Goal: Task Accomplishment & Management: Manage account settings

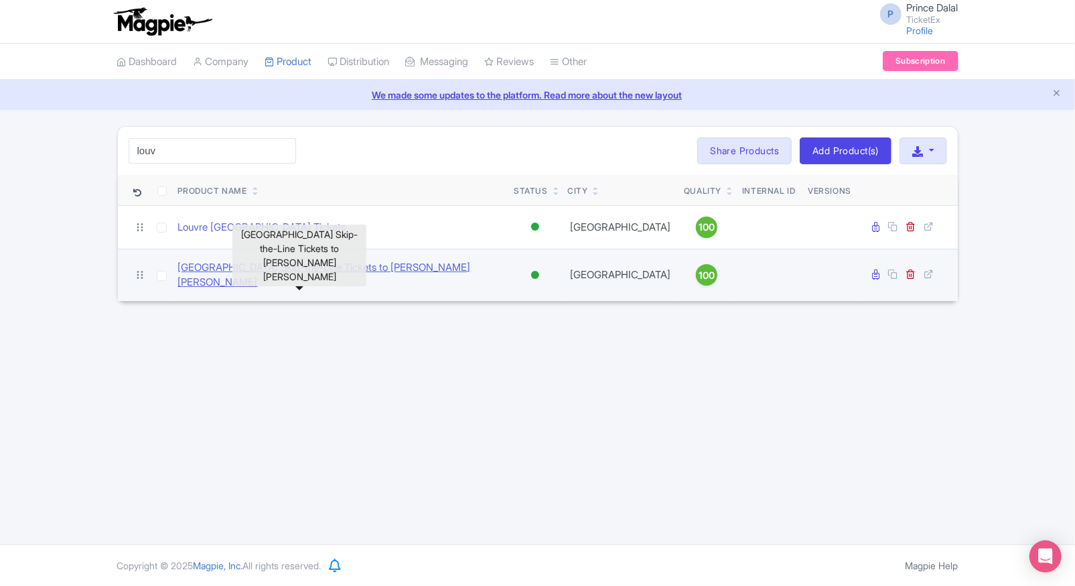
type input "louv"
click at [260, 271] on link "[GEOGRAPHIC_DATA] Skip-the-Line Tickets to [PERSON_NAME] [PERSON_NAME]" at bounding box center [341, 275] width 326 height 30
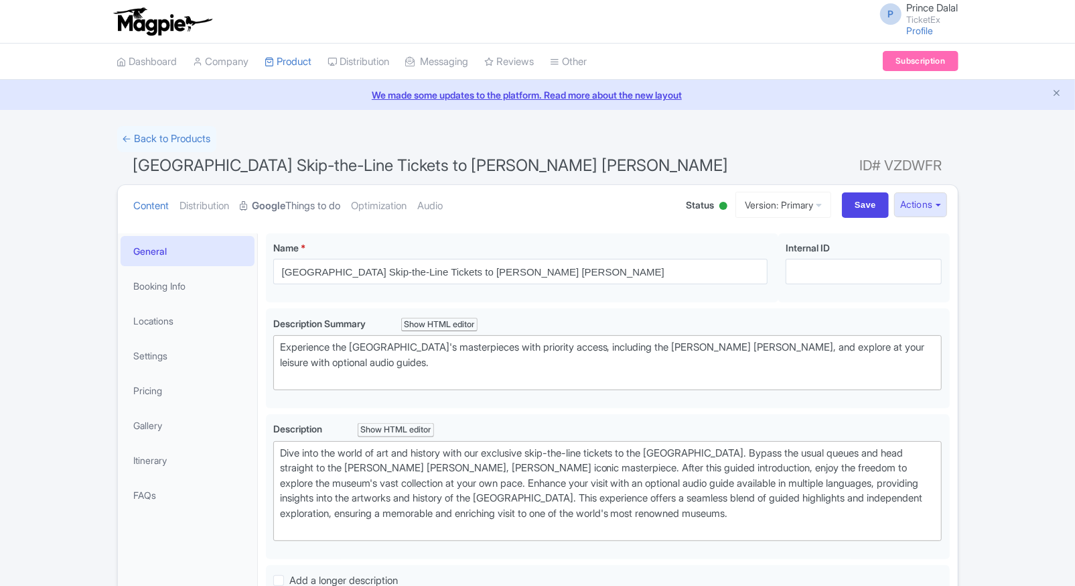
click at [295, 202] on link "Google Things to do" at bounding box center [291, 206] width 100 height 42
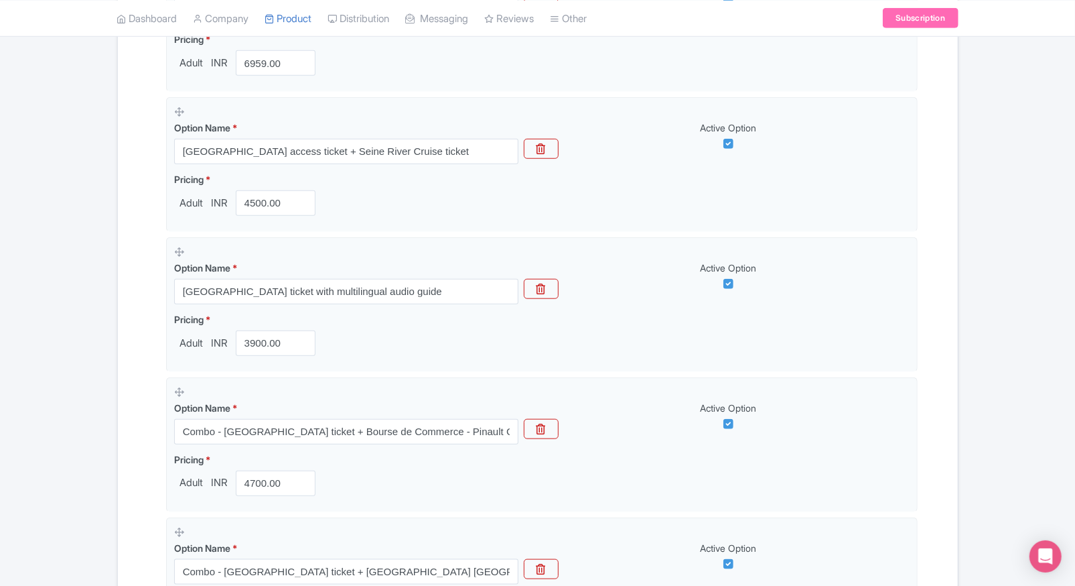
scroll to position [676, 0]
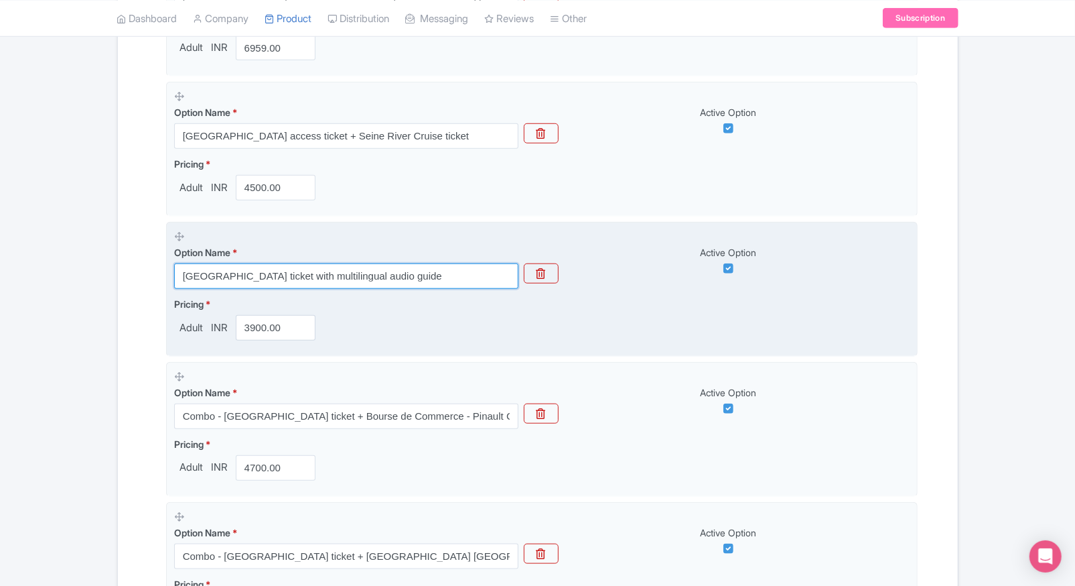
click at [377, 265] on input "Louvre Museum ticket with multilingual audio guide" at bounding box center [346, 275] width 344 height 25
paste input "Louvre Museum Entrance ticket +Paris Sewer Museum"
type input "Louvre Museum Entrance ticket +Paris Sewer Museum"
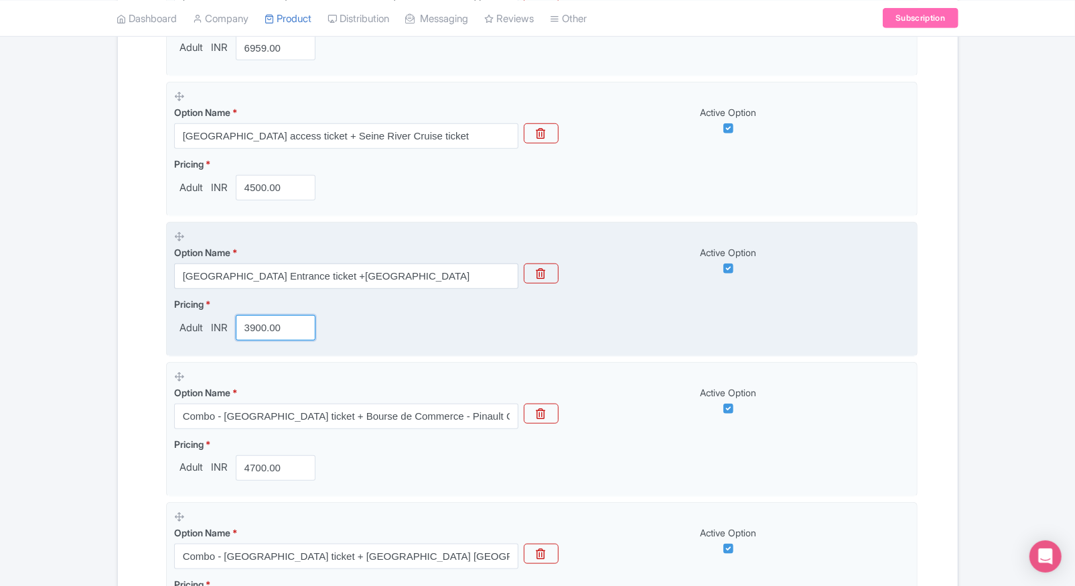
click at [237, 327] on input "3900.00" at bounding box center [276, 327] width 80 height 25
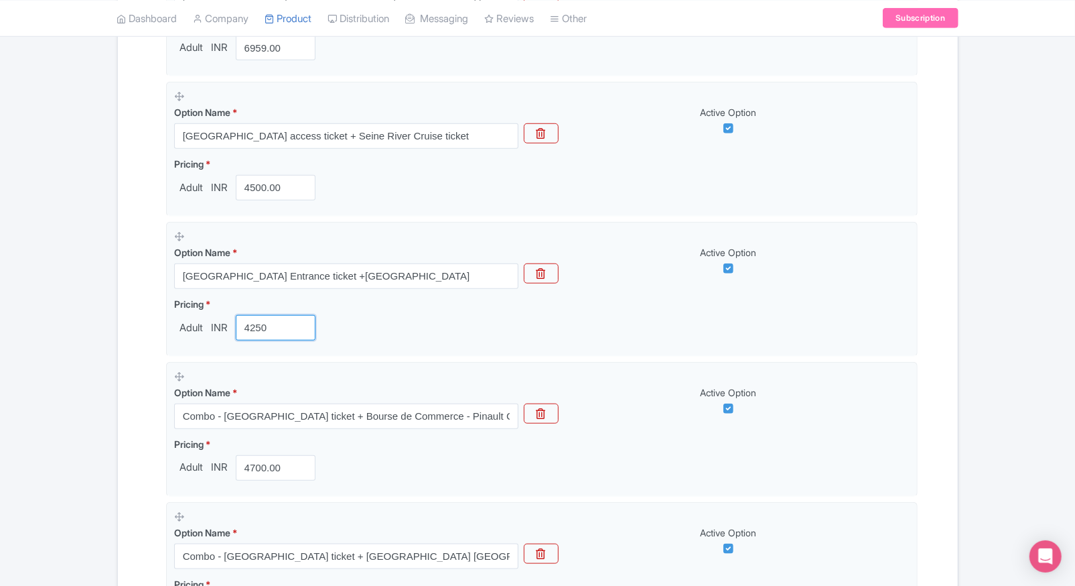
type input "4250"
click at [119, 334] on div "Name & Price Locations Description & Reviews Images & Categories Complete Louvr…" at bounding box center [538, 440] width 840 height 1750
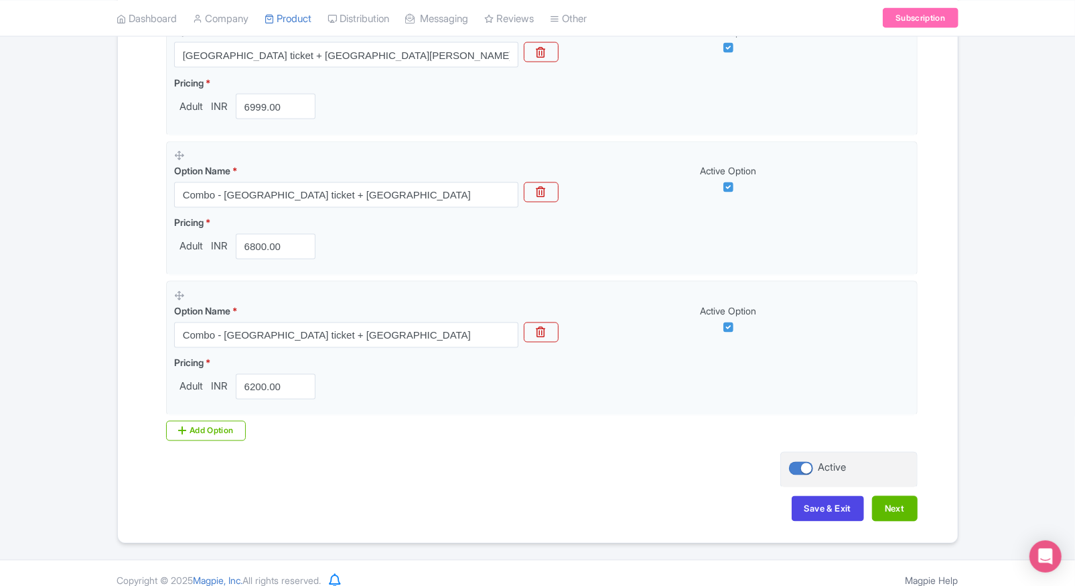
scroll to position [1458, 0]
click at [188, 427] on div "Add Option" at bounding box center [206, 429] width 80 height 20
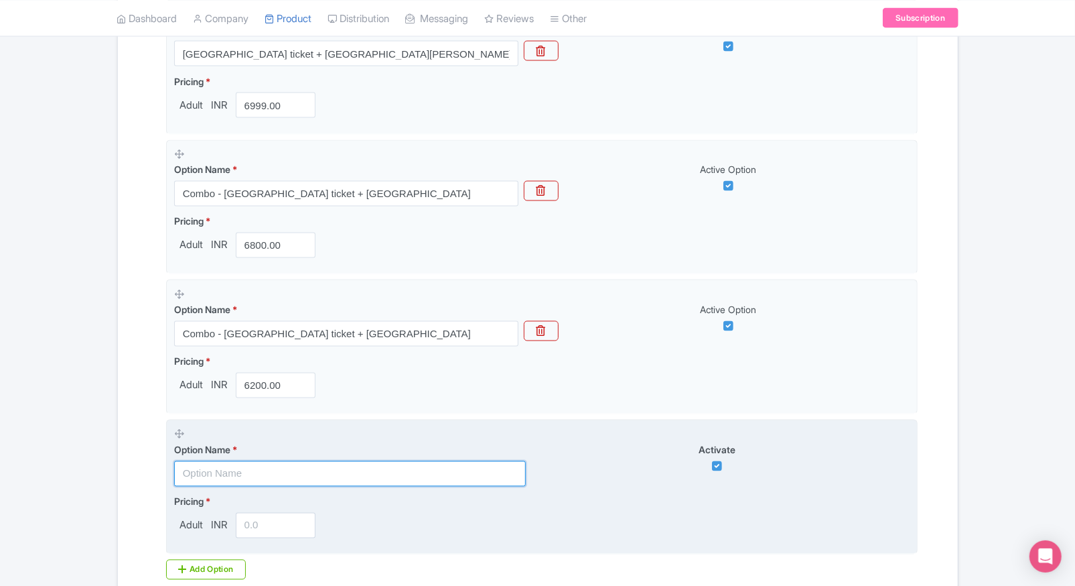
click at [198, 461] on input "text" at bounding box center [350, 473] width 352 height 25
paste input "Louvre Museum ticket with MUSÉE DES ARTS DÉCORATIFS"
type input "Louvre Museum ticket with MUSÉE DES ARTS DÉCORATIFS"
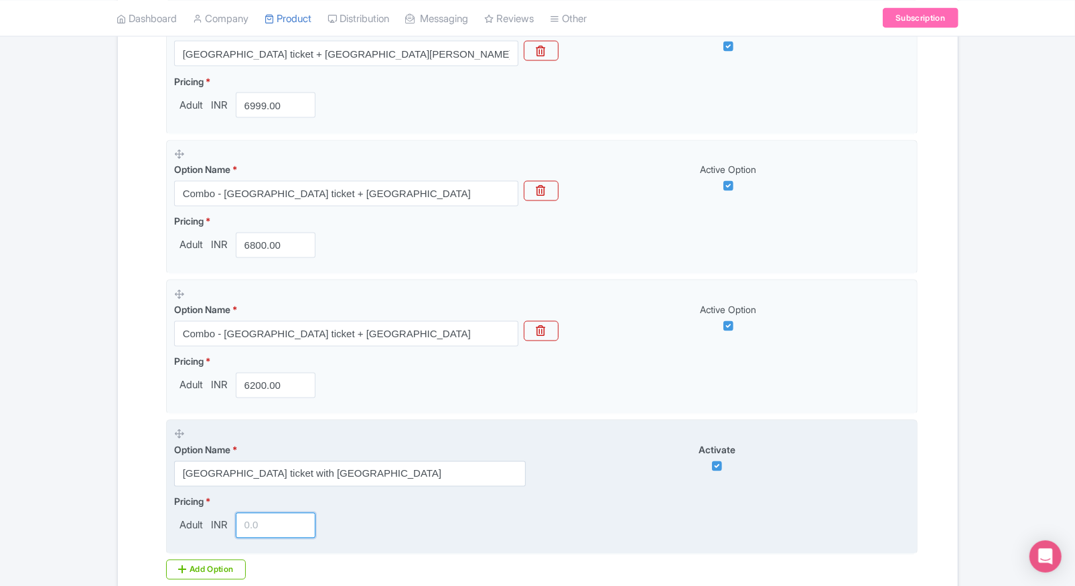
click at [261, 531] on input "number" at bounding box center [276, 525] width 80 height 25
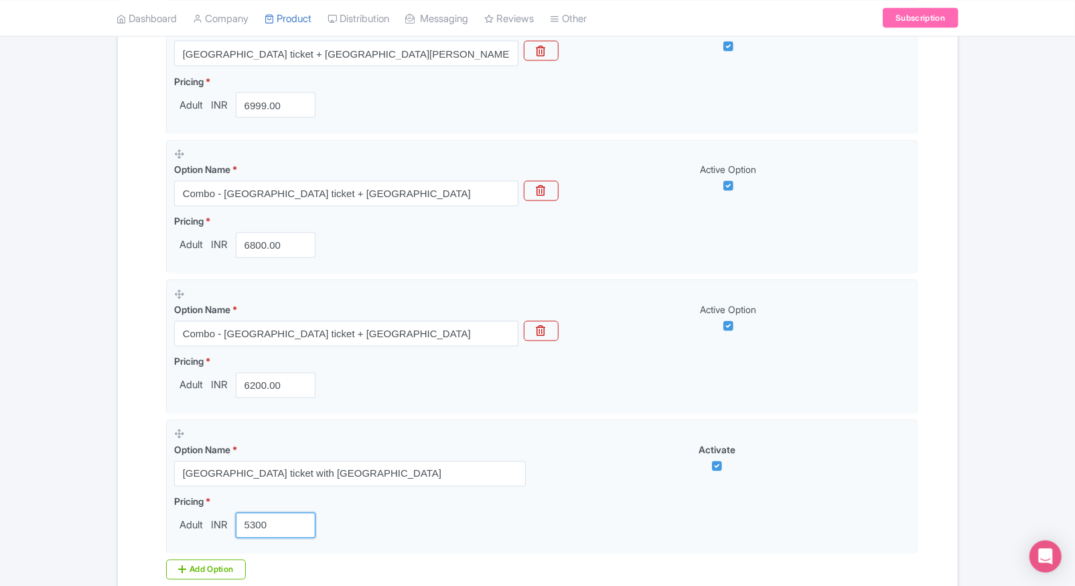
type input "5300"
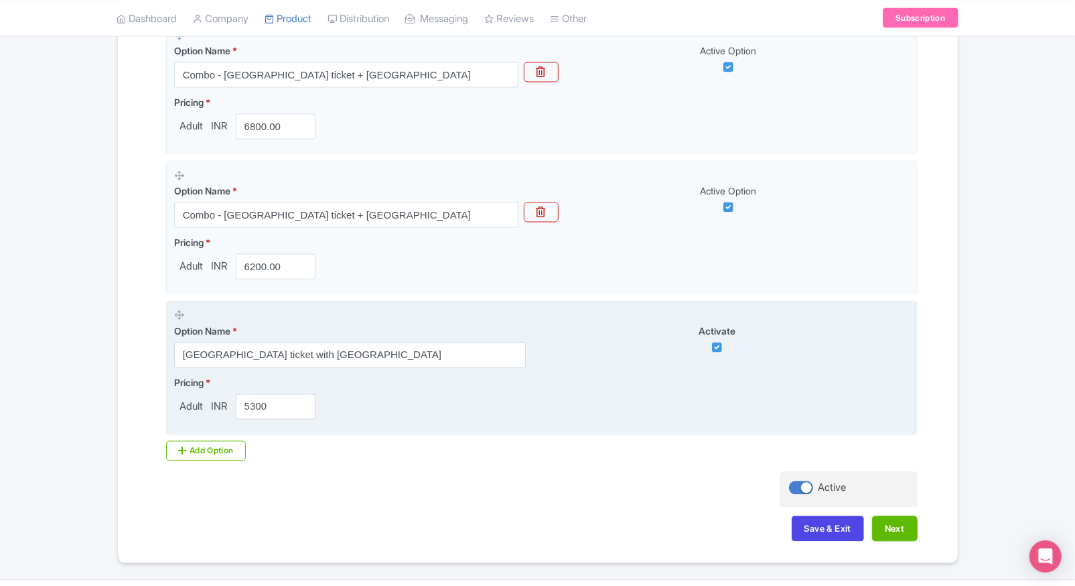
scroll to position [1610, 0]
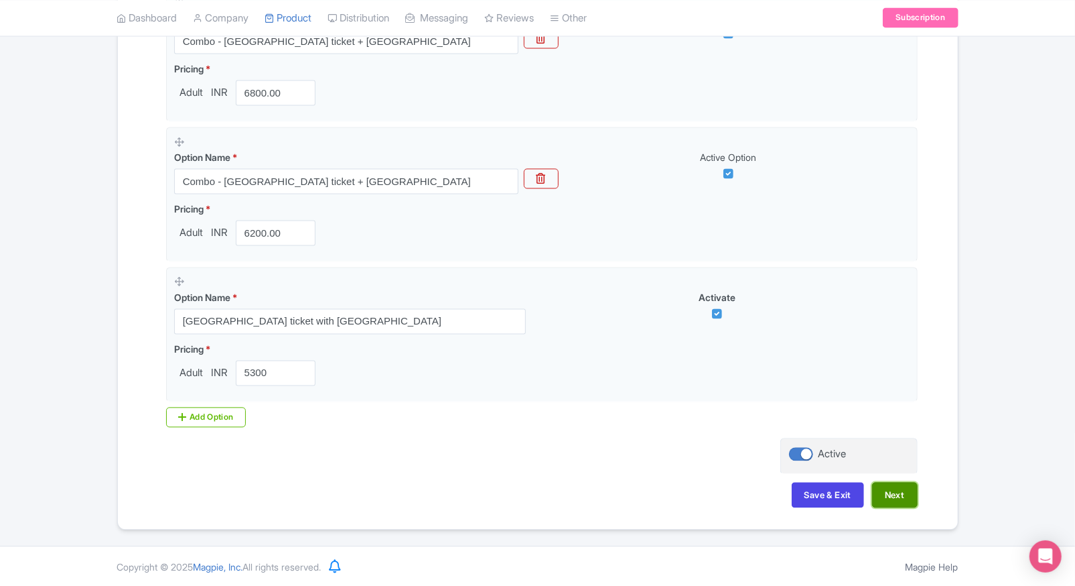
click at [891, 492] on button "Next" at bounding box center [895, 494] width 46 height 25
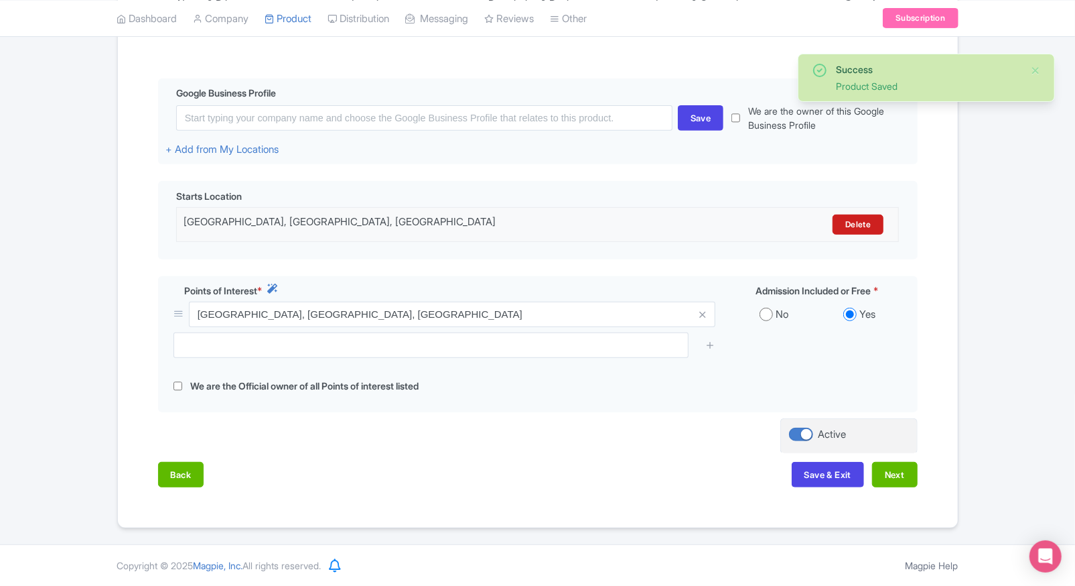
scroll to position [288, 0]
click at [897, 476] on button "Next" at bounding box center [895, 474] width 46 height 25
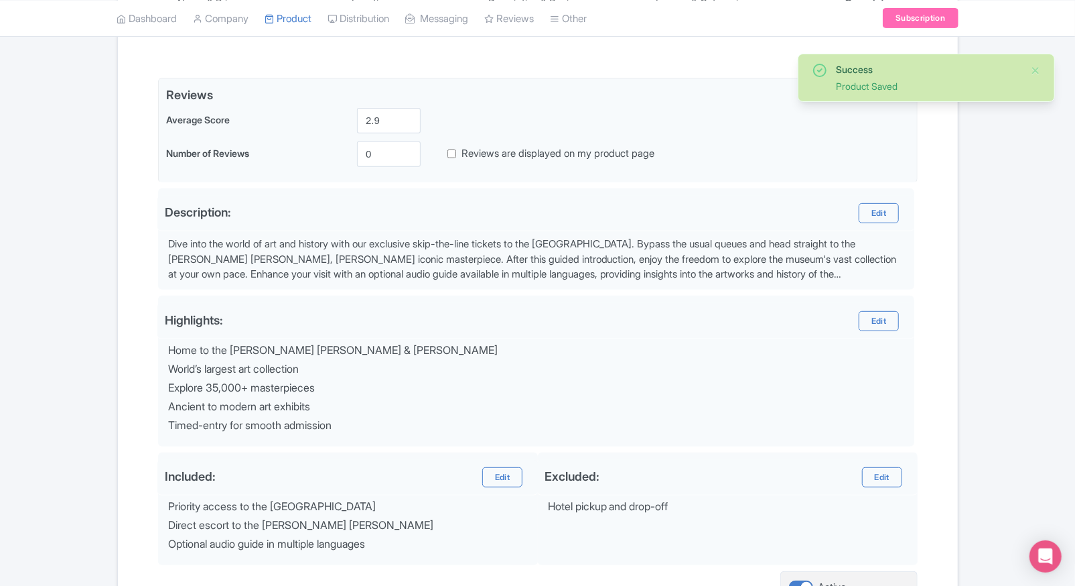
scroll to position [421, 0]
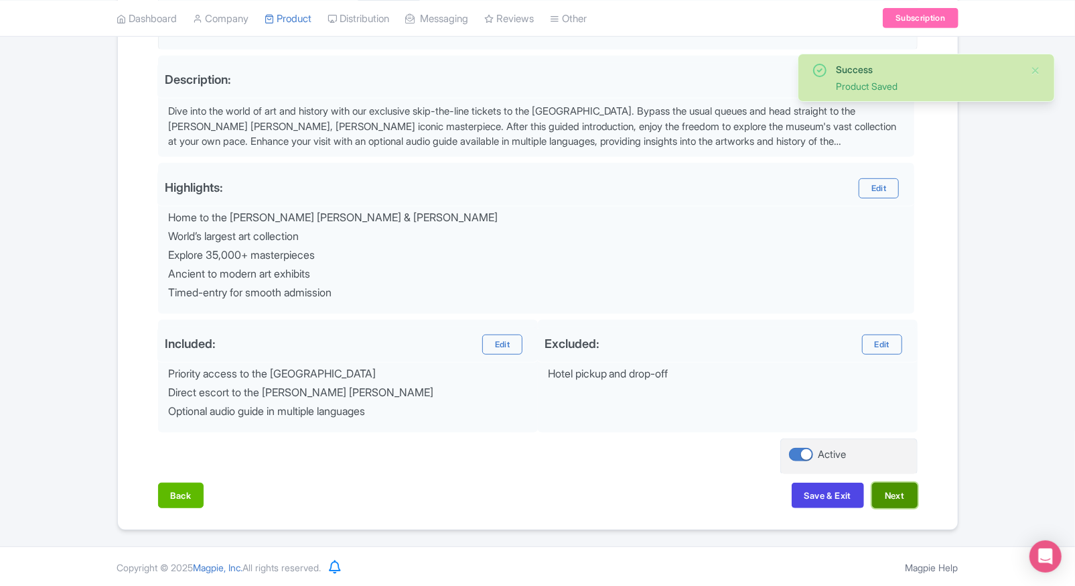
click at [907, 491] on button "Next" at bounding box center [895, 494] width 46 height 25
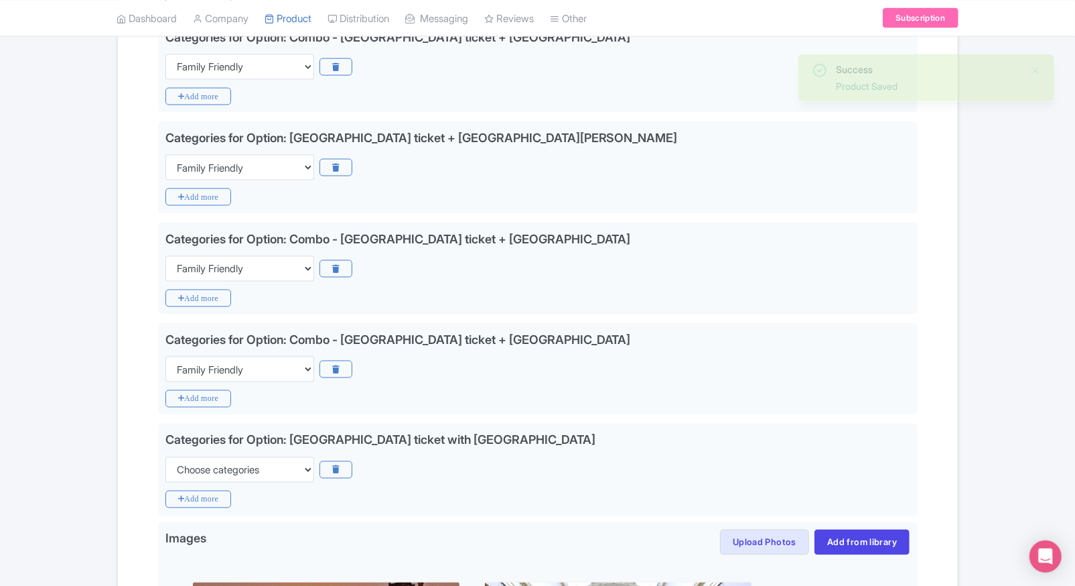
scroll to position [1213, 0]
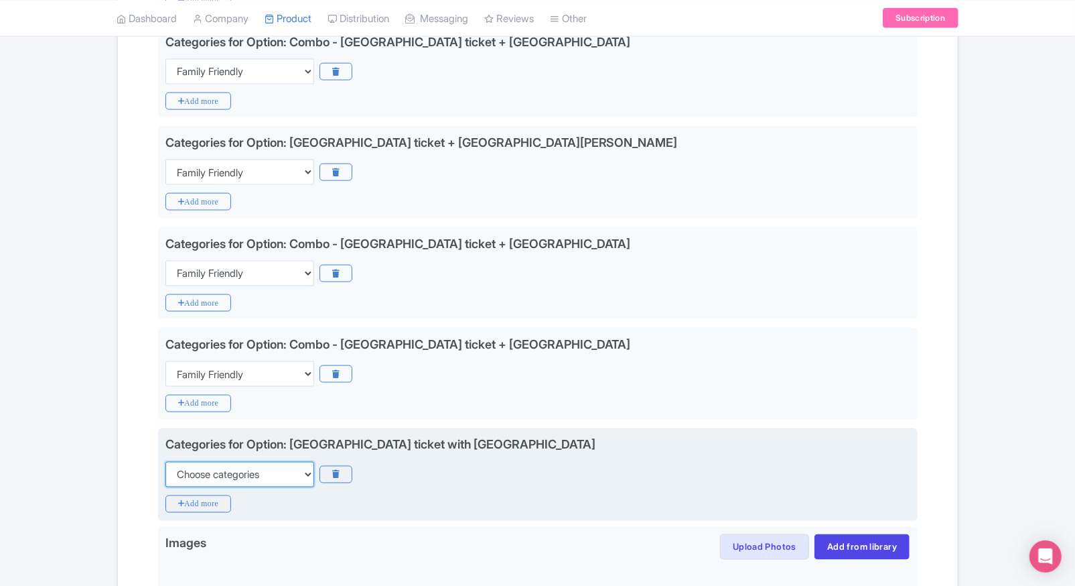
click at [209, 463] on select "Choose categories Adults Only Animals Audio Guide Beaches Bike Tours Boat Tours…" at bounding box center [239, 474] width 149 height 25
select select "family-friendly"
click at [165, 462] on select "Choose categories Adults Only Animals Audio Guide Beaches Bike Tours Boat Tours…" at bounding box center [239, 474] width 149 height 25
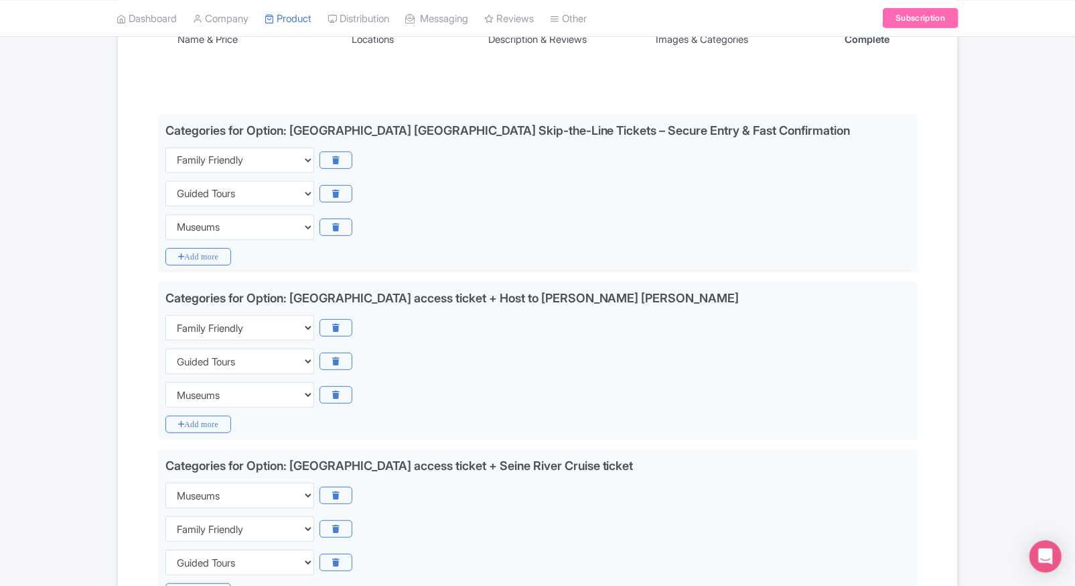
scroll to position [253, 0]
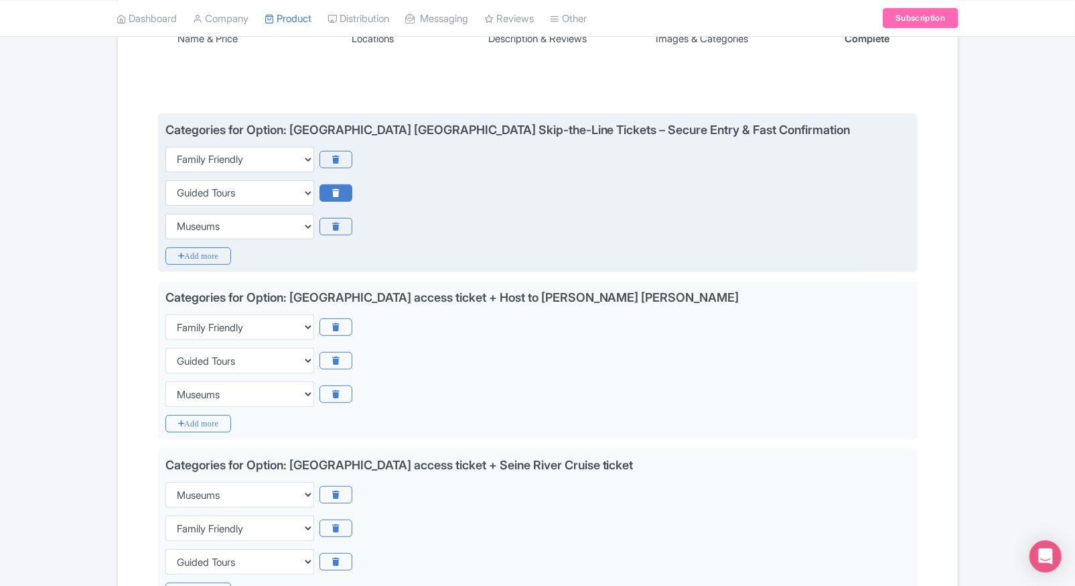
click at [340, 194] on icon at bounding box center [336, 192] width 33 height 17
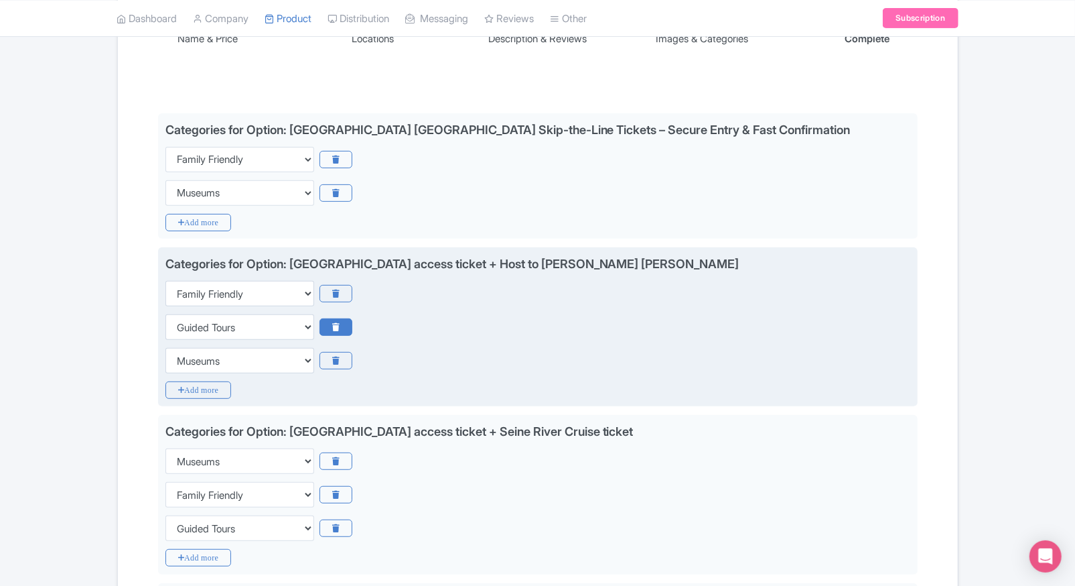
click at [343, 319] on icon at bounding box center [336, 326] width 33 height 17
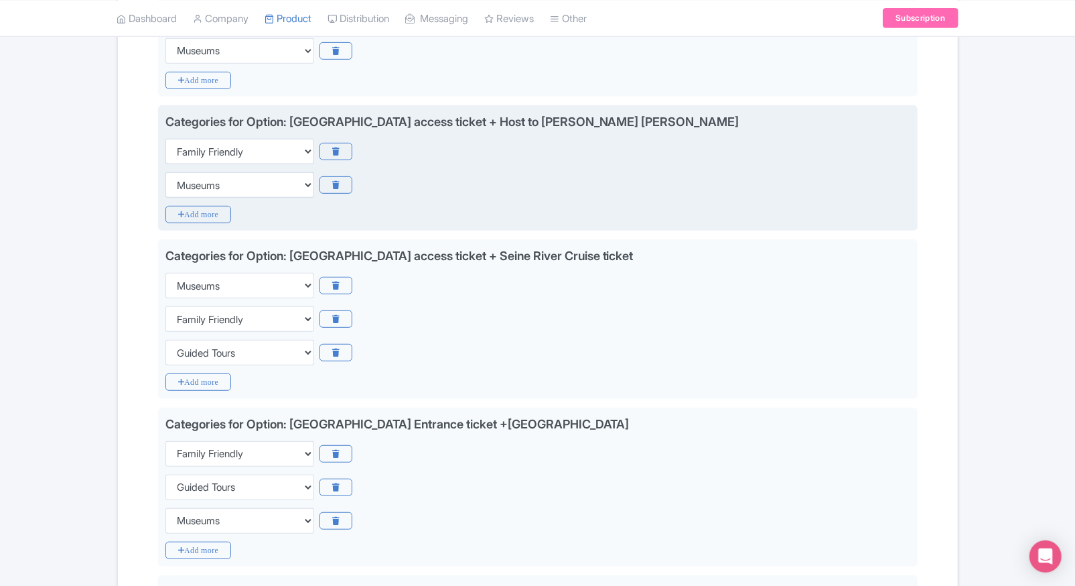
scroll to position [402, 0]
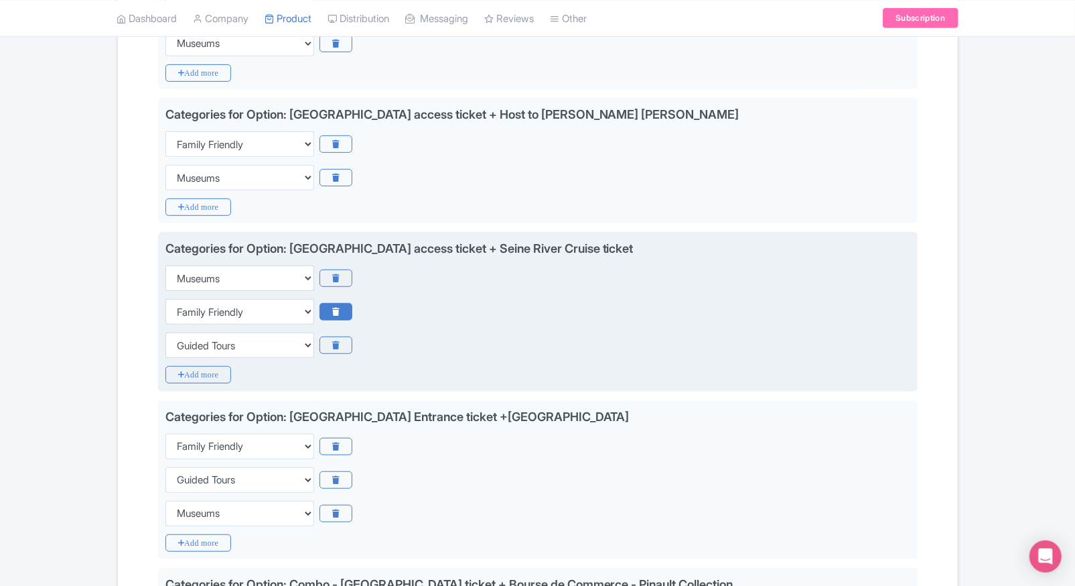
click at [344, 307] on icon at bounding box center [336, 311] width 33 height 17
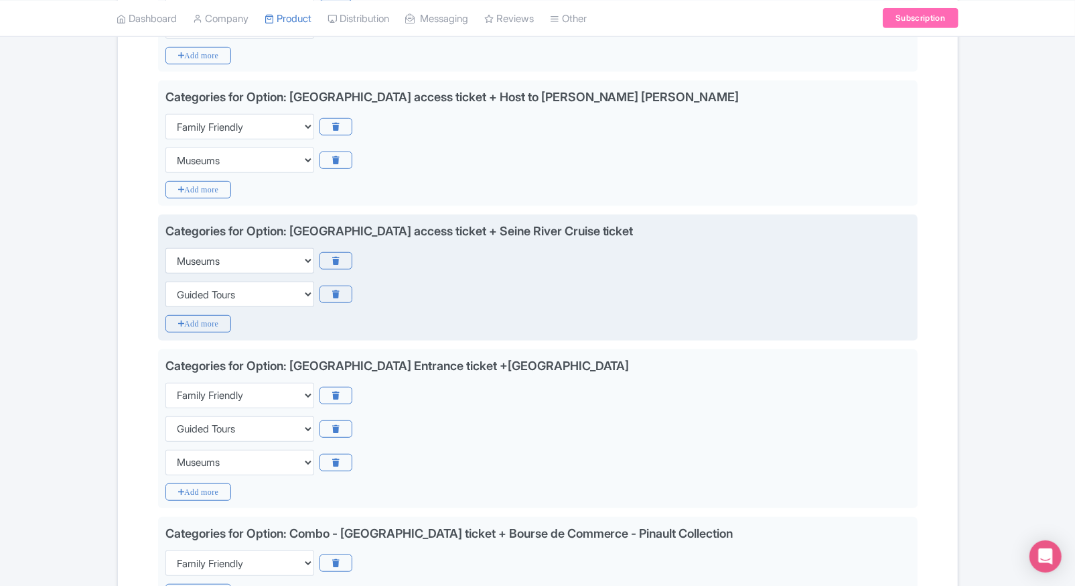
scroll to position [420, 0]
click at [290, 295] on select "Choose categories Adults Only Animals Audio Guide Beaches Bike Tours Boat Tours…" at bounding box center [239, 293] width 149 height 25
select select "family-friendly"
click at [165, 281] on select "Choose categories Adults Only Animals Audio Guide Beaches Bike Tours Boat Tours…" at bounding box center [239, 293] width 149 height 25
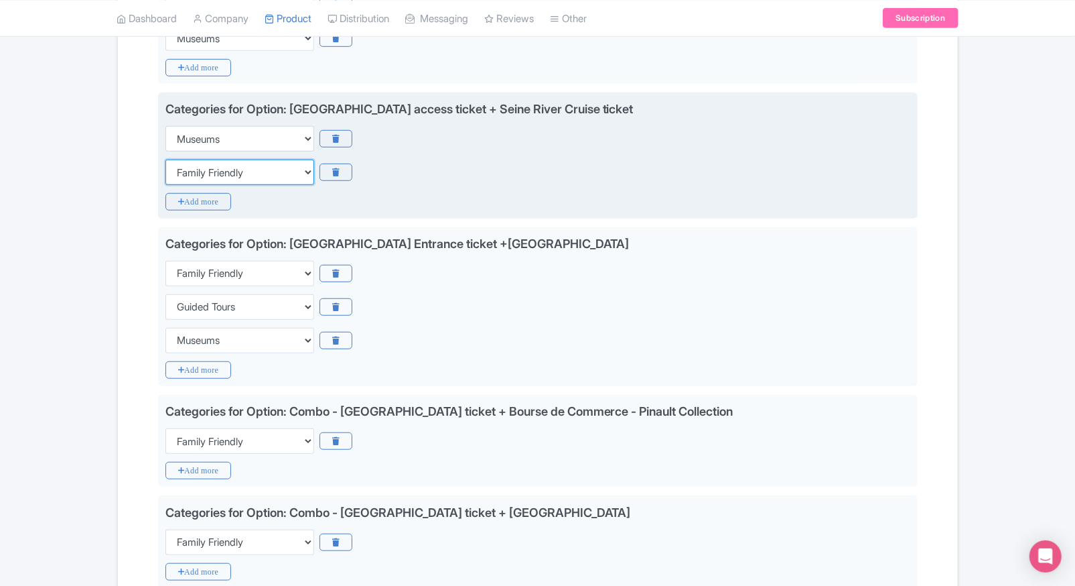
scroll to position [545, 0]
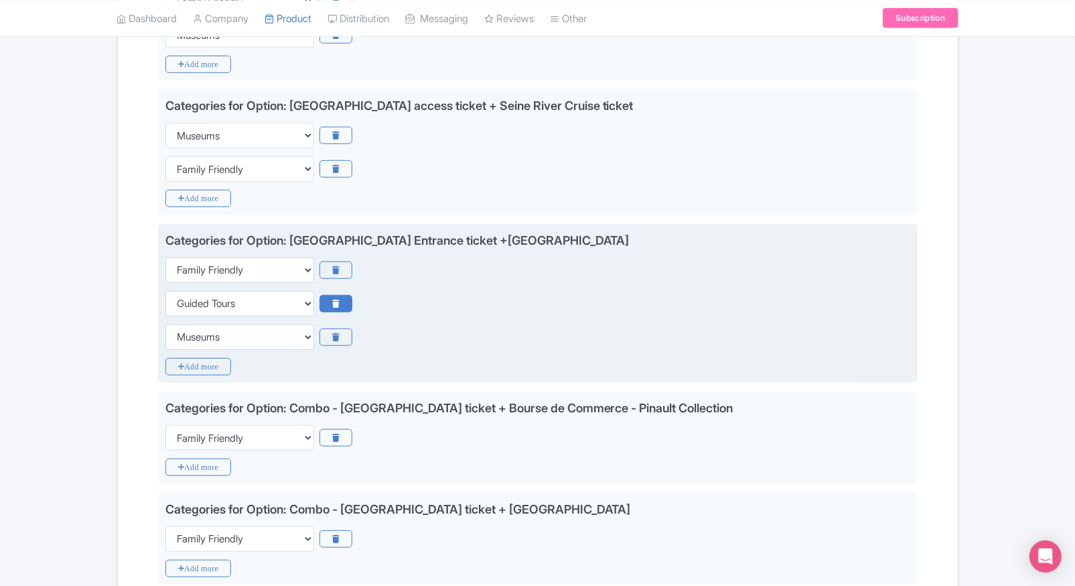
click at [337, 302] on icon at bounding box center [336, 303] width 33 height 17
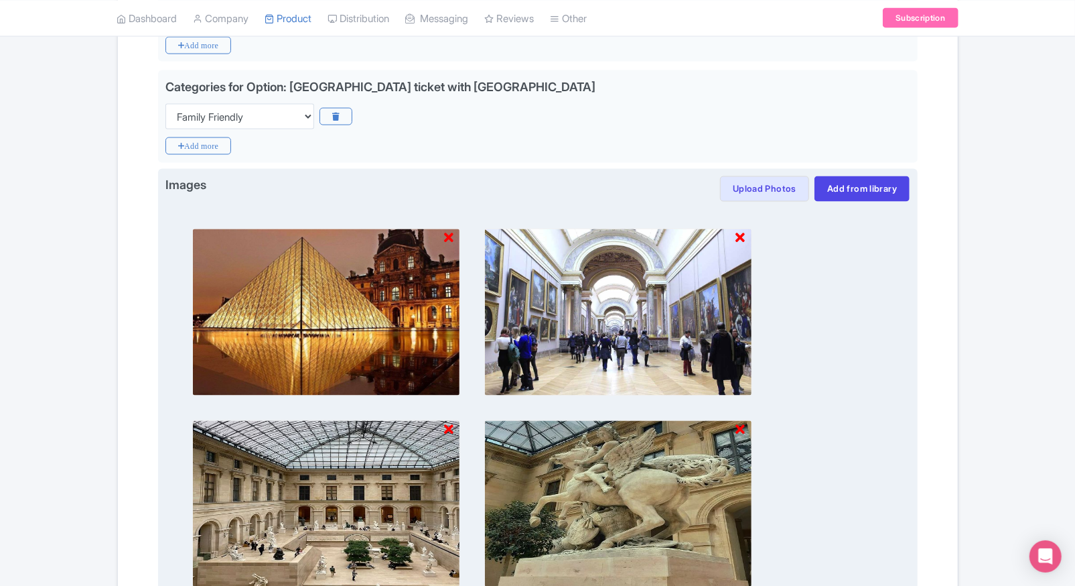
scroll to position [1624, 0]
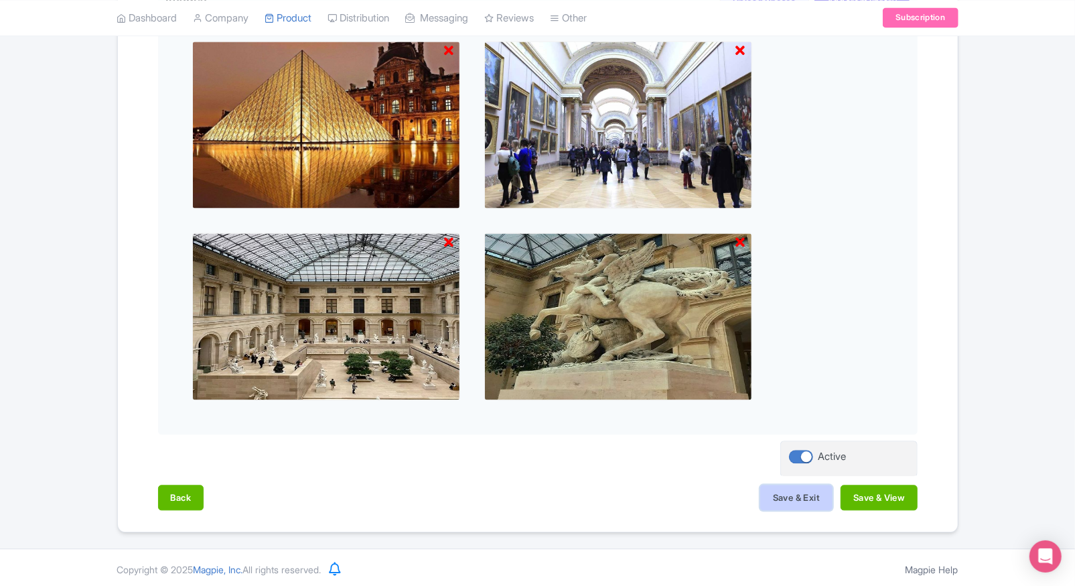
click at [803, 486] on button "Save & Exit" at bounding box center [796, 496] width 72 height 25
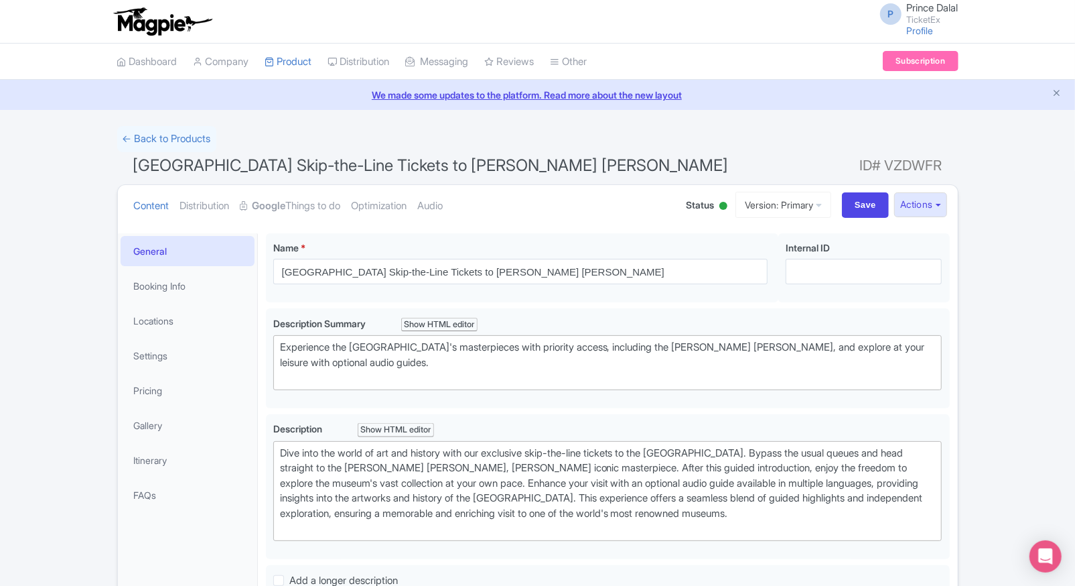
click at [155, 406] on li "Pricing" at bounding box center [187, 390] width 139 height 36
click at [176, 392] on link "Pricing" at bounding box center [188, 390] width 134 height 30
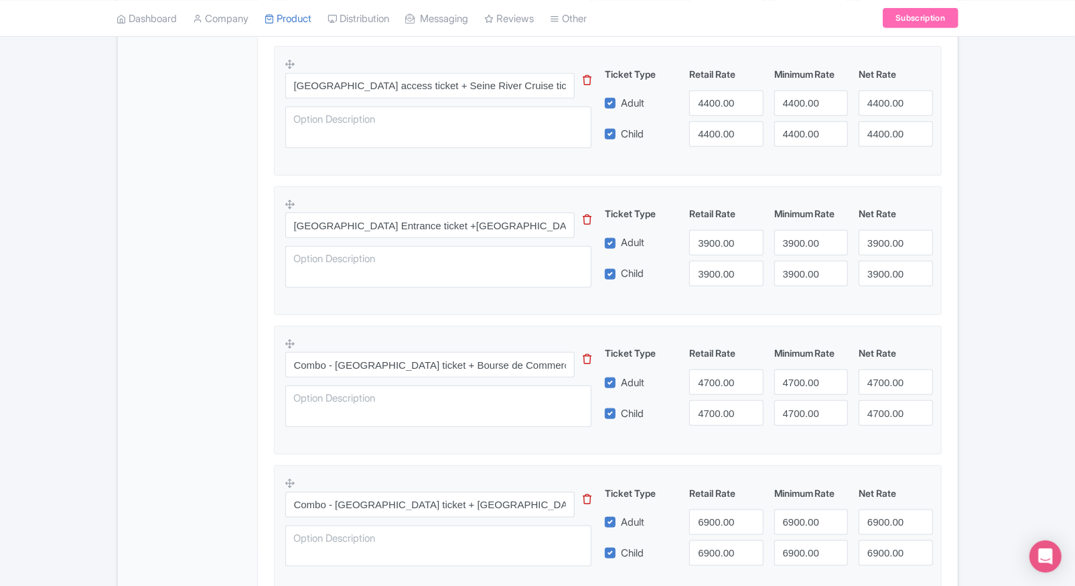
scroll to position [740, 0]
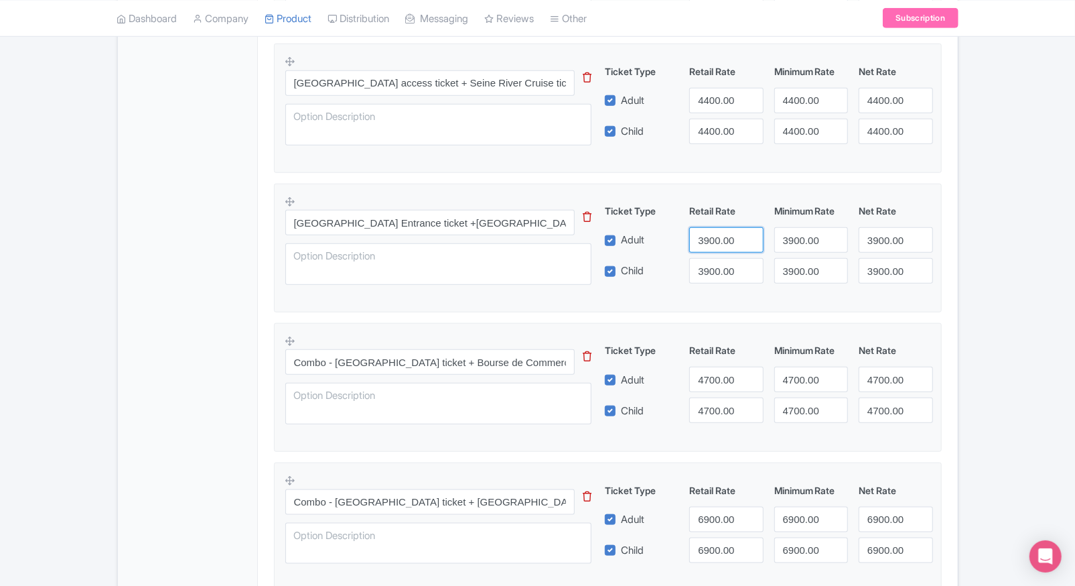
click at [712, 230] on input "3900.00" at bounding box center [726, 239] width 74 height 25
type input "4250"
click at [718, 271] on input "3900.00" at bounding box center [726, 270] width 74 height 25
paste input "425"
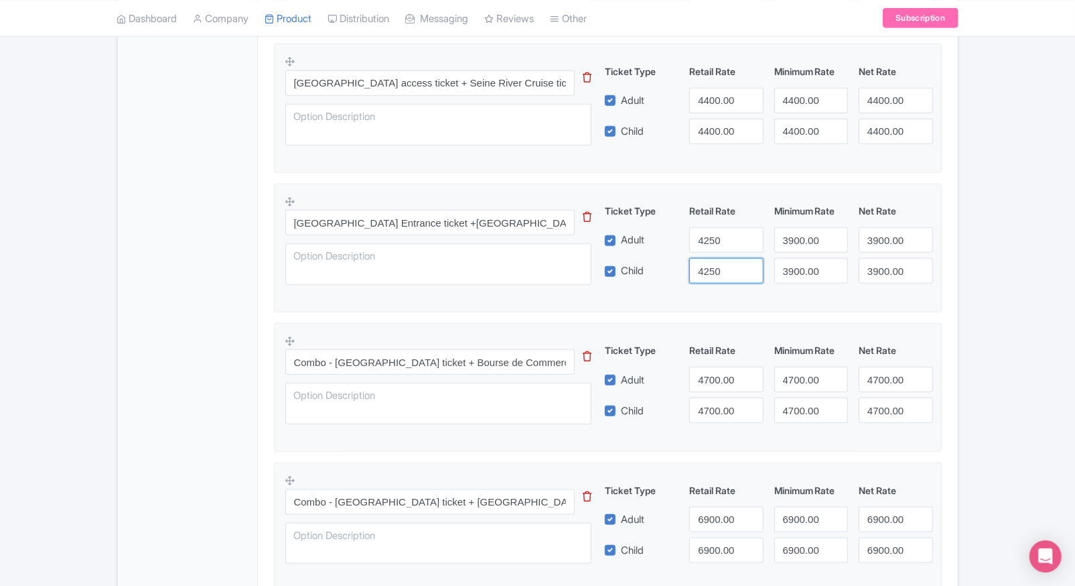
click at [718, 271] on input "4250" at bounding box center [726, 270] width 74 height 25
type input "4250"
paste input "4250"
click at [784, 241] on input "3900.00" at bounding box center [811, 239] width 74 height 25
paste input "number"
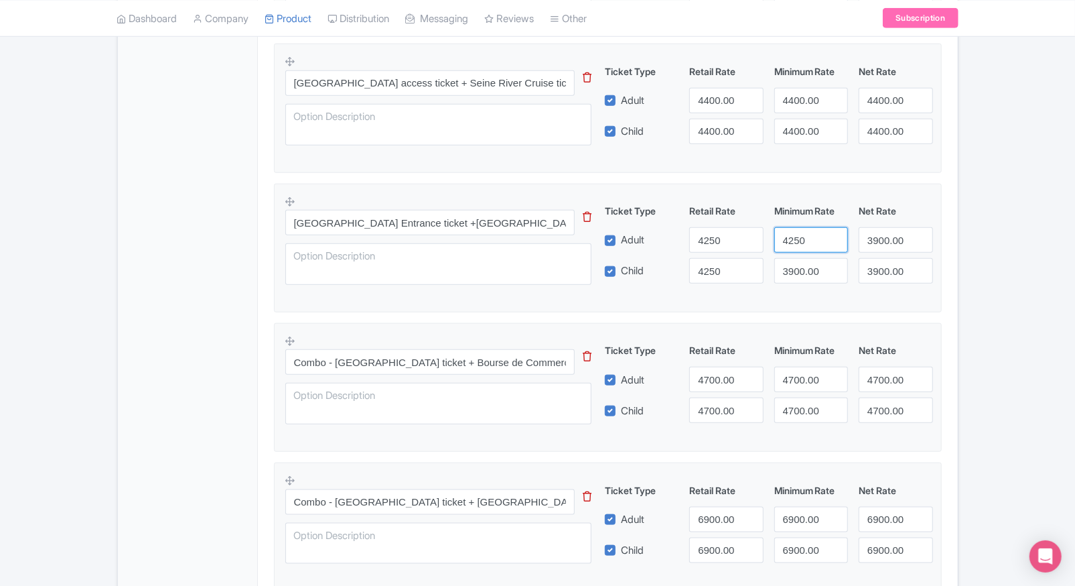
type input "4250"
click at [800, 258] on input "3900.00" at bounding box center [811, 270] width 74 height 25
paste input "425"
type input "4250"
click at [861, 247] on input "3900.00" at bounding box center [896, 239] width 74 height 25
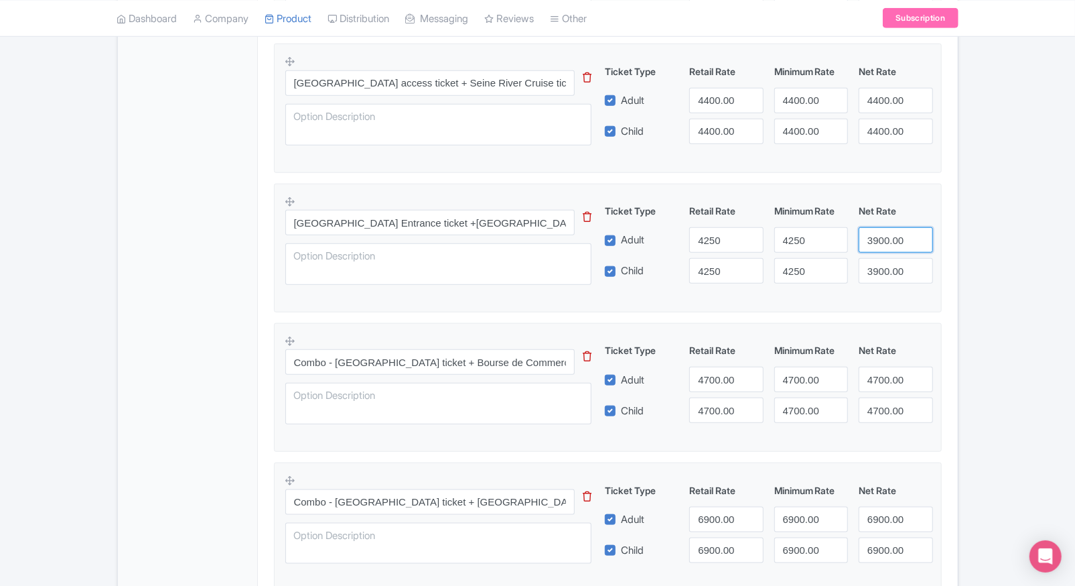
paste input "425"
type input "4250"
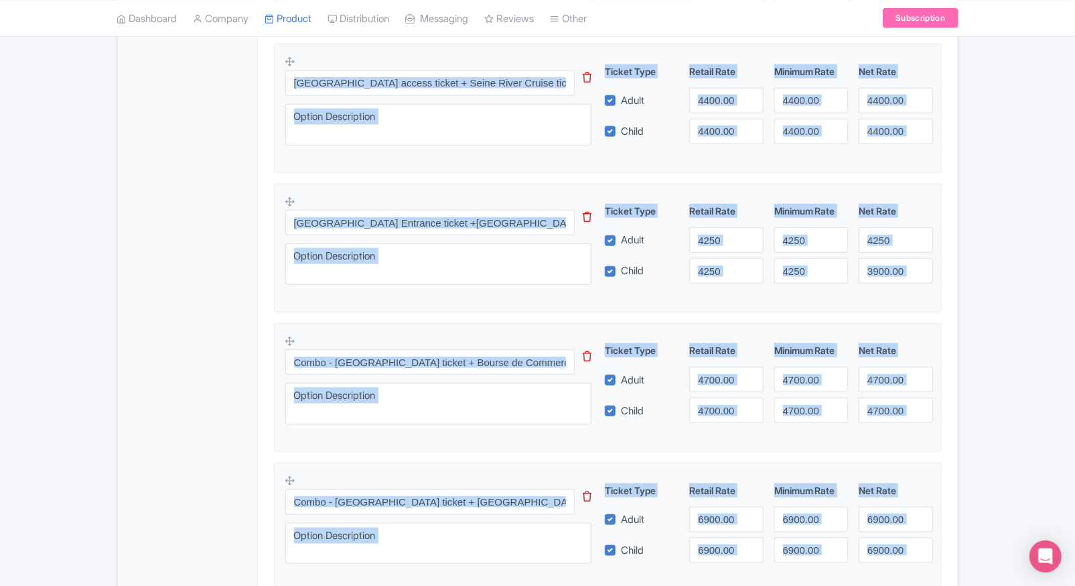
click at [875, 255] on div "Ticket Type Retail Rate Minimum Rate Net Rate Adult 4250 4250 4250 Child 4250 4…" at bounding box center [769, 244] width 323 height 80
drag, startPoint x: 875, startPoint y: 255, endPoint x: 892, endPoint y: 264, distance: 19.5
click at [892, 264] on input "3900.00" at bounding box center [896, 270] width 74 height 25
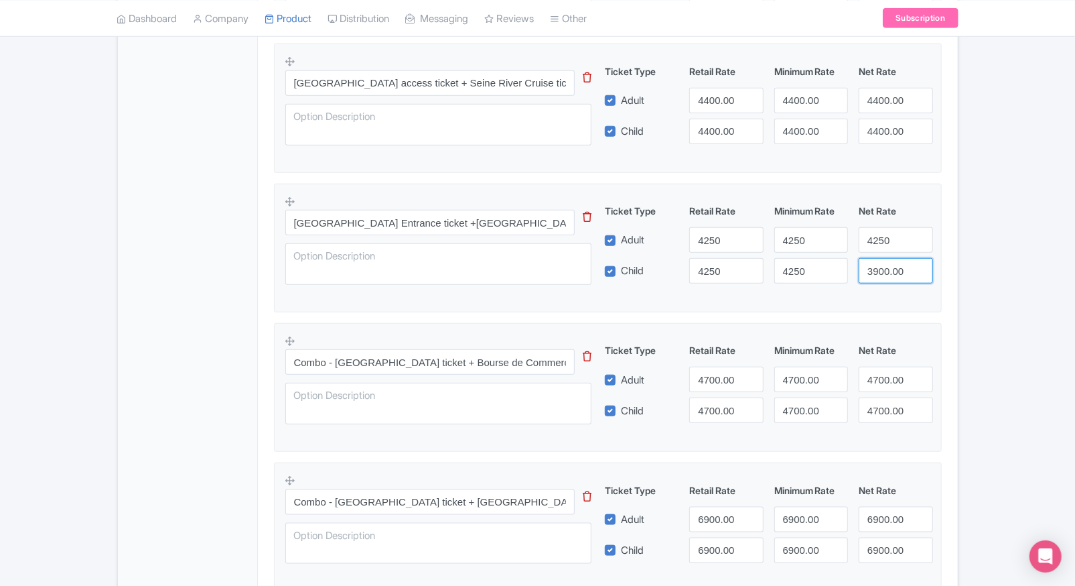
paste input "425"
type input "4250"
click at [957, 276] on div "Louvre Museum Skip-the-Line Tickets to Mona Lisa Name * i Louvre Museum Skip-th…" at bounding box center [608, 432] width 700 height 1895
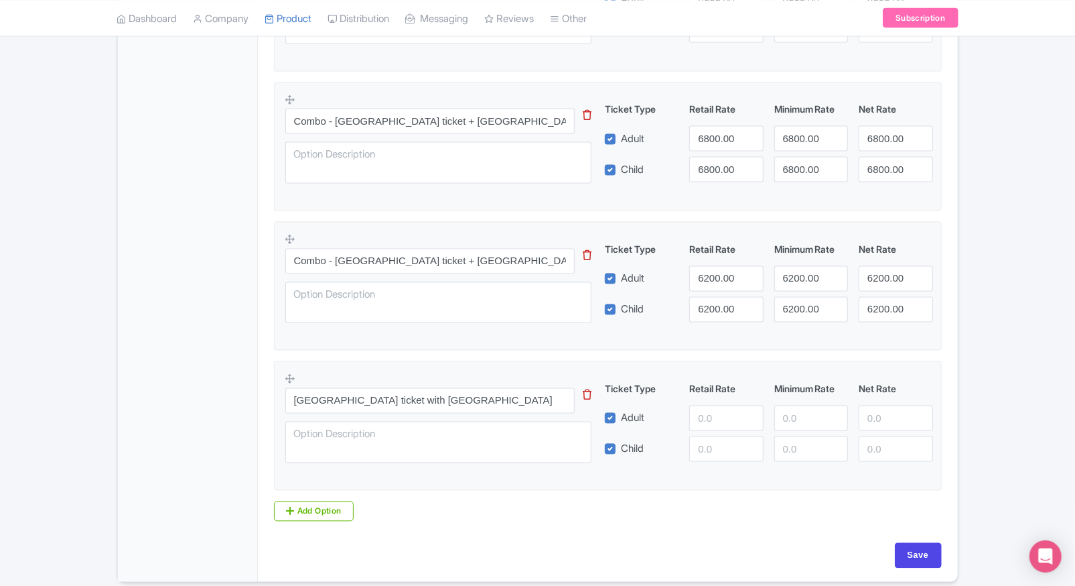
scroll to position [1538, 0]
click at [706, 419] on input "number" at bounding box center [726, 417] width 74 height 25
type input "5300"
paste input "5300"
click at [701, 446] on input "5300" at bounding box center [726, 448] width 74 height 25
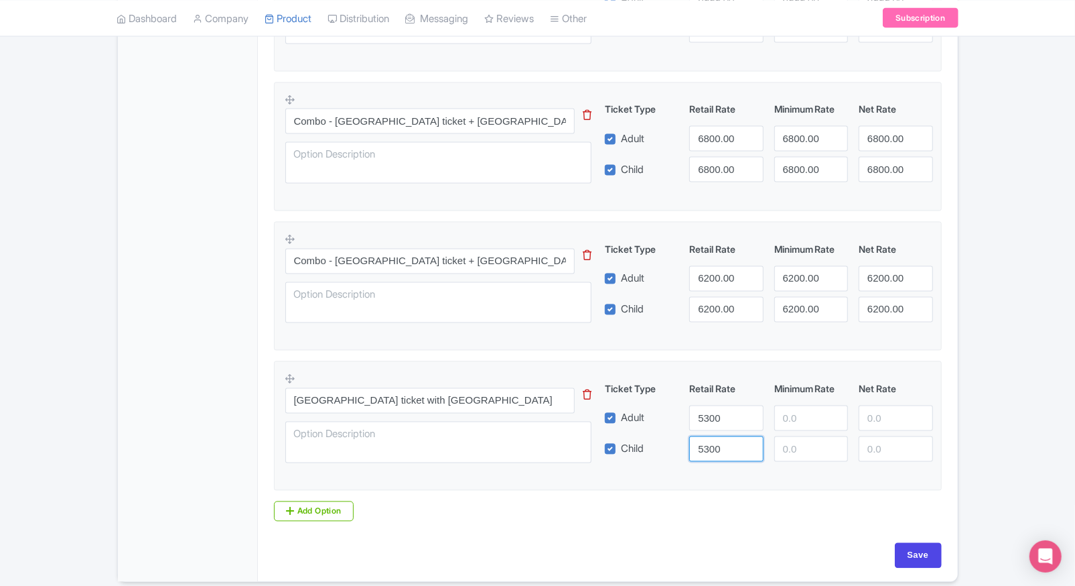
type input "5300"
paste input "5300"
drag, startPoint x: 778, startPoint y: 421, endPoint x: 792, endPoint y: 442, distance: 25.3
click at [792, 442] on div "Ticket Type Retail Rate Minimum Rate Net Rate Adult 5300 5300 Child 5300 This t…" at bounding box center [769, 422] width 323 height 80
type input "5300"
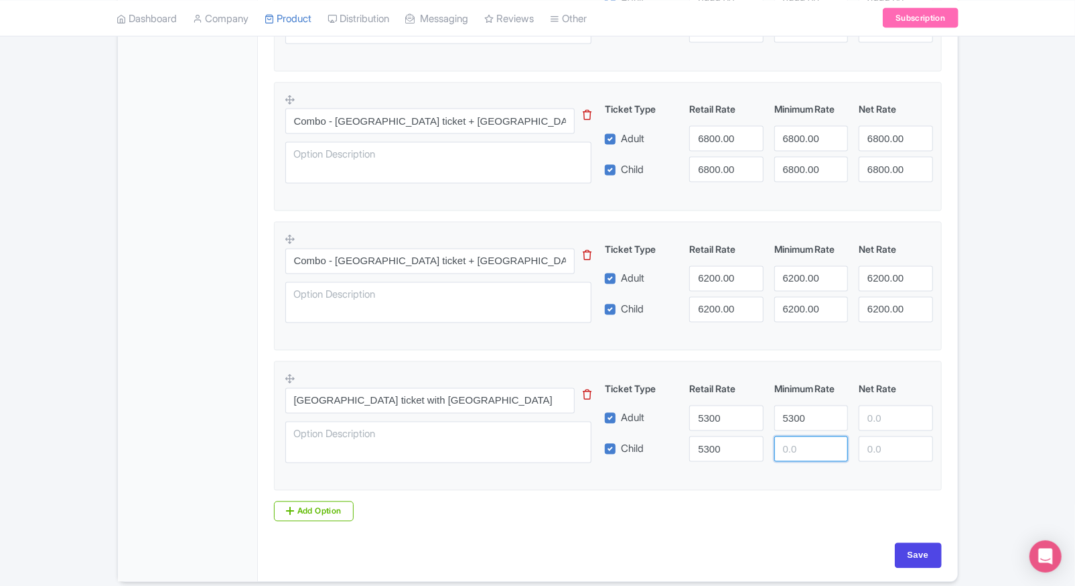
paste input "5300"
click at [792, 442] on input "5300" at bounding box center [811, 448] width 74 height 25
type input "5300"
paste input "5300"
drag, startPoint x: 875, startPoint y: 425, endPoint x: 881, endPoint y: 444, distance: 20.3
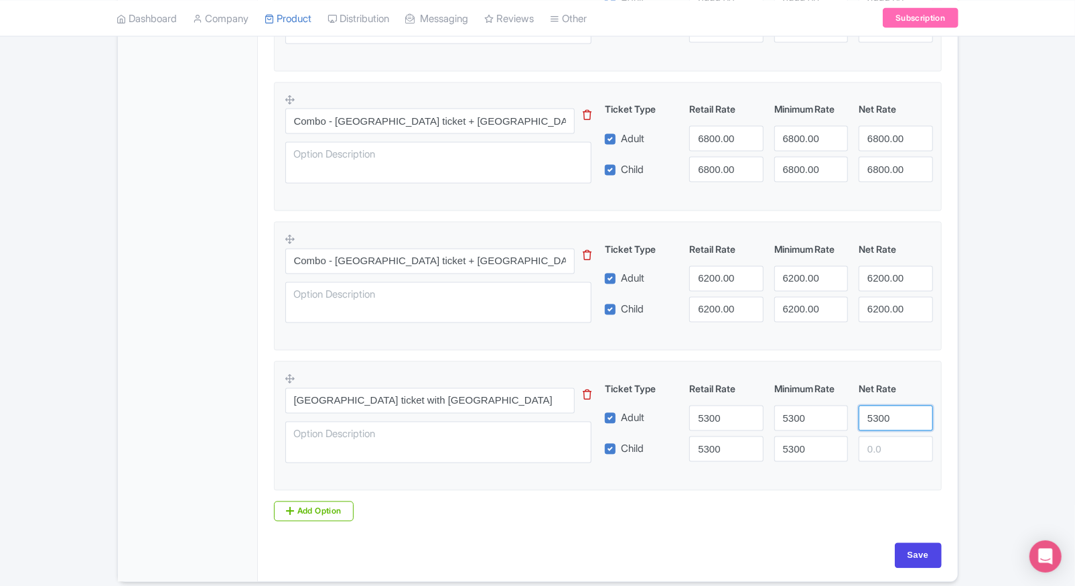
click at [881, 444] on div "Ticket Type Retail Rate Minimum Rate Net Rate Adult 5300 5300 5300 Child 5300 5…" at bounding box center [769, 422] width 323 height 80
type input "5300"
paste input "5300"
click at [881, 444] on input "5300" at bounding box center [896, 448] width 74 height 25
type input "5300"
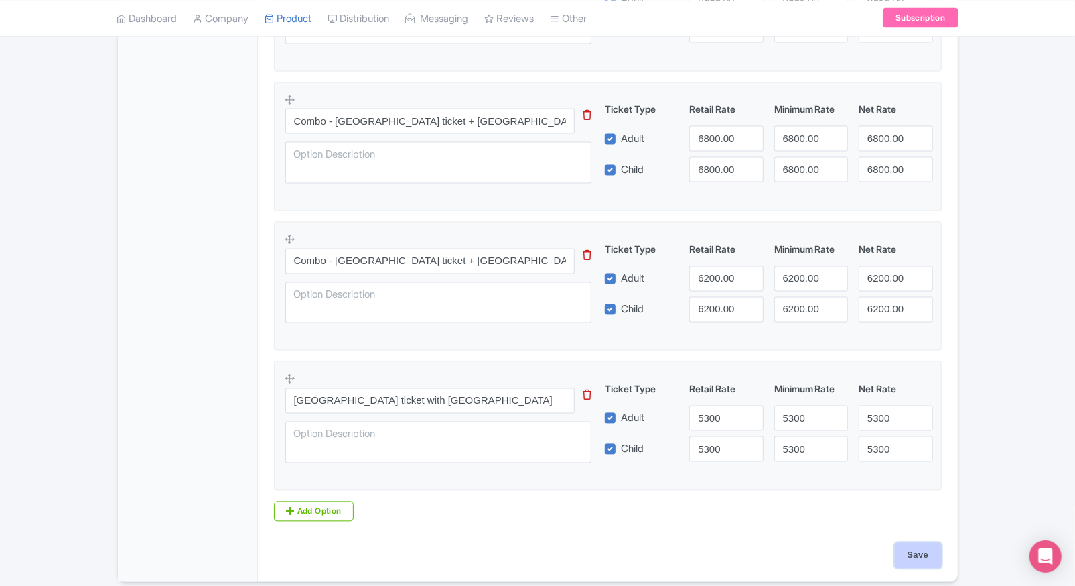
click at [911, 558] on input "Save" at bounding box center [918, 555] width 47 height 25
type input "Saving..."
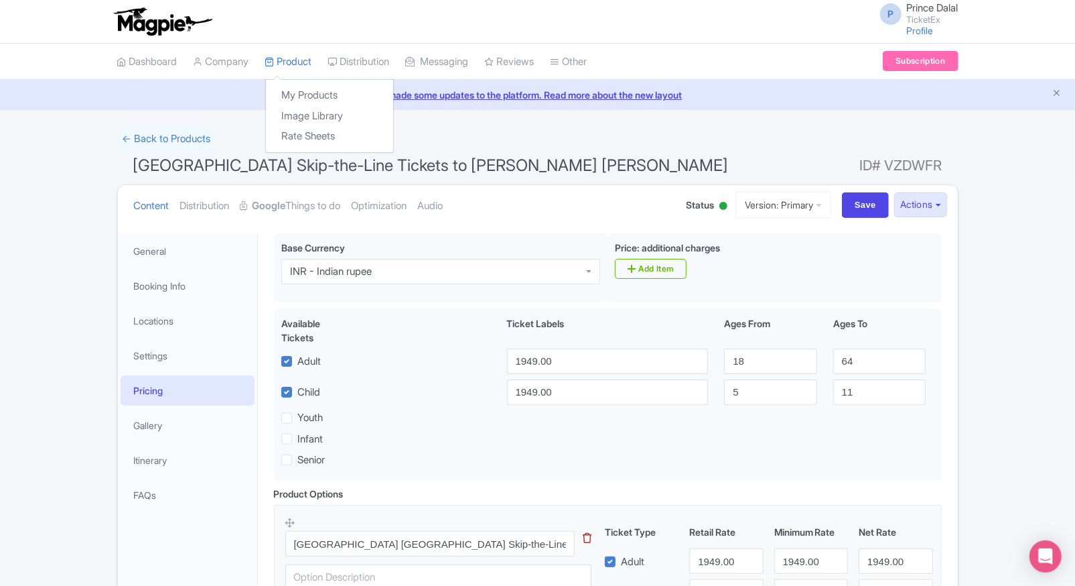
click at [291, 84] on div "My Products Image Library Rate Sheets" at bounding box center [329, 116] width 129 height 74
click at [283, 94] on link "My Products" at bounding box center [329, 95] width 127 height 21
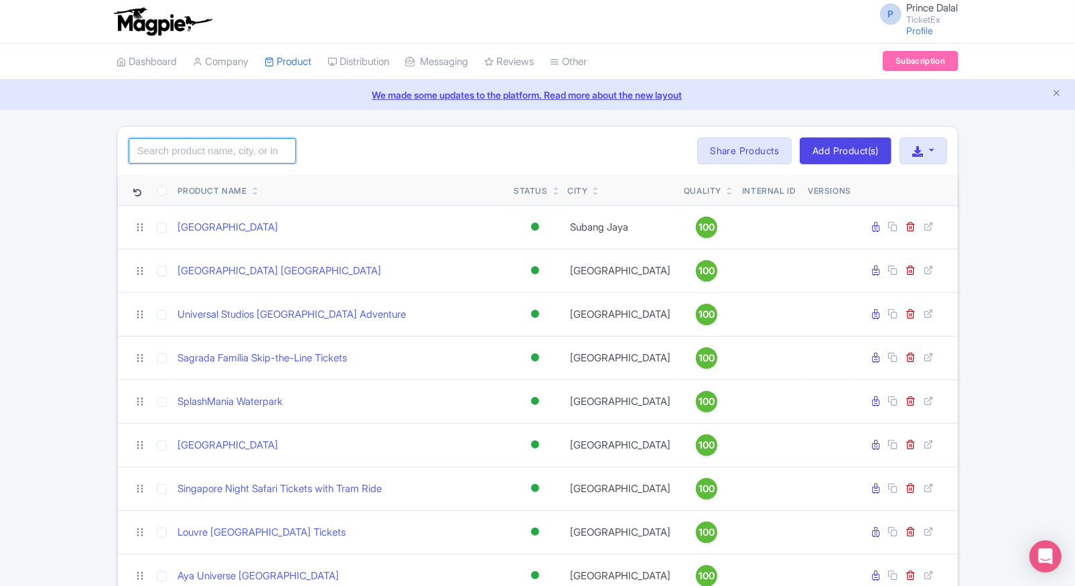
click at [250, 143] on input "search" at bounding box center [212, 150] width 167 height 25
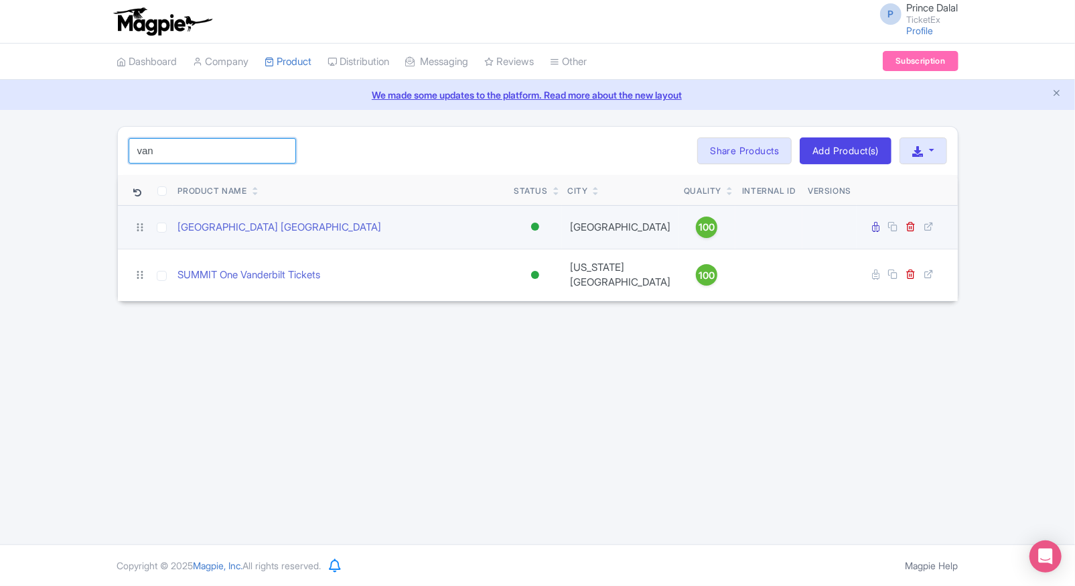
type input "van"
click at [163, 228] on input "checkbox" at bounding box center [162, 227] width 10 height 10
checkbox input "true"
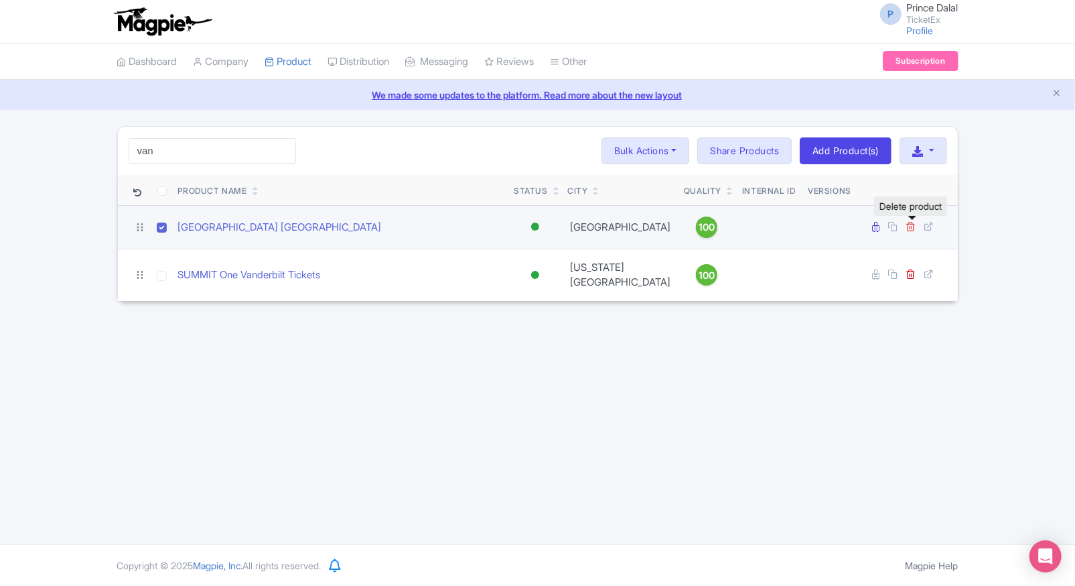
click at [909, 228] on icon at bounding box center [911, 226] width 10 height 10
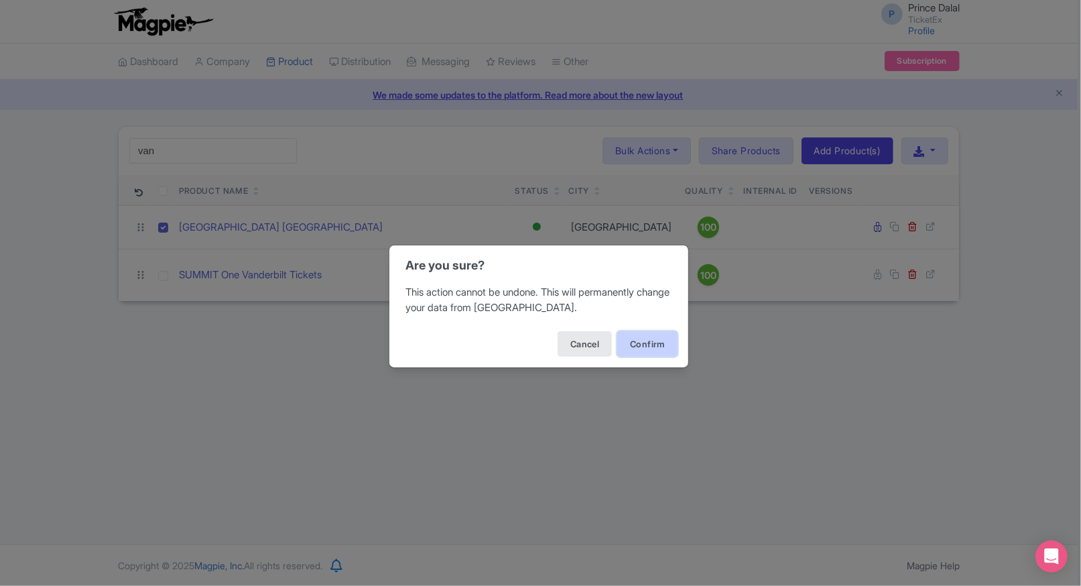
click at [666, 334] on button "Confirm" at bounding box center [647, 343] width 60 height 25
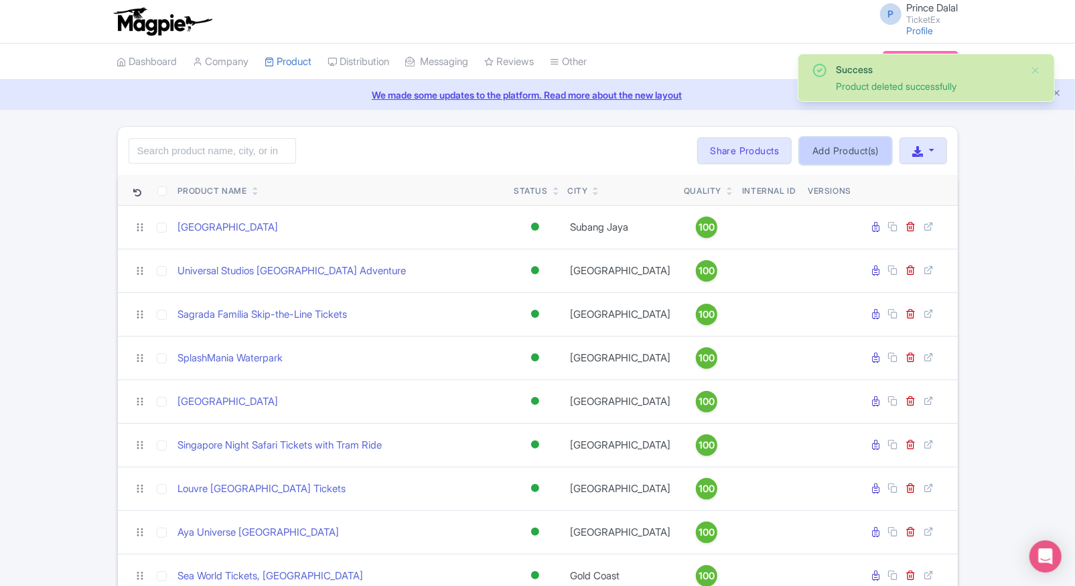
click at [800, 139] on link "Add Product(s)" at bounding box center [846, 150] width 92 height 27
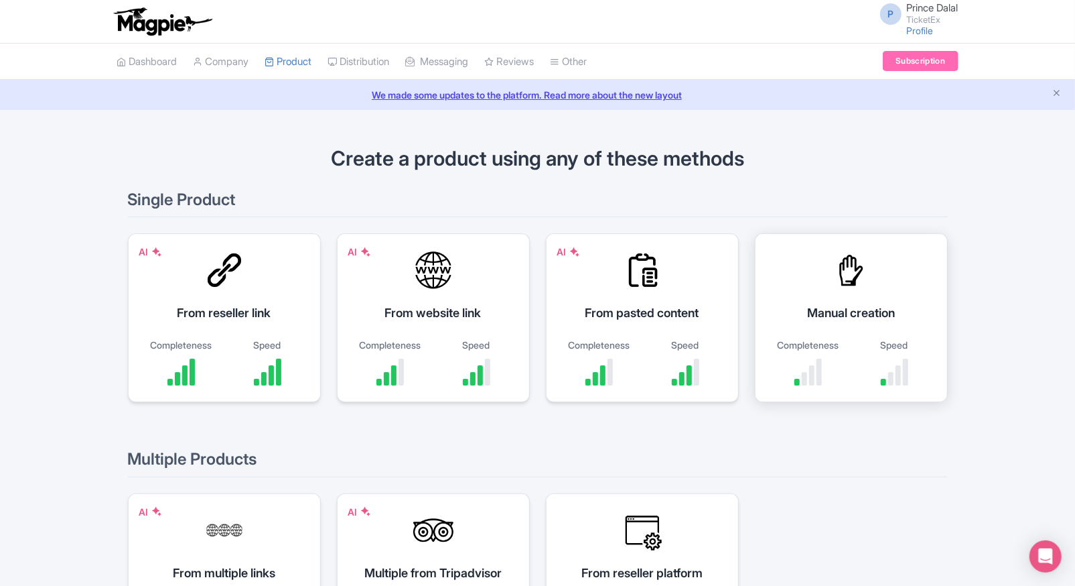
click at [874, 307] on div "Manual creation" at bounding box center [851, 312] width 159 height 18
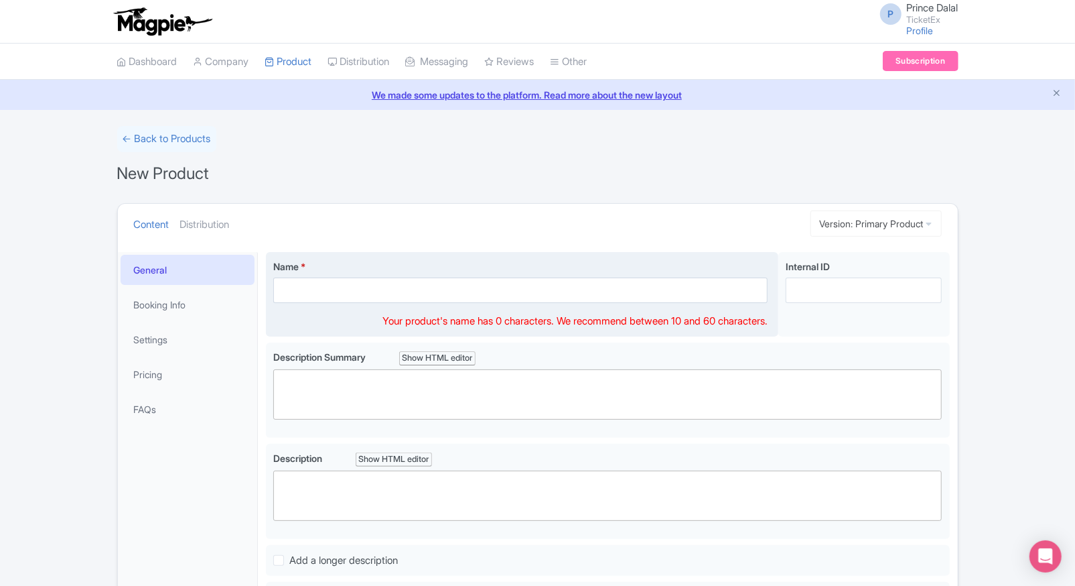
click at [309, 288] on input "Name *" at bounding box center [520, 289] width 495 height 25
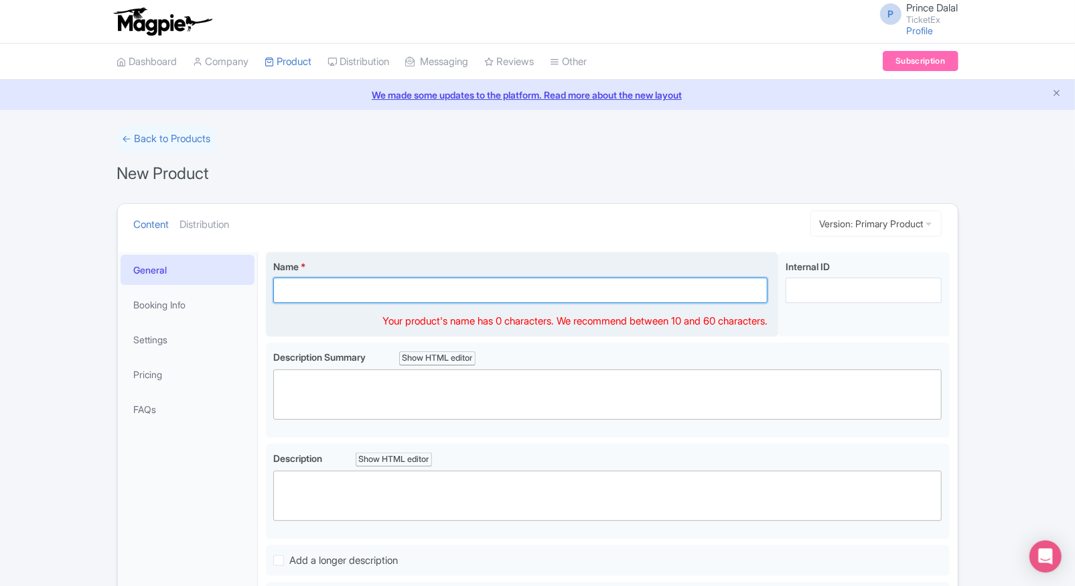
paste input "Van Gogh Museum"
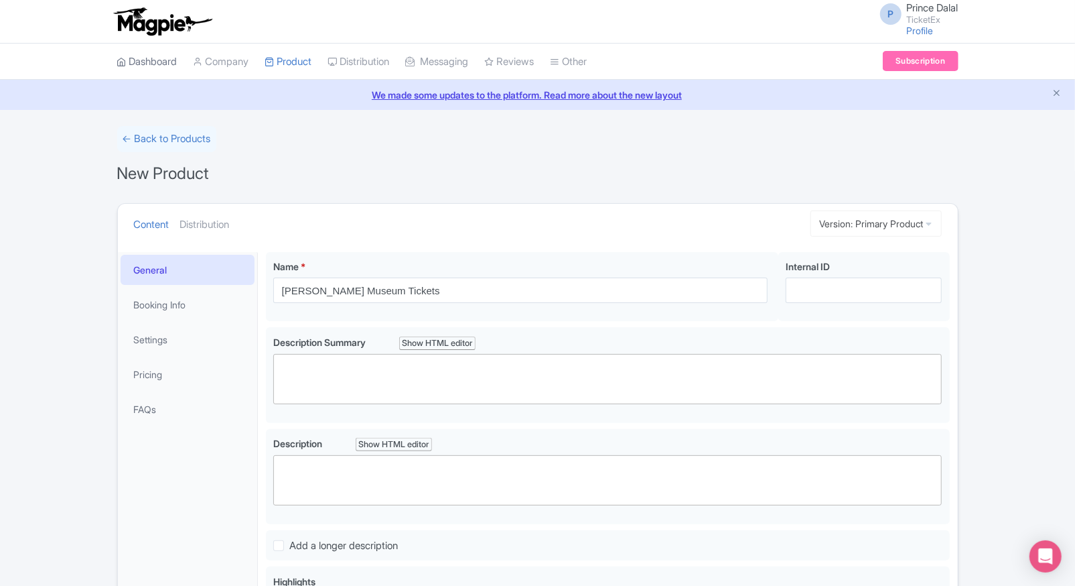
click at [145, 78] on link "Dashboard" at bounding box center [147, 62] width 60 height 37
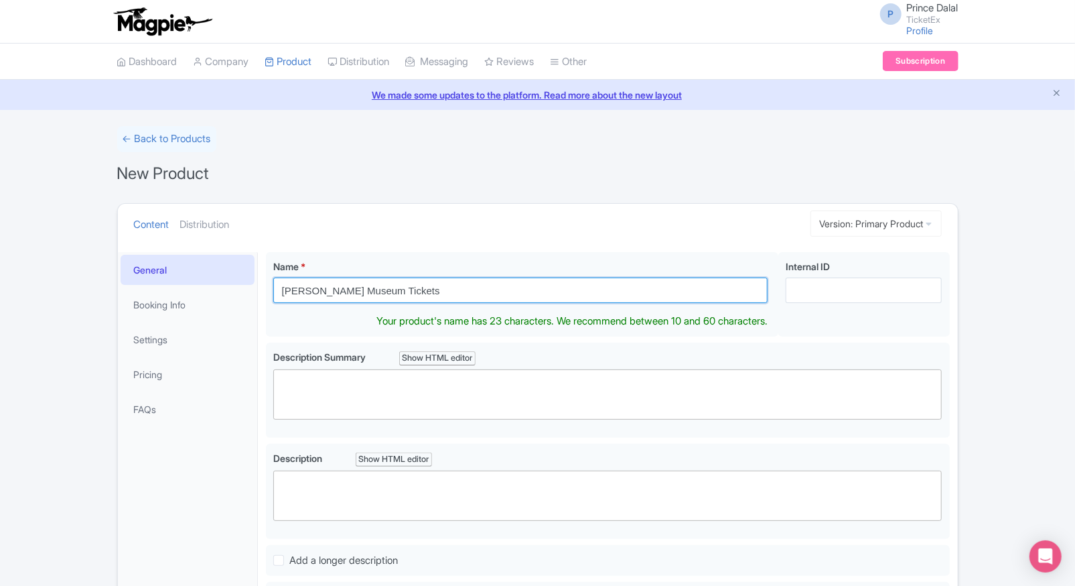
drag, startPoint x: 411, startPoint y: 286, endPoint x: 242, endPoint y: 278, distance: 169.0
click at [242, 278] on div "General Booking Info Settings Pricing FAQs Name * Van Gogh Museum Tickets Your …" at bounding box center [538, 513] width 840 height 538
paste input "Amsterdam"
type input "Van Gogh Museum Amsterdam Tickets"
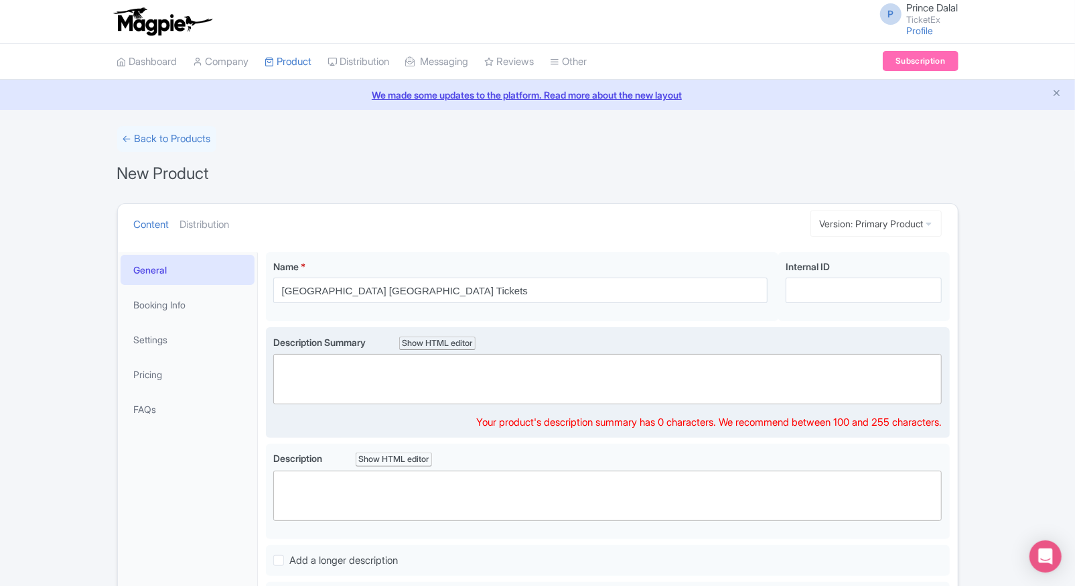
click at [332, 372] on trix-editor at bounding box center [607, 379] width 669 height 50
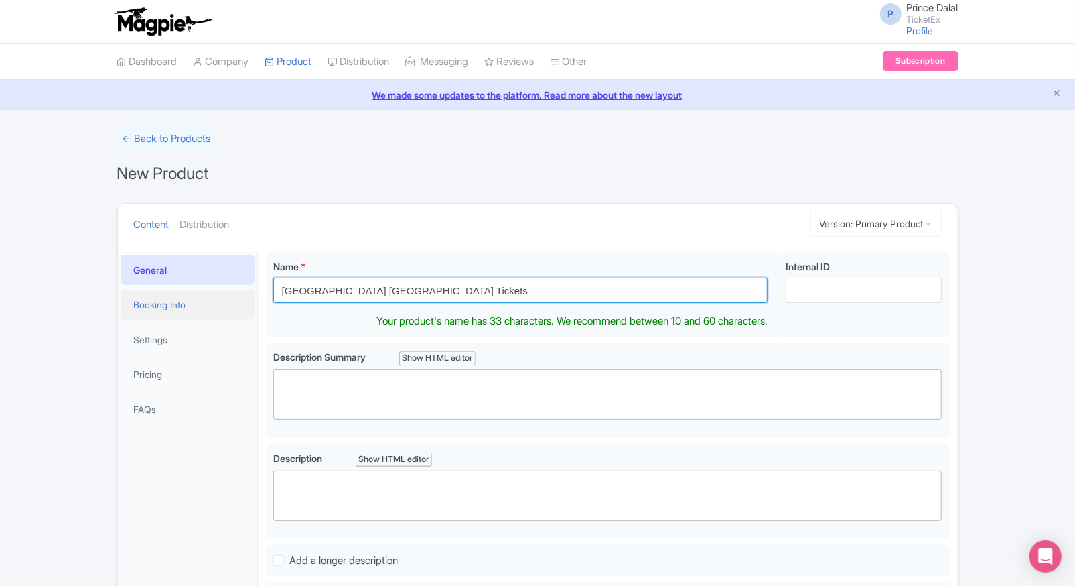
drag, startPoint x: 482, startPoint y: 292, endPoint x: 253, endPoint y: 308, distance: 230.4
click at [253, 308] on div "General Booking Info Settings Pricing FAQs Name * Van Gogh Museum Amsterdam Tic…" at bounding box center [538, 513] width 840 height 538
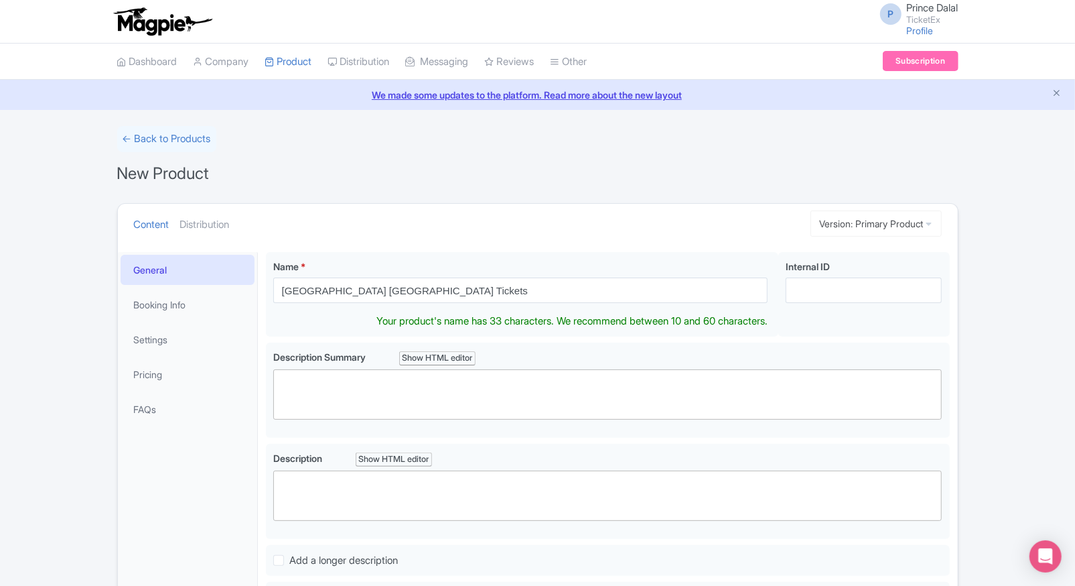
click at [94, 378] on div "← Back to Products New Product Content Distribution Version: Primary Product Pr…" at bounding box center [537, 454] width 1075 height 657
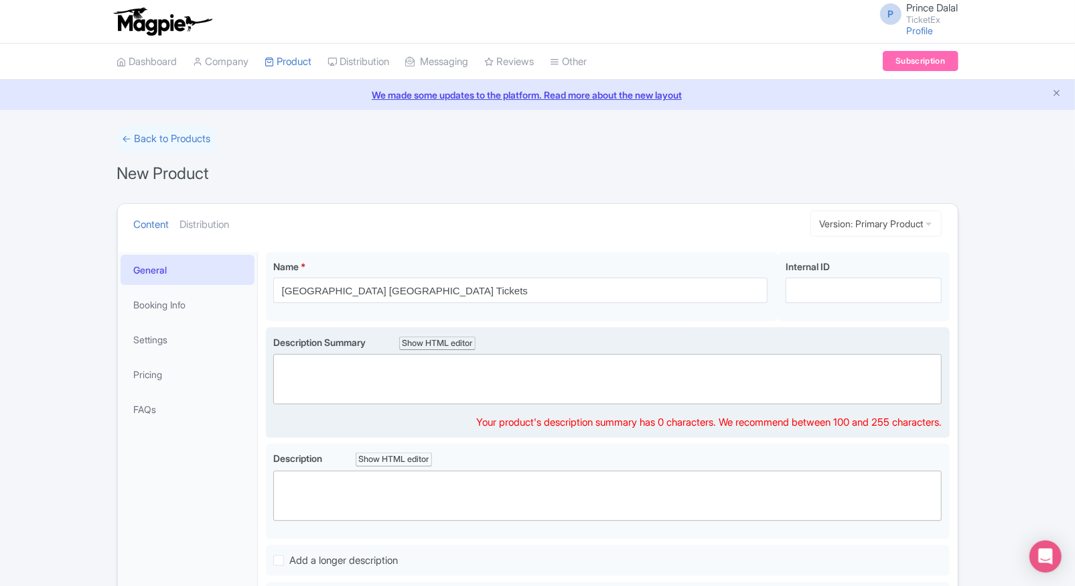
paste trix-editor "<div>Discover the world’s largest collection of Vincent van Gogh’s masterpieces…"
click at [386, 362] on trix-editor at bounding box center [607, 379] width 669 height 50
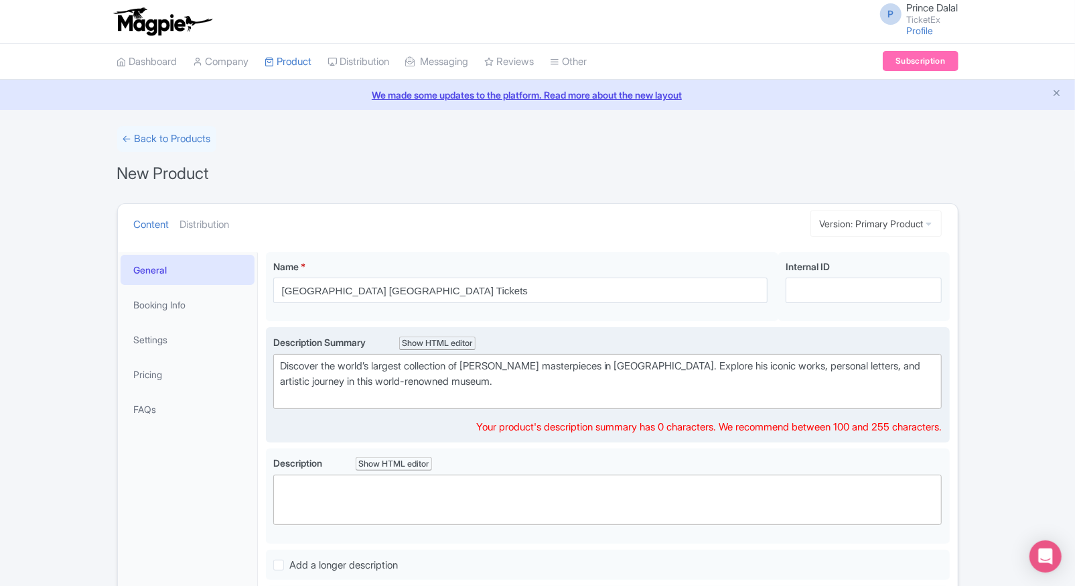
type trix-editor "<div>Discover the world’s largest collection of Vincent van Gogh’s masterpieces…"
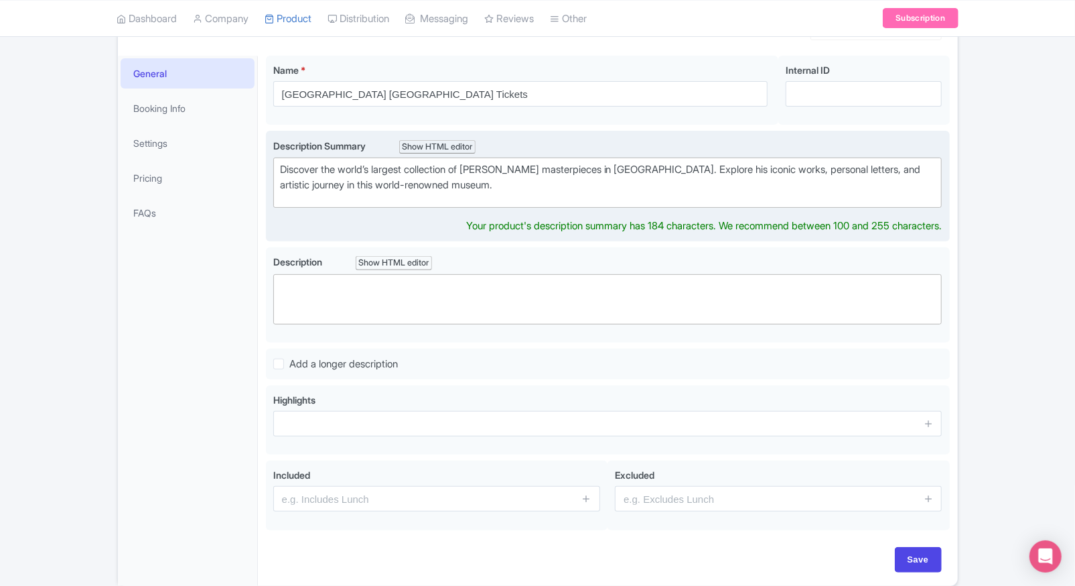
scroll to position [204, 0]
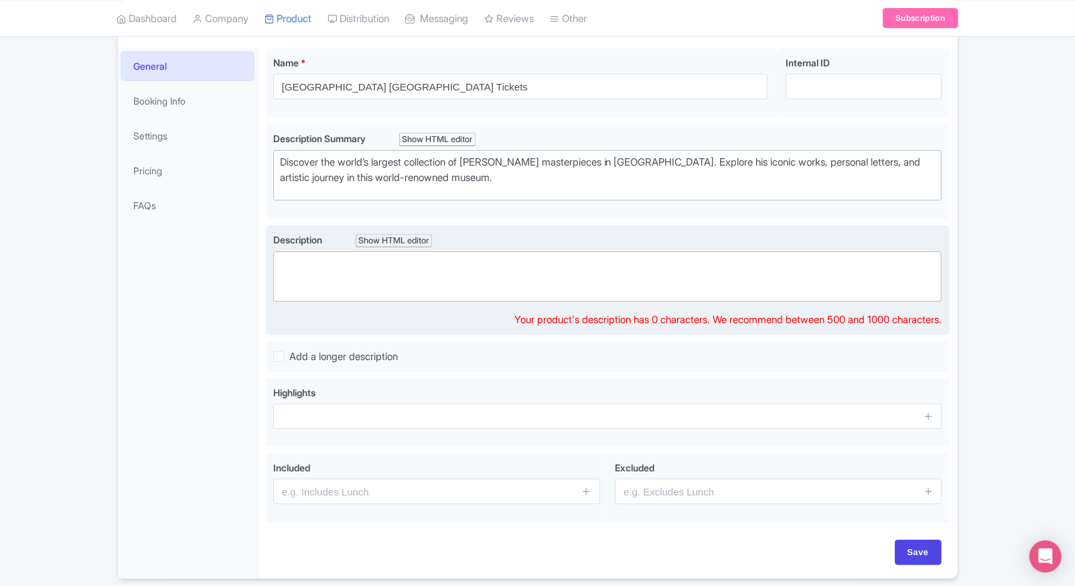
click at [460, 288] on trix-editor at bounding box center [607, 276] width 669 height 50
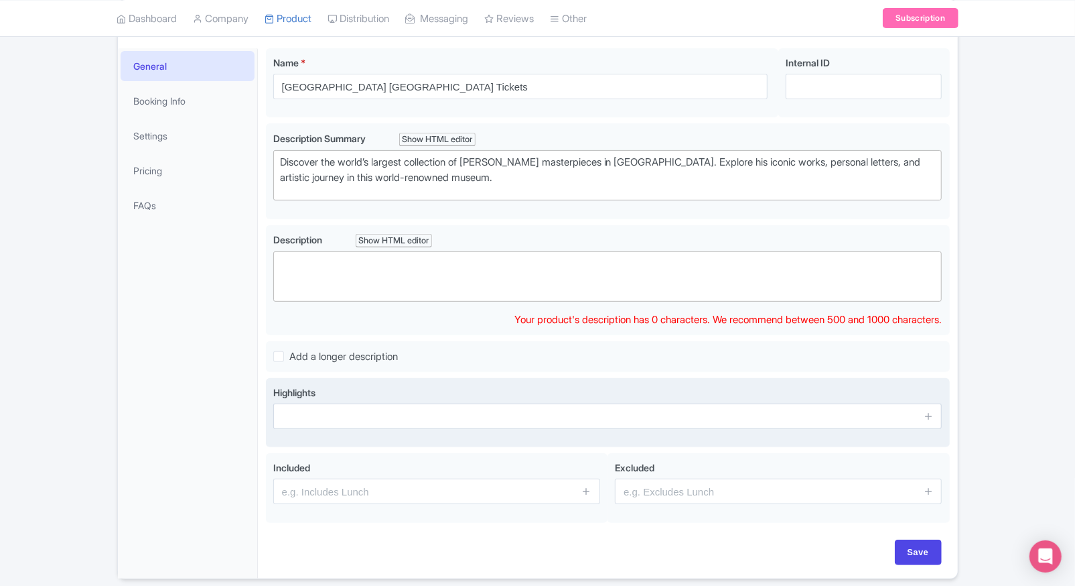
paste trix-editor "<div>Step into the life and legacy of Vincent van Gogh at the Van Gogh Museum i…"
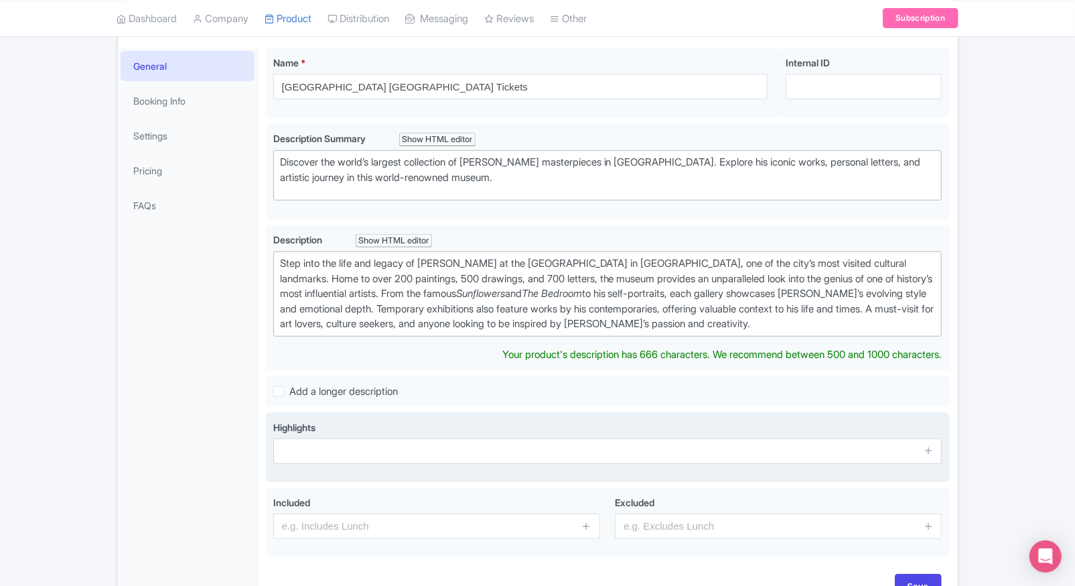
type trix-editor "<div>Step into the life and legacy of Vincent van Gogh at the Van Gogh Museum i…"
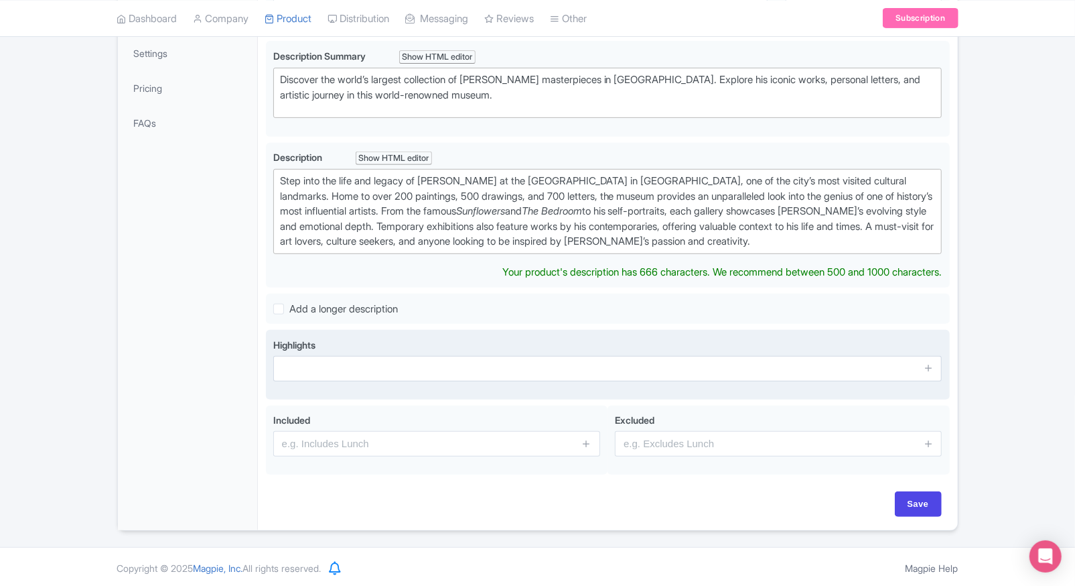
scroll to position [271, 0]
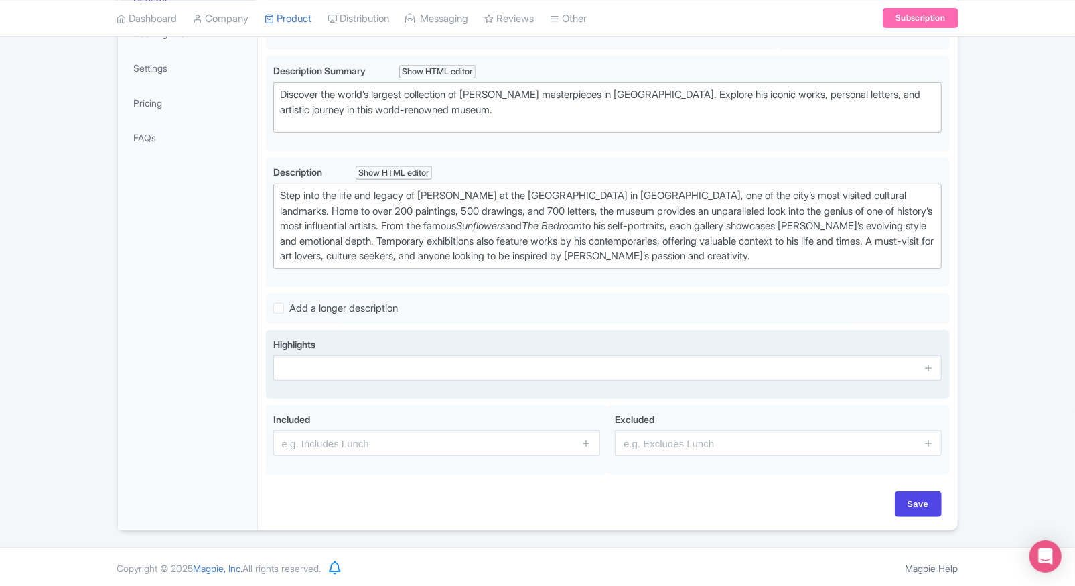
click at [395, 362] on input "text" at bounding box center [607, 367] width 669 height 25
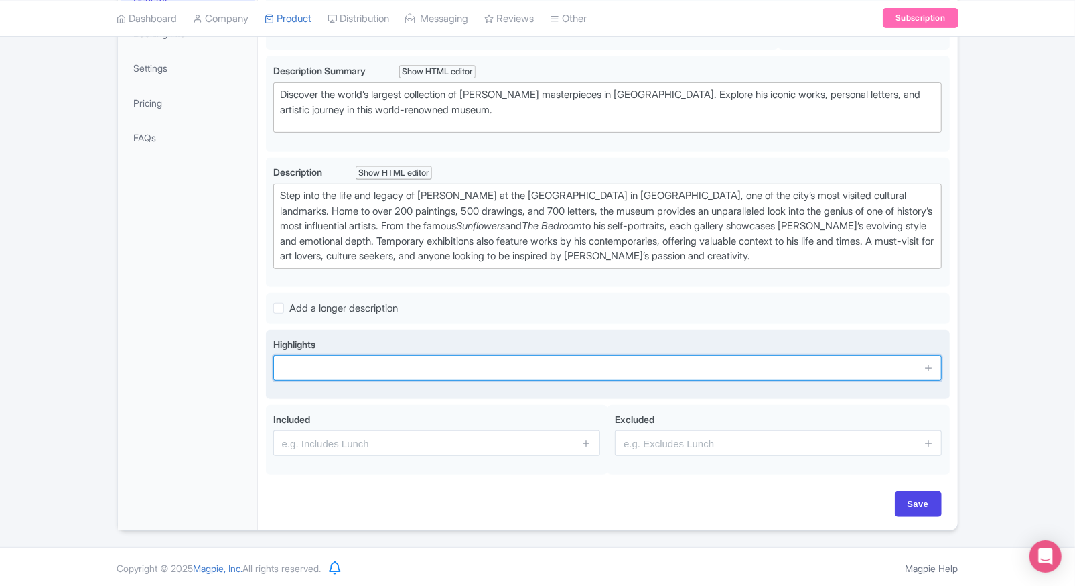
paste input "Explore 200+ Van Gogh paintings"
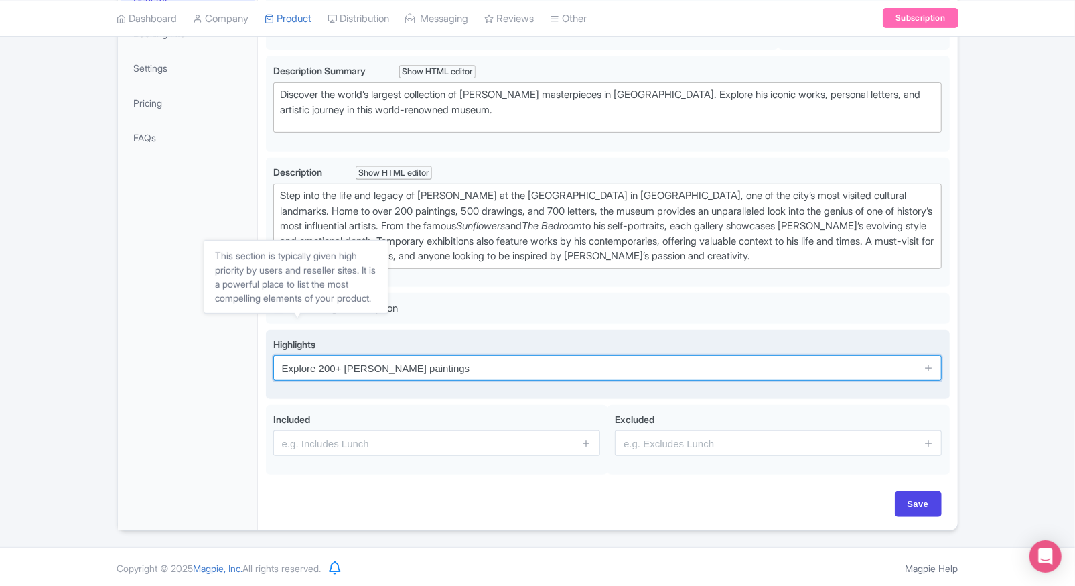
type input "Explore 200+ Van Gogh paintings"
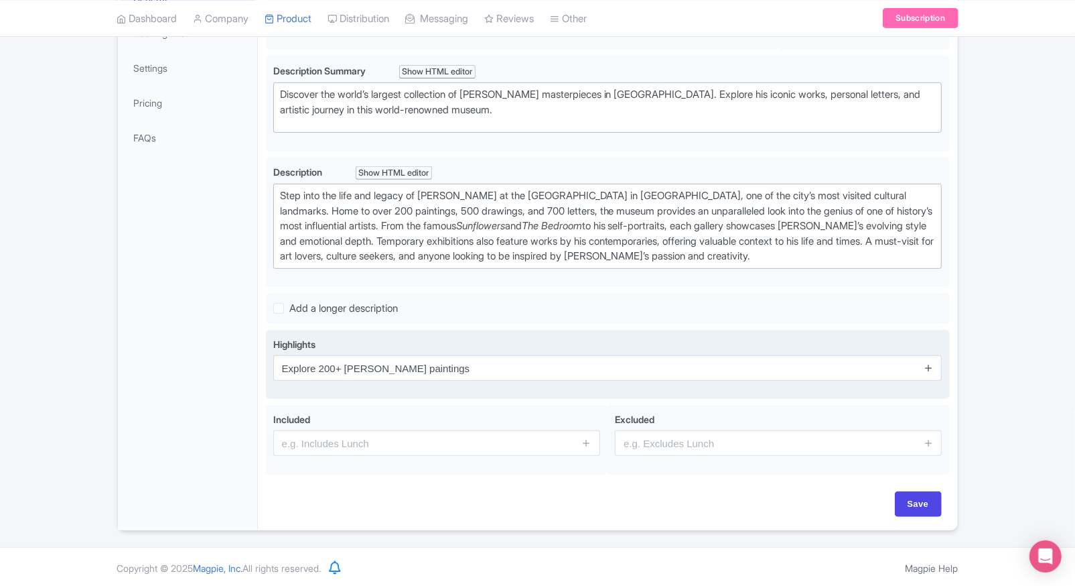
click at [927, 362] on icon at bounding box center [929, 367] width 10 height 10
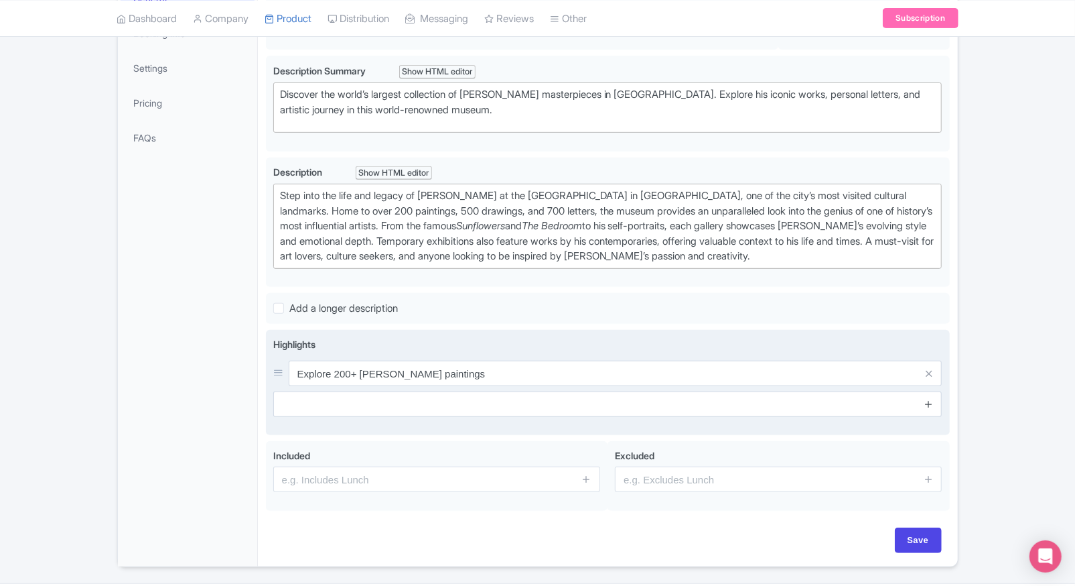
click at [931, 401] on icon at bounding box center [929, 404] width 10 height 10
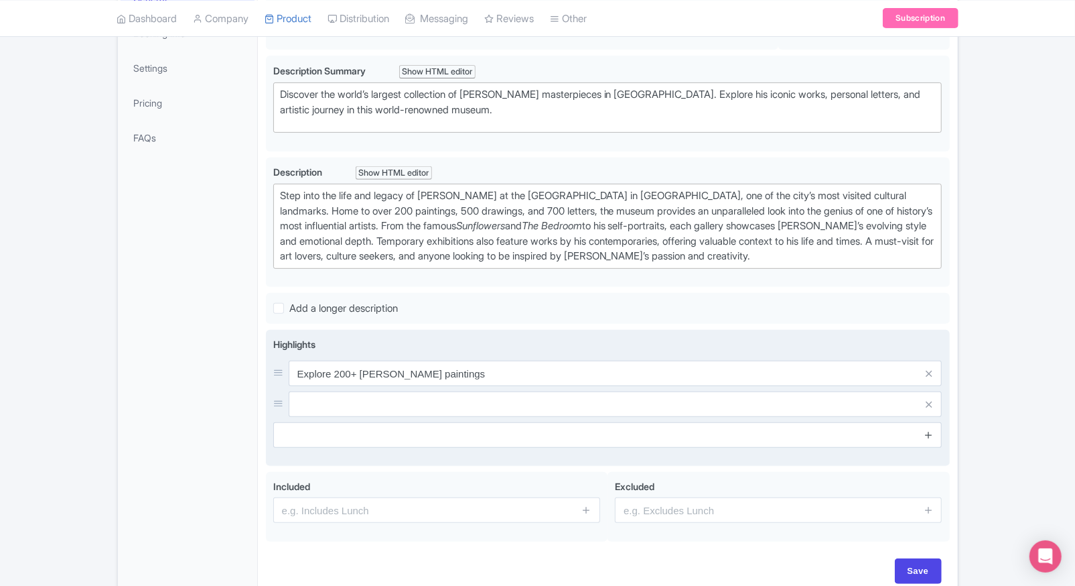
click at [925, 435] on icon at bounding box center [929, 434] width 10 height 10
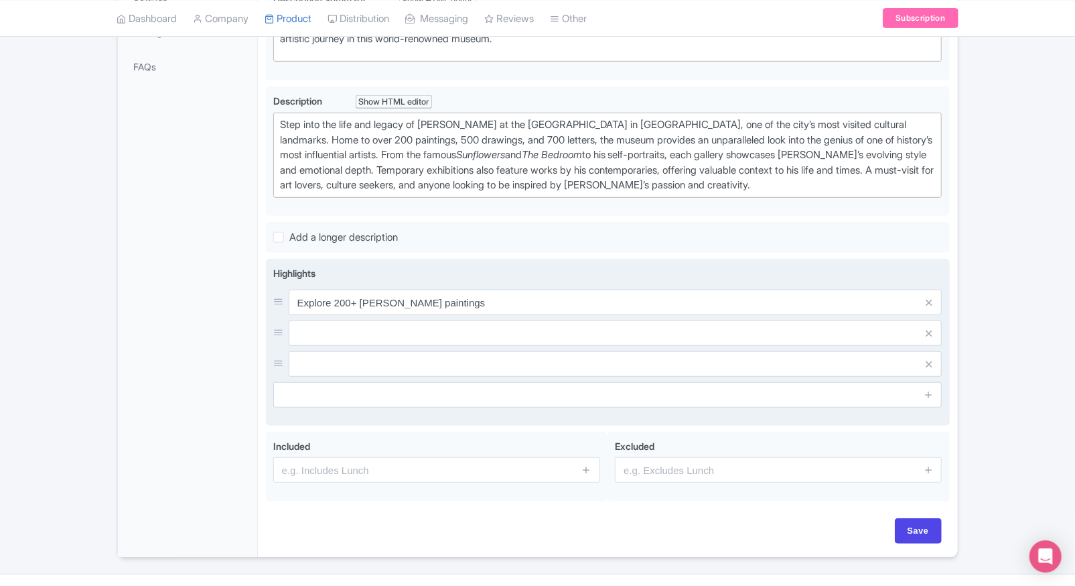
scroll to position [343, 0]
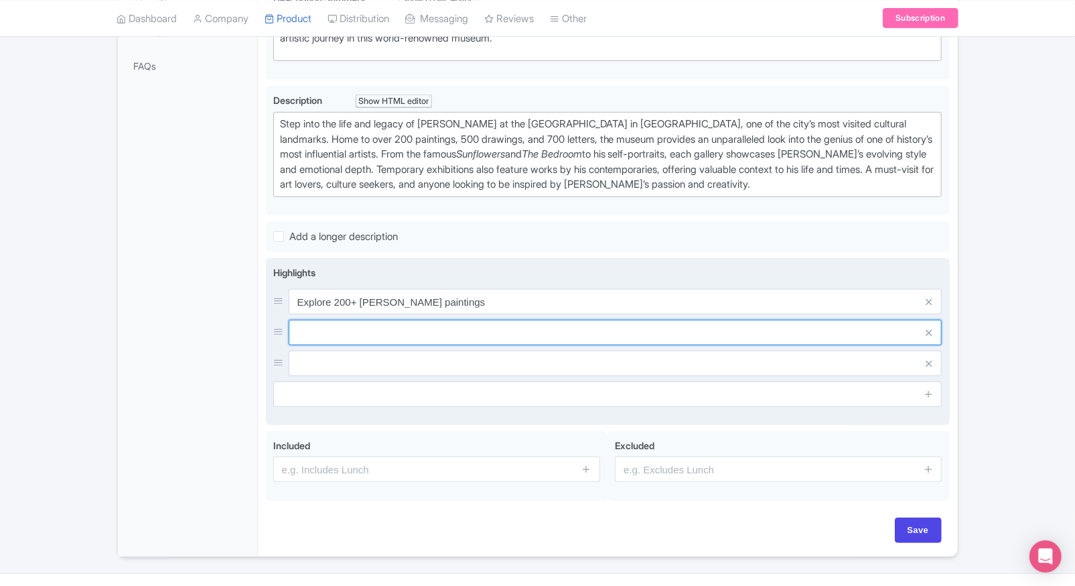
click at [502, 342] on input "text" at bounding box center [616, 332] width 654 height 25
paste input "View famous works like Sunflowers"
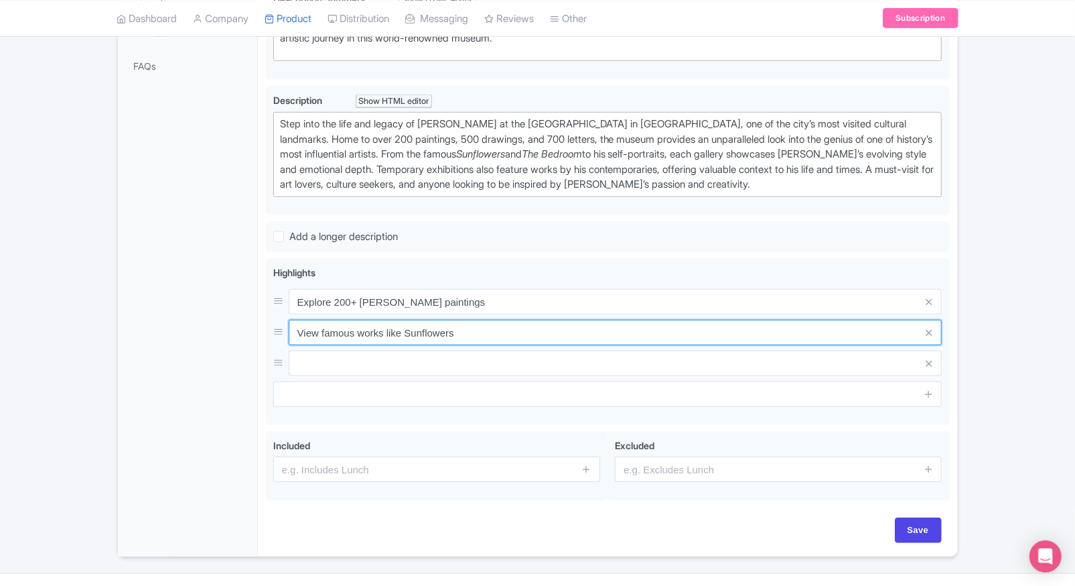
type input "View famous works like Sunflowers"
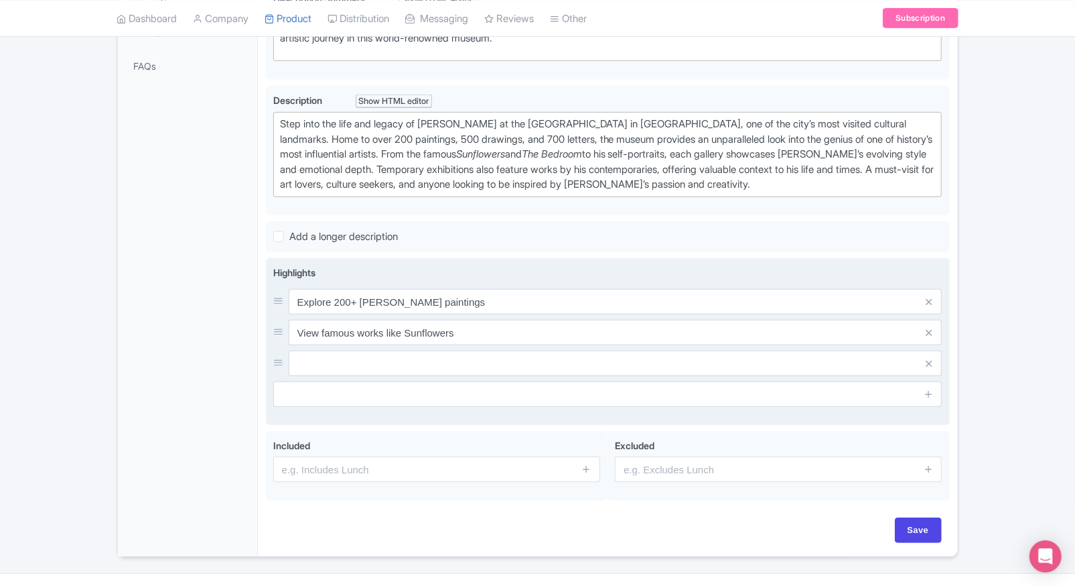
click at [401, 356] on input "text" at bounding box center [616, 362] width 654 height 25
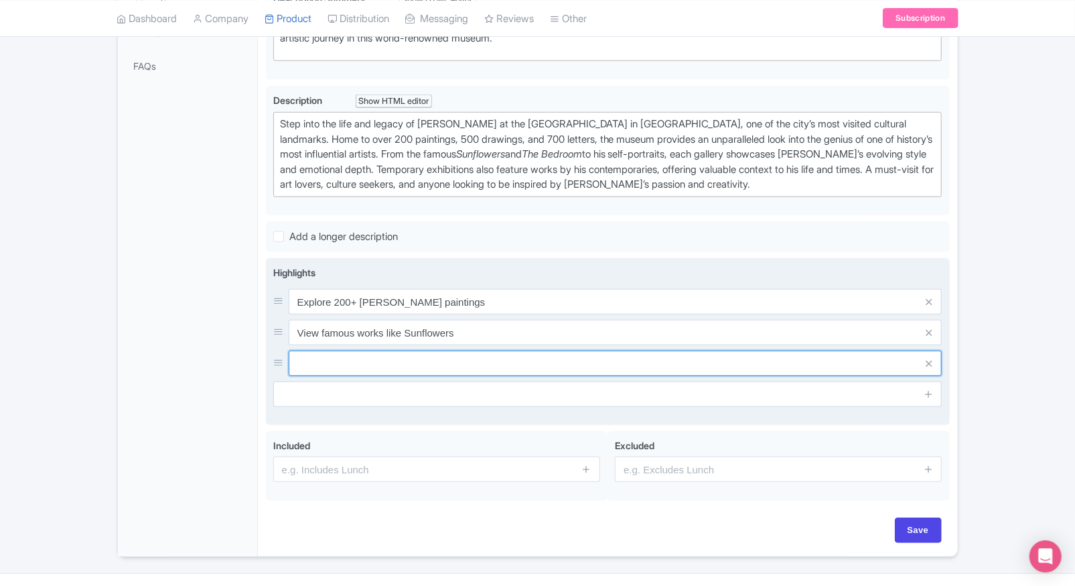
paste input "See [PERSON_NAME]’s personal letters"
type input "See [PERSON_NAME]’s personal letters"
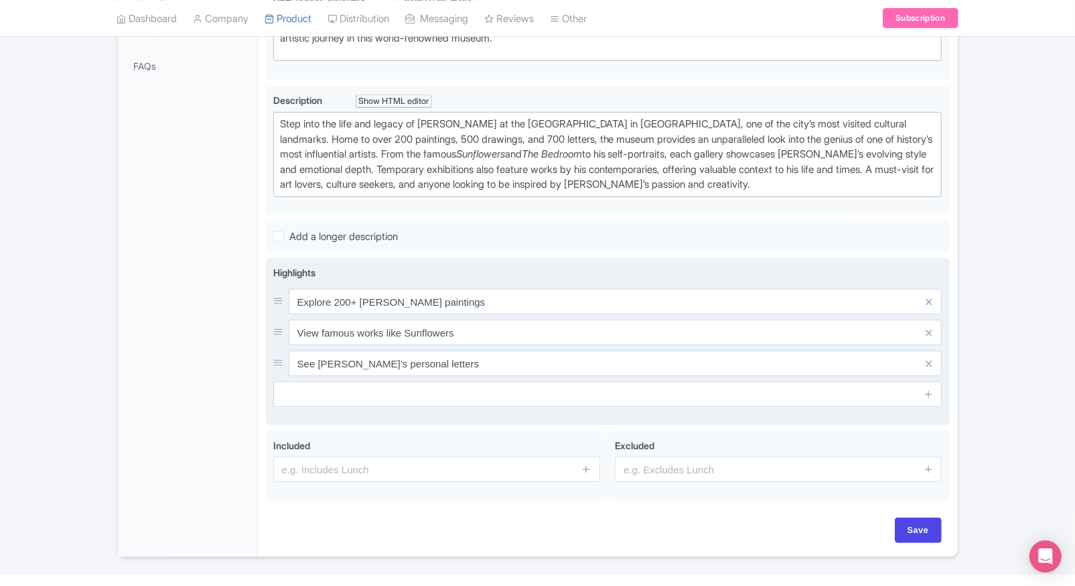
click at [407, 396] on input "text" at bounding box center [607, 393] width 669 height 25
paste input "Discover his artistic evolution"
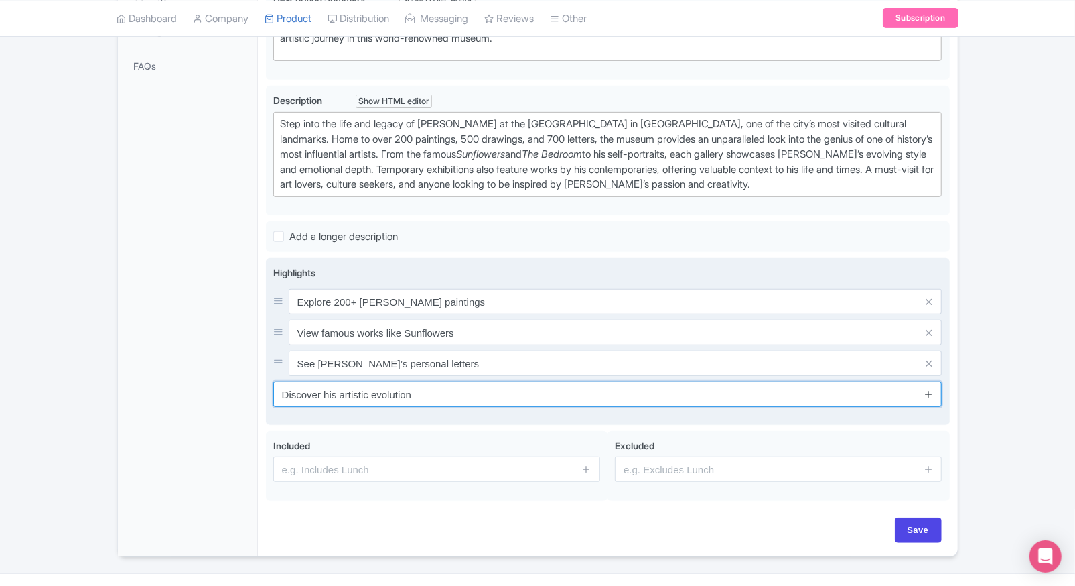
type input "Discover his artistic evolution"
click at [931, 389] on icon at bounding box center [929, 394] width 10 height 10
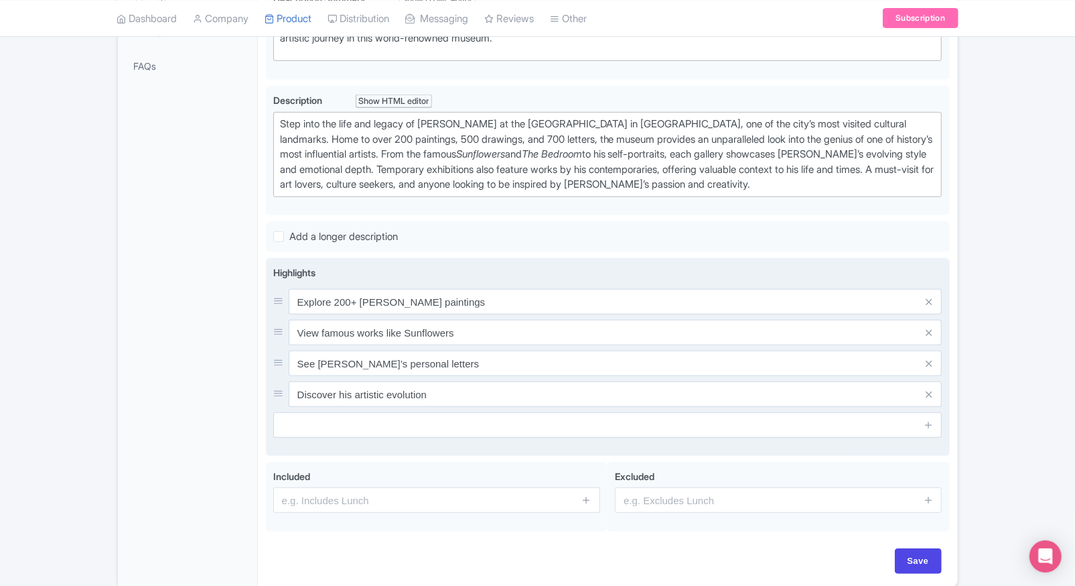
click at [630, 428] on input "text" at bounding box center [607, 424] width 669 height 25
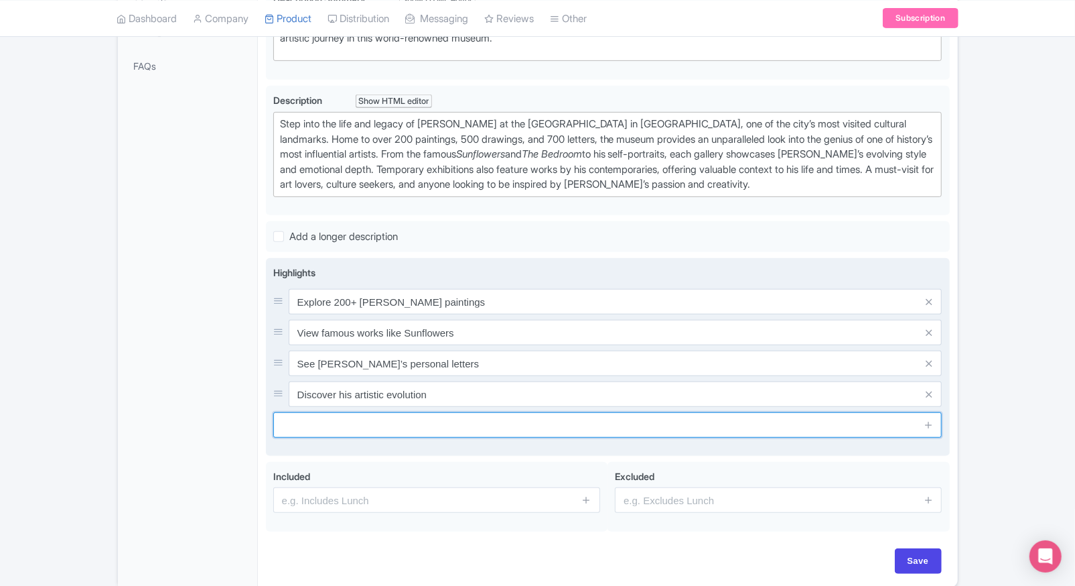
paste input "Learn from interactive exhibits"
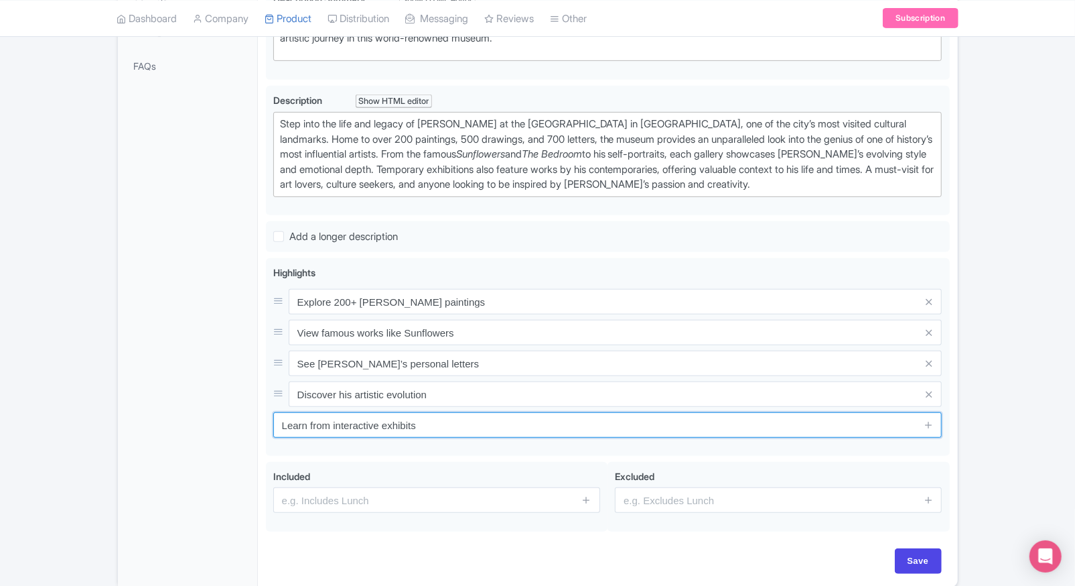
type input "Learn from interactive exhibits"
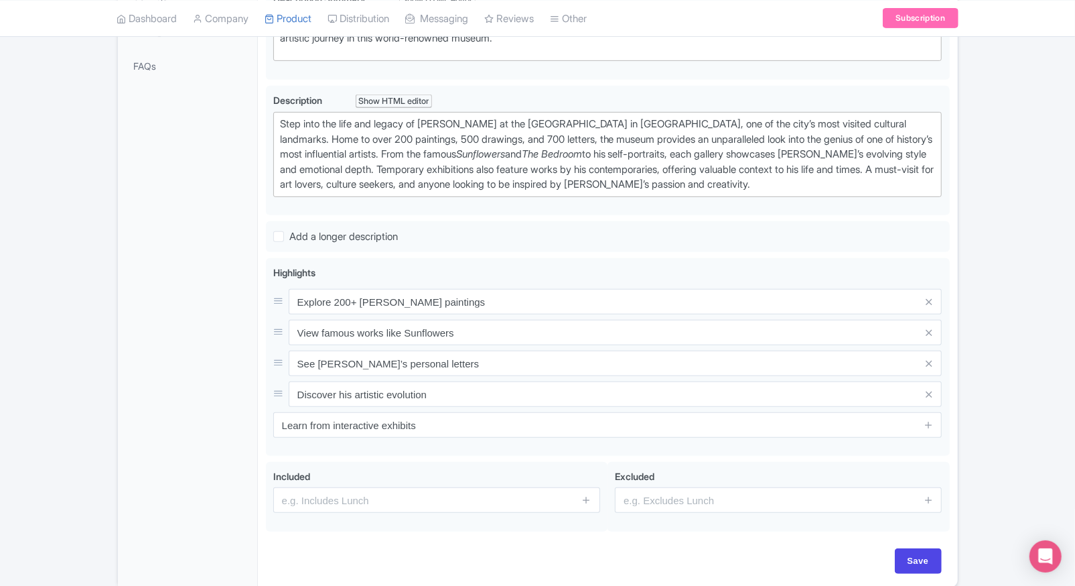
click at [971, 352] on div "← Back to Products New Product Content Distribution Version: Primary Product Pr…" at bounding box center [537, 185] width 1075 height 805
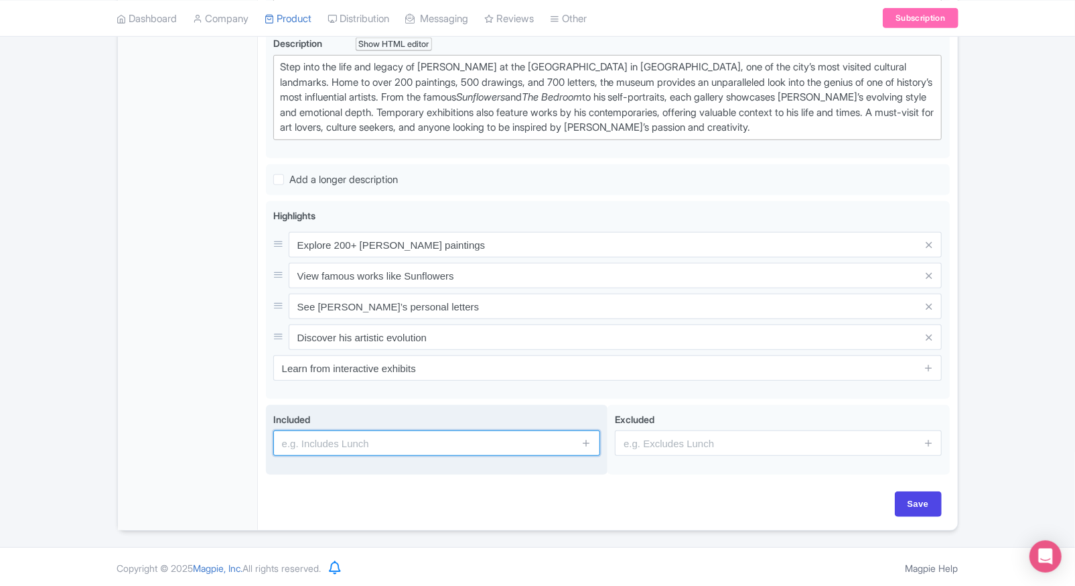
click at [385, 437] on input "text" at bounding box center [436, 442] width 327 height 25
type input "Entrance to the attraction"
click at [584, 442] on icon at bounding box center [587, 442] width 10 height 10
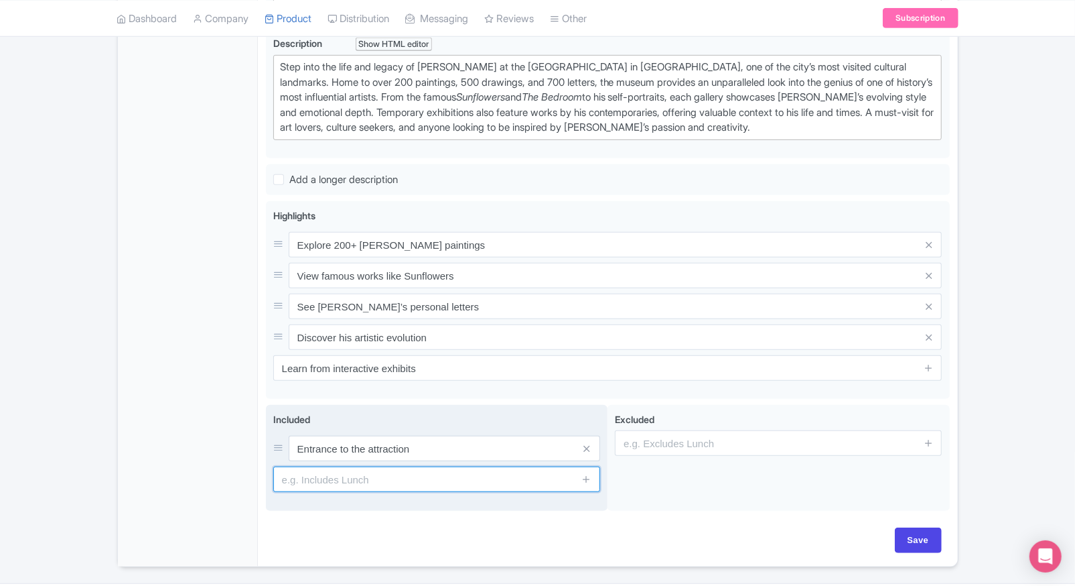
click at [456, 466] on input "text" at bounding box center [436, 478] width 327 height 25
paste input "Access to permanent and temporary exhibitions"
type input "Access to permanent and temporary exhibitions"
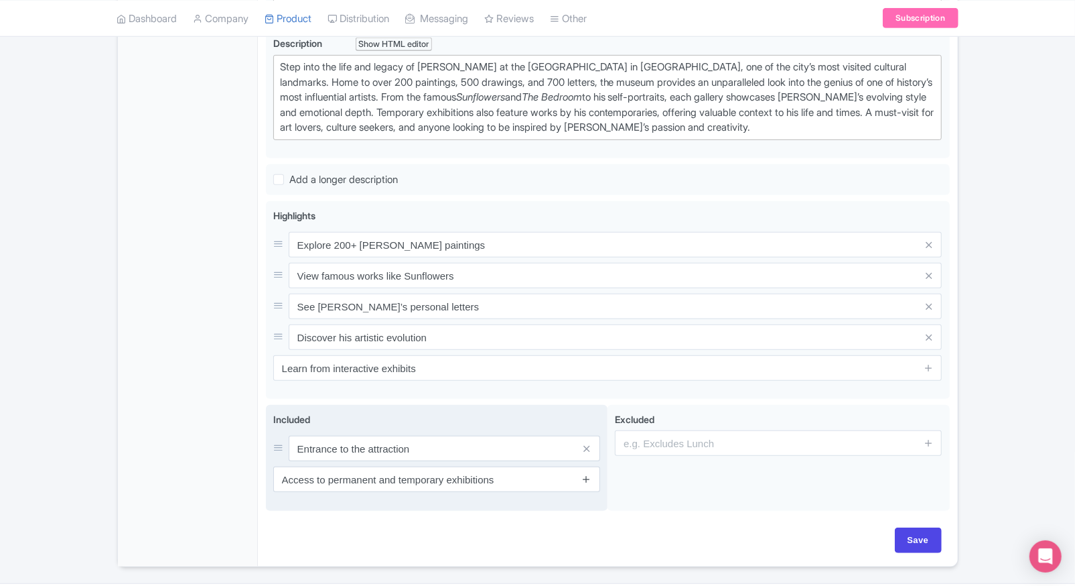
drag, startPoint x: 595, startPoint y: 474, endPoint x: 588, endPoint y: 475, distance: 6.8
click at [588, 475] on span at bounding box center [586, 478] width 27 height 25
click at [588, 475] on icon at bounding box center [587, 479] width 10 height 10
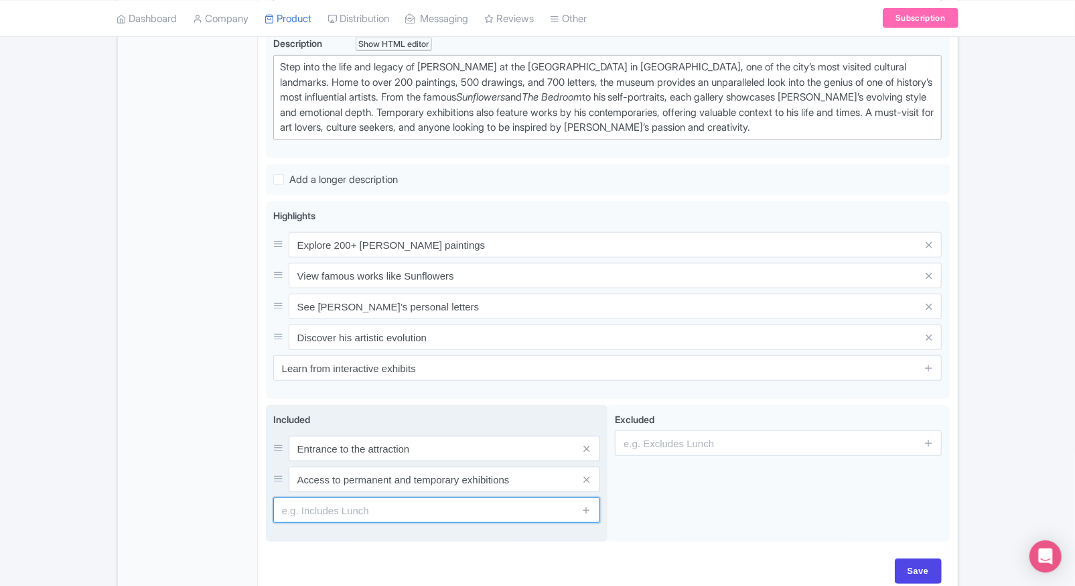
click at [470, 500] on input "text" at bounding box center [436, 509] width 327 height 25
paste input "Free entry for children under 18"
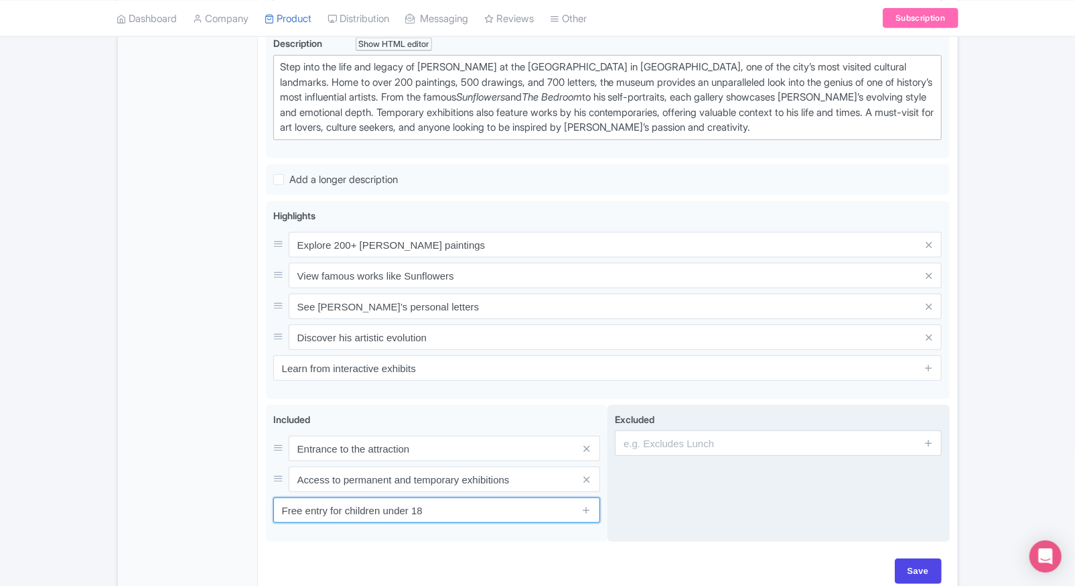
type input "Free entry for children under 18"
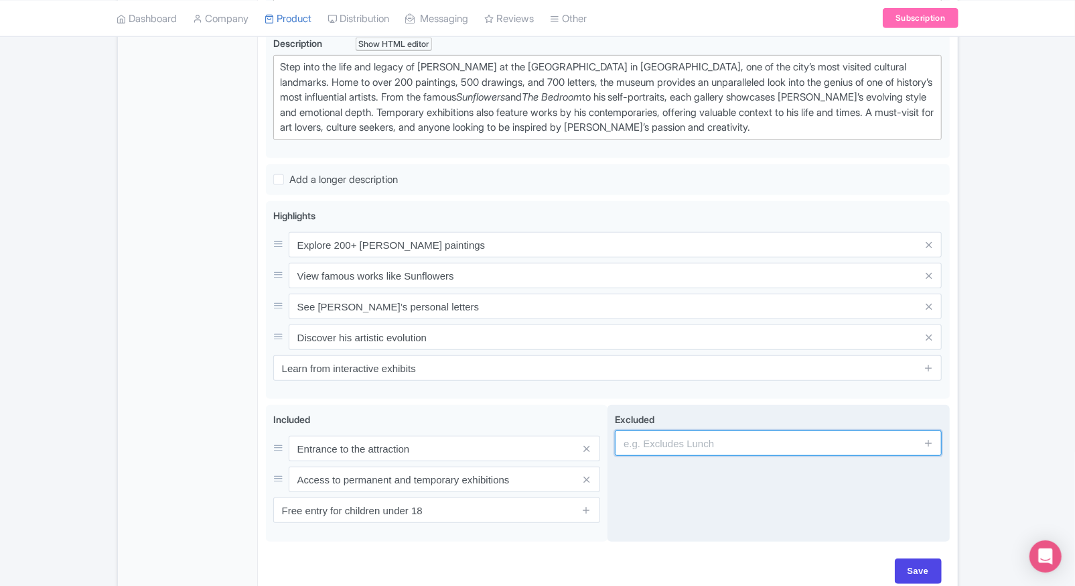
click at [730, 437] on input "text" at bounding box center [778, 442] width 327 height 25
type input "Guided tour services"
click at [734, 448] on input "Guided tour services" at bounding box center [778, 442] width 327 height 25
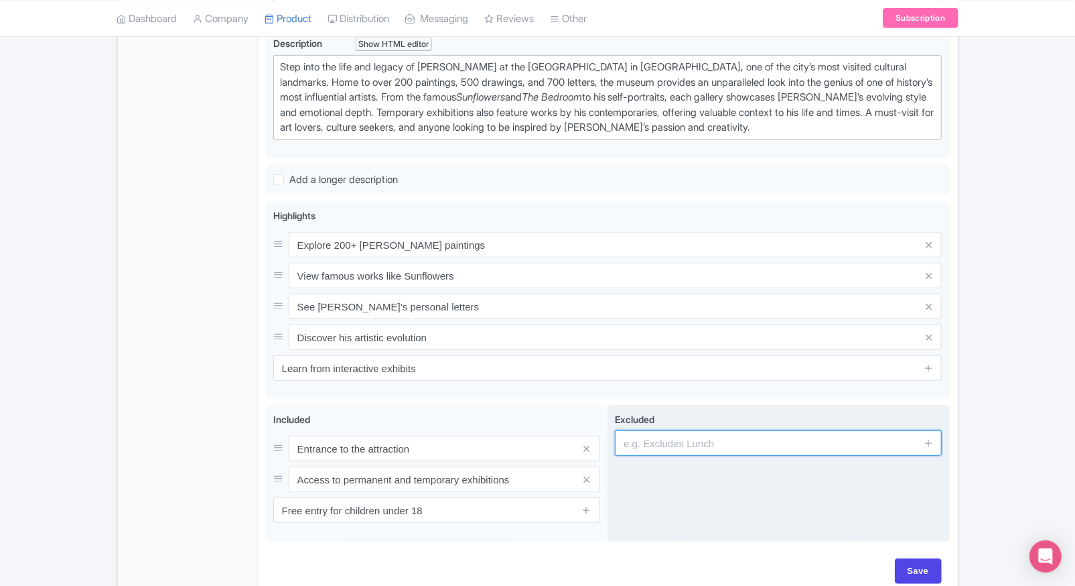
click at [734, 448] on input "text" at bounding box center [778, 442] width 327 height 25
click at [715, 479] on div "Excluded" at bounding box center [779, 473] width 342 height 137
click at [734, 441] on input "text" at bounding box center [778, 442] width 327 height 25
type input "guides, audio guides"
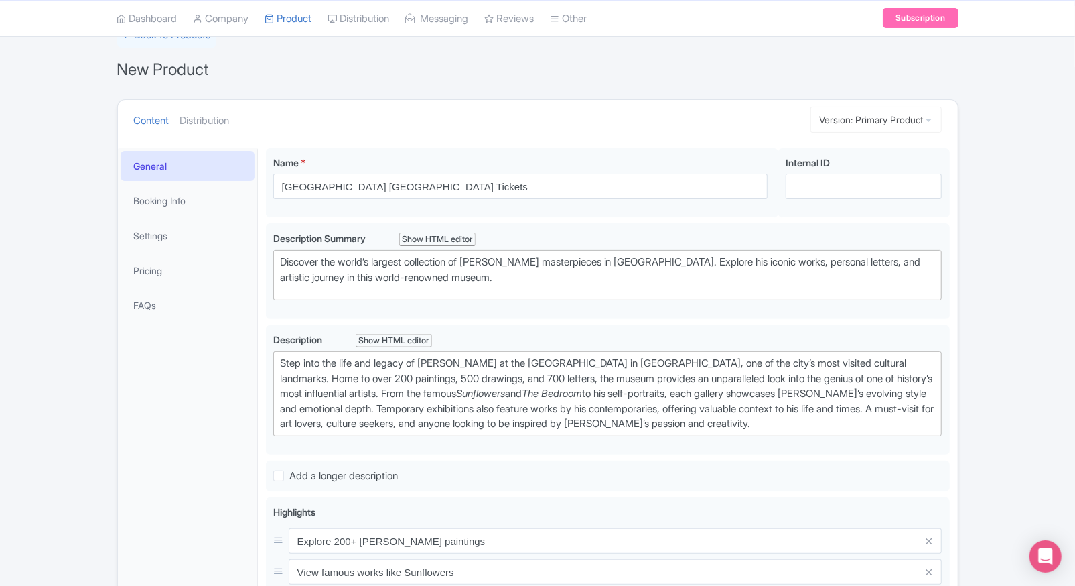
scroll to position [0, 0]
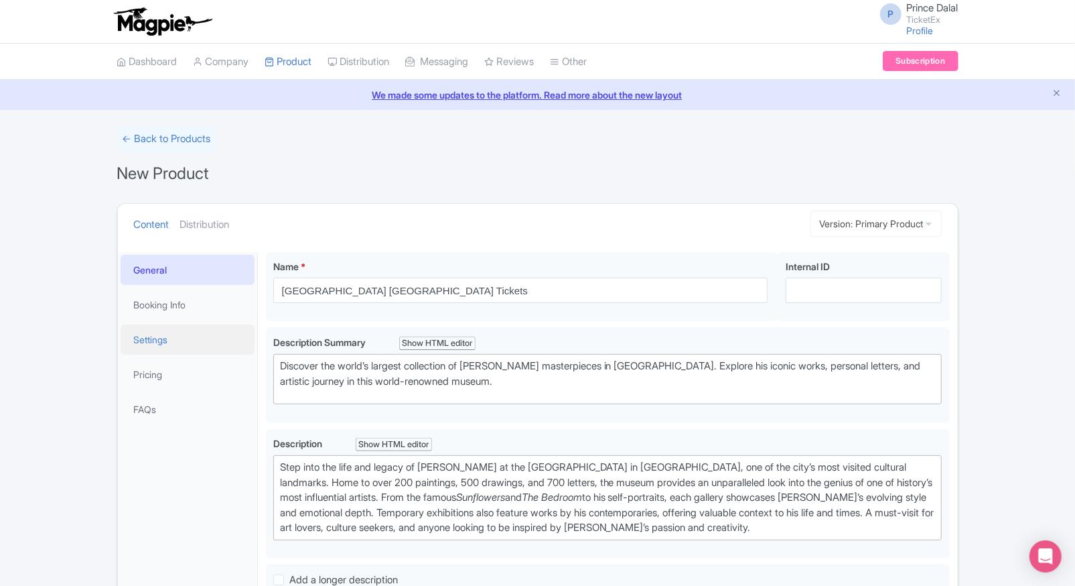
click at [159, 340] on link "Settings" at bounding box center [188, 339] width 134 height 30
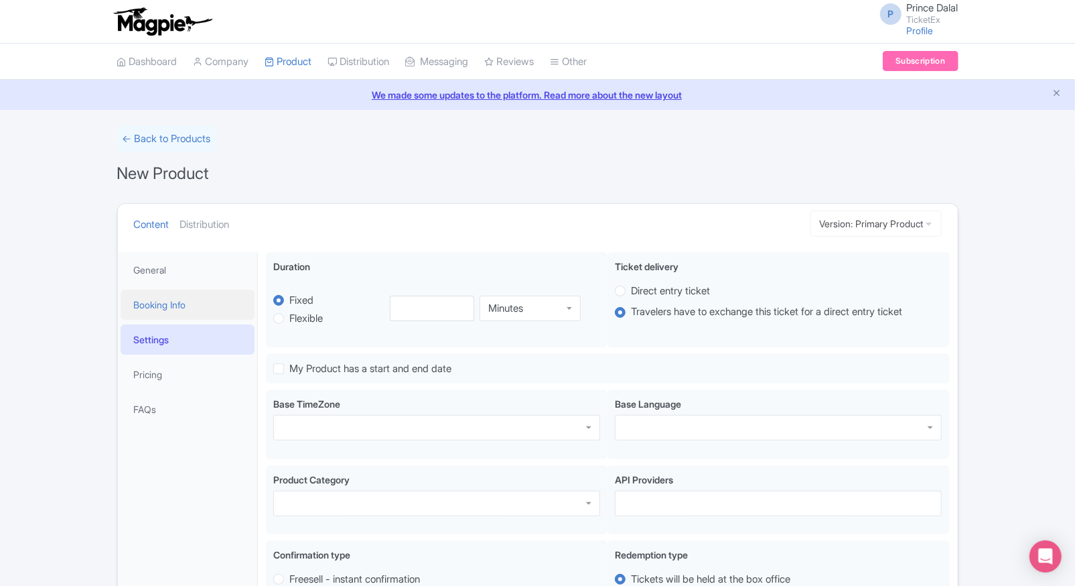
click at [177, 304] on link "Booking Info" at bounding box center [188, 304] width 134 height 30
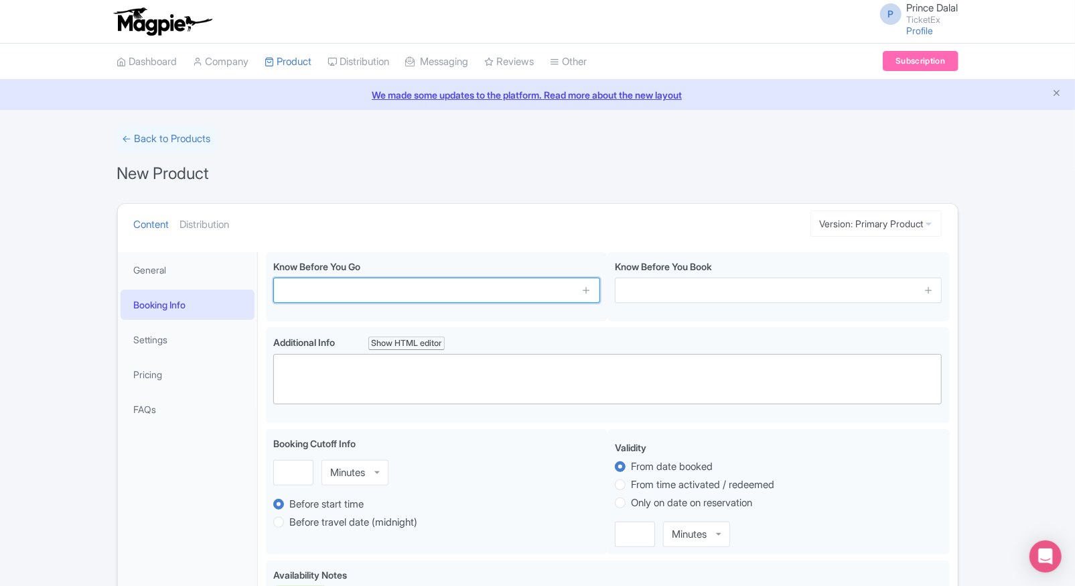
paste input "The museum is located at Museumplein, [GEOGRAPHIC_DATA]."
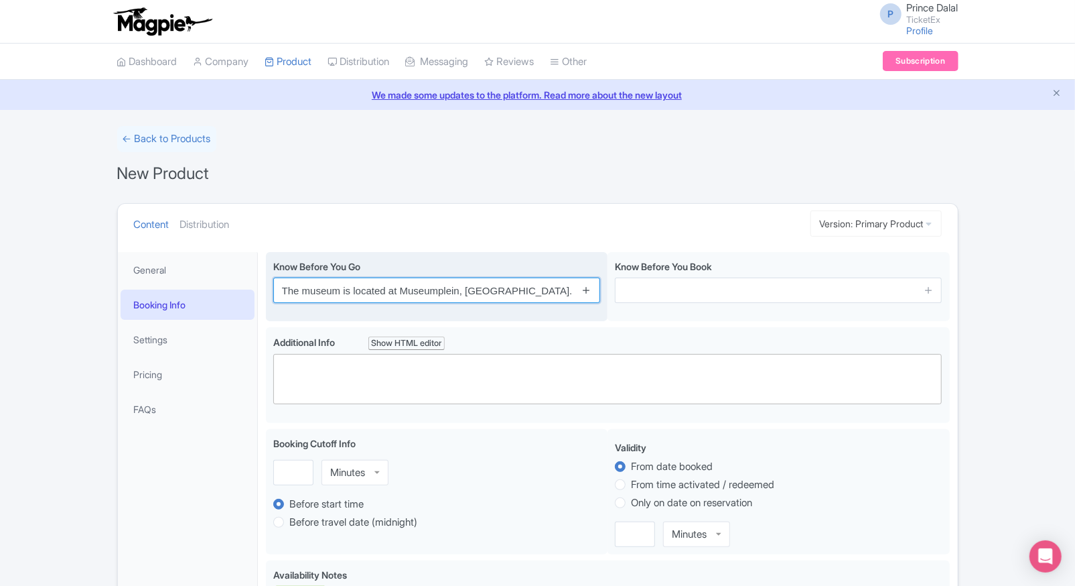
type input "The museum is located at Museumplein, [GEOGRAPHIC_DATA]."
click at [587, 289] on icon at bounding box center [587, 290] width 10 height 10
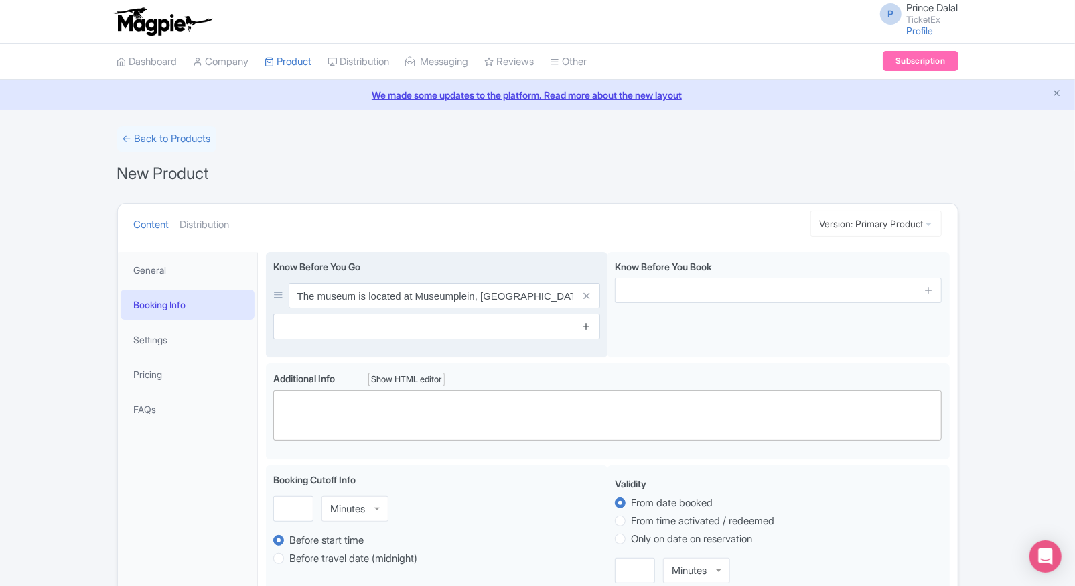
click at [584, 329] on icon at bounding box center [587, 326] width 10 height 10
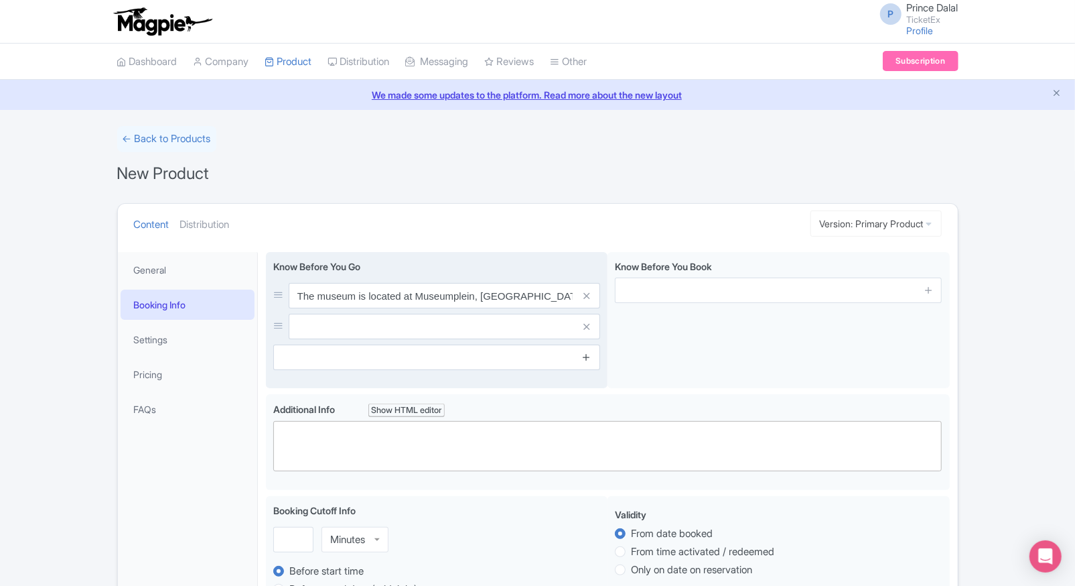
click at [584, 358] on icon at bounding box center [587, 357] width 10 height 10
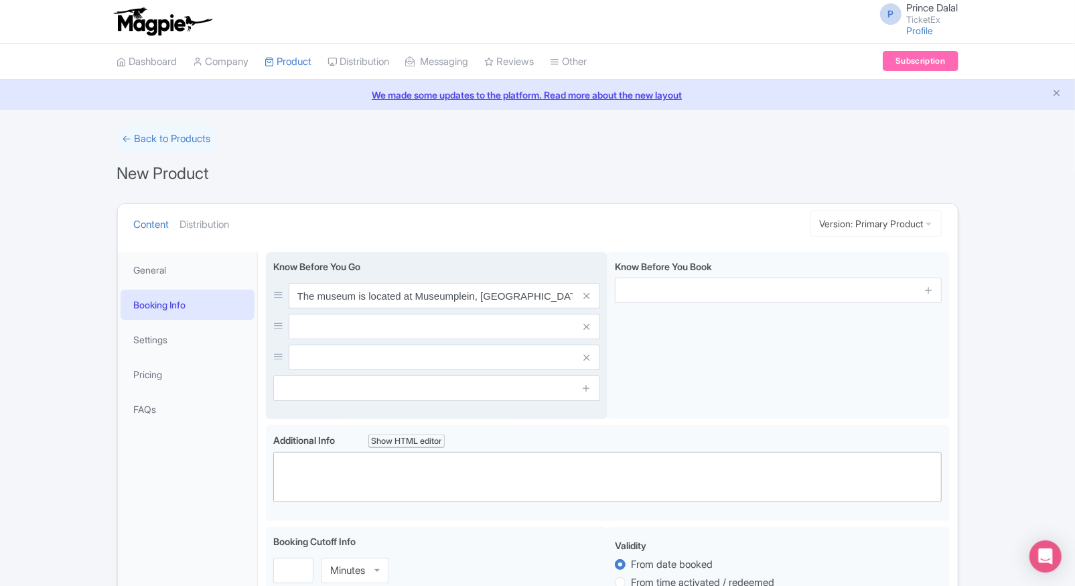
click at [496, 324] on input "text" at bounding box center [445, 326] width 312 height 25
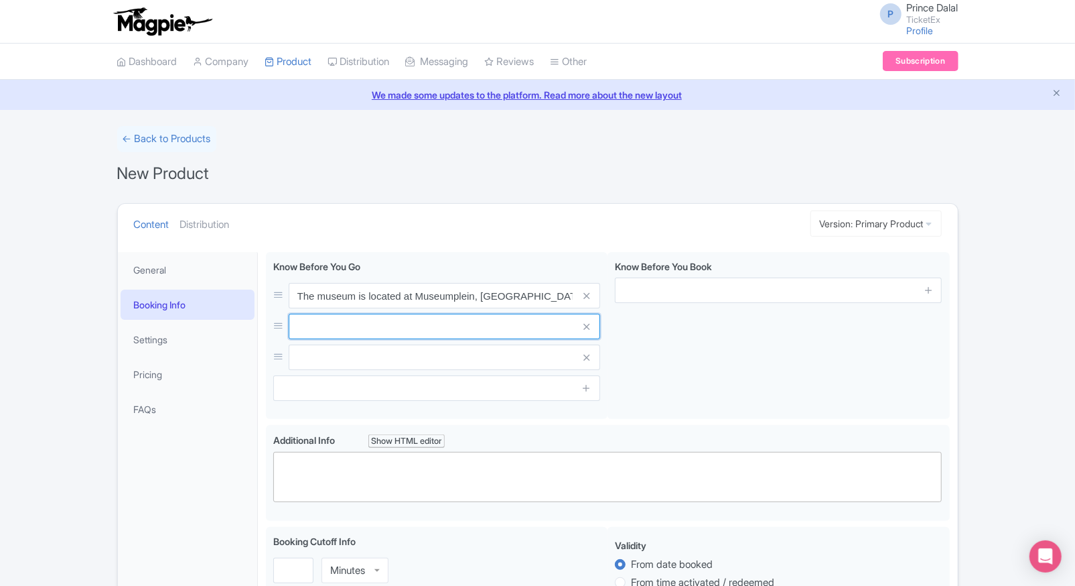
paste input "Large bags and luggage are not permitted inside."
type input "Large bags and luggage are not permitted inside."
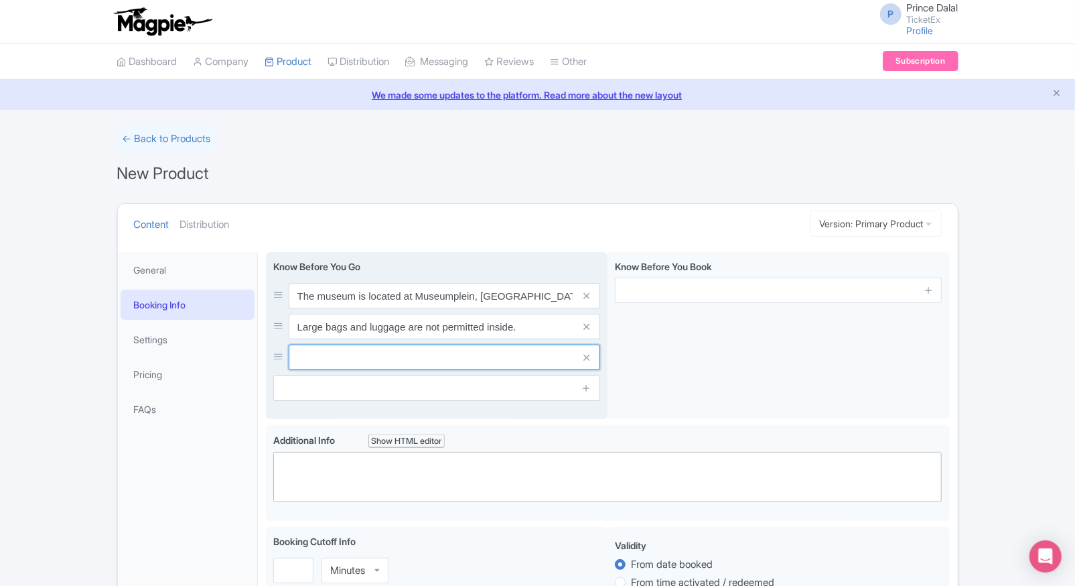
paste input "Photography is allowed but no flash."
click at [305, 352] on input "text" at bounding box center [445, 356] width 312 height 25
type input "Photography is allowed but no flash."
click at [405, 404] on div "Know Before You Go The museum is located at Museumplein, Amsterdam. Large bags …" at bounding box center [437, 335] width 342 height 167
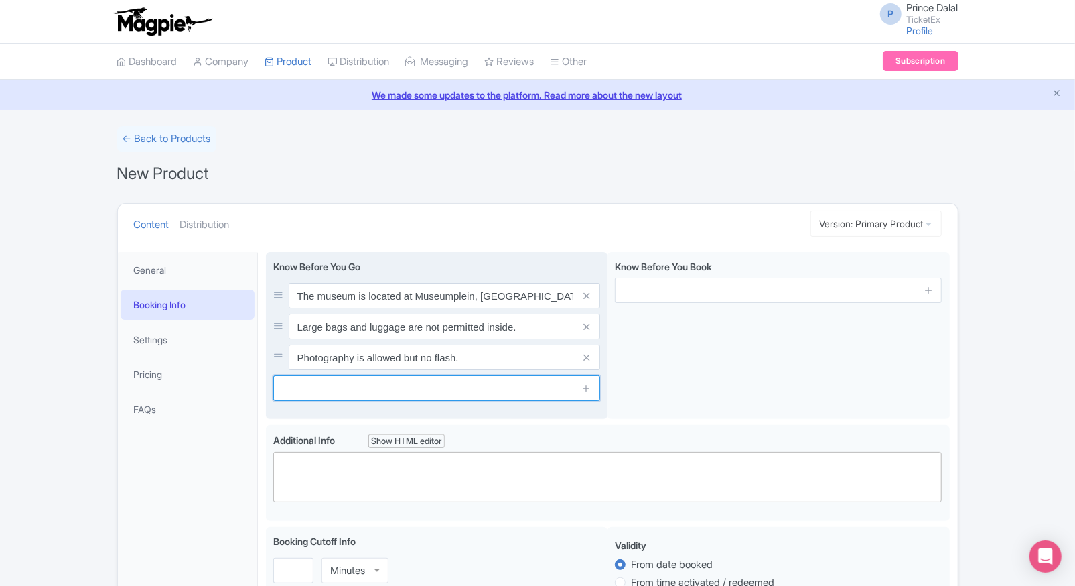
paste input "The museum is wheelchair accessible."
click at [435, 391] on input "The museum is wheelchair accessible." at bounding box center [436, 387] width 327 height 25
type input "The museum is wheelchair accessible."
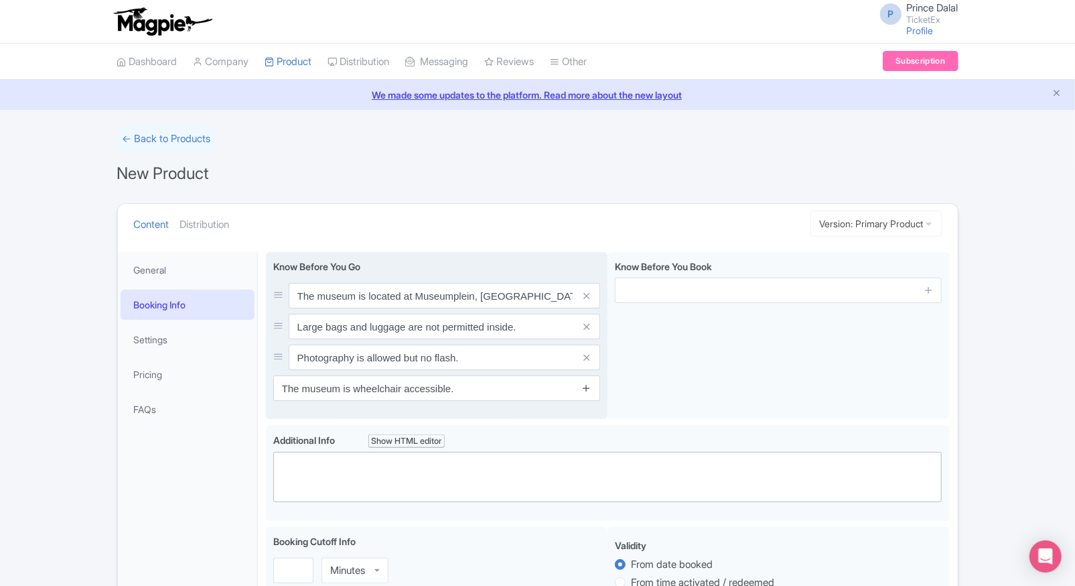
click at [584, 387] on icon at bounding box center [587, 388] width 10 height 10
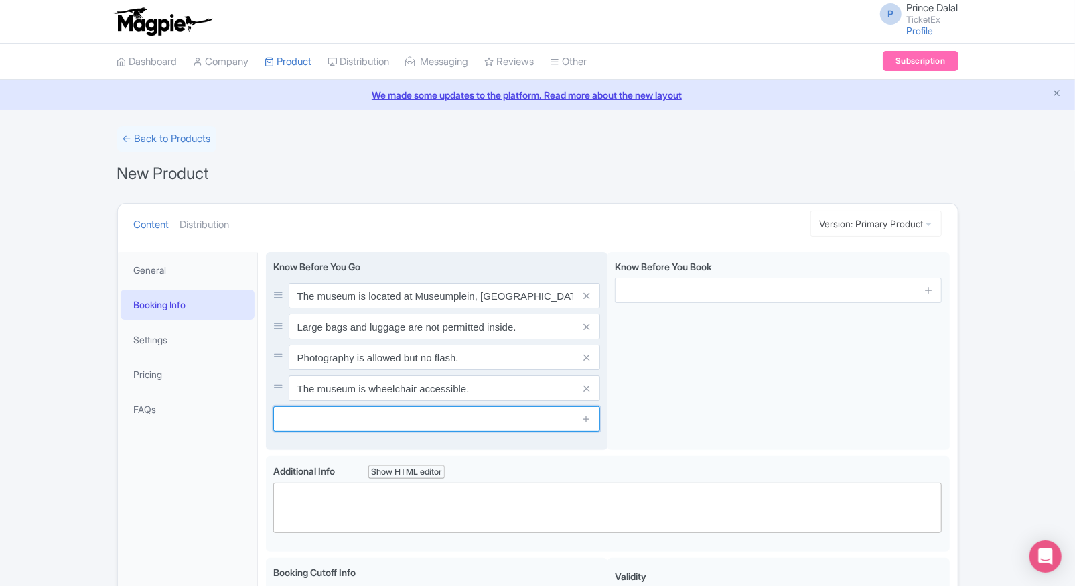
paste input "Audio guides are available in multiple languages."
drag, startPoint x: 387, startPoint y: 415, endPoint x: 569, endPoint y: 375, distance: 186.8
click at [387, 415] on input "text" at bounding box center [436, 418] width 327 height 25
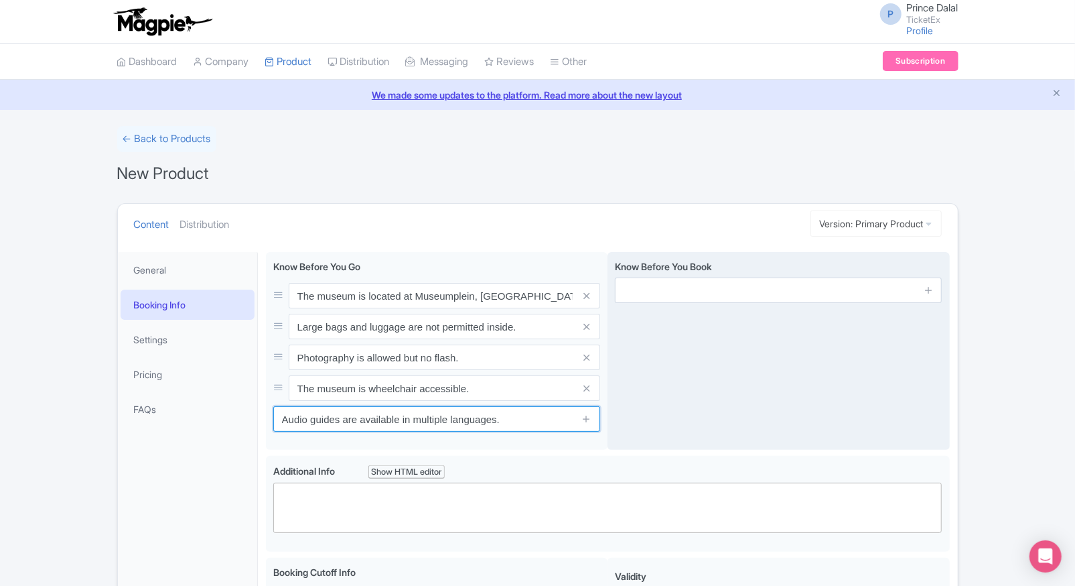
type input "Audio guides are available in multiple languages."
click at [683, 387] on div "Know Before You Book" at bounding box center [779, 351] width 342 height 198
click at [931, 292] on icon at bounding box center [929, 290] width 10 height 10
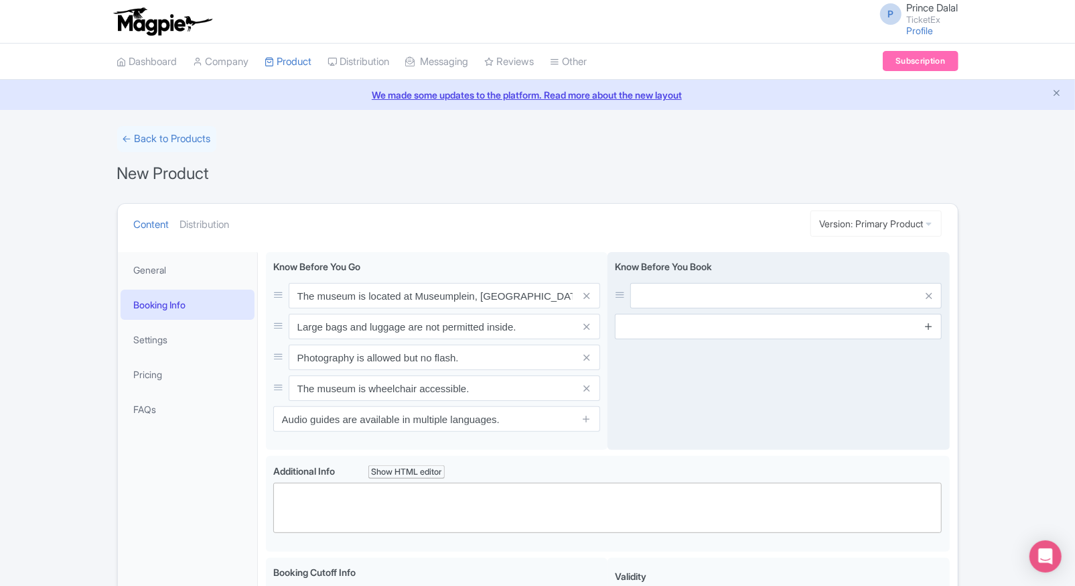
click at [929, 329] on icon at bounding box center [929, 326] width 10 height 10
click at [932, 354] on icon at bounding box center [929, 357] width 10 height 10
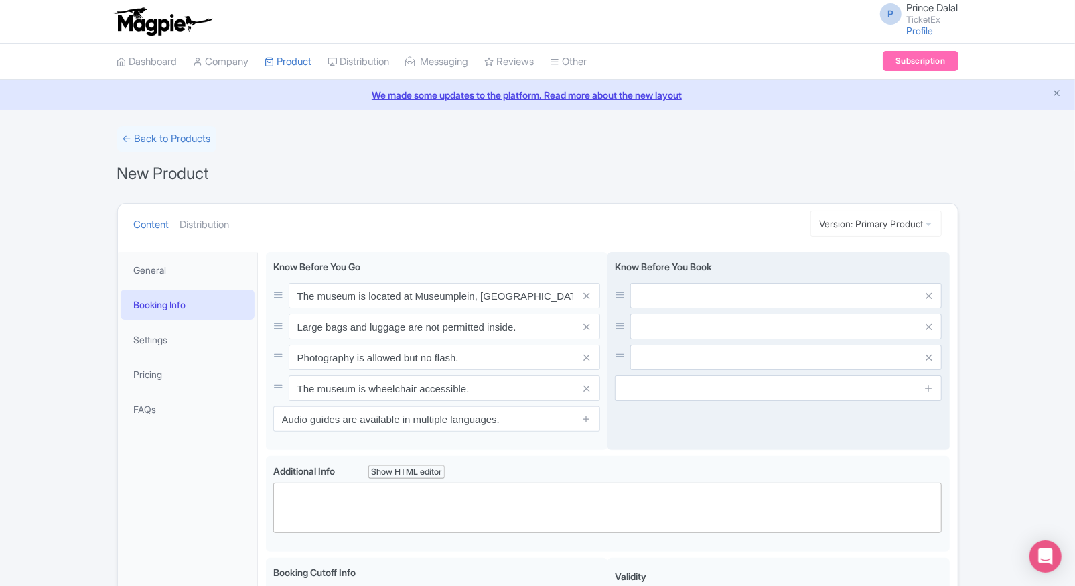
click at [863, 288] on input "text" at bounding box center [786, 295] width 312 height 25
paste input "Tickets are valid only for the selected date and time."
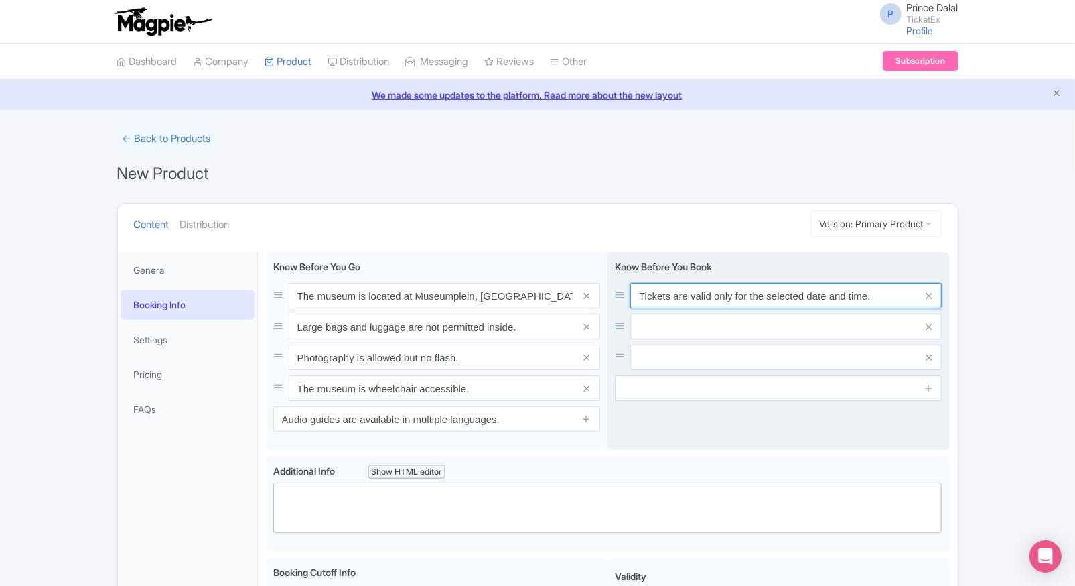
type input "Tickets are valid only for the selected date and time."
click at [803, 324] on input "text" at bounding box center [786, 326] width 312 height 25
paste input "Children under 18 enter for free with a valid ticket."
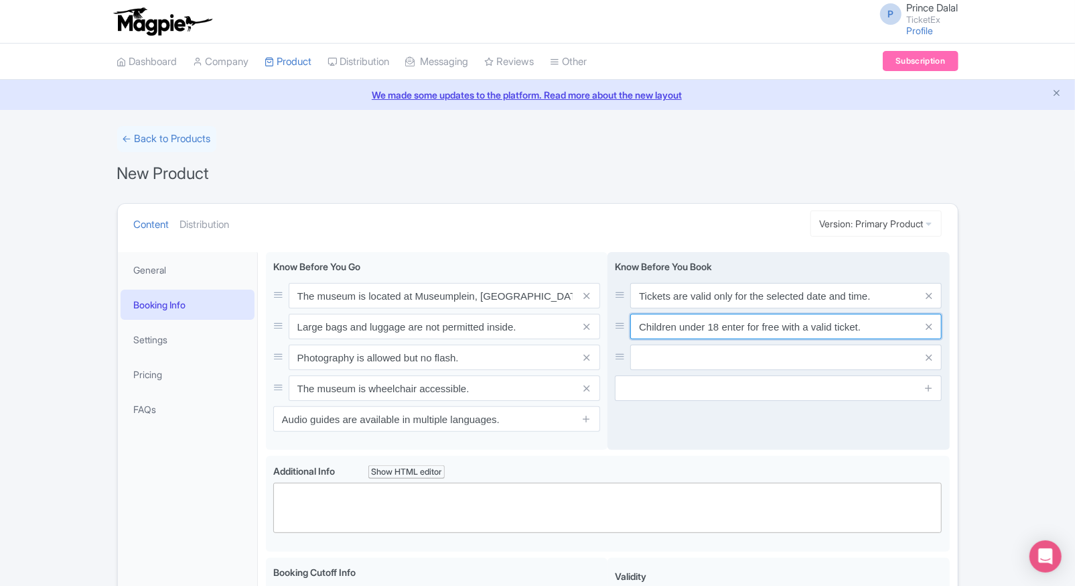
type input "Children under 18 enter for free with a valid ticket."
click at [670, 346] on input "text" at bounding box center [786, 356] width 312 height 25
paste input "Entry is timed—arrive at least 15 minutes early."
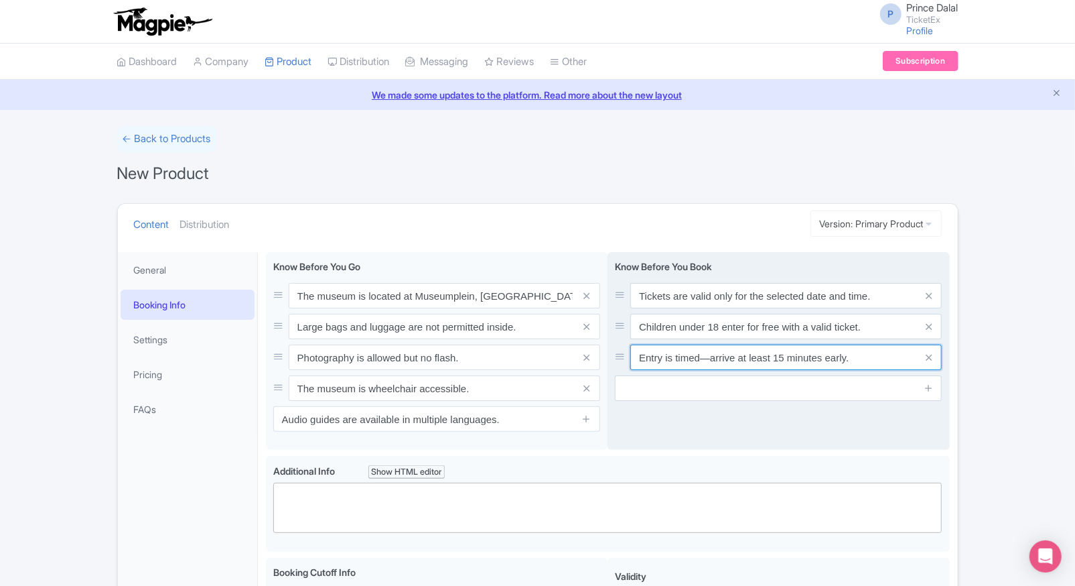
type input "Entry is timed—arrive at least 15 minutes early."
click at [683, 393] on input "text" at bounding box center [778, 387] width 327 height 25
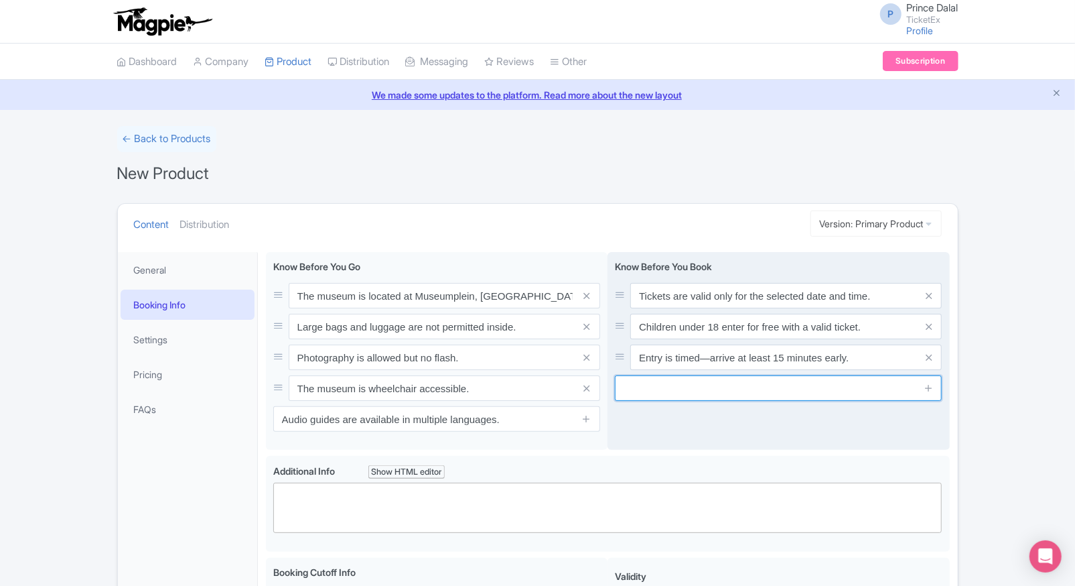
paste input "Re-entry is not permitted once you exit the museum."
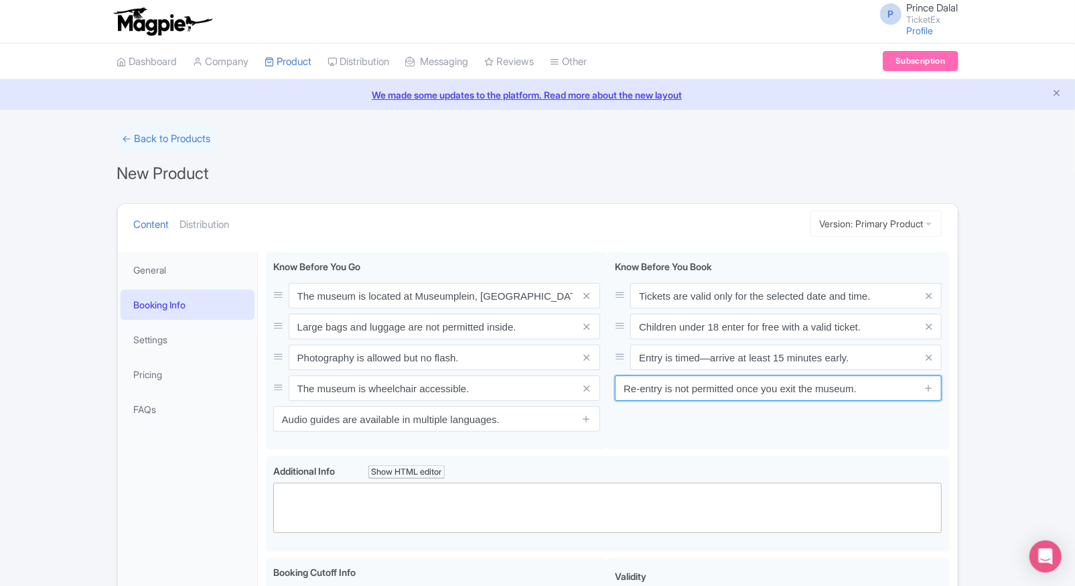
type input "Re-entry is not permitted once you exit the museum."
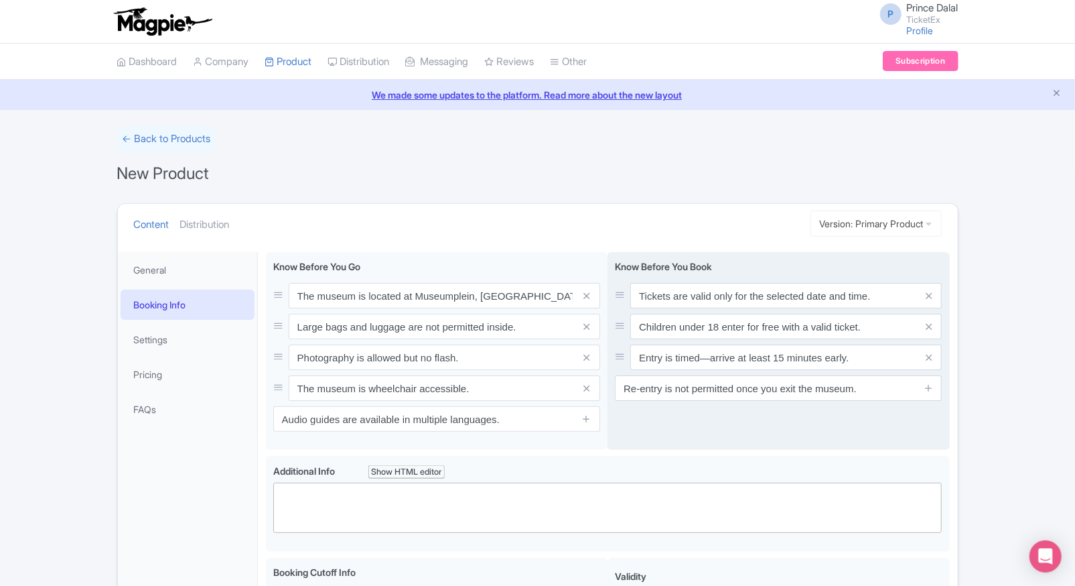
click at [852, 415] on div "Know Before You Book Tickets are valid only for the selected date and time. Chi…" at bounding box center [779, 351] width 342 height 198
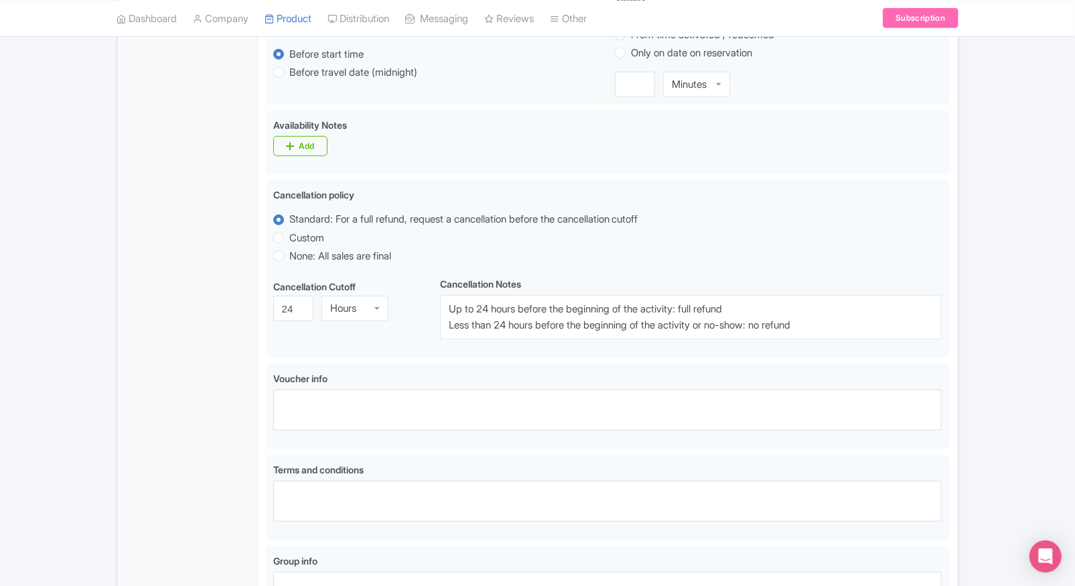
scroll to position [736, 0]
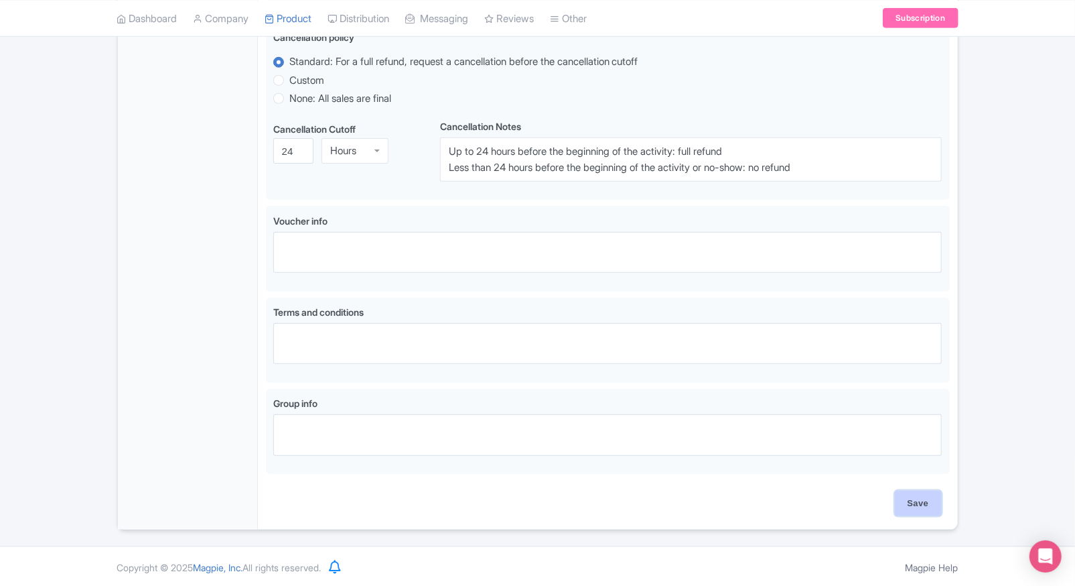
click at [908, 497] on input "Save" at bounding box center [918, 502] width 47 height 25
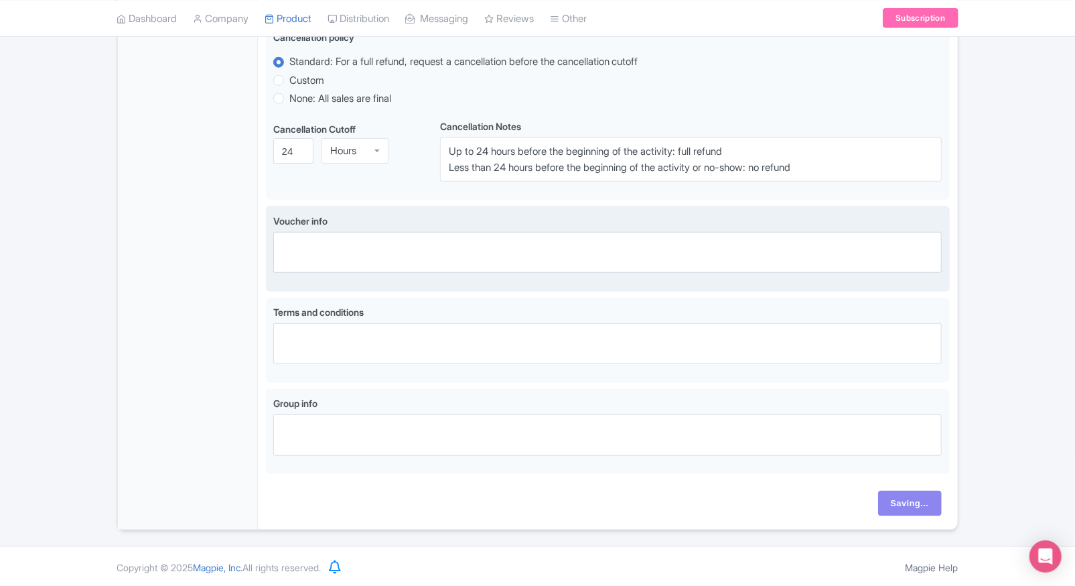
type input "Saving..."
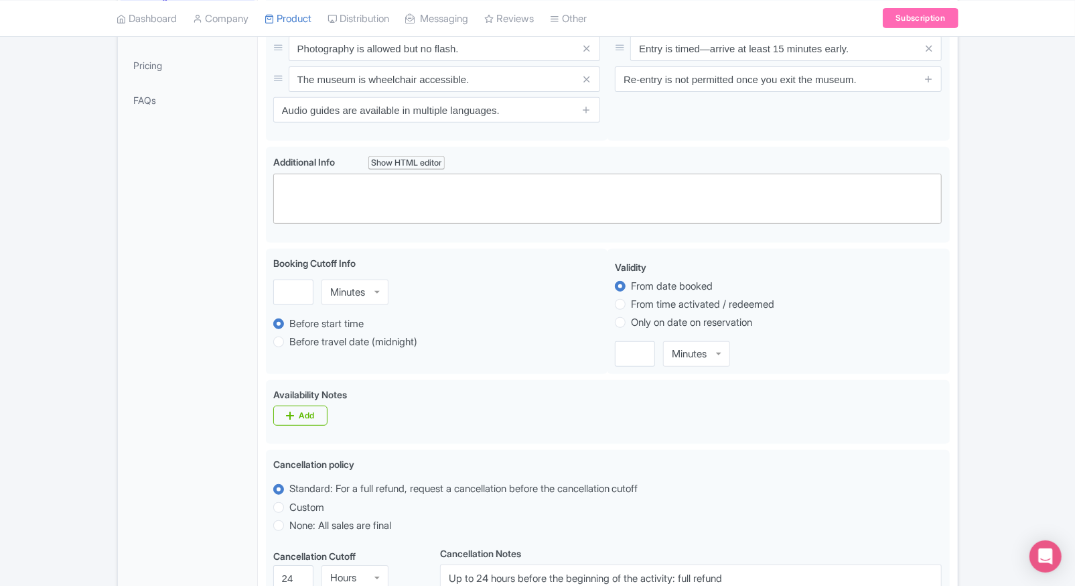
scroll to position [301, 0]
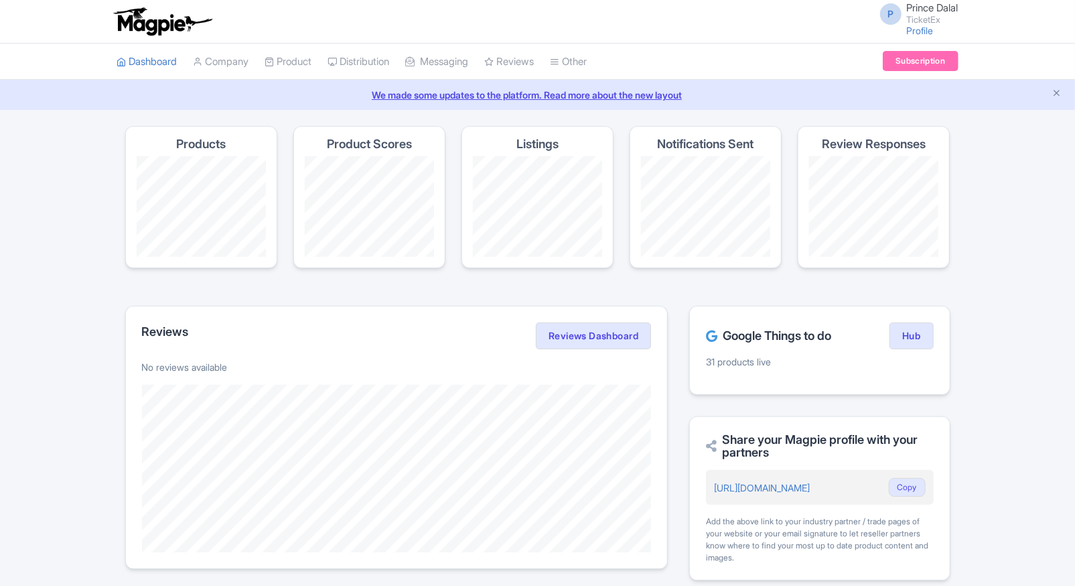
scroll to position [429, 0]
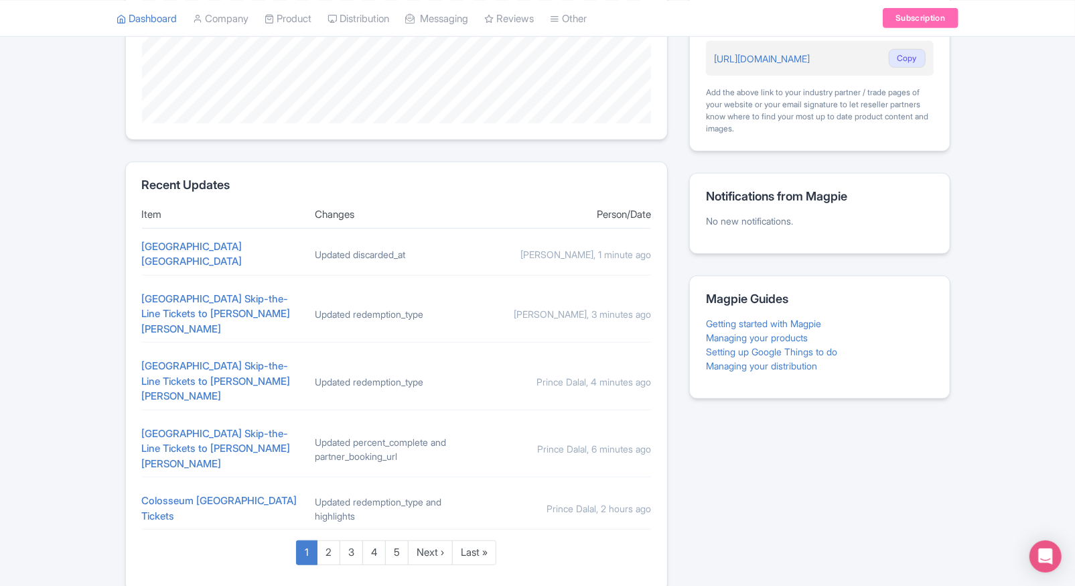
drag, startPoint x: 138, startPoint y: 253, endPoint x: 96, endPoint y: 245, distance: 42.4
click at [96, 245] on div "Magpie recommends Respond to more reviews You currently have unresponded review…" at bounding box center [537, 144] width 1075 height 894
drag, startPoint x: 129, startPoint y: 252, endPoint x: 291, endPoint y: 239, distance: 162.7
click at [291, 239] on section "Recent Updates Item Changes Person/Date [GEOGRAPHIC_DATA] Updated discarded_at …" at bounding box center [396, 376] width 543 height 431
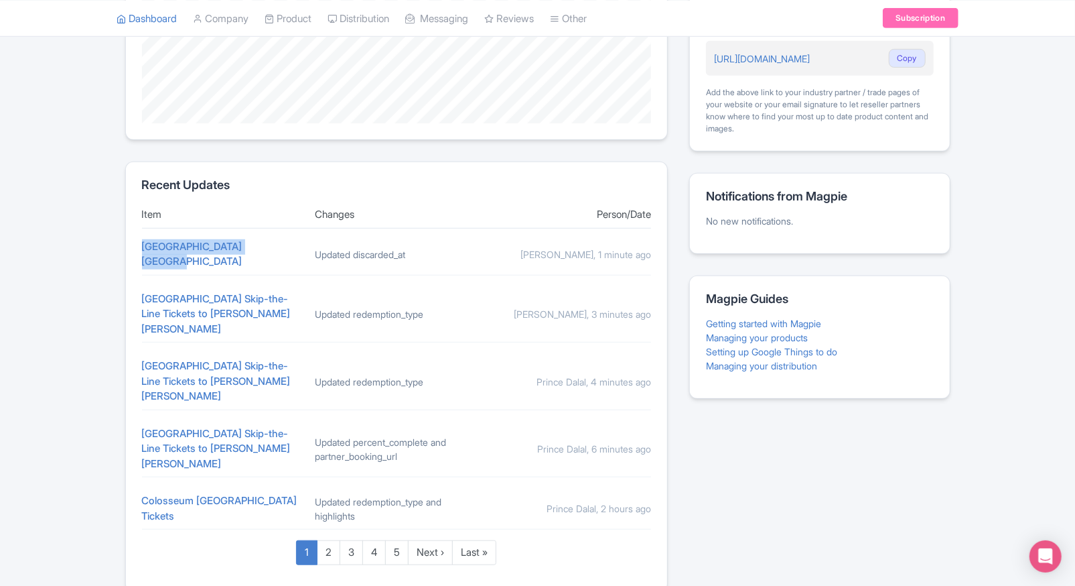
copy link "[GEOGRAPHIC_DATA] [GEOGRAPHIC_DATA]"
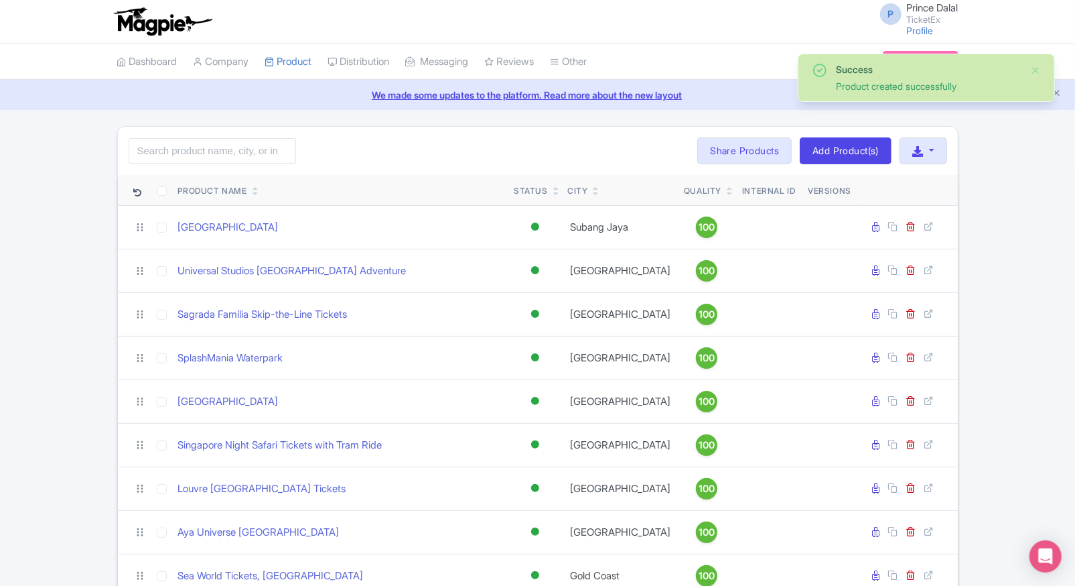
click at [727, 193] on icon at bounding box center [730, 194] width 6 height 8
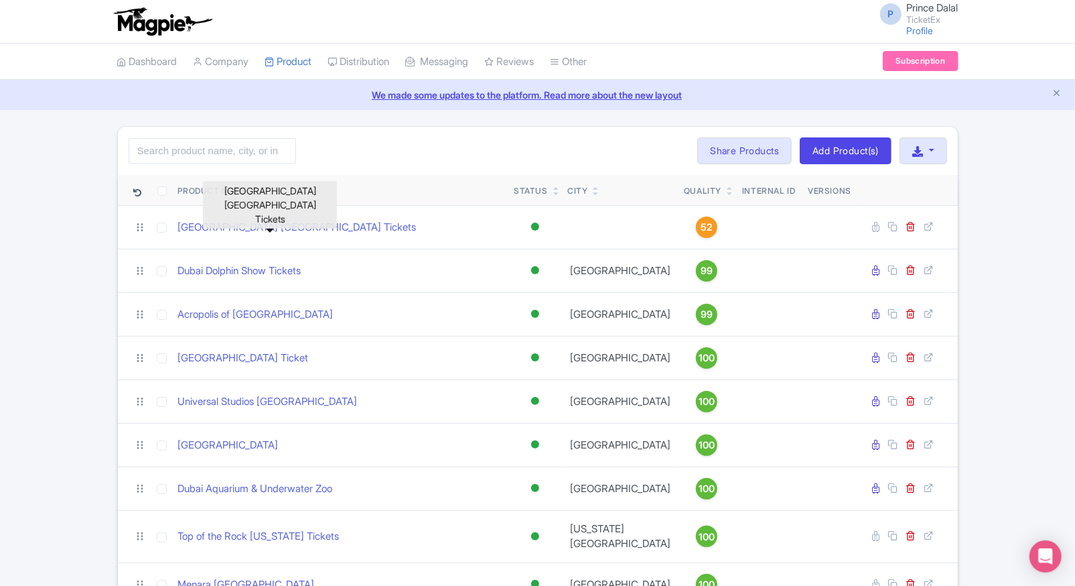
click at [221, 228] on link "[GEOGRAPHIC_DATA] [GEOGRAPHIC_DATA] Tickets" at bounding box center [297, 227] width 239 height 15
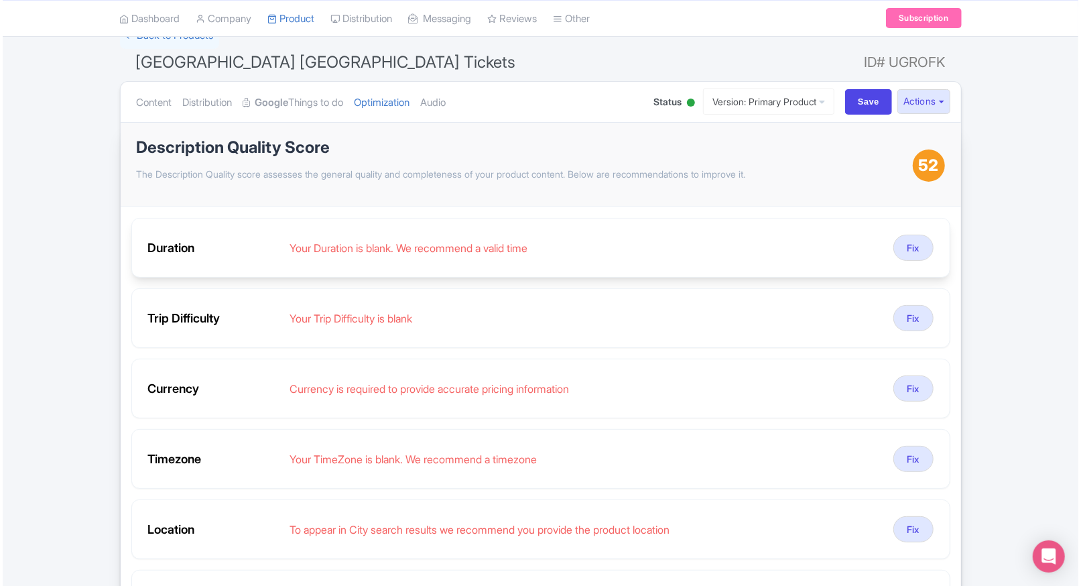
scroll to position [106, 0]
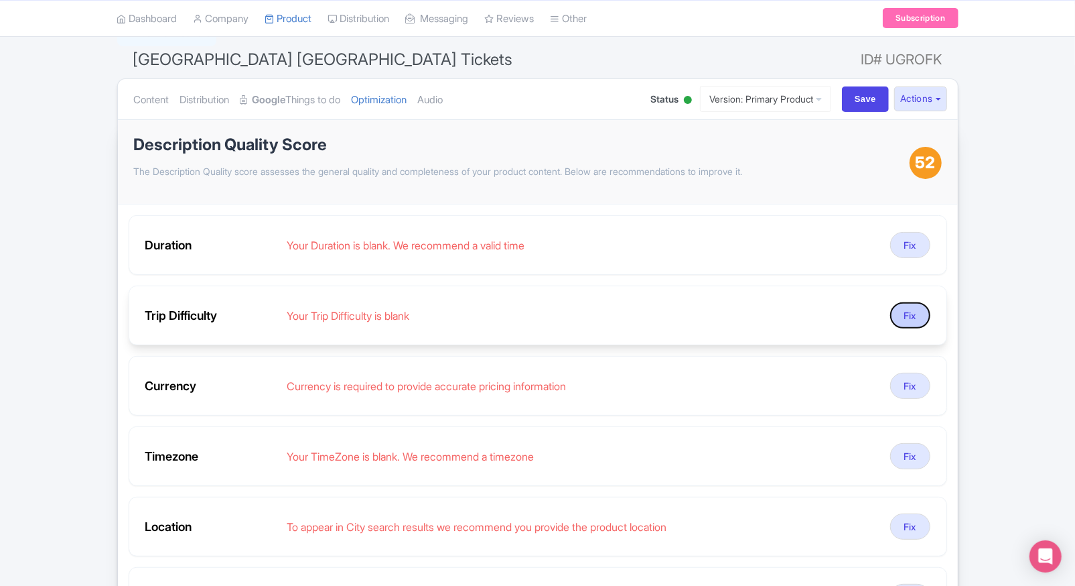
click at [909, 309] on button "Fix" at bounding box center [910, 315] width 40 height 26
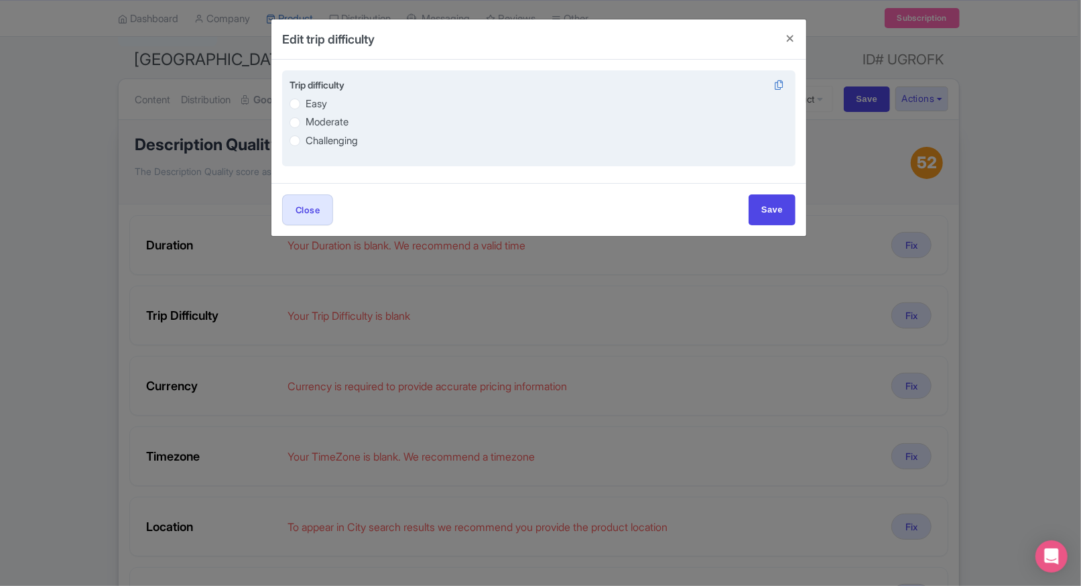
click at [305, 109] on label "Easy" at bounding box center [315, 103] width 21 height 15
radio input "true"
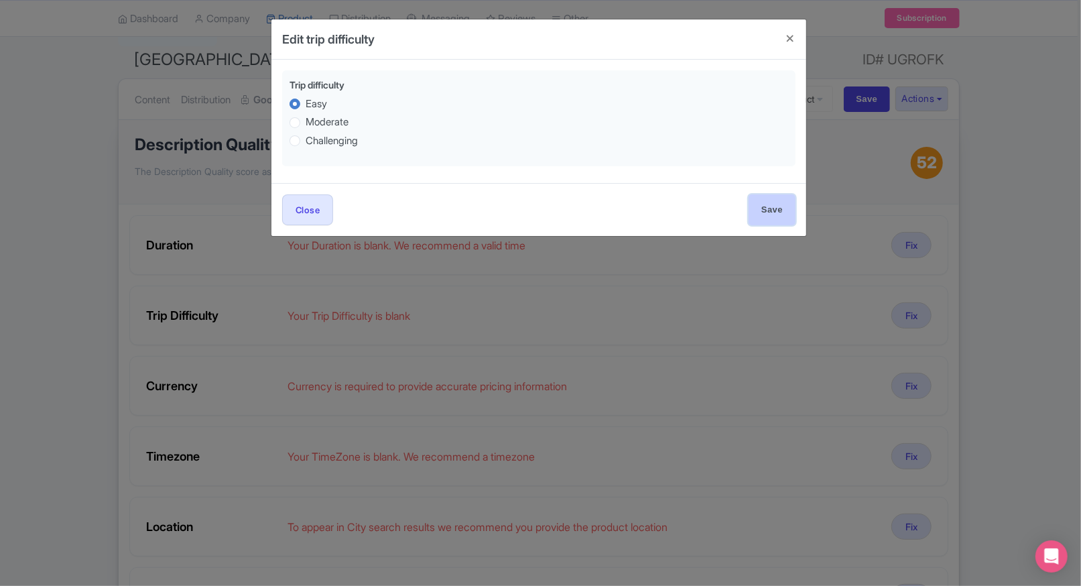
click at [766, 217] on input "Save" at bounding box center [771, 209] width 47 height 30
type input "Saving..."
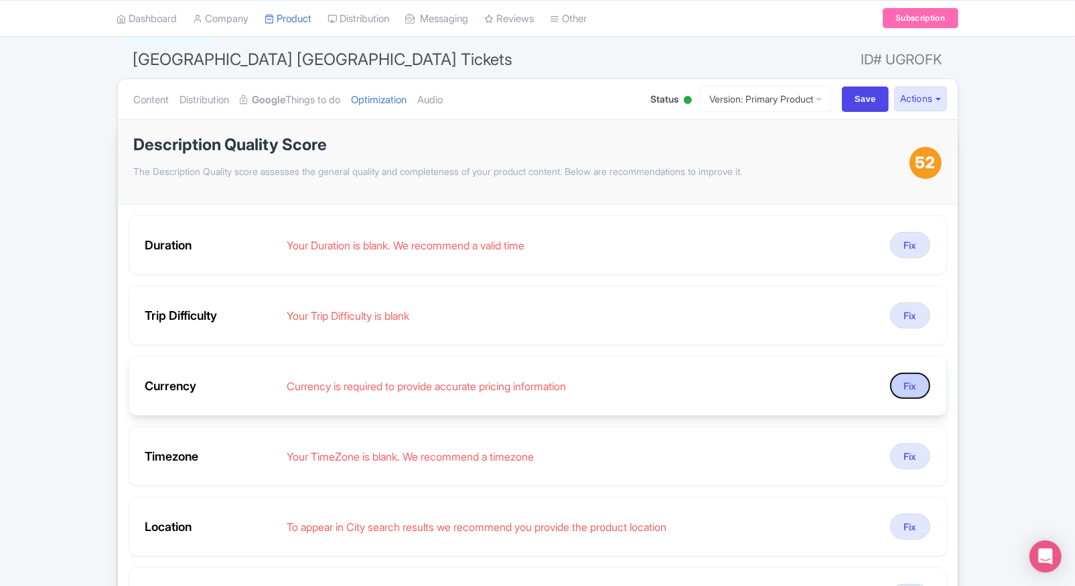
click at [904, 372] on button "Fix" at bounding box center [910, 385] width 40 height 26
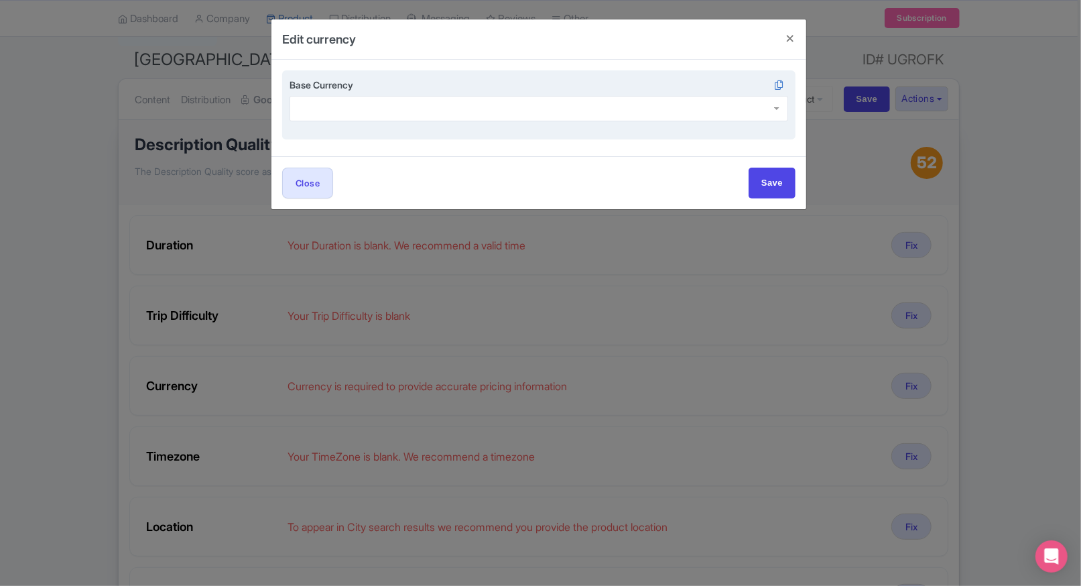
click at [362, 119] on div at bounding box center [538, 108] width 498 height 25
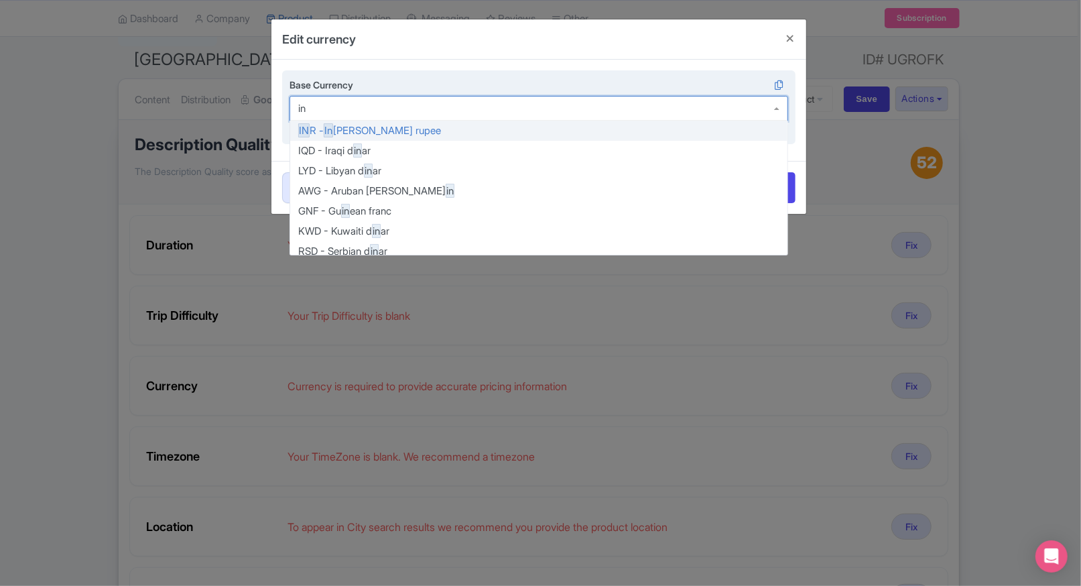
type input "inr"
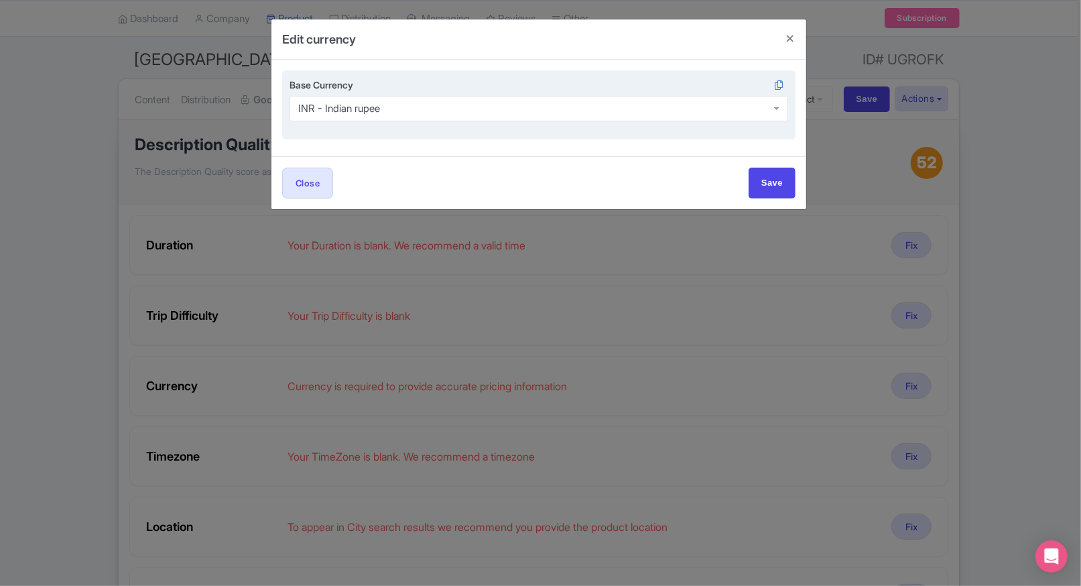
scroll to position [0, 0]
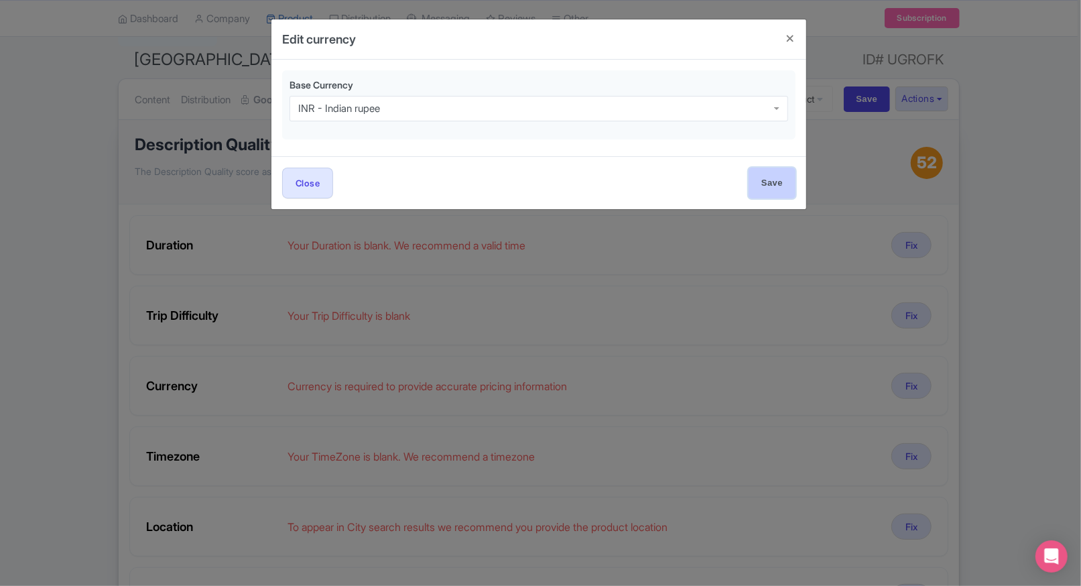
click at [783, 184] on input "Save" at bounding box center [771, 182] width 47 height 30
type input "Save"
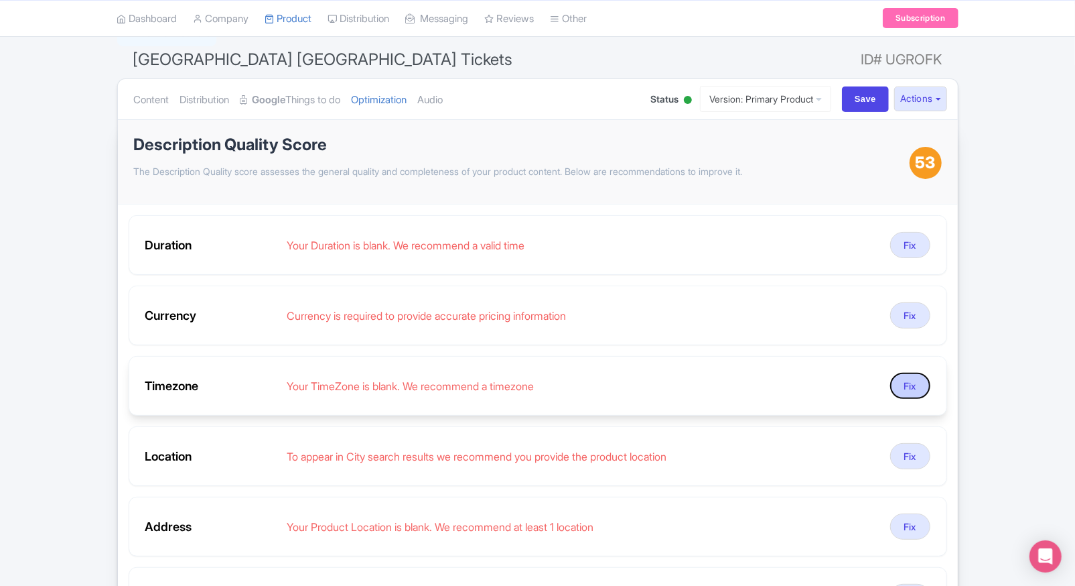
click at [916, 381] on button "Fix" at bounding box center [910, 385] width 40 height 26
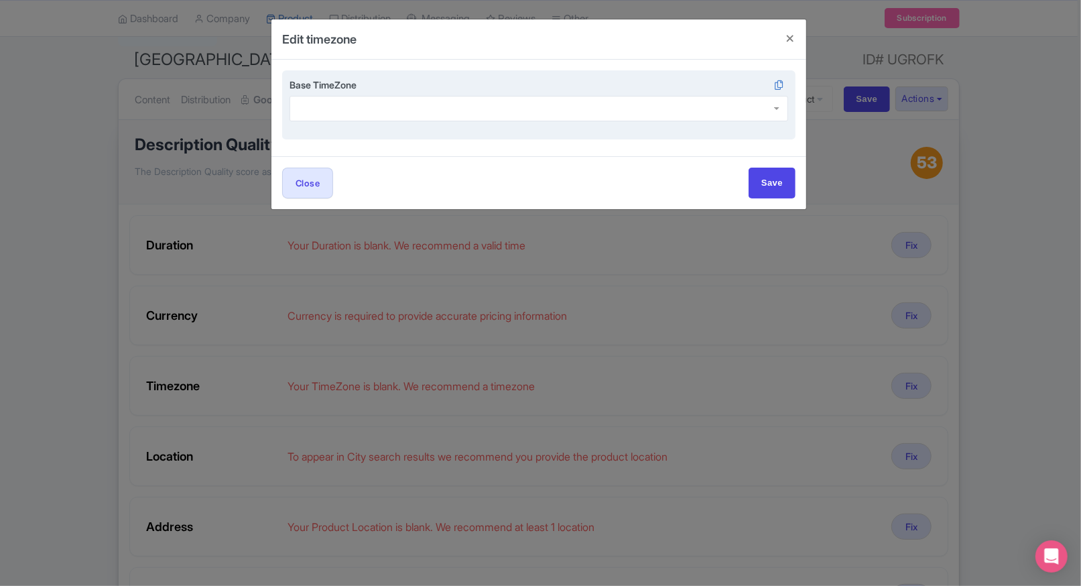
click at [407, 97] on div at bounding box center [538, 108] width 498 height 25
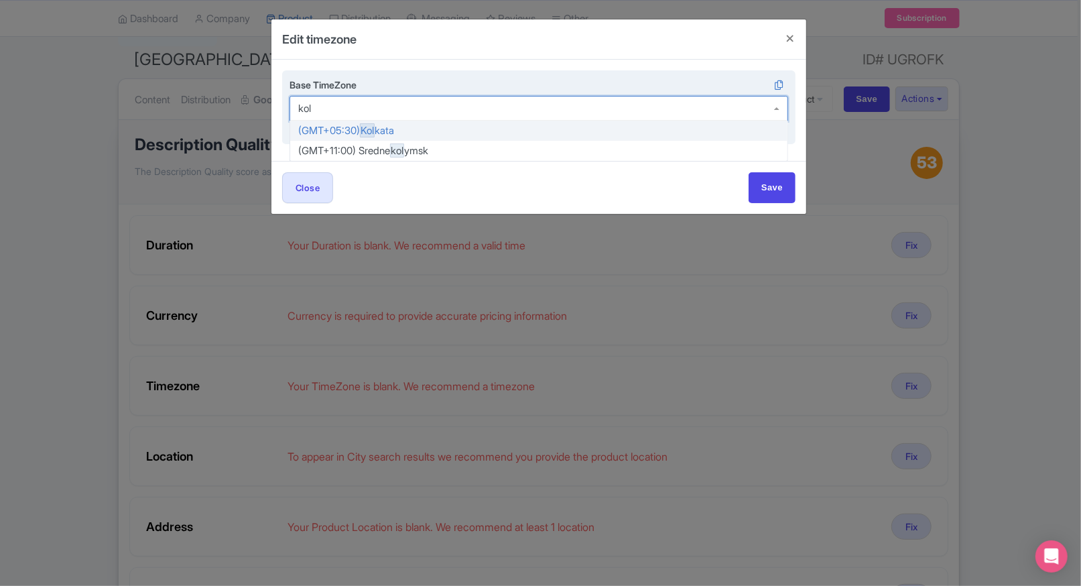
type input "[PERSON_NAME]"
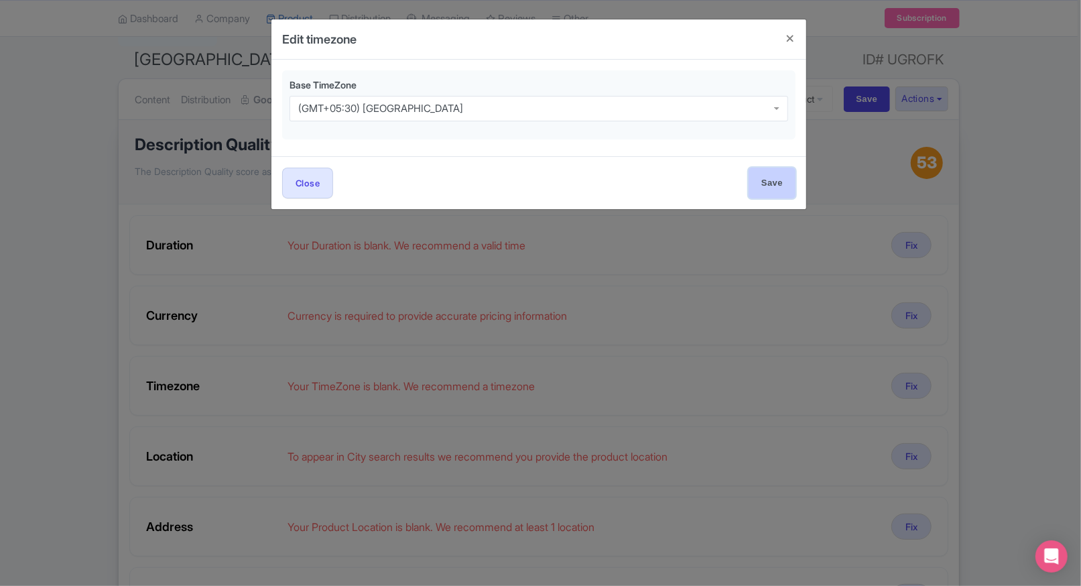
click at [760, 174] on input "Save" at bounding box center [771, 182] width 47 height 30
type input "Save"
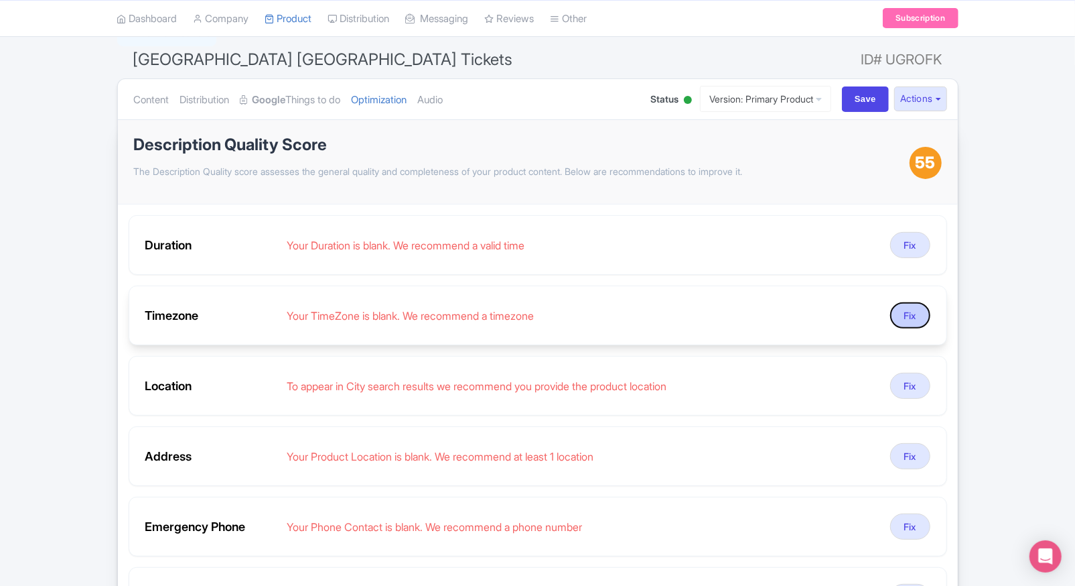
click at [916, 314] on button "Fix" at bounding box center [910, 315] width 40 height 26
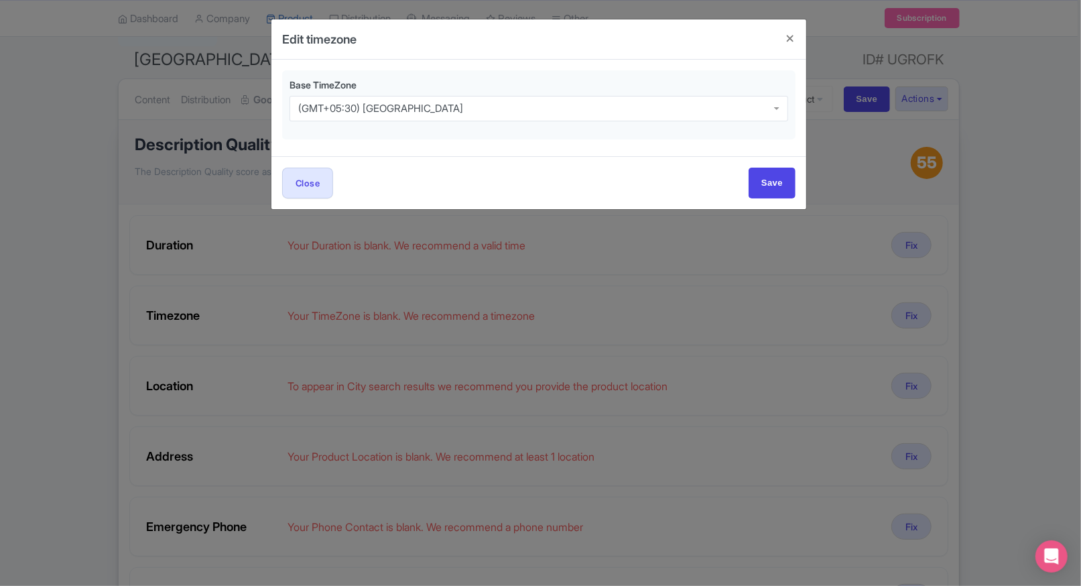
click at [247, 274] on div "Edit timezone Base TimeZone (GMT+05:30) [GEOGRAPHIC_DATA] (GMT+05:30) [GEOGRAPH…" at bounding box center [540, 293] width 1081 height 586
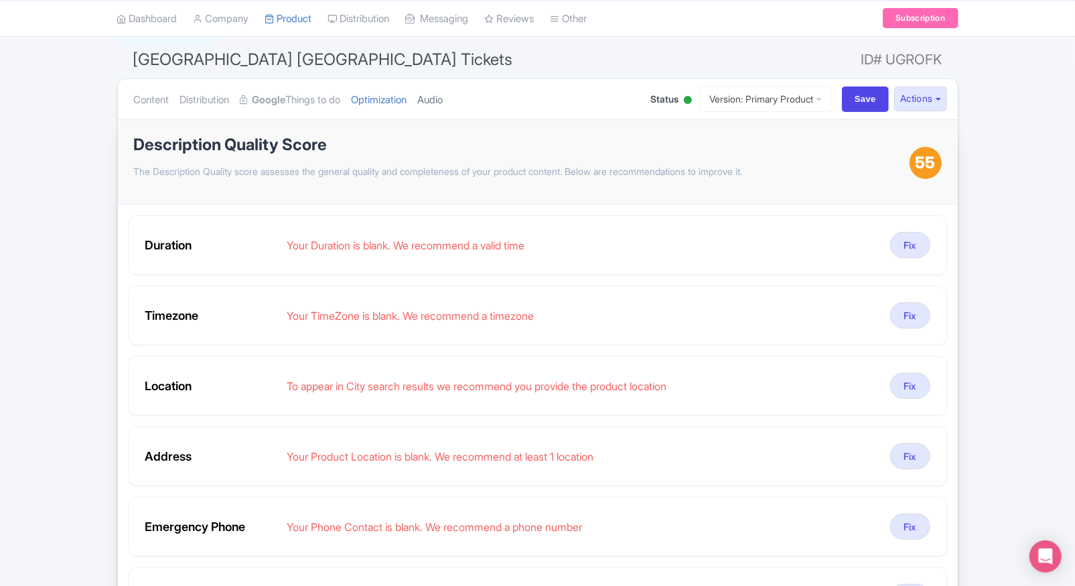
click at [444, 96] on link "Audio" at bounding box center [430, 100] width 25 height 42
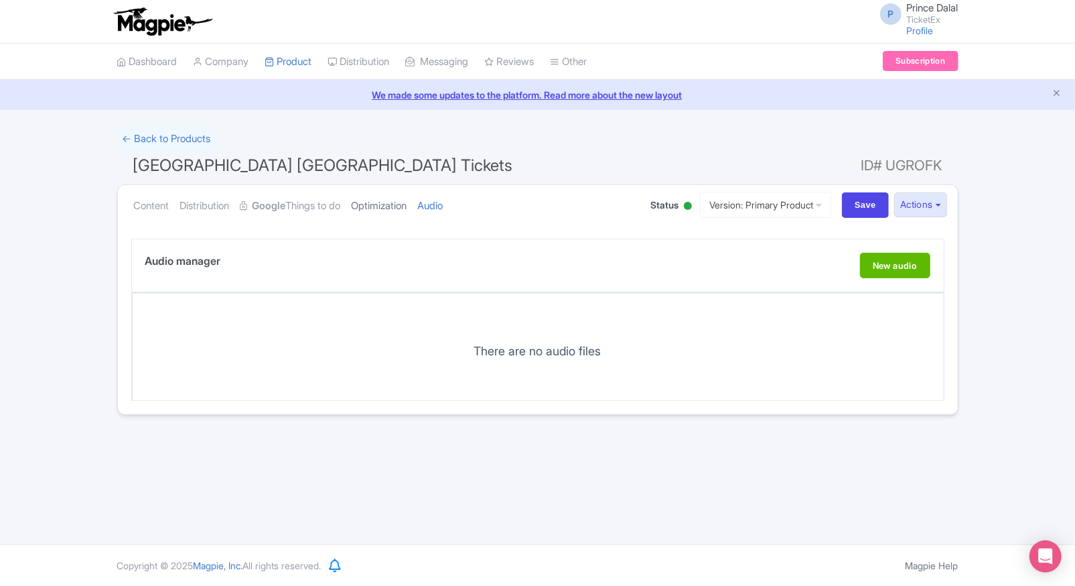
click at [386, 214] on link "Optimization" at bounding box center [380, 206] width 56 height 42
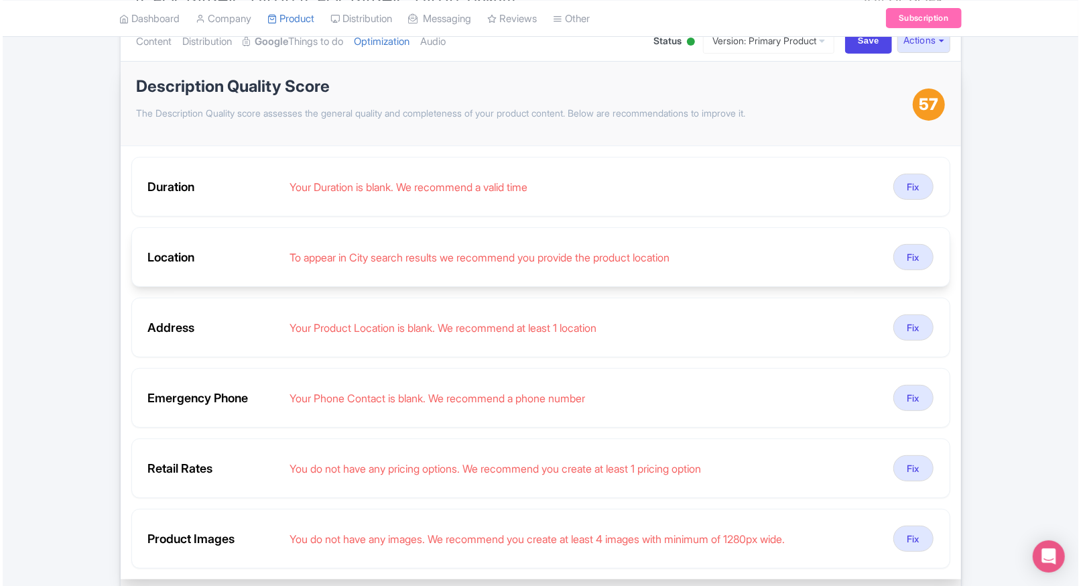
scroll to position [166, 0]
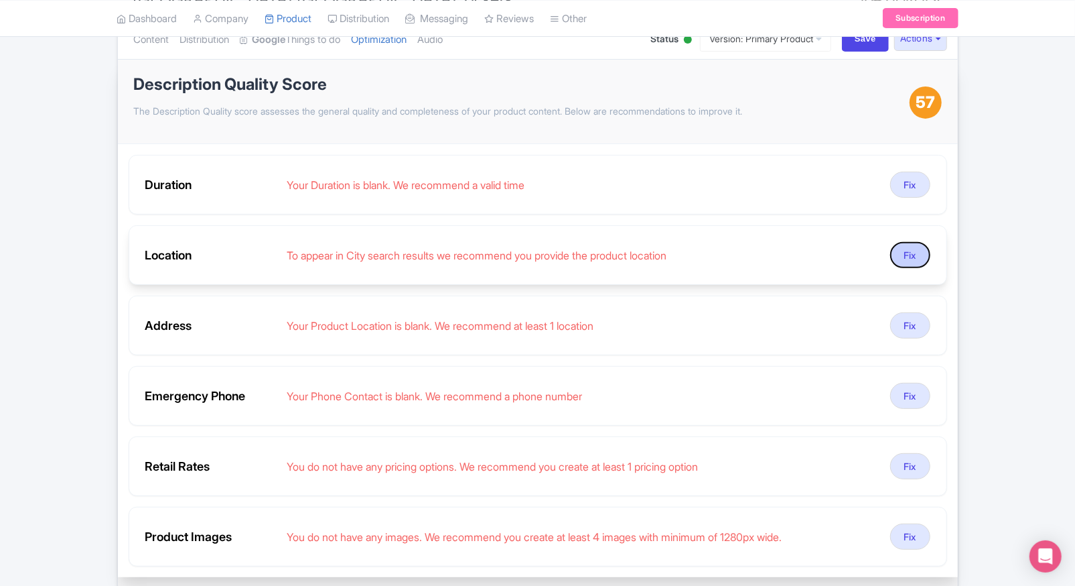
click at [904, 252] on button "Fix" at bounding box center [910, 255] width 40 height 26
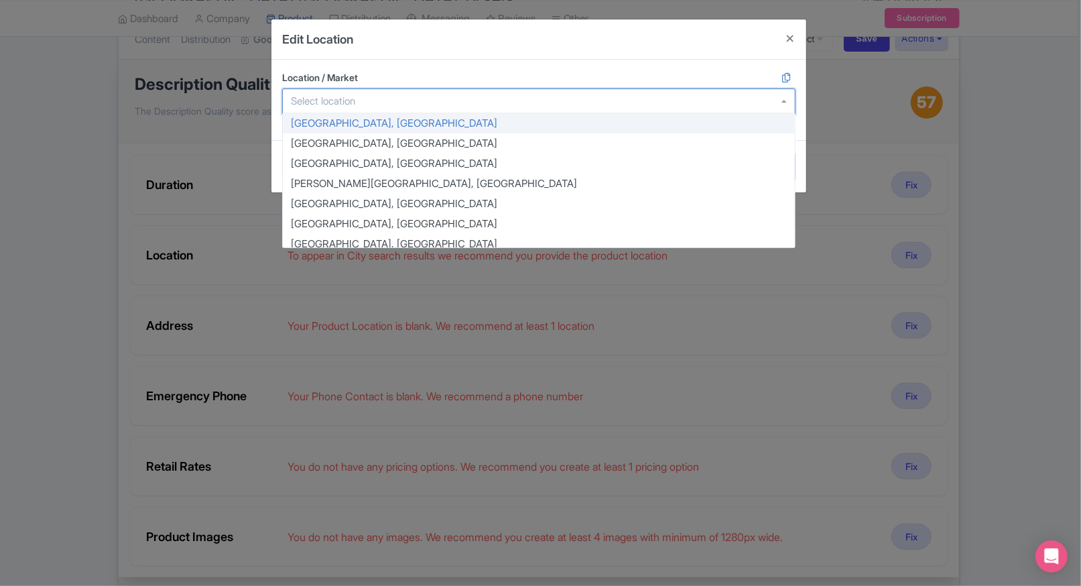
click at [430, 109] on div at bounding box center [538, 100] width 513 height 25
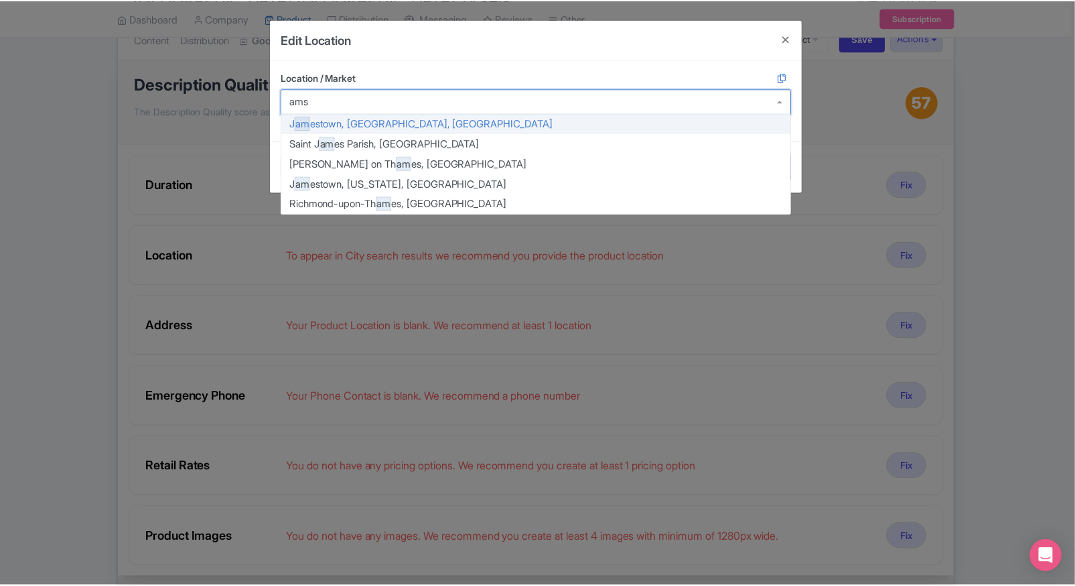
scroll to position [0, 0]
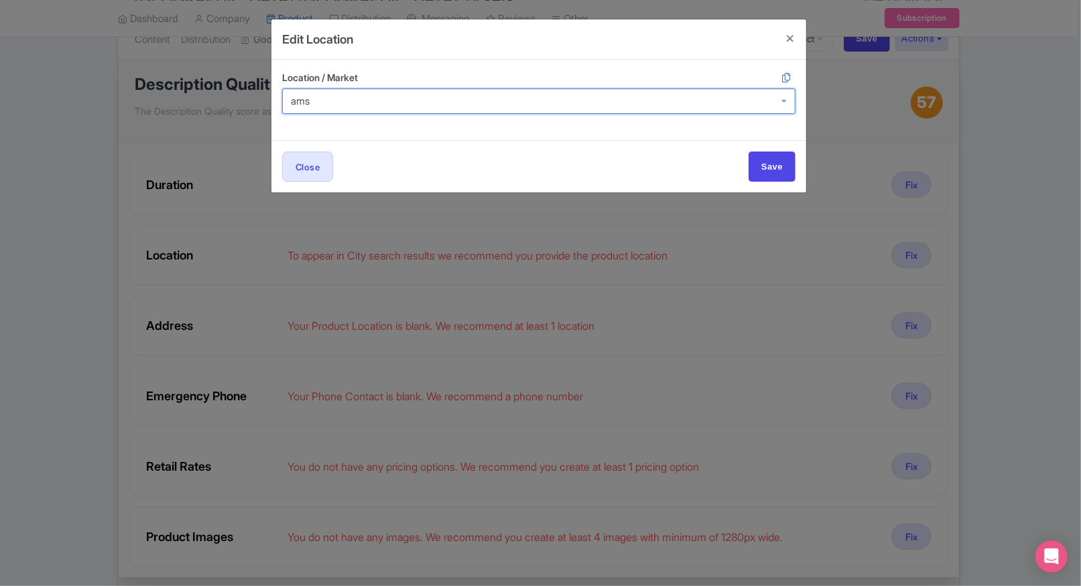
type input "amst"
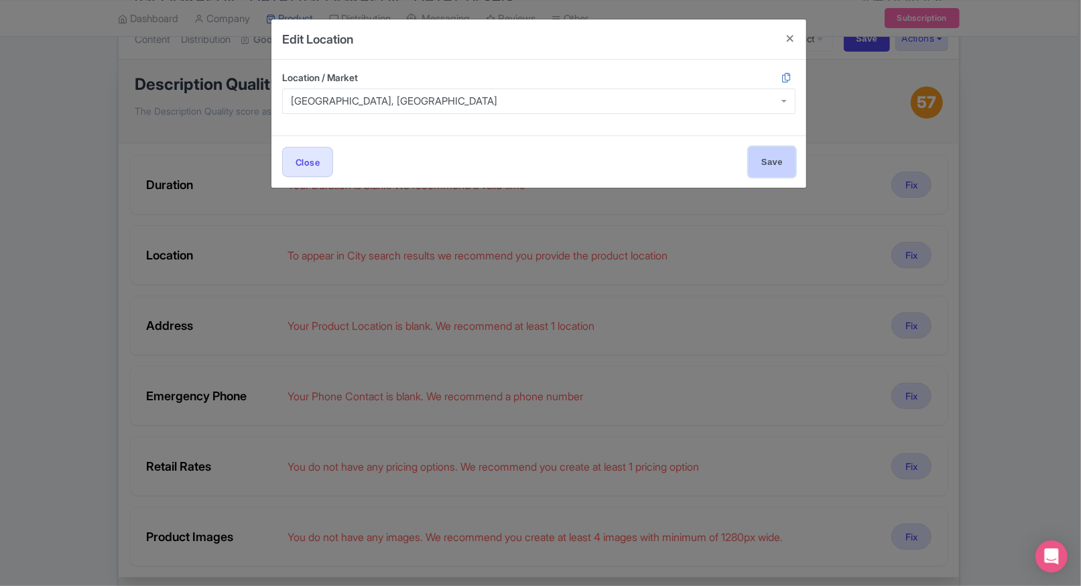
click at [784, 147] on input "Save" at bounding box center [771, 162] width 47 height 30
type input "Save"
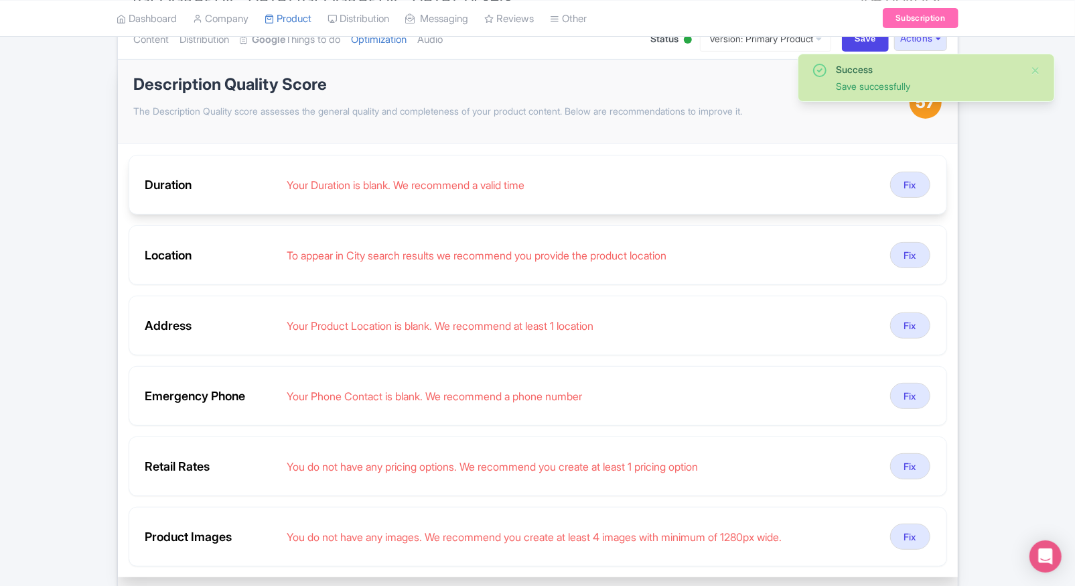
scroll to position [143, 0]
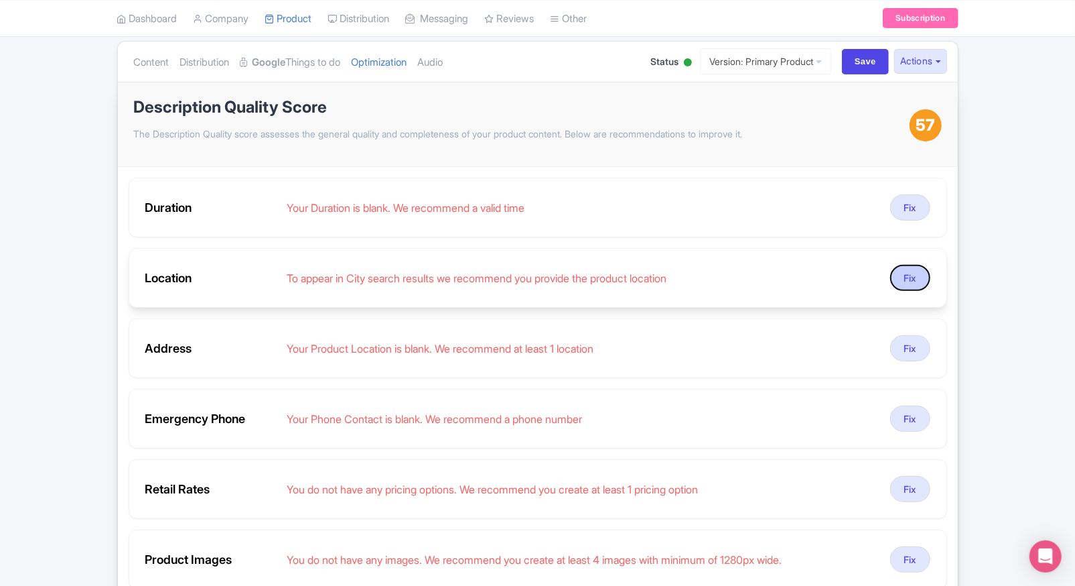
click at [911, 281] on button "Fix" at bounding box center [910, 278] width 40 height 26
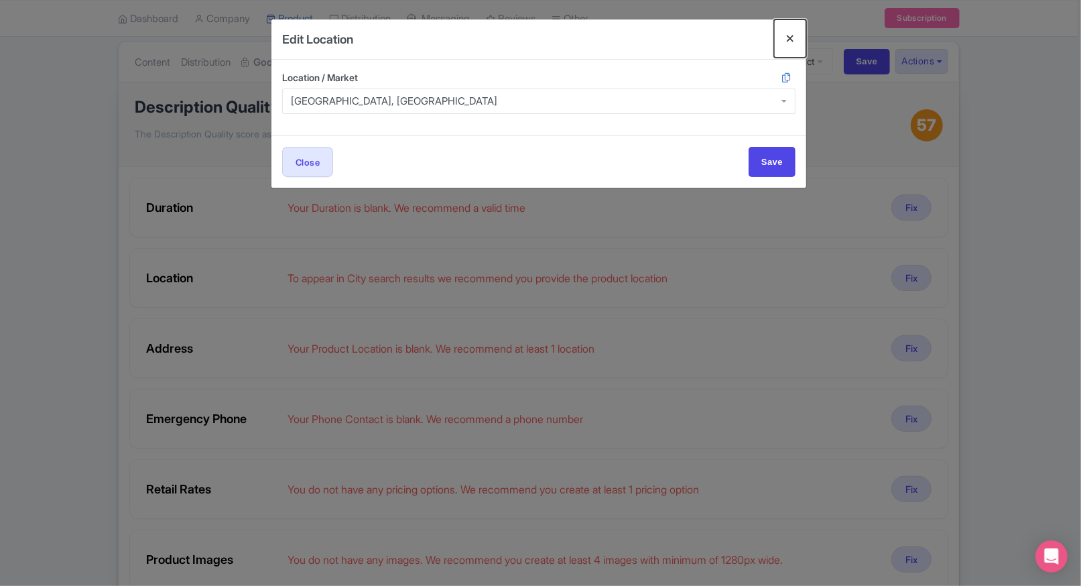
click at [780, 37] on button "Close" at bounding box center [790, 38] width 32 height 38
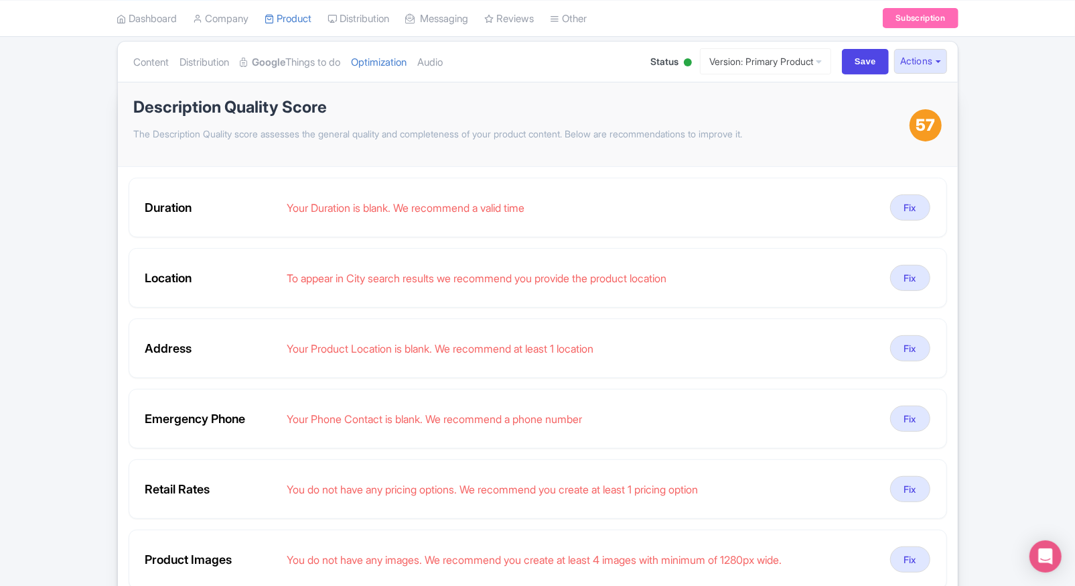
scroll to position [110, 0]
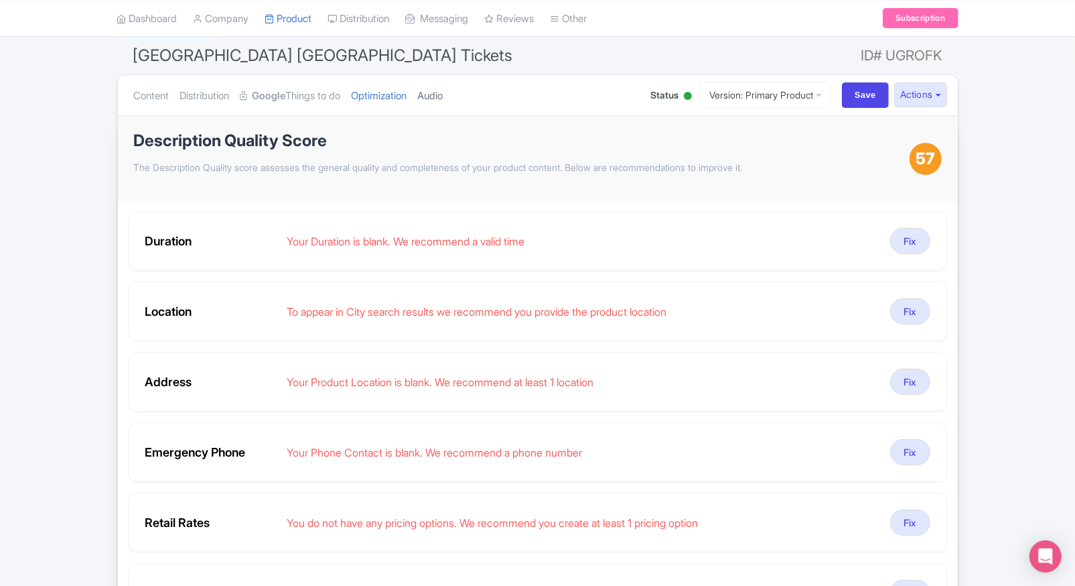
click at [444, 95] on link "Audio" at bounding box center [430, 96] width 25 height 42
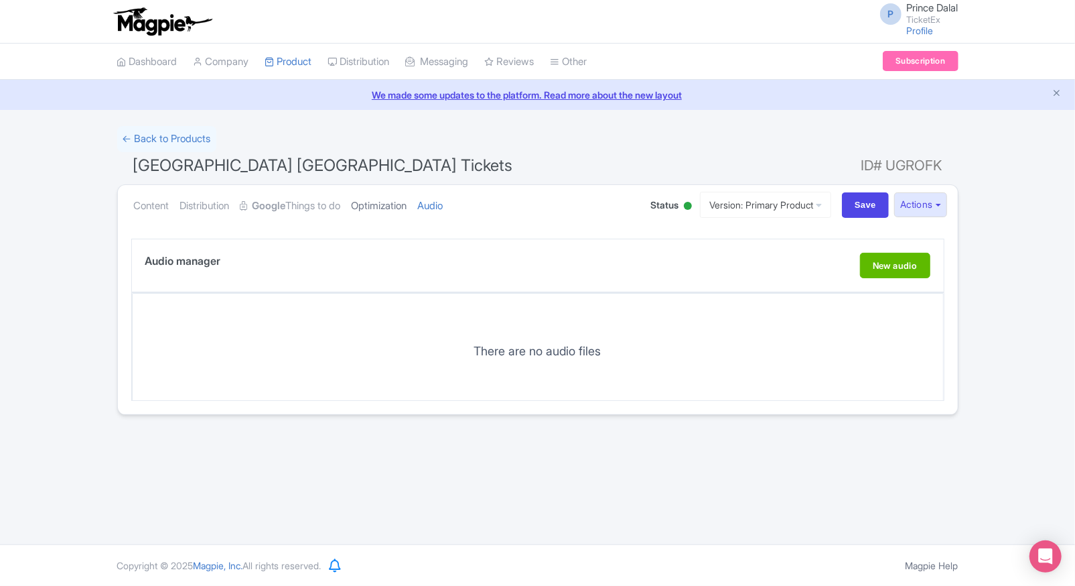
click at [391, 212] on link "Optimization" at bounding box center [380, 206] width 56 height 42
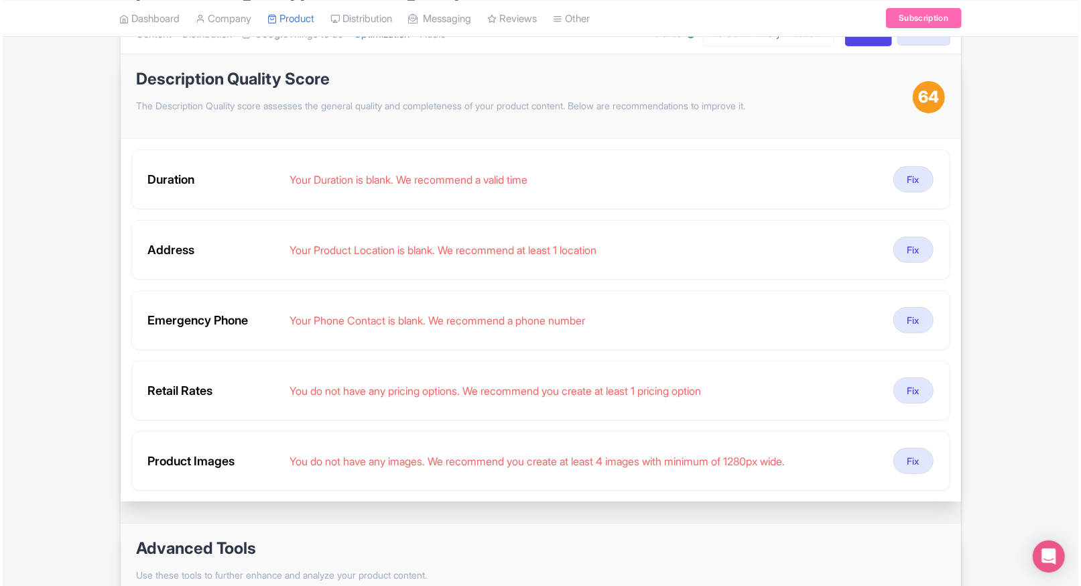
scroll to position [170, 0]
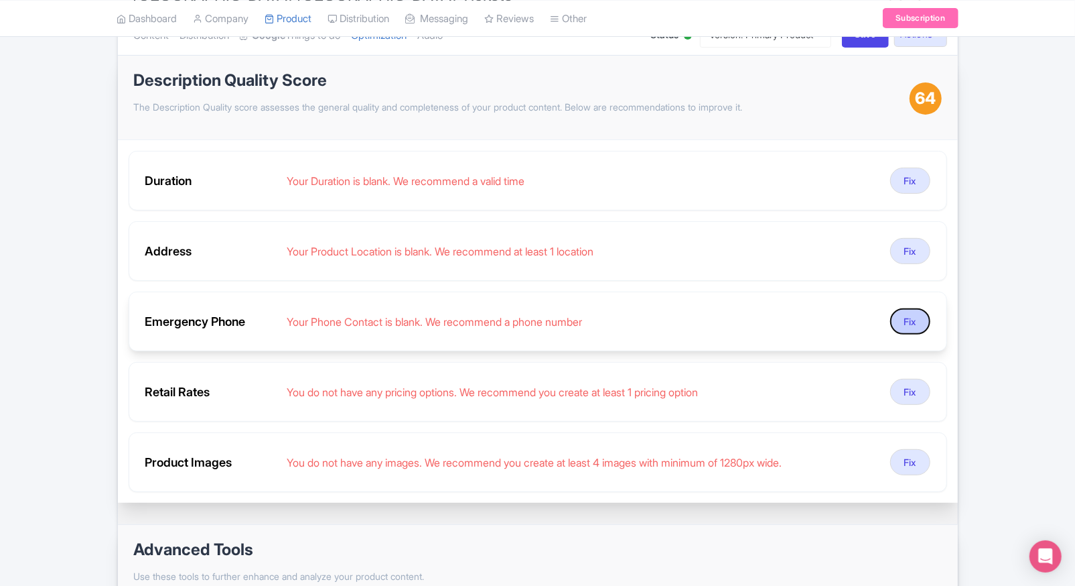
click at [900, 324] on button "Fix" at bounding box center [910, 321] width 40 height 26
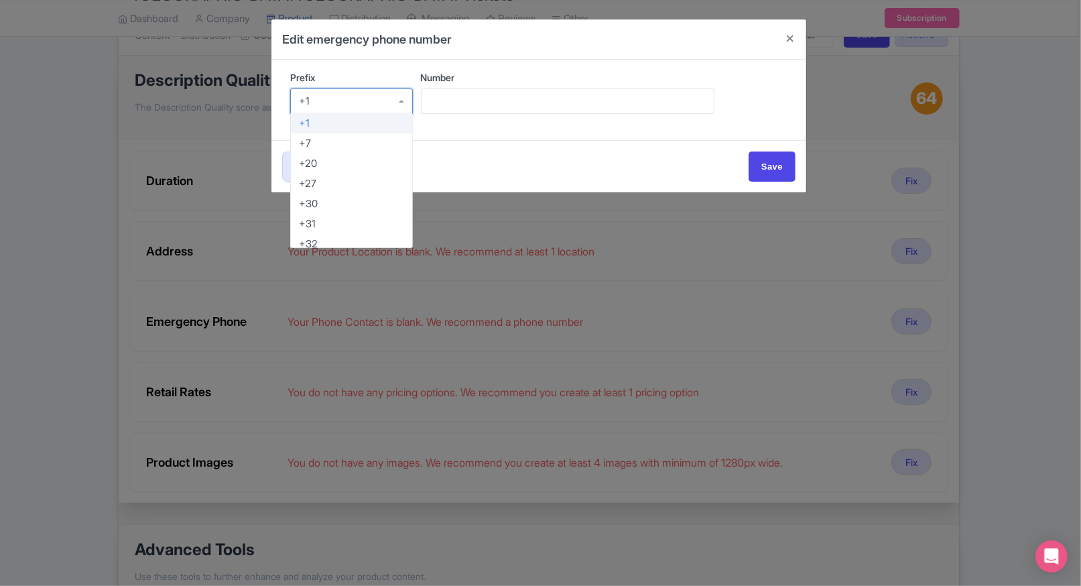
click at [340, 96] on div "+1" at bounding box center [351, 100] width 123 height 25
type input "91"
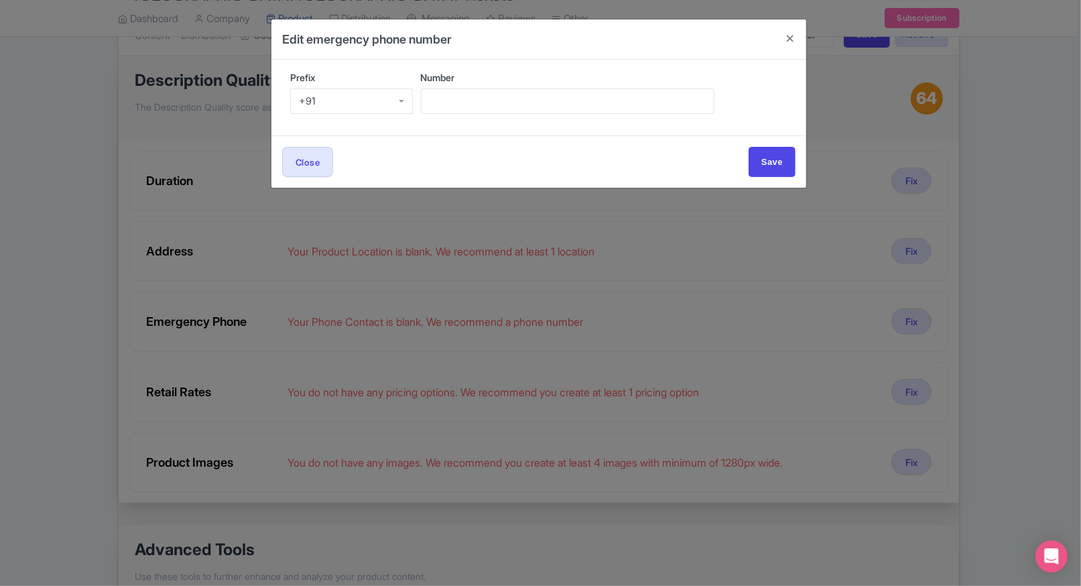
scroll to position [0, 0]
click at [444, 95] on input "Number" at bounding box center [567, 100] width 293 height 25
type input "9509989377"
click at [756, 167] on input "Save" at bounding box center [771, 162] width 47 height 30
type input "Save"
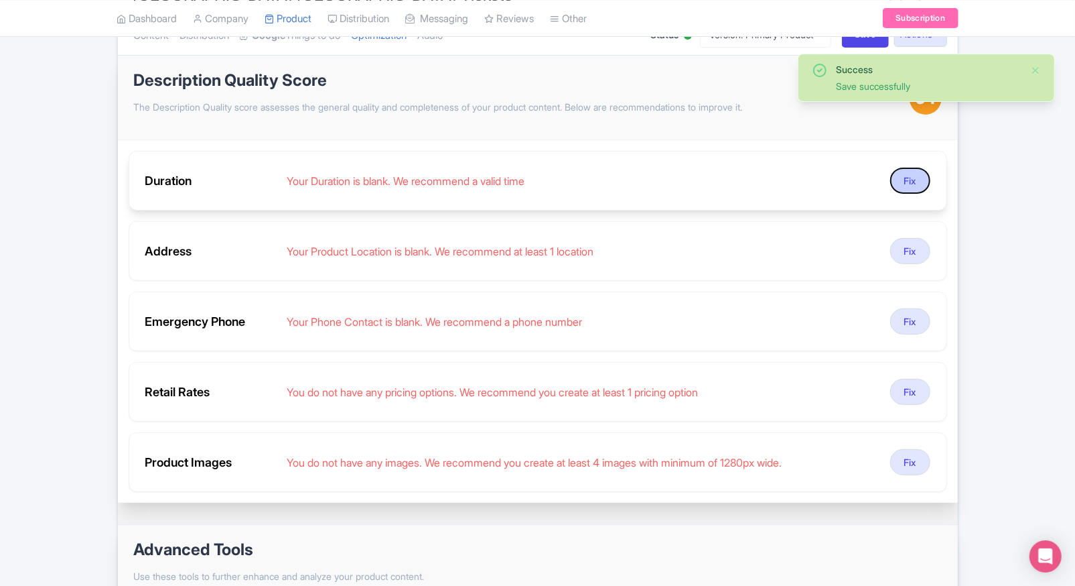
click at [898, 180] on button "Fix" at bounding box center [910, 180] width 40 height 26
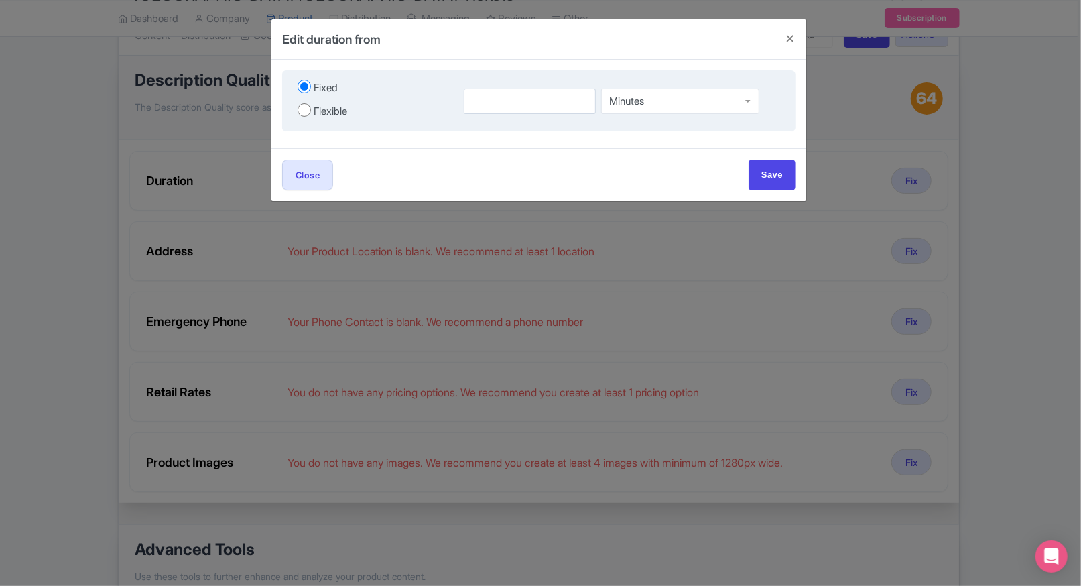
click at [318, 120] on div "Fixed Flexible" at bounding box center [372, 101] width 166 height 46
click at [328, 112] on div "Flexible" at bounding box center [330, 111] width 33 height 15
click at [311, 112] on input "Flexible" at bounding box center [303, 109] width 13 height 13
radio input "true"
click at [508, 104] on input "1" at bounding box center [497, 100] width 83 height 25
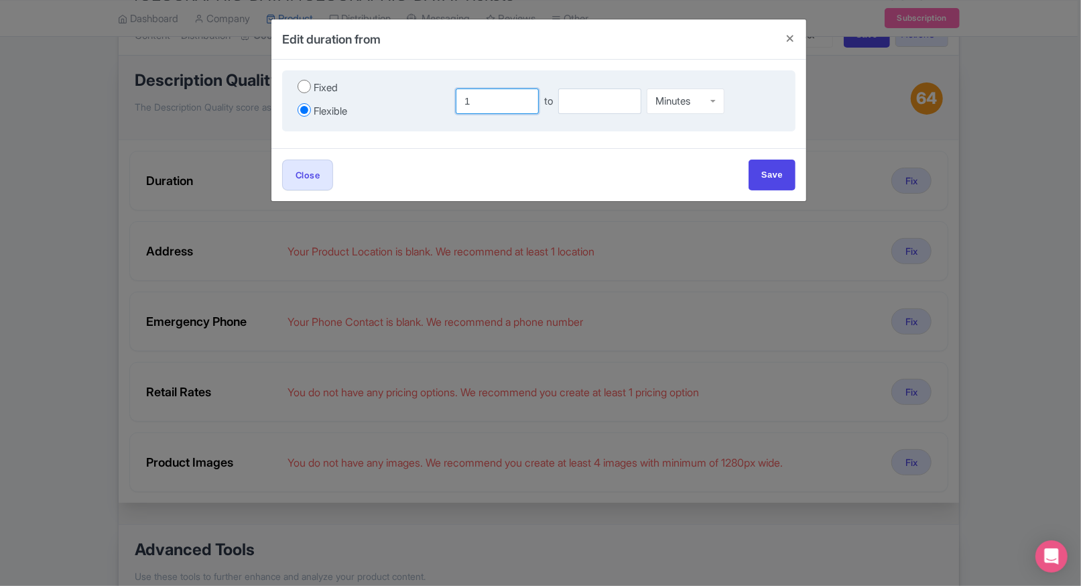
type input "1"
click at [590, 107] on input "number" at bounding box center [599, 100] width 83 height 25
type input "2"
click at [693, 111] on div "Minutes" at bounding box center [686, 100] width 78 height 25
click at [776, 182] on input "Save" at bounding box center [771, 174] width 47 height 30
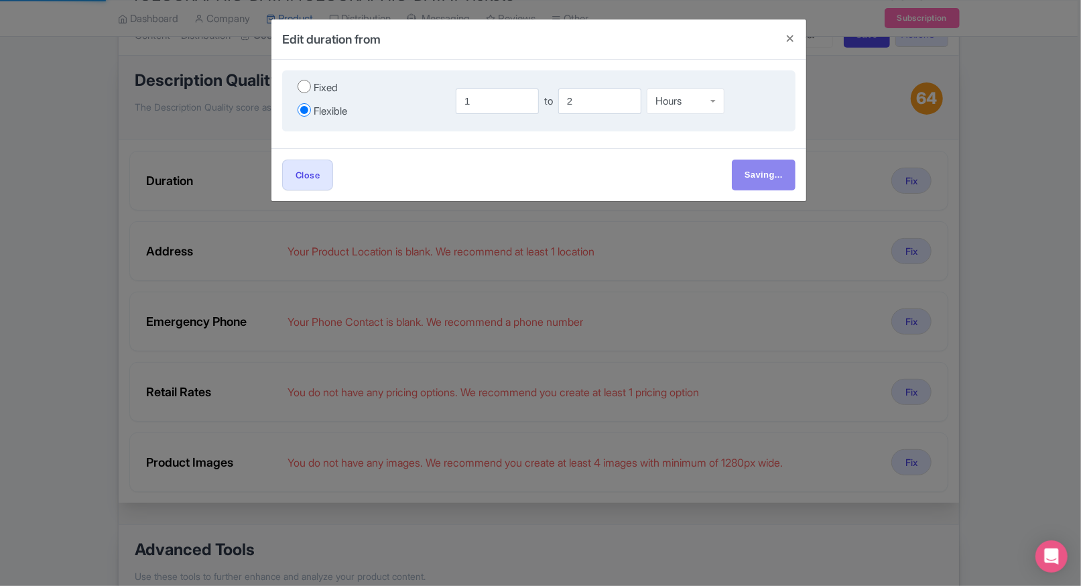
type input "Save"
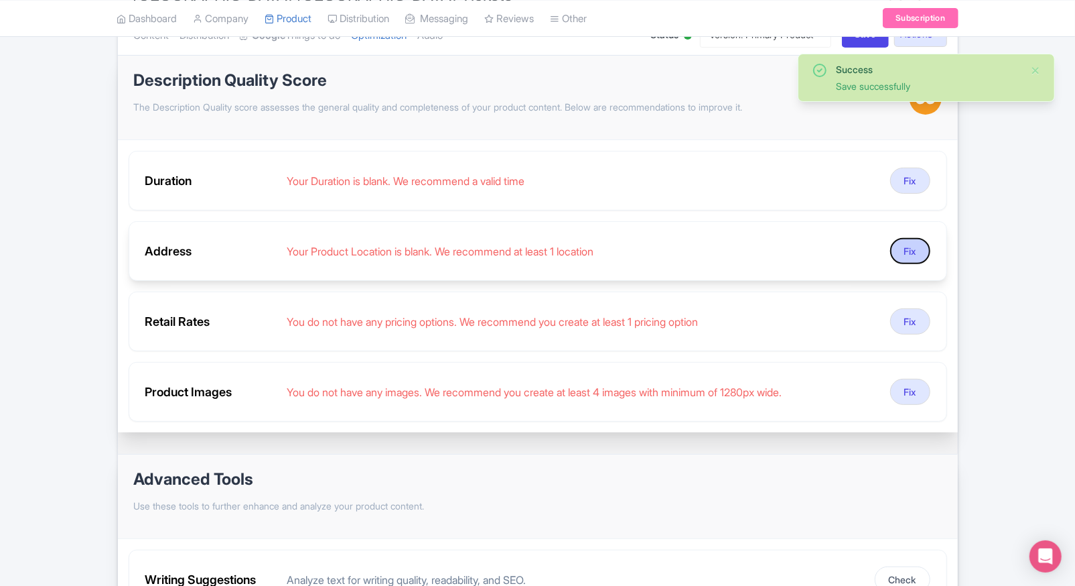
click at [912, 252] on button "Fix" at bounding box center [910, 251] width 40 height 26
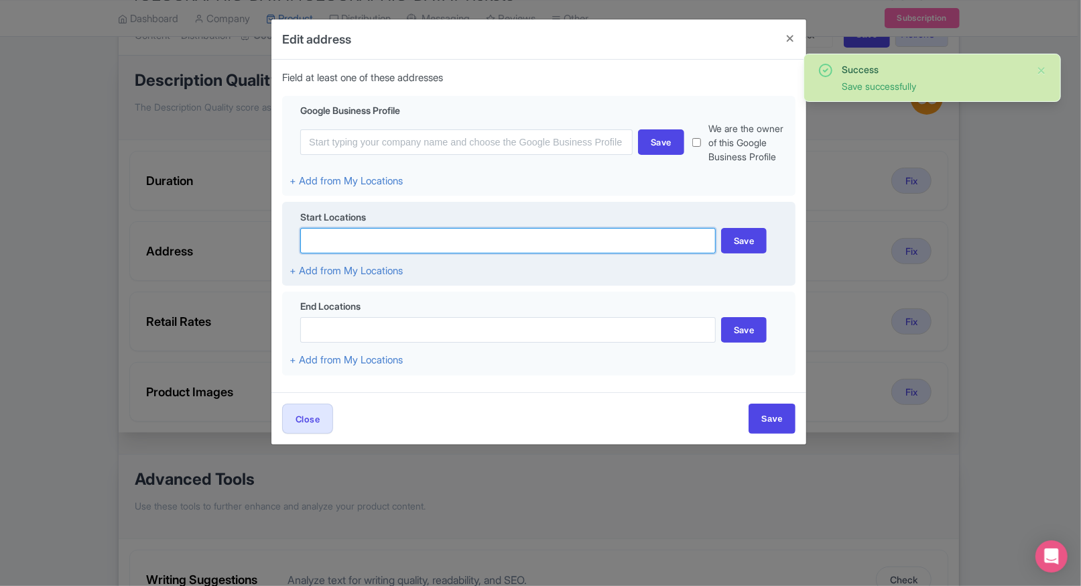
click at [358, 238] on input at bounding box center [507, 240] width 415 height 25
type input "c"
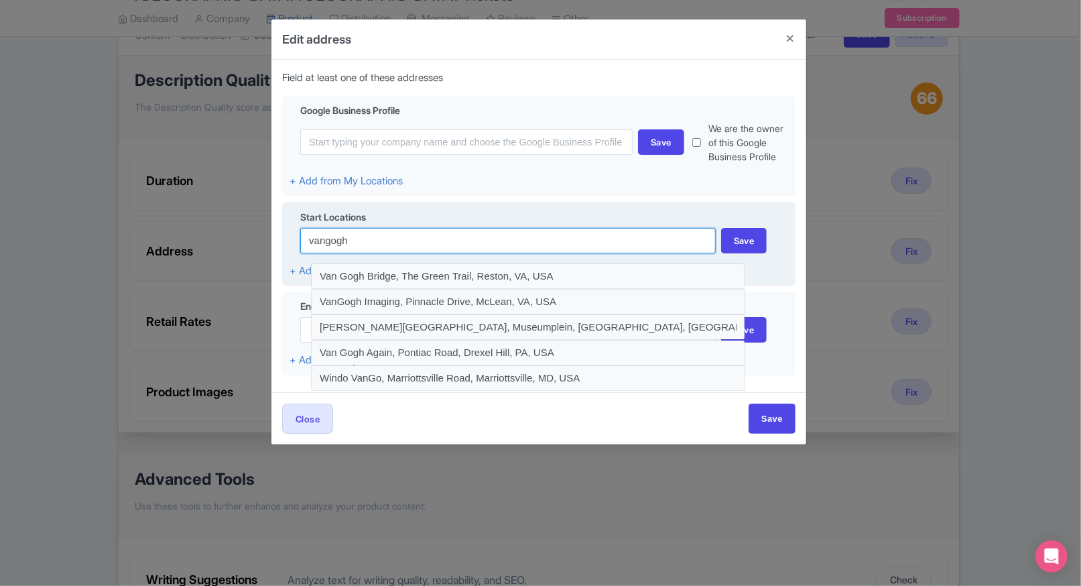
click at [334, 233] on input "vangogh" at bounding box center [507, 240] width 415 height 25
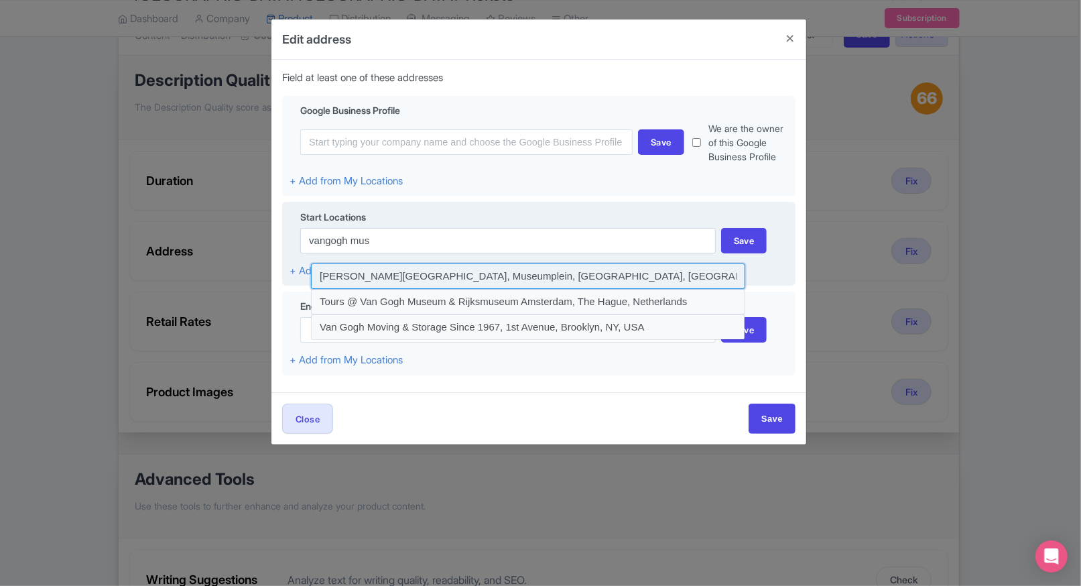
click at [398, 271] on input at bounding box center [528, 275] width 434 height 25
type input "[PERSON_NAME][GEOGRAPHIC_DATA], Museumplein, [GEOGRAPHIC_DATA], [GEOGRAPHIC_DAT…"
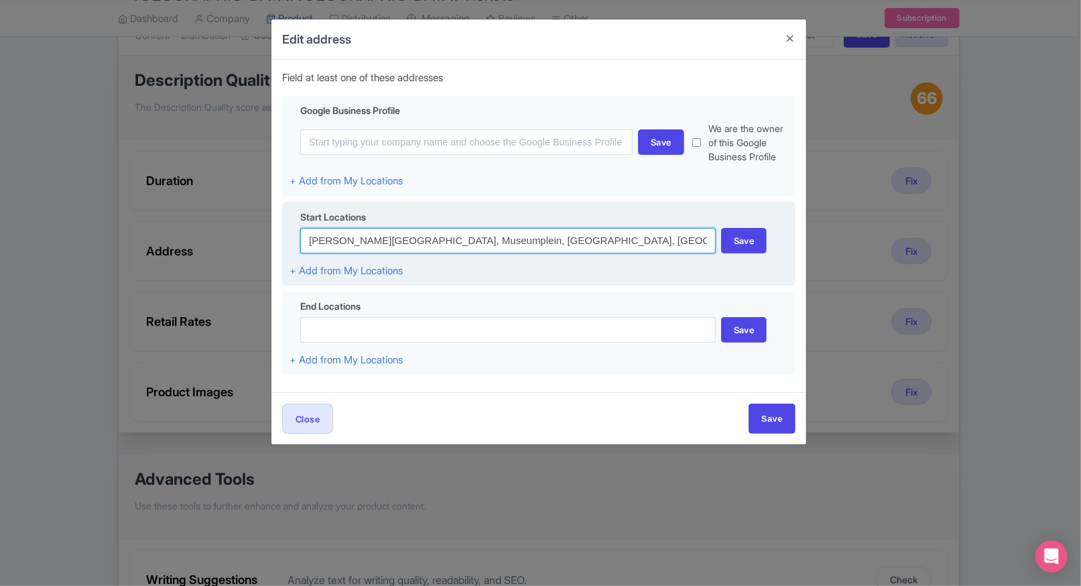
click at [670, 246] on input "[PERSON_NAME][GEOGRAPHIC_DATA], Museumplein, [GEOGRAPHIC_DATA], [GEOGRAPHIC_DAT…" at bounding box center [507, 240] width 415 height 25
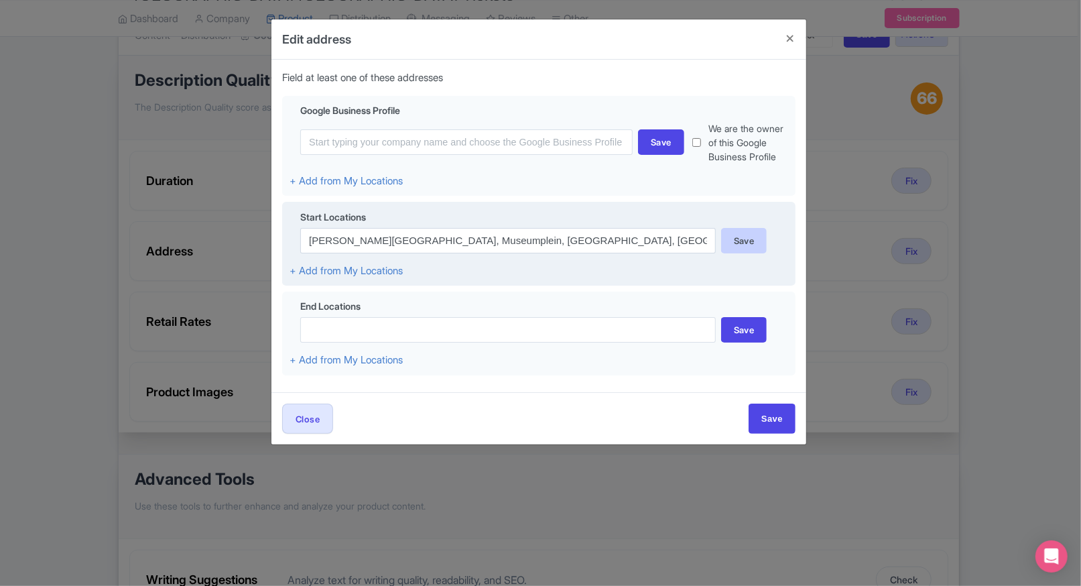
click at [734, 244] on div "Save" at bounding box center [744, 240] width 46 height 25
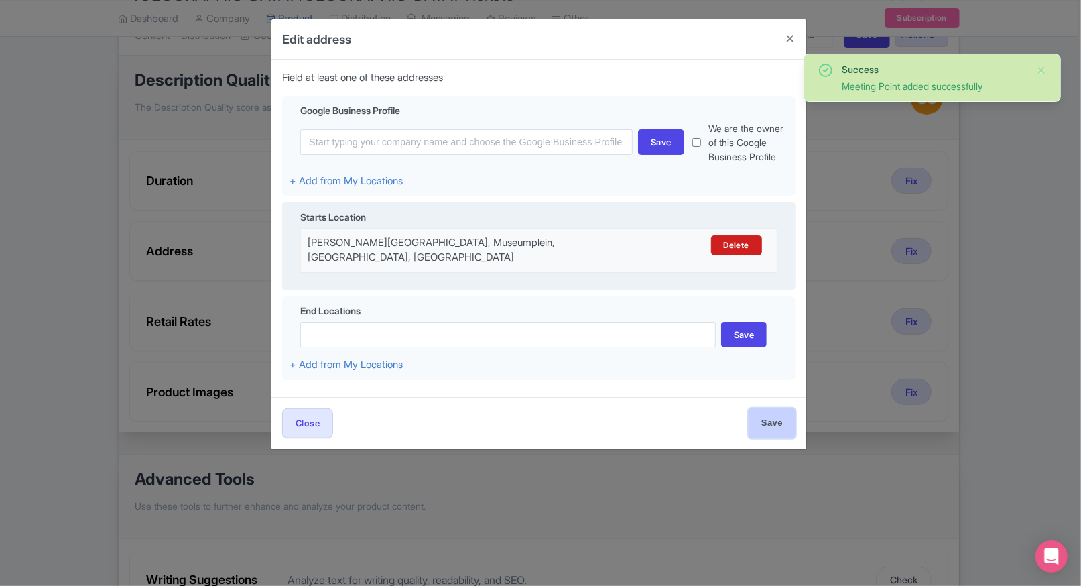
click at [781, 414] on input "Save" at bounding box center [771, 423] width 47 height 30
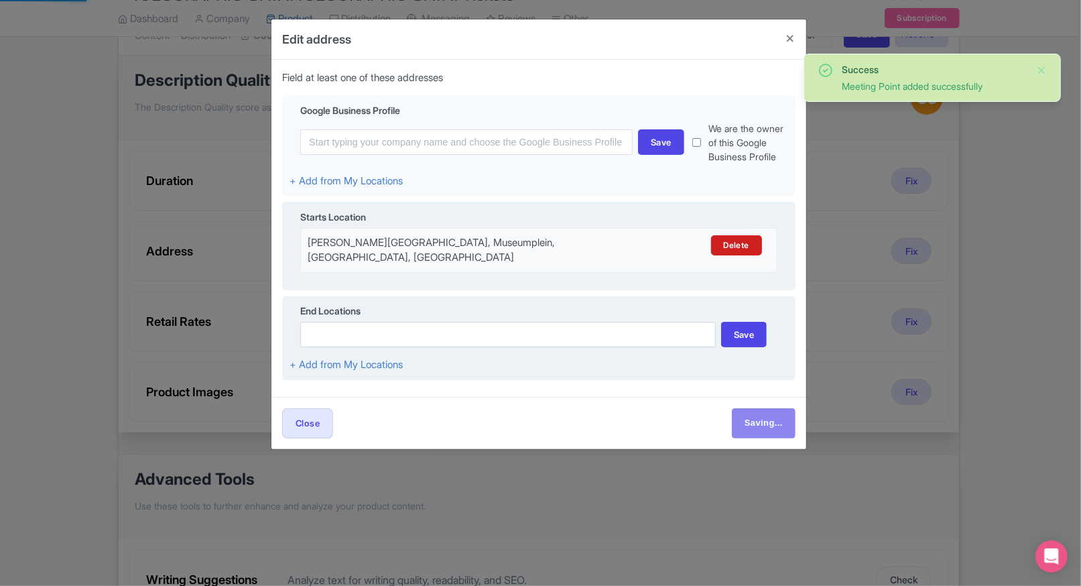
type input "Save"
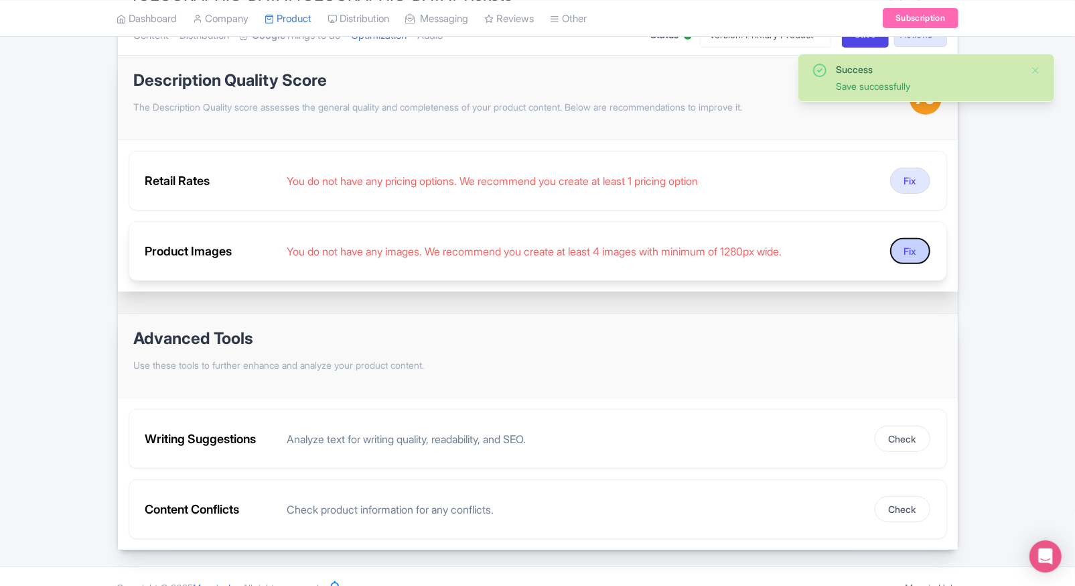
click at [898, 249] on button "Fix" at bounding box center [910, 251] width 40 height 26
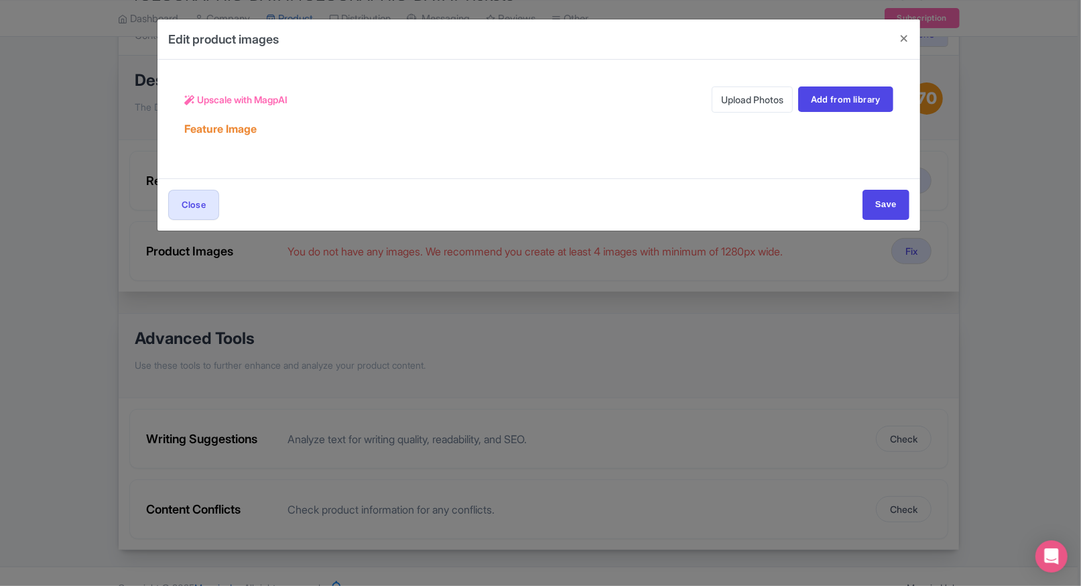
click at [730, 97] on link "Upload Photos" at bounding box center [751, 99] width 81 height 26
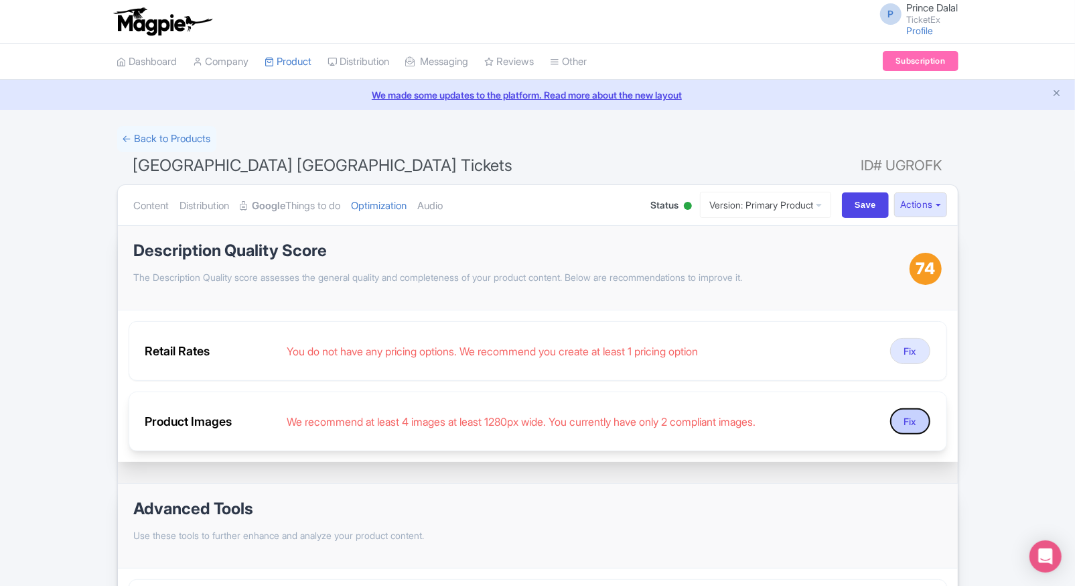
click at [909, 415] on button "Fix" at bounding box center [910, 421] width 40 height 26
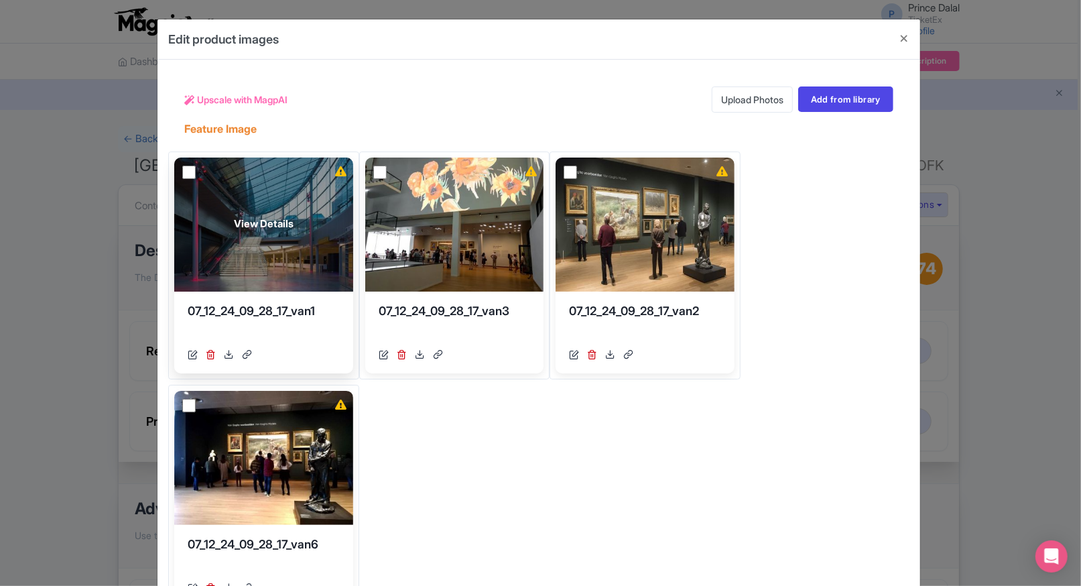
click at [180, 163] on div "View Details" at bounding box center [263, 224] width 179 height 134
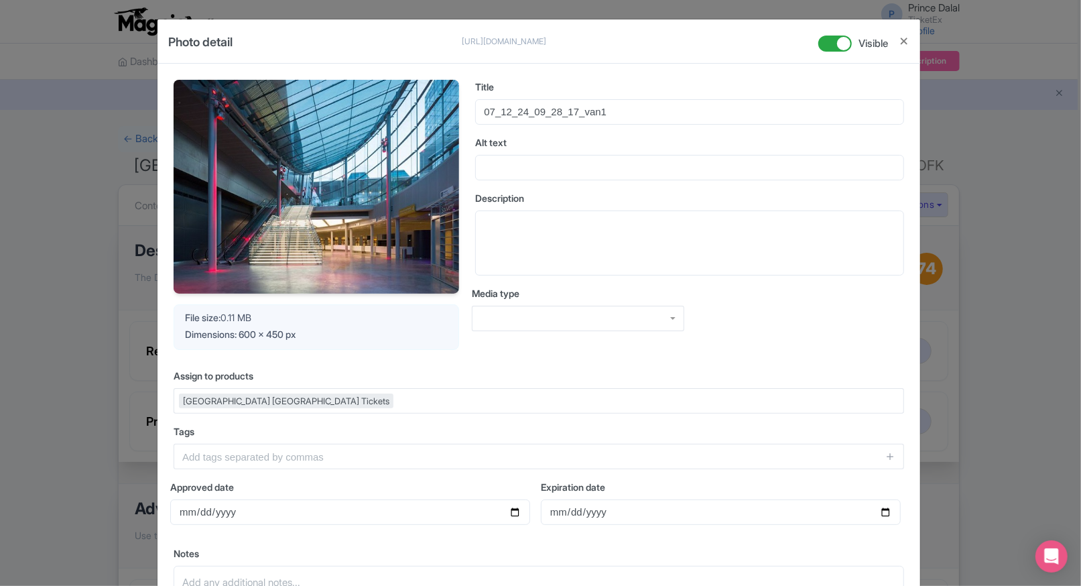
click at [1007, 259] on div "Photo detail [URL][DOMAIN_NAME] [URL][DOMAIN_NAME] Visible Your Image is being …" at bounding box center [540, 293] width 1081 height 586
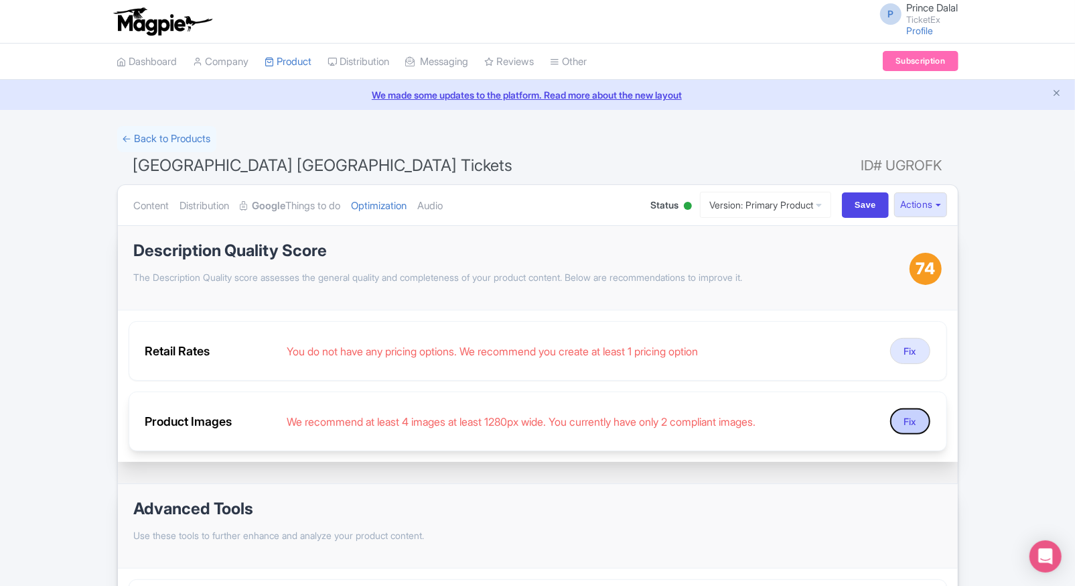
click at [906, 418] on button "Fix" at bounding box center [910, 421] width 40 height 26
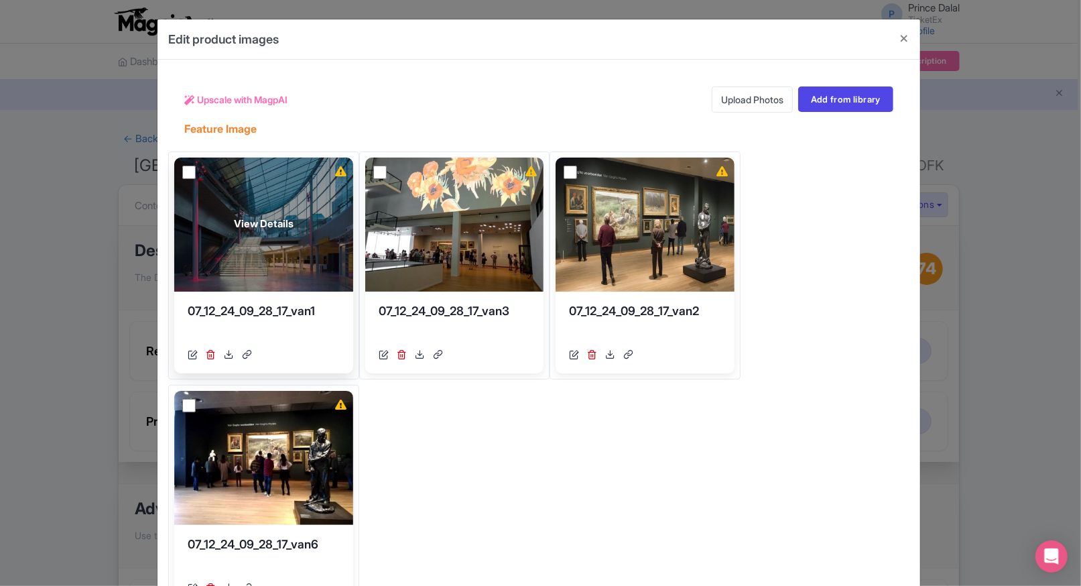
click at [188, 174] on input "checkbox" at bounding box center [188, 171] width 13 height 13
checkbox input "true"
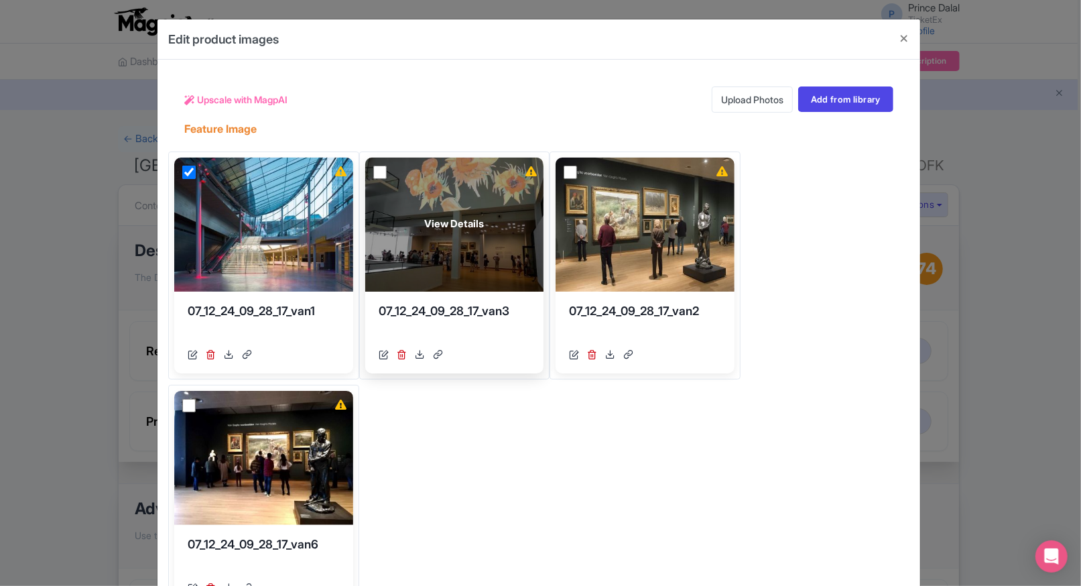
click at [379, 166] on input "checkbox" at bounding box center [379, 171] width 13 height 13
checkbox input "true"
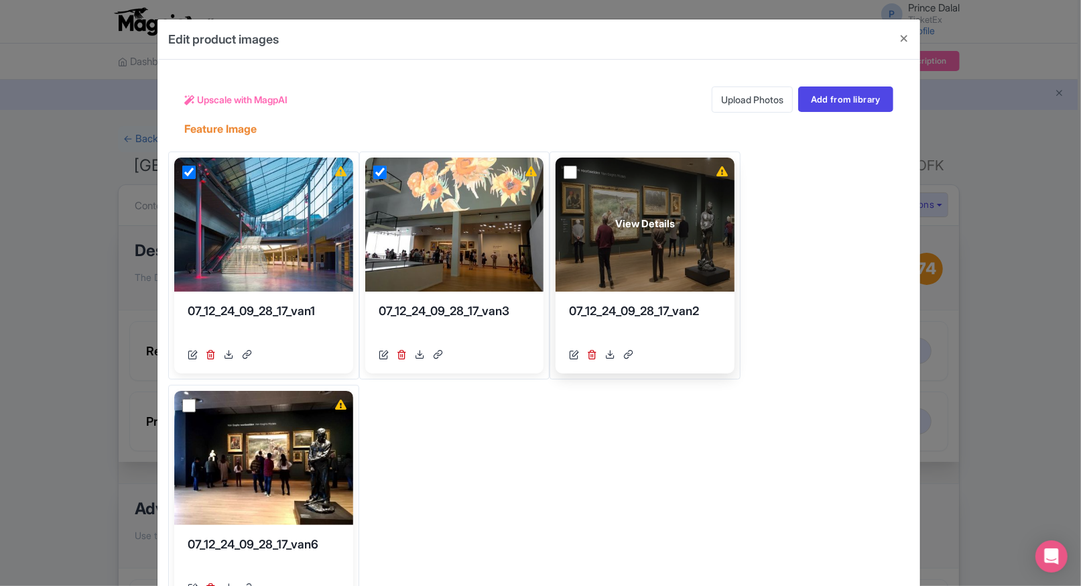
click at [567, 173] on input "checkbox" at bounding box center [569, 171] width 13 height 13
checkbox input "true"
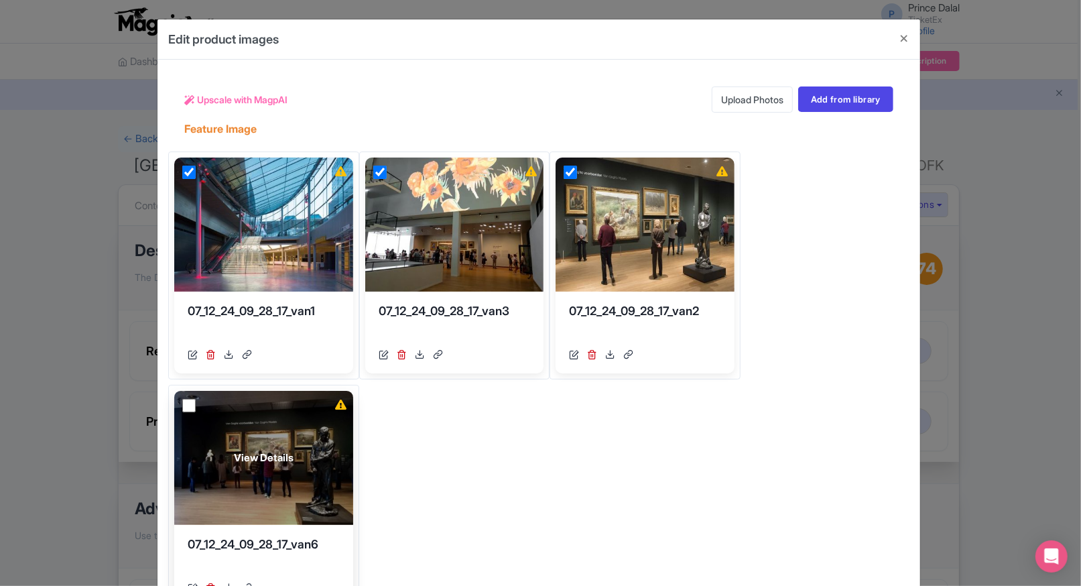
click at [186, 405] on input "checkbox" at bounding box center [188, 405] width 13 height 13
checkbox input "true"
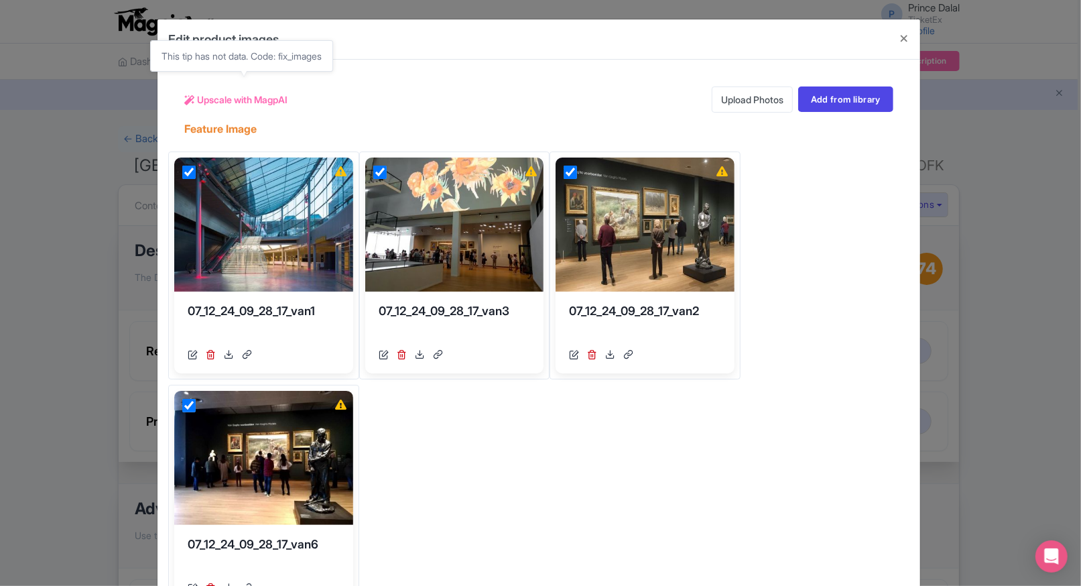
click at [200, 94] on span "Upscale with MagpAI" at bounding box center [242, 99] width 90 height 14
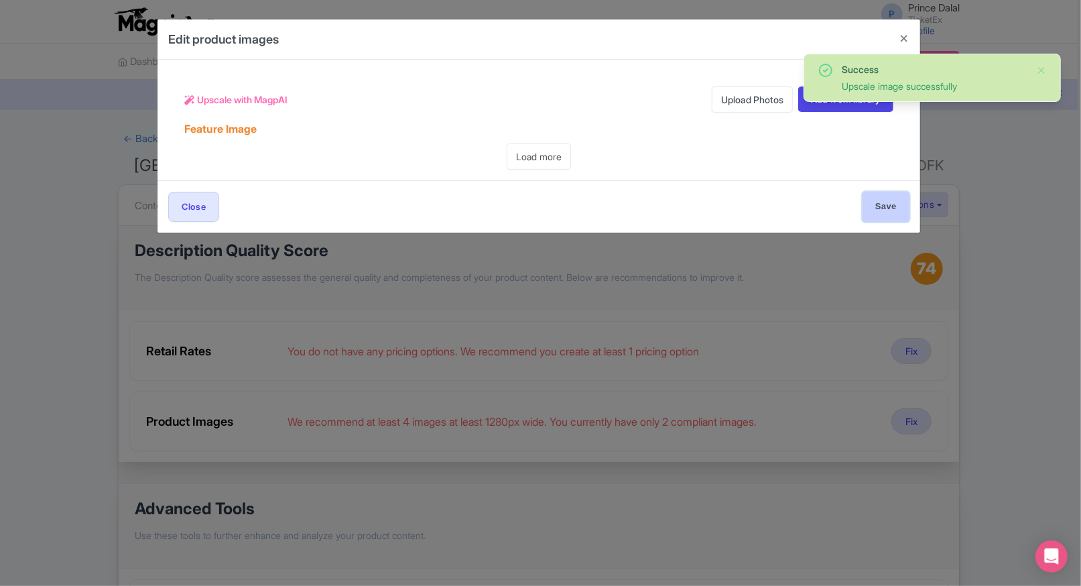
click at [904, 212] on input "Save" at bounding box center [885, 207] width 47 height 30
type input "Save"
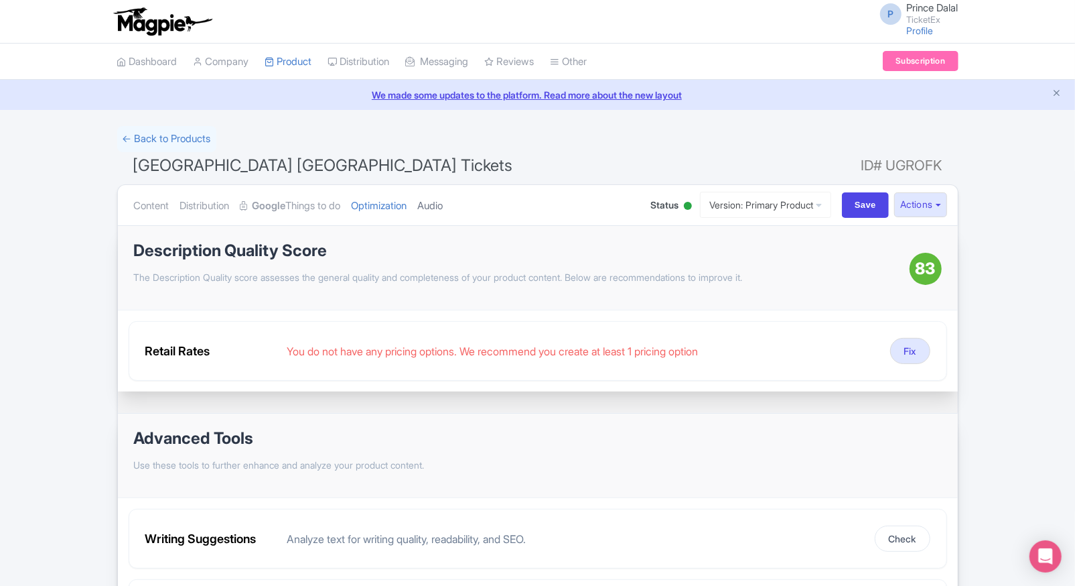
click at [444, 216] on link "Audio" at bounding box center [430, 206] width 25 height 42
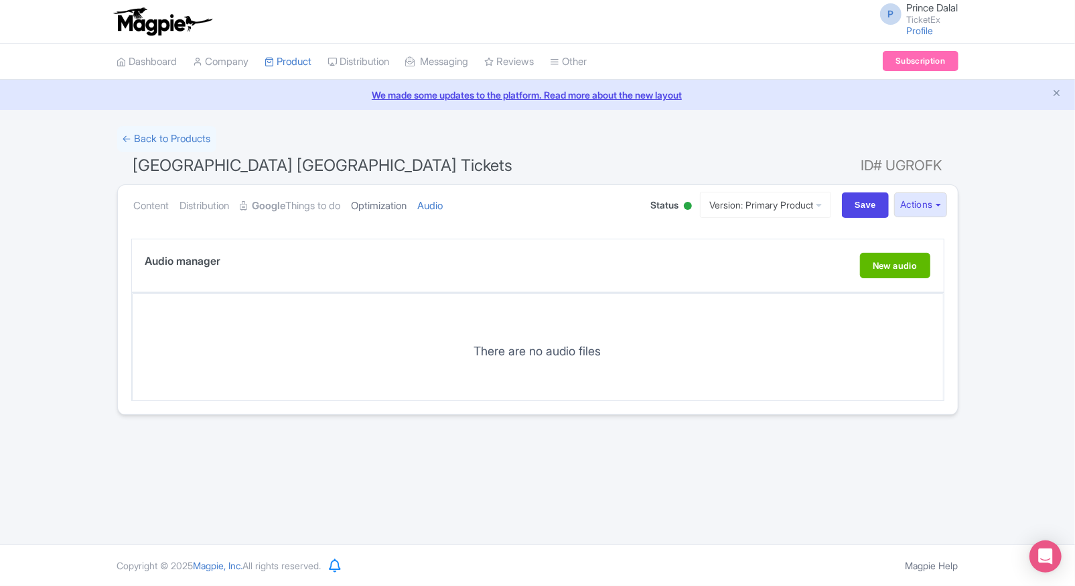
click at [407, 214] on link "Optimization" at bounding box center [380, 206] width 56 height 42
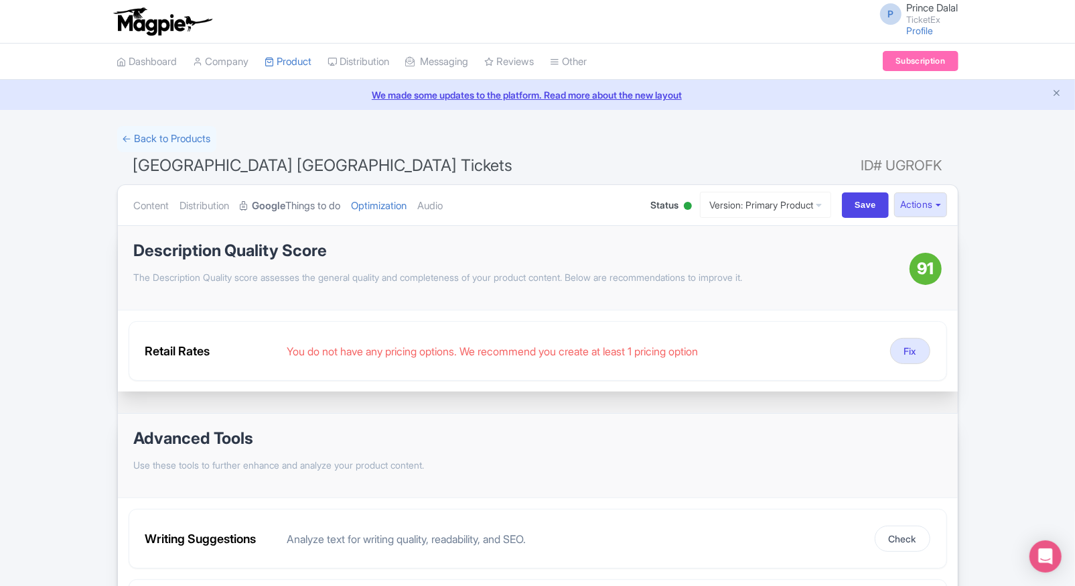
click at [299, 202] on link "Google Things to do" at bounding box center [291, 206] width 100 height 42
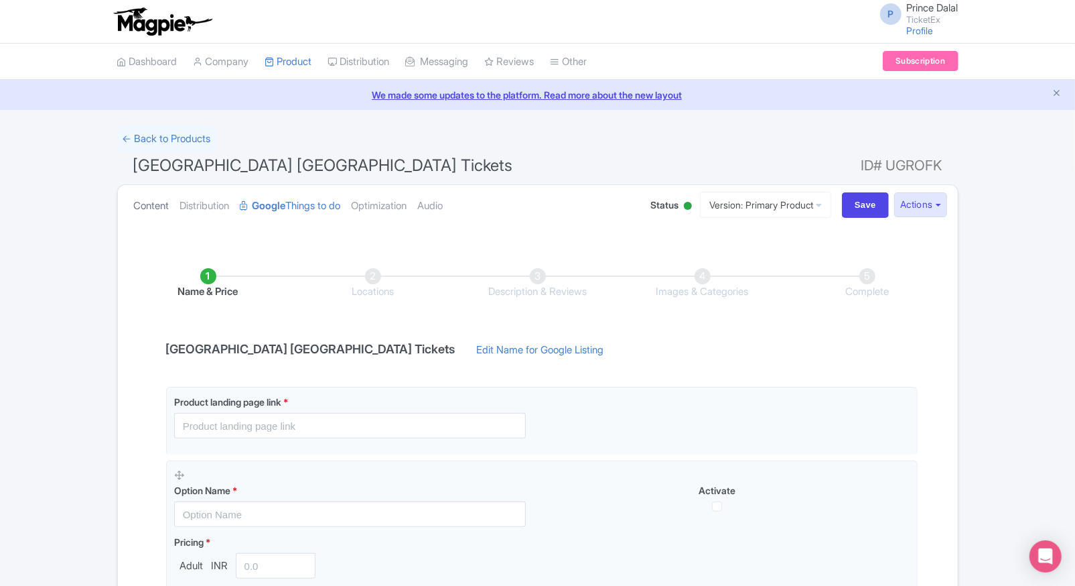
click at [150, 201] on link "Content" at bounding box center [152, 206] width 36 height 42
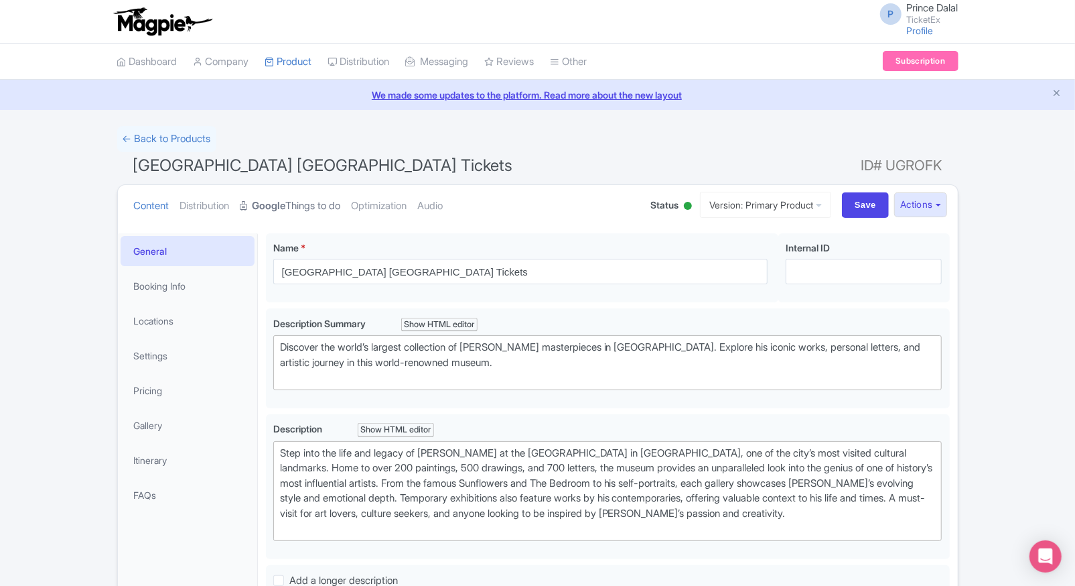
click at [282, 200] on strong "Google" at bounding box center [269, 205] width 33 height 15
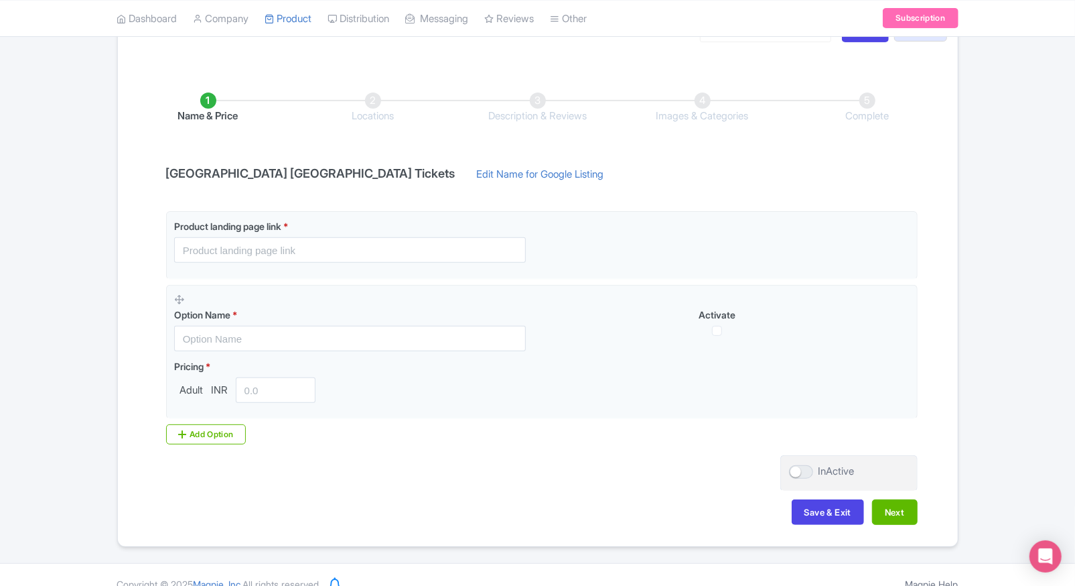
scroll to position [178, 0]
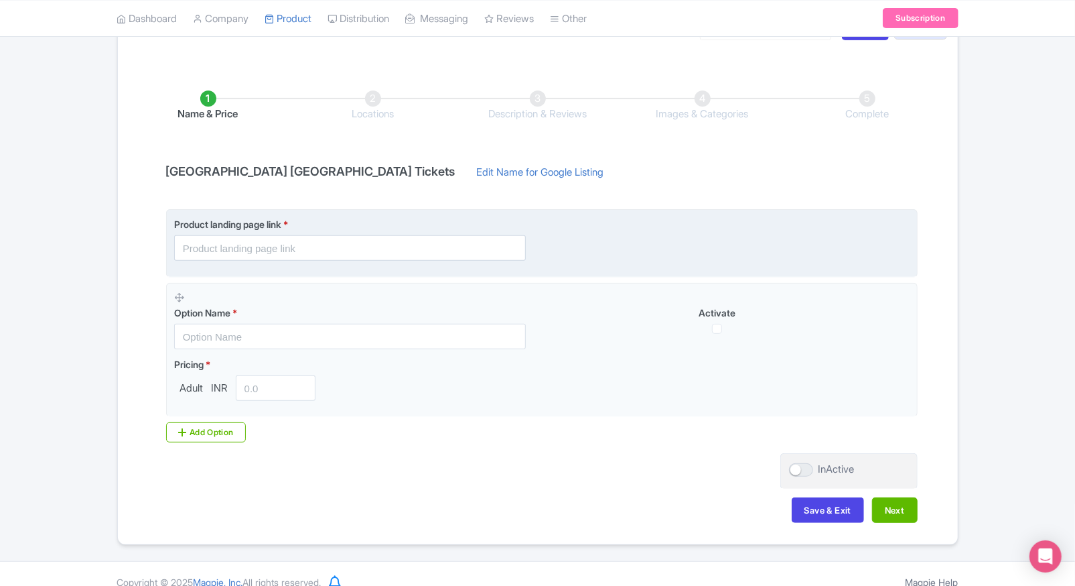
click at [296, 248] on input "text" at bounding box center [350, 247] width 352 height 25
paste input "https://www.ticketex.co/activity/84/van-gogh-museum-amsterdam"
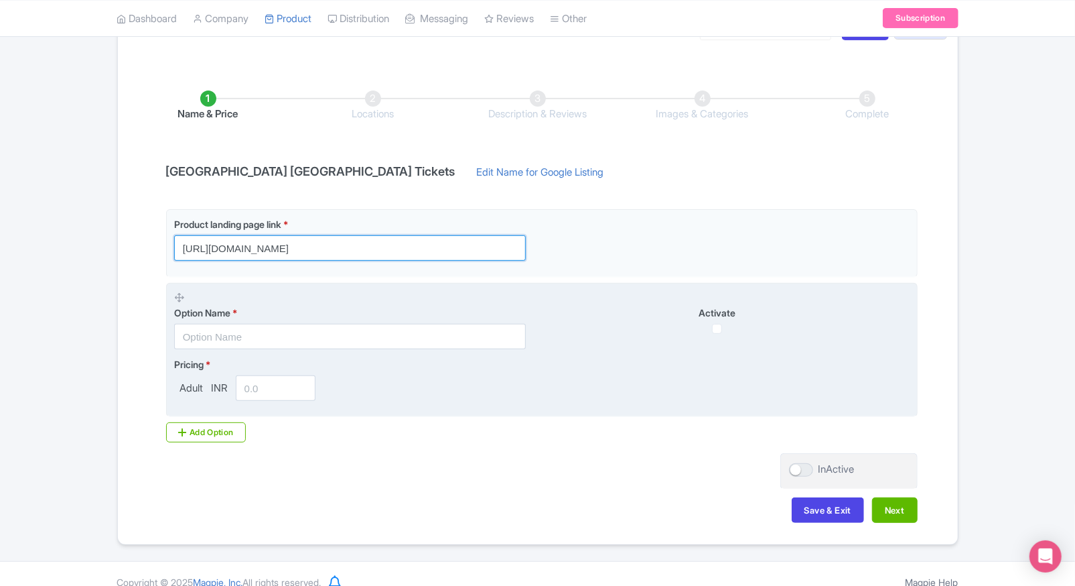
type input "https://www.ticketex.co/activity/84/van-gogh-museum-amsterdam"
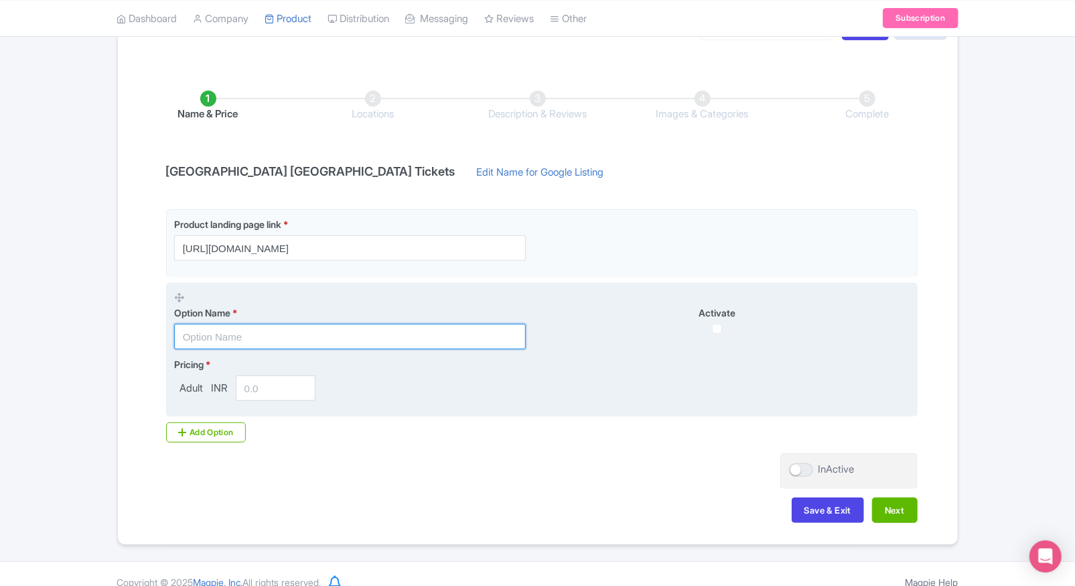
click at [290, 344] on input "text" at bounding box center [350, 336] width 352 height 25
paste input "Van Gogh Museum Skip-the-Line Entry – Secure Tickets, Fast Confirmation & Best …"
type input "Van Gogh Museum Skip-the-Line Entry – Secure Tickets, Fast Confirmation & Best …"
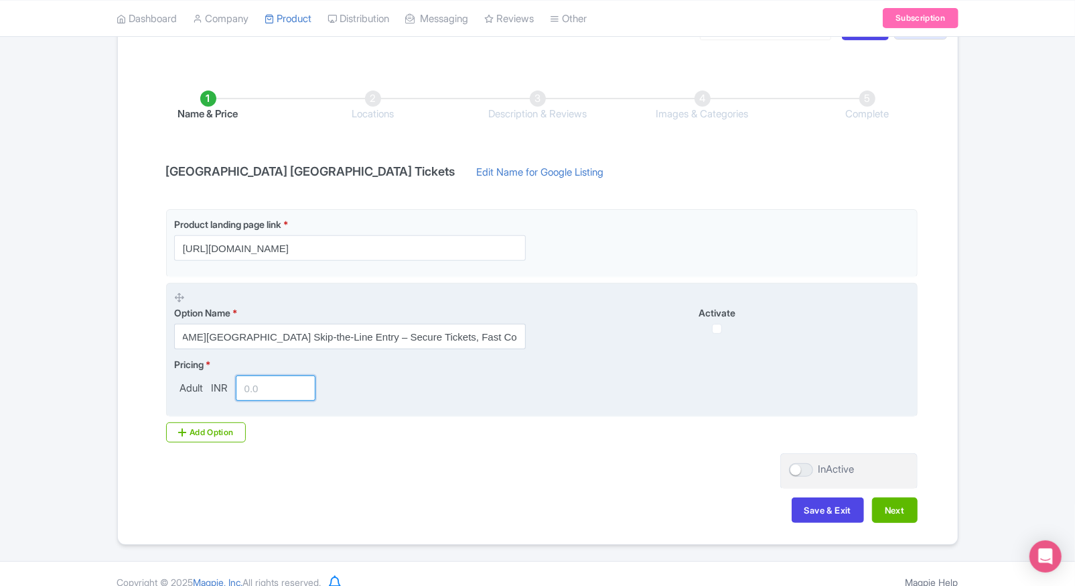
scroll to position [0, 0]
click at [263, 382] on input "number" at bounding box center [276, 387] width 80 height 25
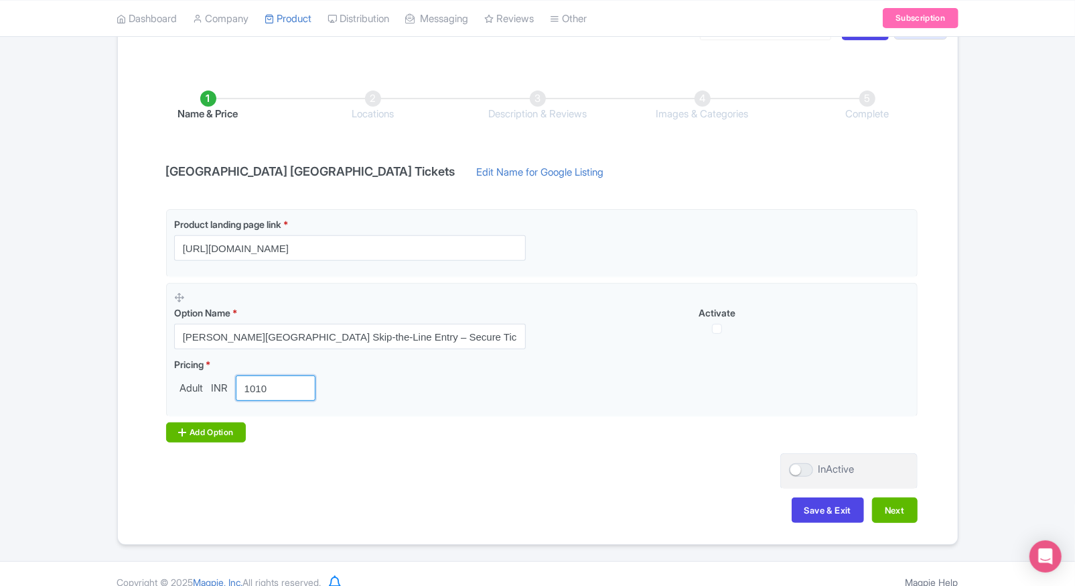
type input "1010"
click at [213, 427] on div "Add Option" at bounding box center [206, 432] width 80 height 20
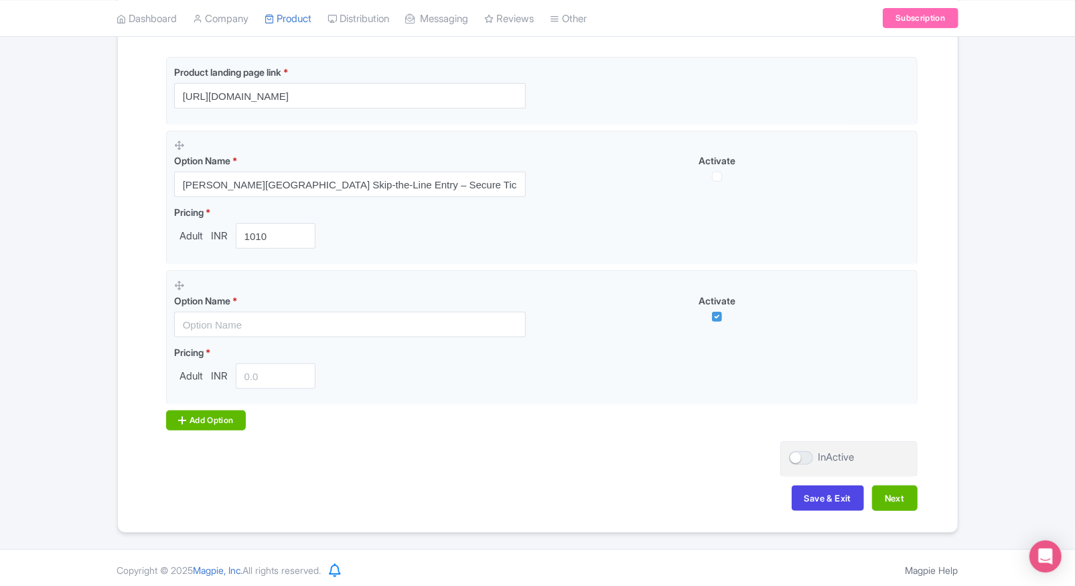
click at [224, 415] on div "Add Option" at bounding box center [206, 420] width 80 height 20
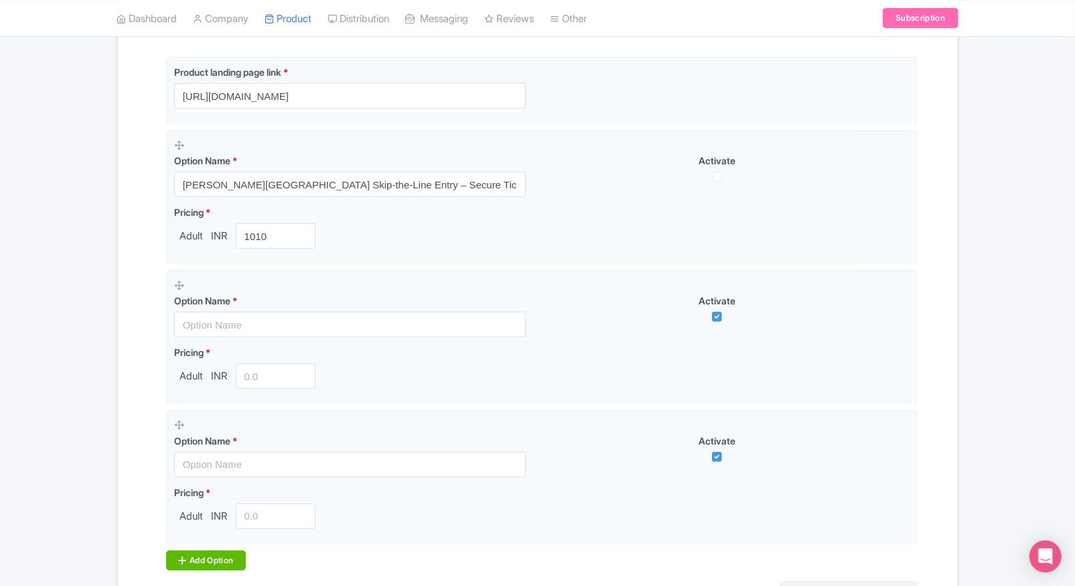
scroll to position [473, 0]
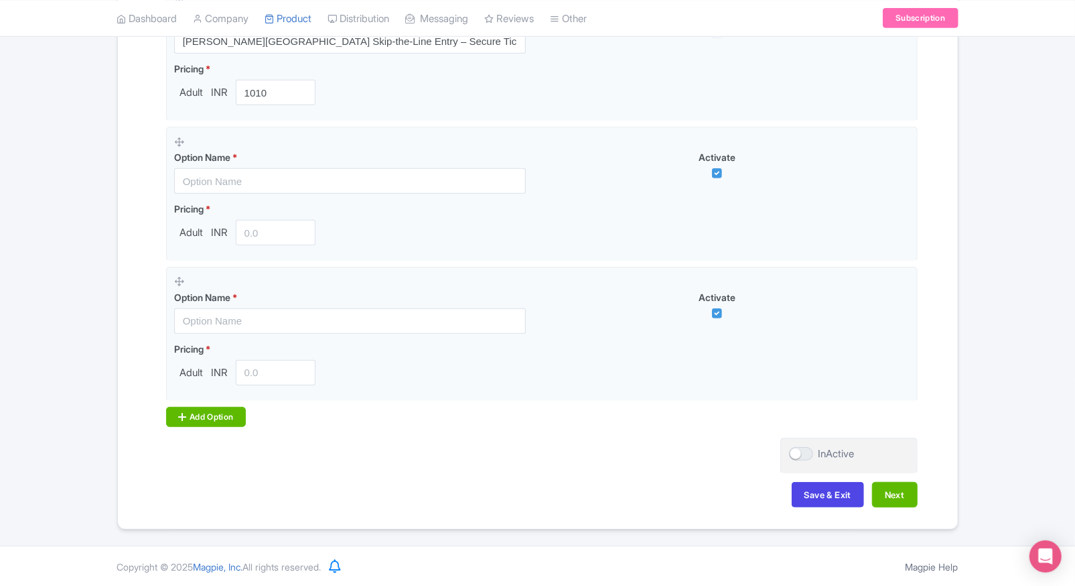
click at [209, 410] on div "Add Option" at bounding box center [206, 417] width 80 height 20
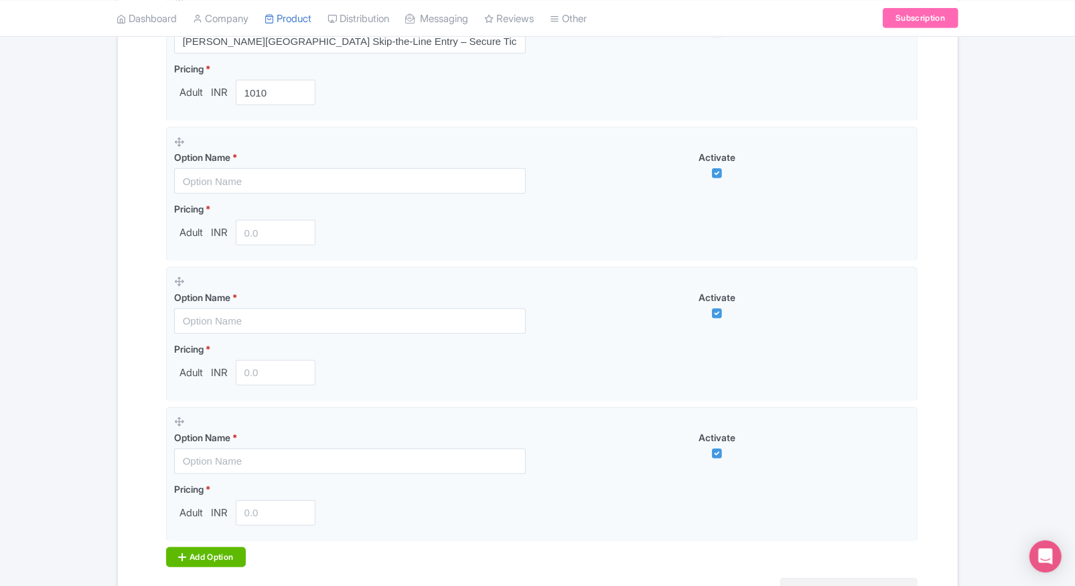
click at [181, 555] on icon at bounding box center [183, 556] width 8 height 11
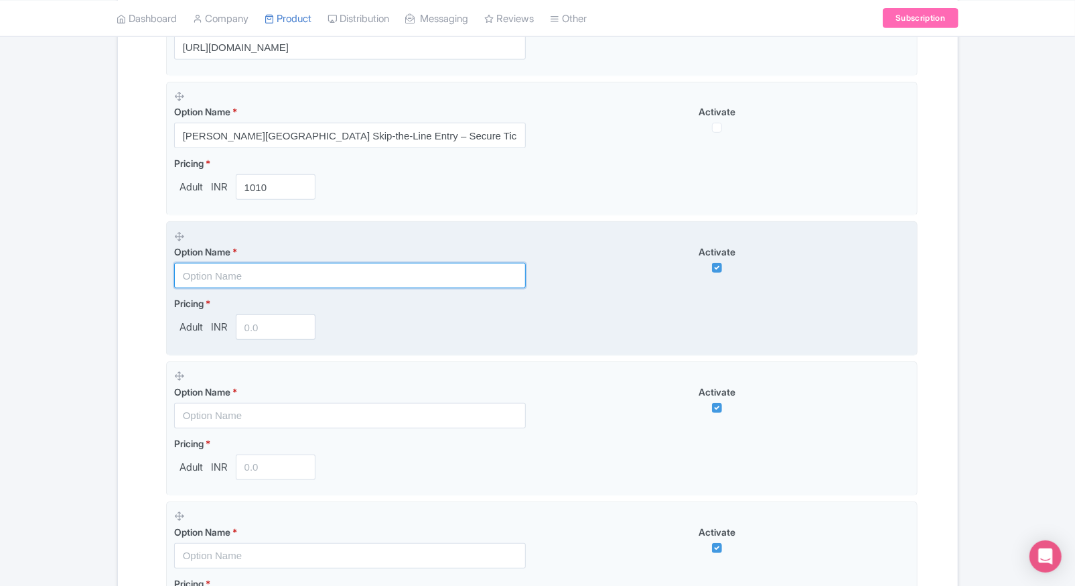
click at [232, 263] on input "text" at bounding box center [350, 275] width 352 height 25
paste input "Van Gogh & Rembrandt in Amsterdam ticket"
type input "Van Gogh & Rembrandt in Amsterdam ticket"
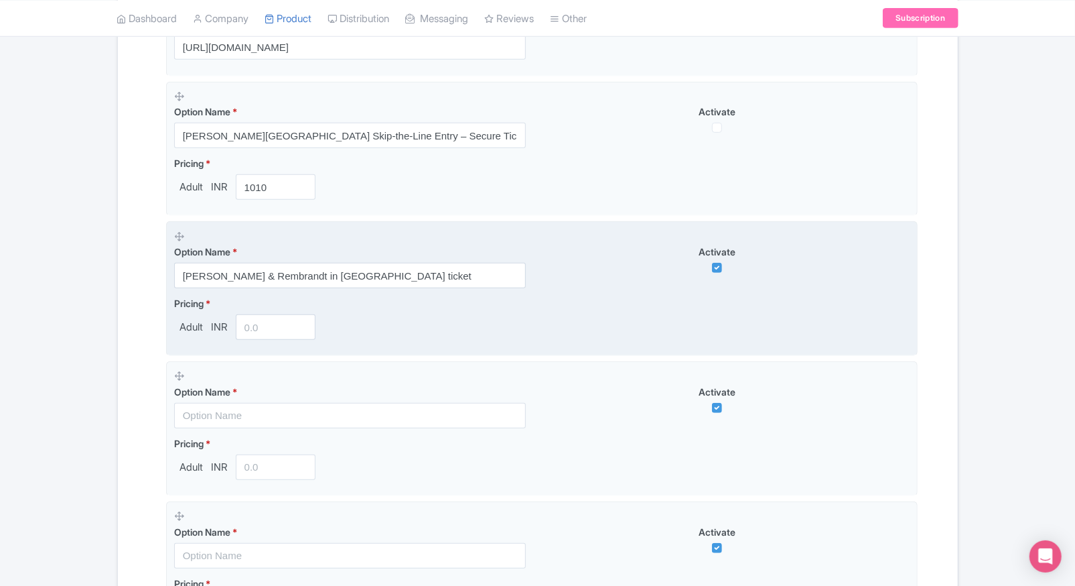
click at [276, 325] on input "number" at bounding box center [276, 326] width 80 height 25
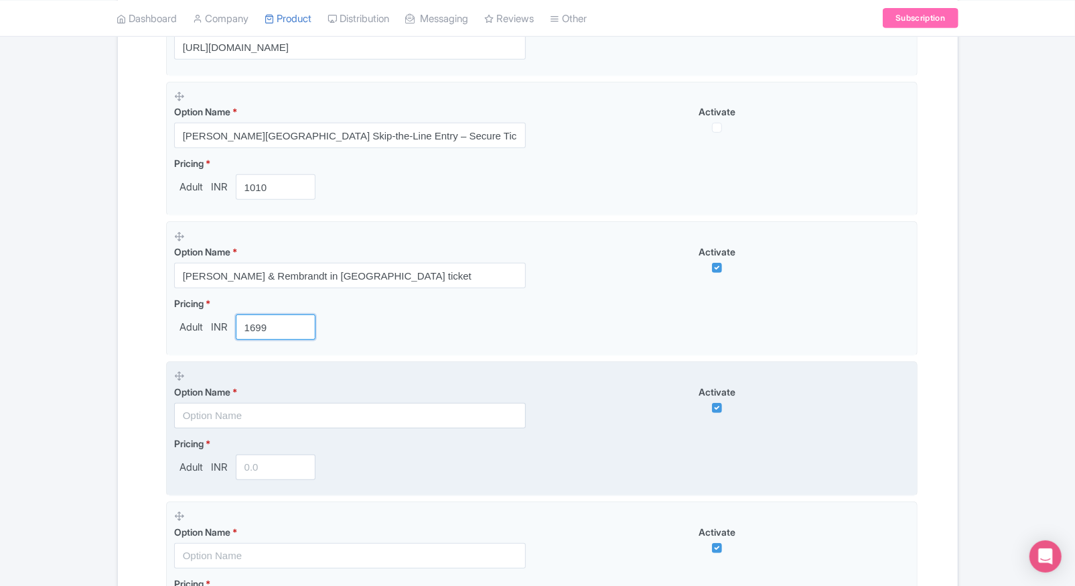
type input "1699"
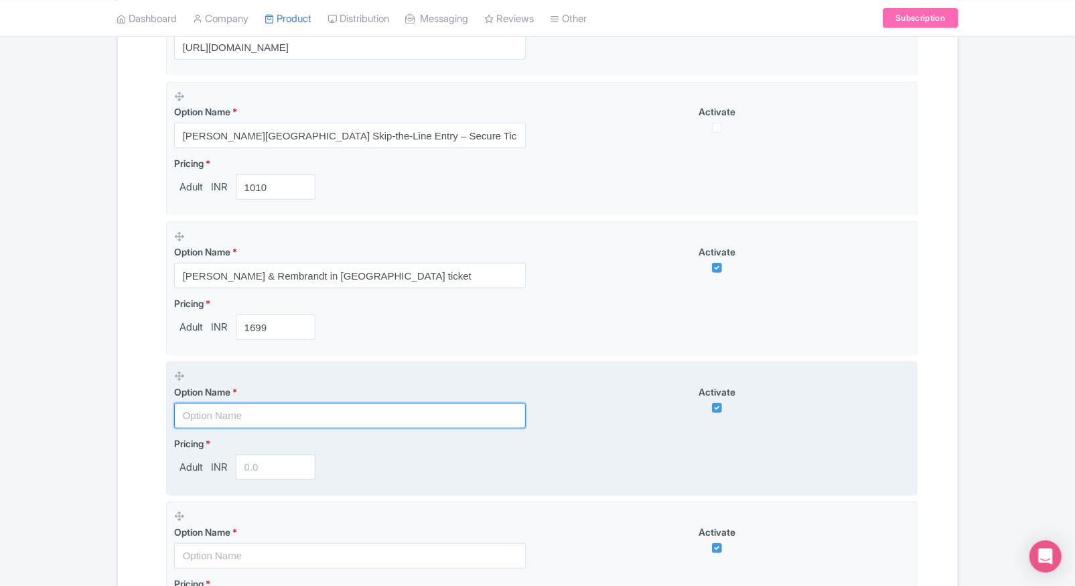
click at [252, 414] on input "text" at bounding box center [350, 415] width 352 height 25
paste input "Van Gogh Museum Ticket with Audioguide"
type input "Van Gogh Museum Ticket with Audioguide"
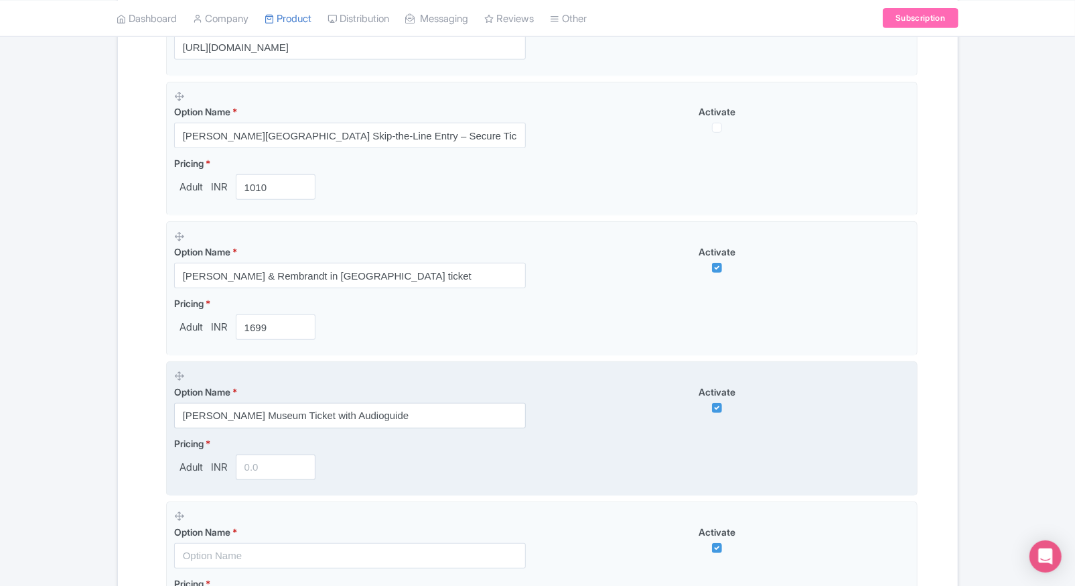
click at [251, 464] on input "number" at bounding box center [276, 466] width 80 height 25
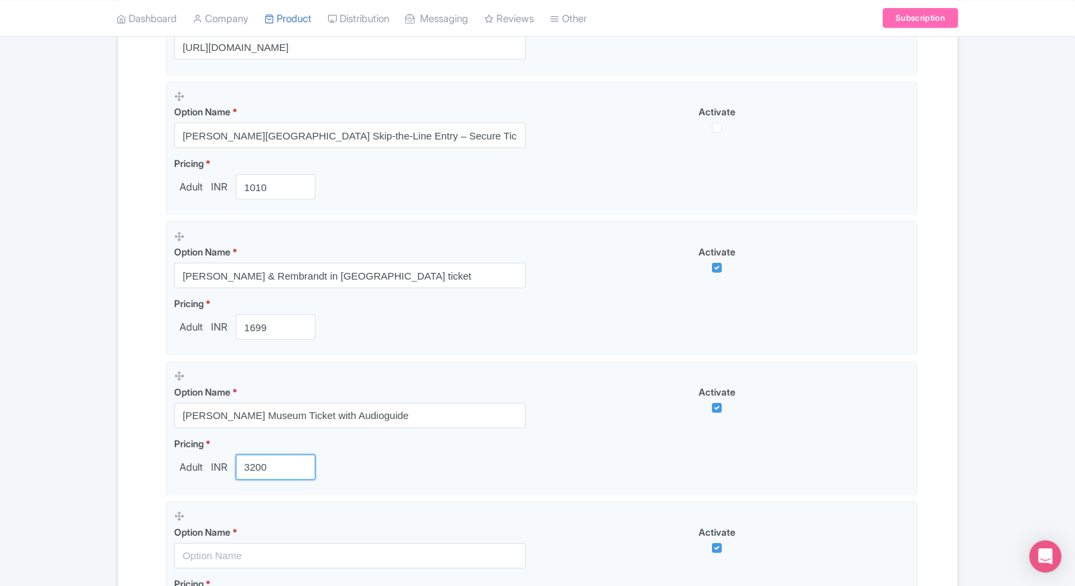
type input "3200"
click at [115, 452] on div "Success Save successfully ← Back to Products Van Gogh Museum Amsterdam Tickets …" at bounding box center [538, 325] width 858 height 1156
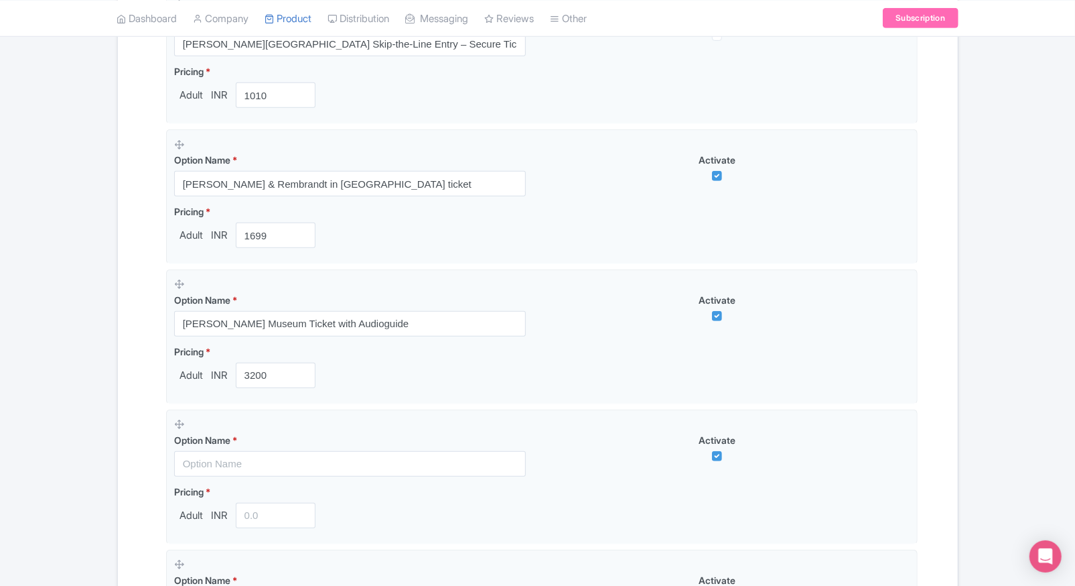
scroll to position [477, 0]
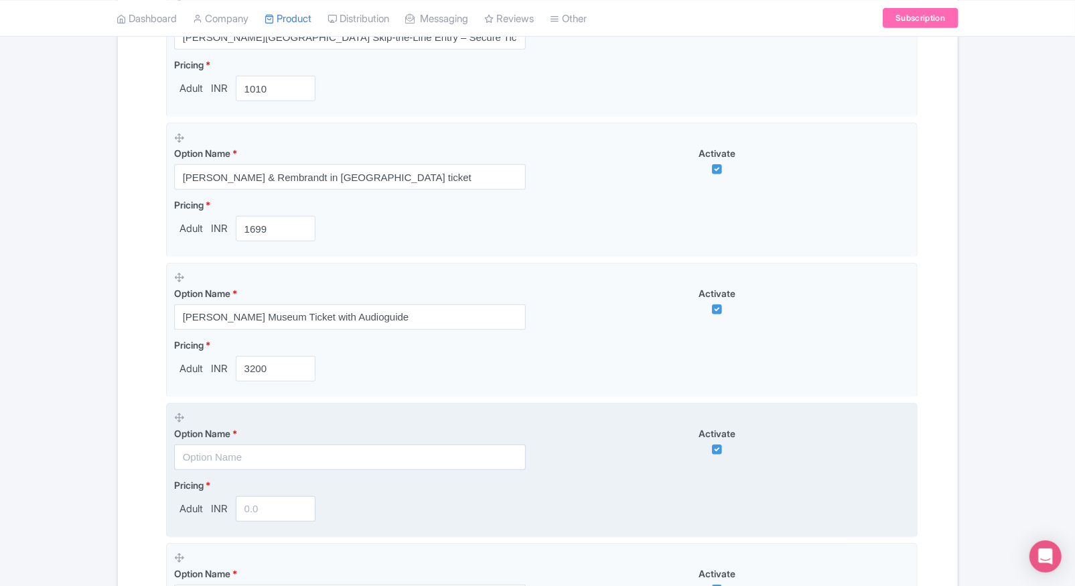
click at [222, 442] on div "Option Name *" at bounding box center [350, 448] width 352 height 44
click at [230, 453] on input "text" at bounding box center [350, 456] width 352 height 25
paste input "Van Gogh Museum Ticket (Fixed Timeslot)+Royal Coster Diamonds 45-min Experience"
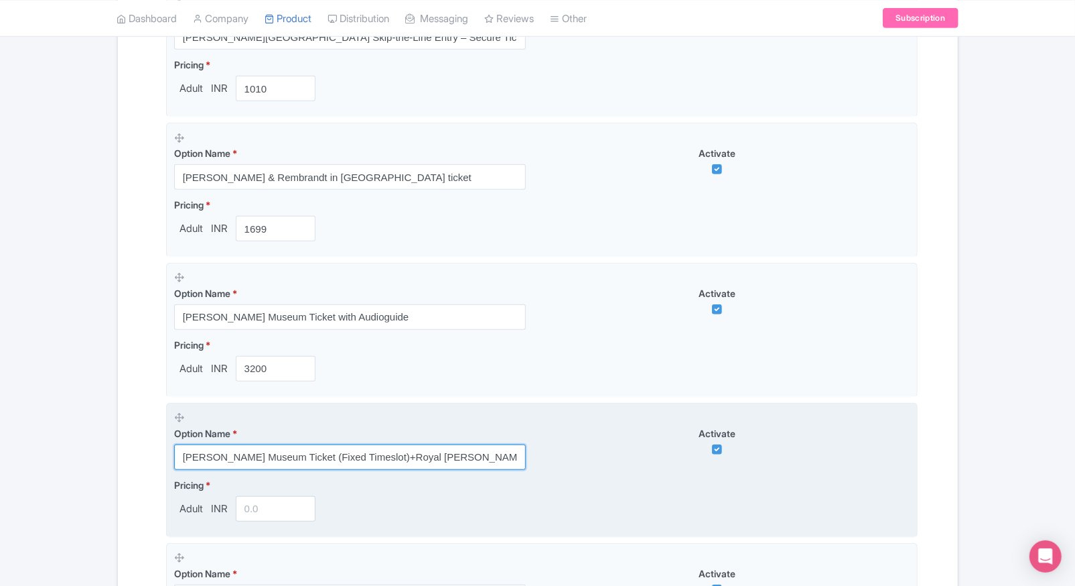
scroll to position [0, 56]
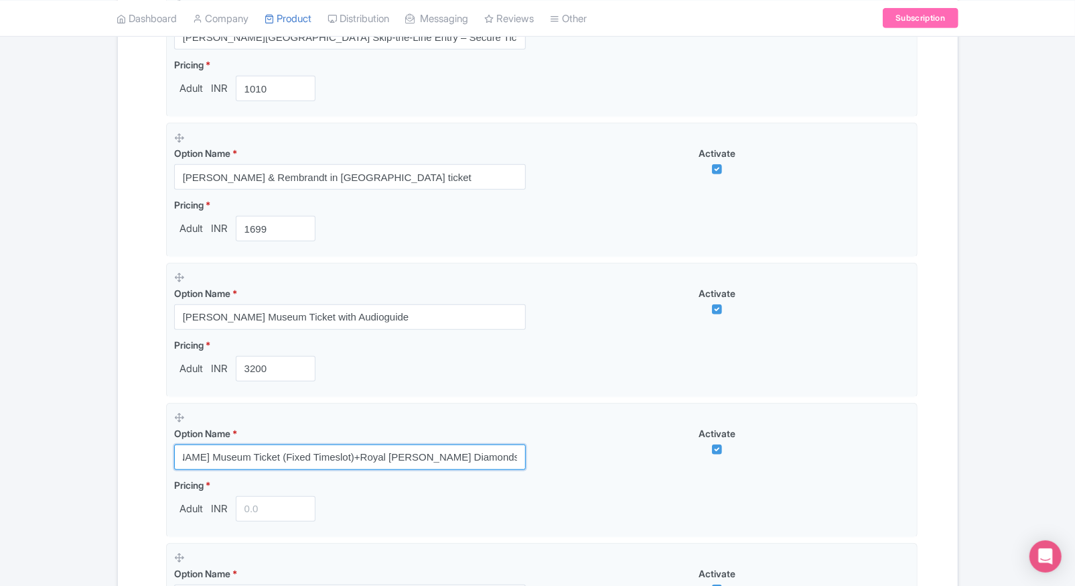
type input "Van Gogh Museum Ticket (Fixed Timeslot)+Royal Coster Diamonds 45-min Experience"
click at [91, 431] on div "Success Save successfully ← Back to Products Van Gogh Museum Amsterdam Tickets …" at bounding box center [537, 227] width 1075 height 1156
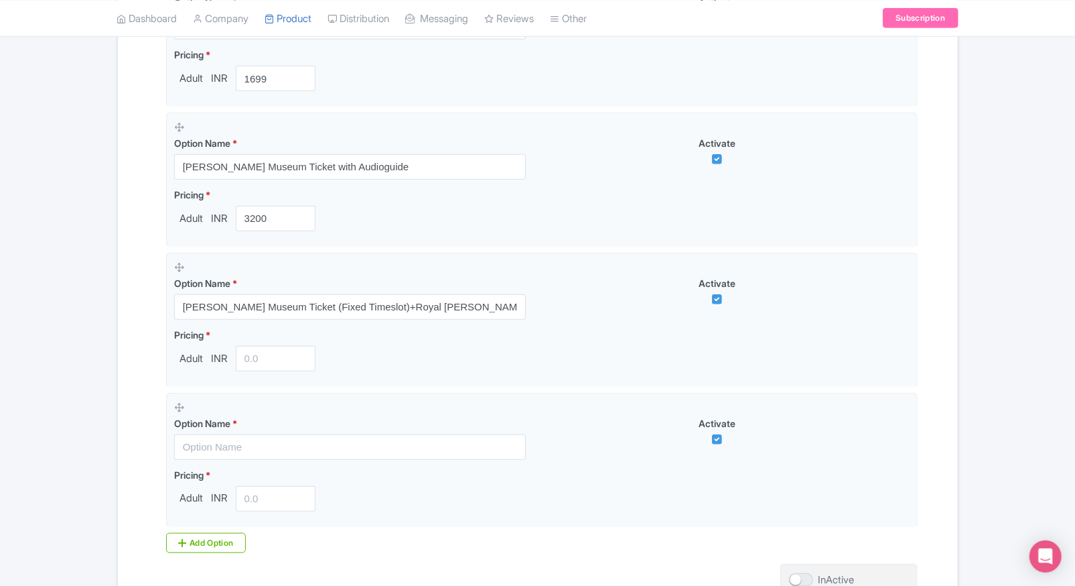
scroll to position [636, 0]
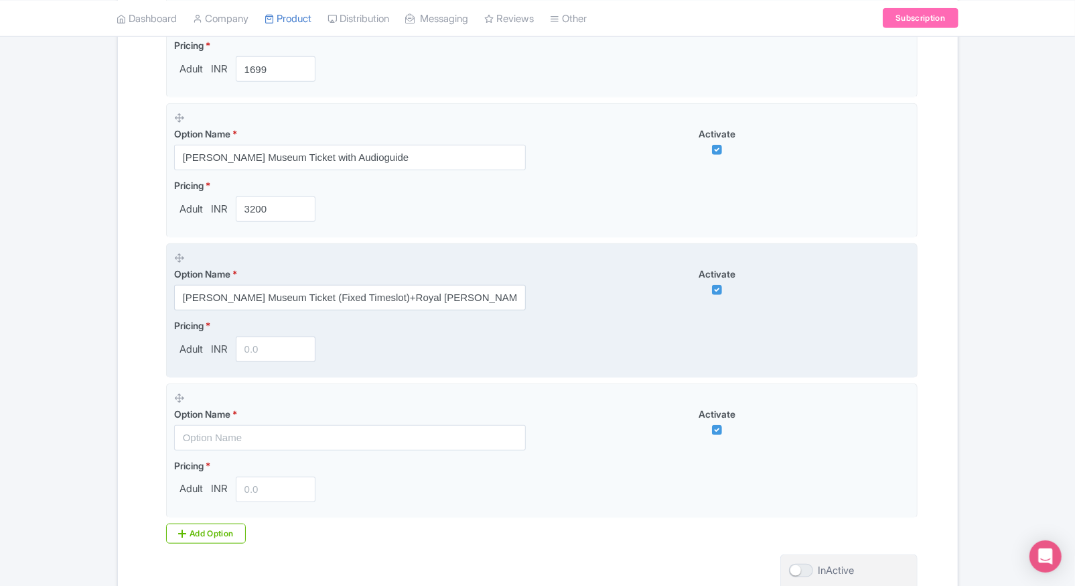
click at [263, 348] on input "number" at bounding box center [276, 348] width 80 height 25
type input "3959"
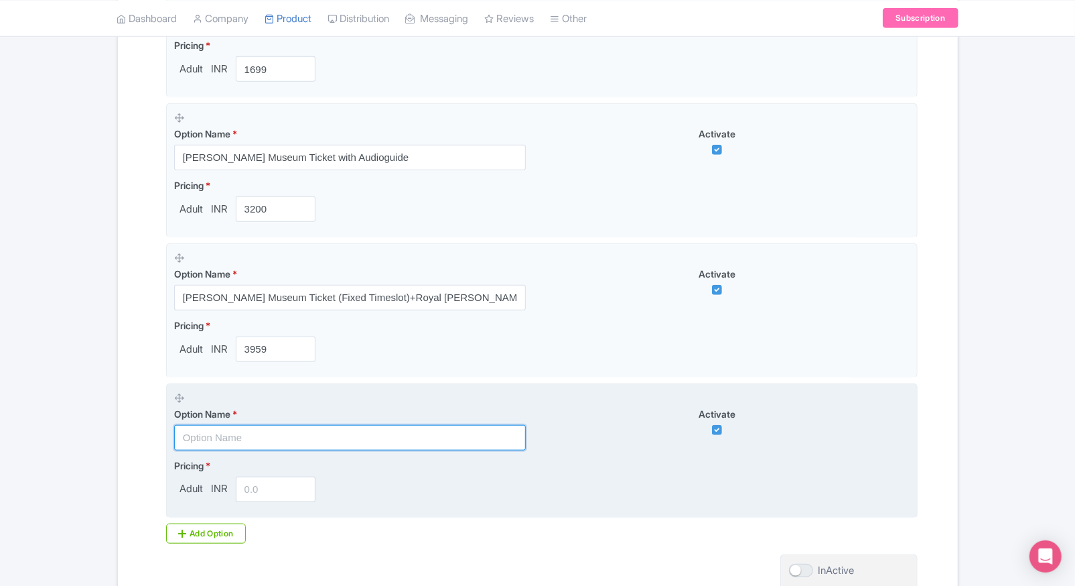
click at [305, 432] on input "text" at bounding box center [350, 437] width 352 height 25
paste input "Van Gogh Museum + 1-Hour Canal Cruise ( Preffered Time Between 11AM to 7PM )"
type input "Van Gogh Museum + 1-Hour Canal Cruise ( Preffered Time Between 11AM to 7PM )"
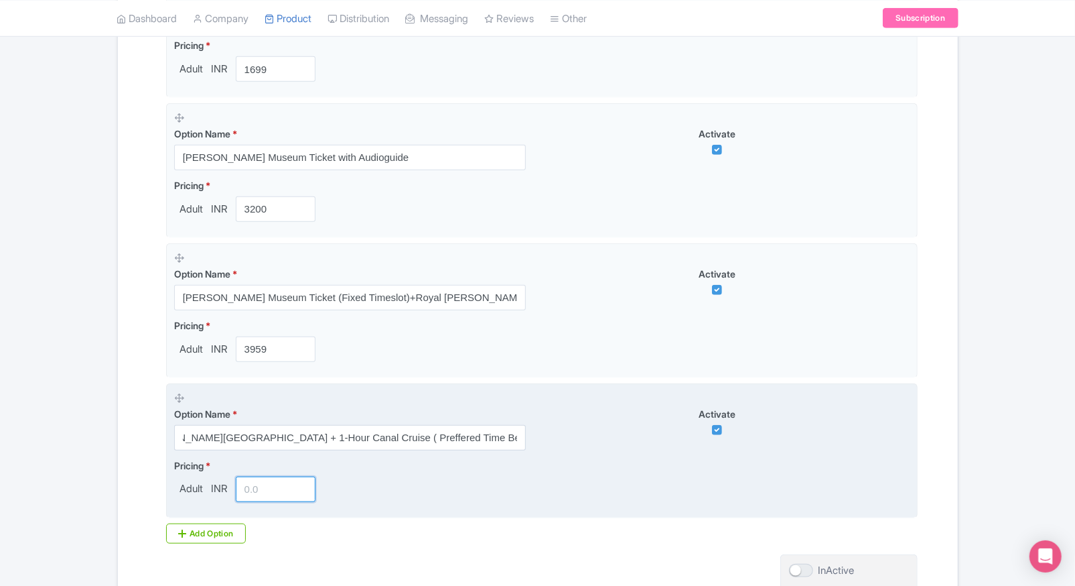
scroll to position [0, 0]
click at [251, 491] on input "number" at bounding box center [276, 488] width 80 height 25
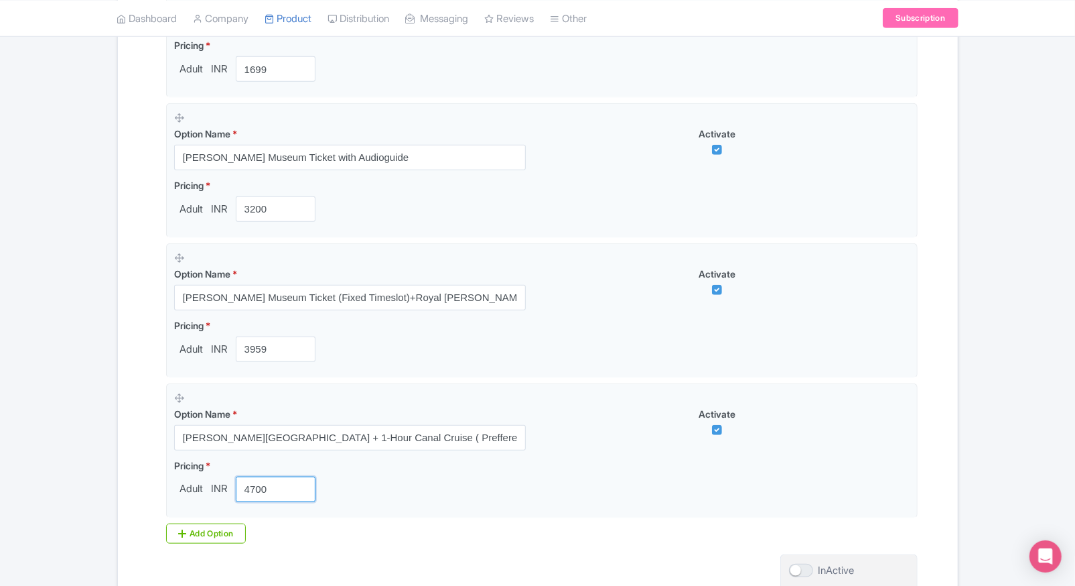
type input "4700"
click at [94, 450] on div "Success Save successfully ← Back to Products Van Gogh Museum Amsterdam Tickets …" at bounding box center [537, 67] width 1075 height 1156
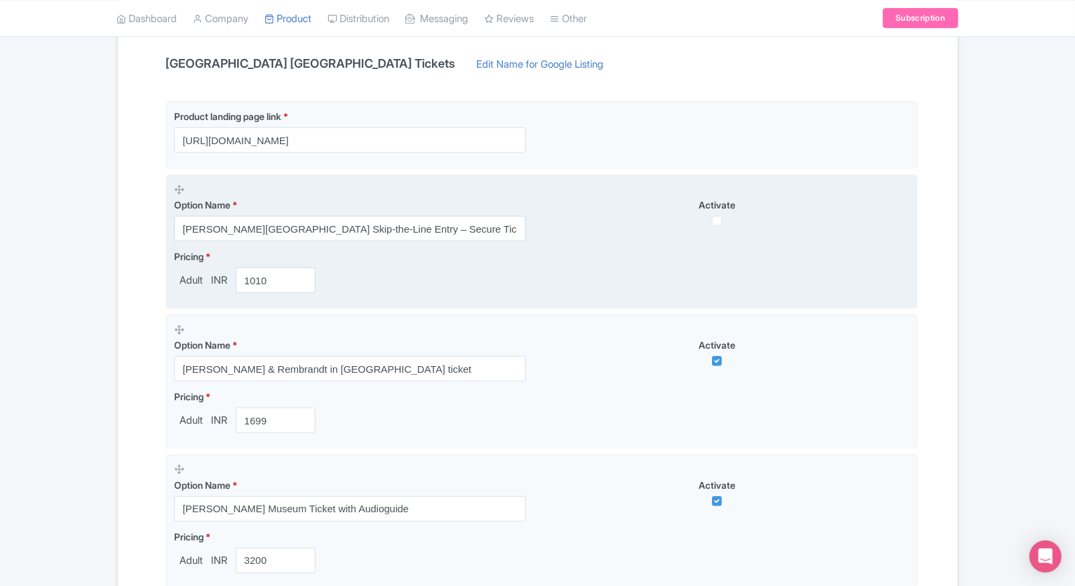
scroll to position [287, 0]
click at [713, 220] on input "checkbox" at bounding box center [717, 219] width 10 height 10
checkbox input "true"
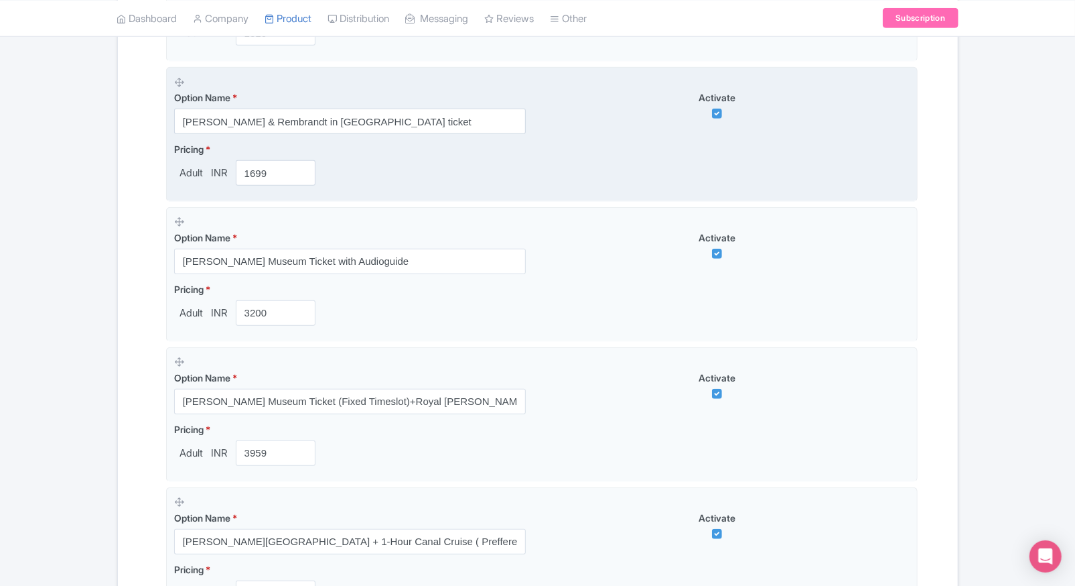
scroll to position [753, 0]
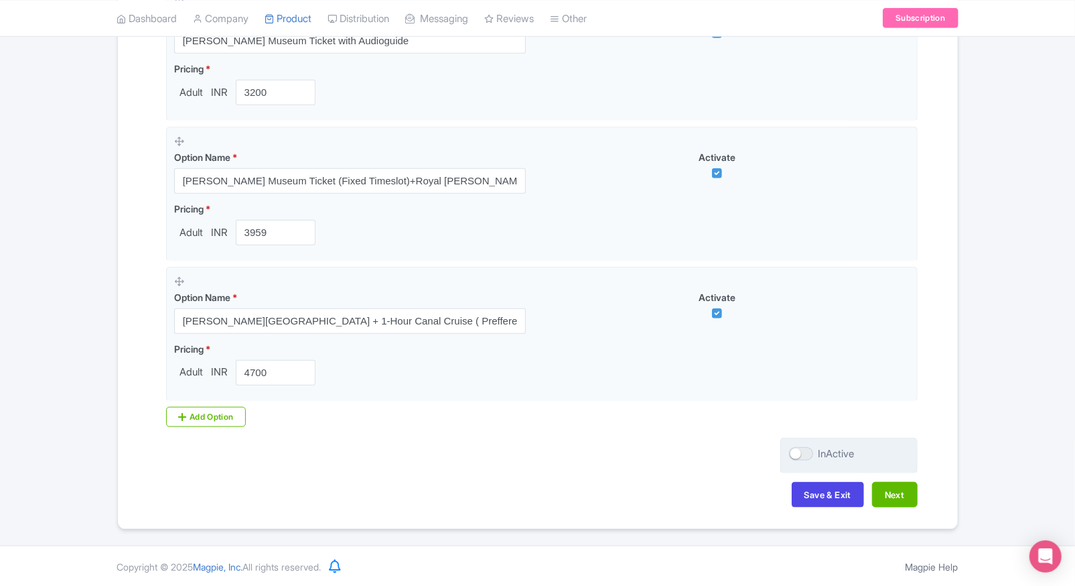
click at [815, 457] on label "InActive" at bounding box center [822, 453] width 66 height 15
click at [798, 457] on input "InActive" at bounding box center [793, 454] width 9 height 9
checkbox input "true"
click at [905, 500] on button "Next" at bounding box center [895, 494] width 46 height 25
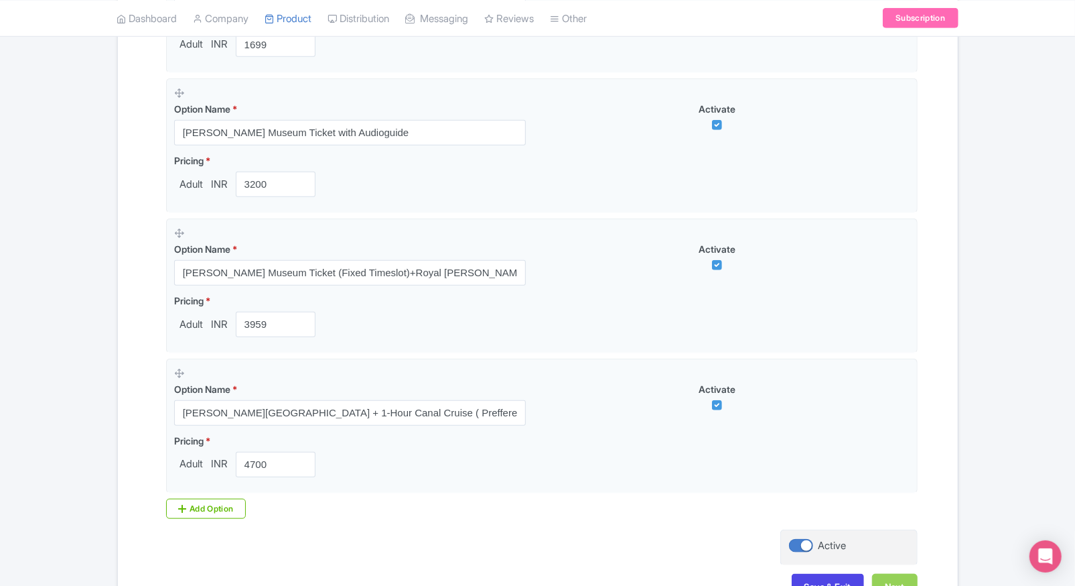
scroll to position [257, 0]
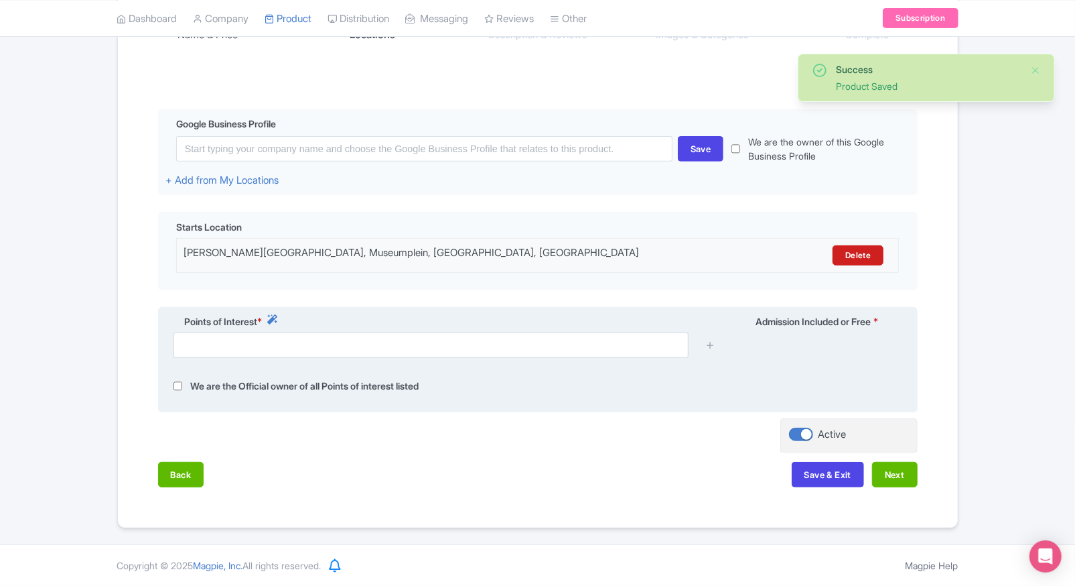
click at [805, 372] on div "Points of Interest * Admission Included or Free * We are the Official owner of …" at bounding box center [538, 360] width 760 height 106
click at [573, 331] on div "Points of Interest *" at bounding box center [444, 323] width 559 height 18
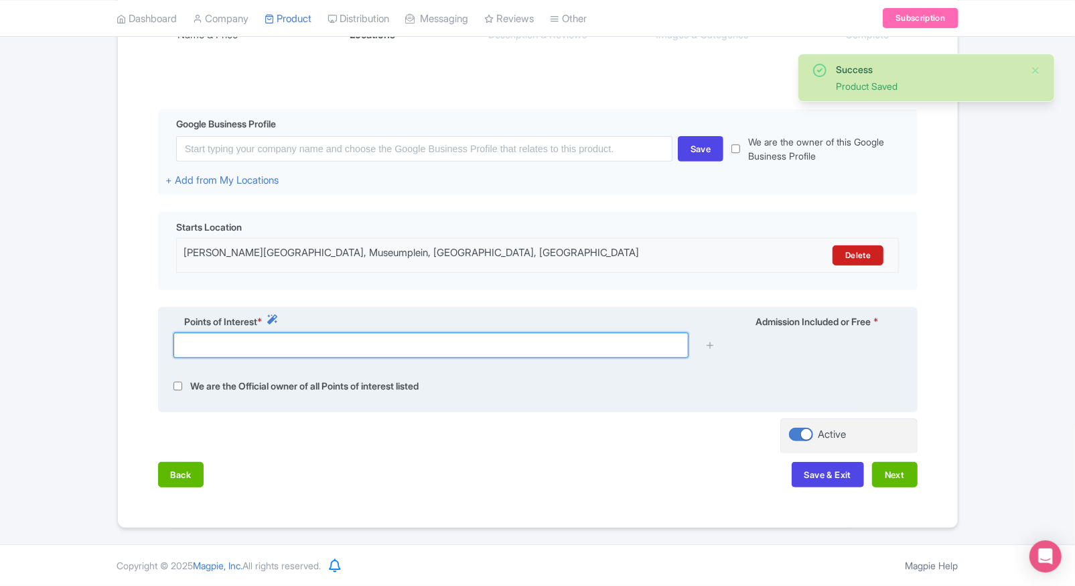
click at [534, 350] on input "text" at bounding box center [431, 344] width 515 height 25
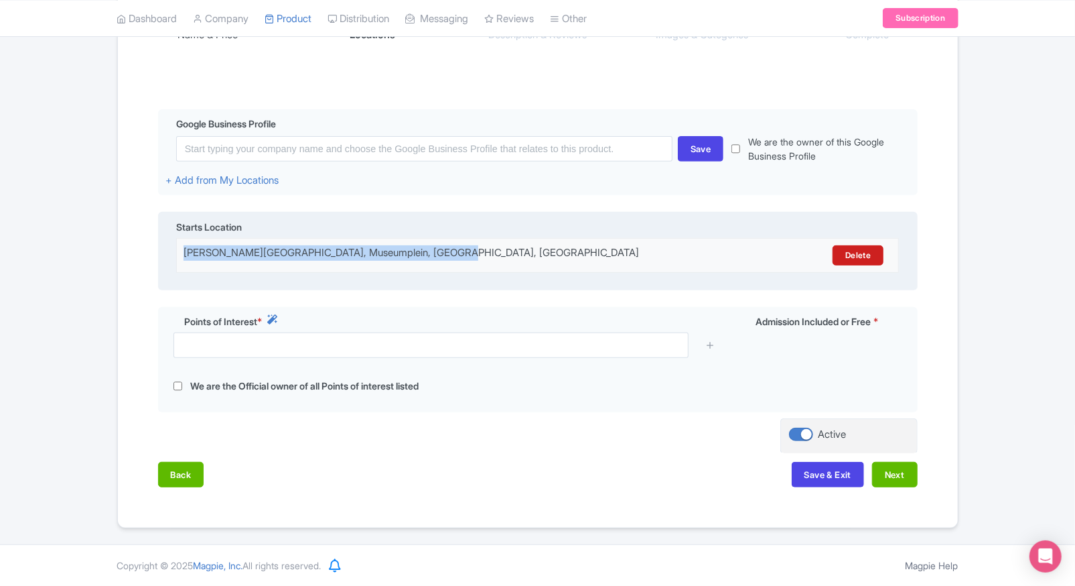
drag, startPoint x: 488, startPoint y: 255, endPoint x: 174, endPoint y: 247, distance: 313.6
click at [174, 247] on div "Starts Location Van Gogh Museum, Museumplein, Amsterdam, Netherlands Delete" at bounding box center [538, 251] width 760 height 78
copy div "Van Gogh Museum, Museumplein, Amsterdam, Netherlands"
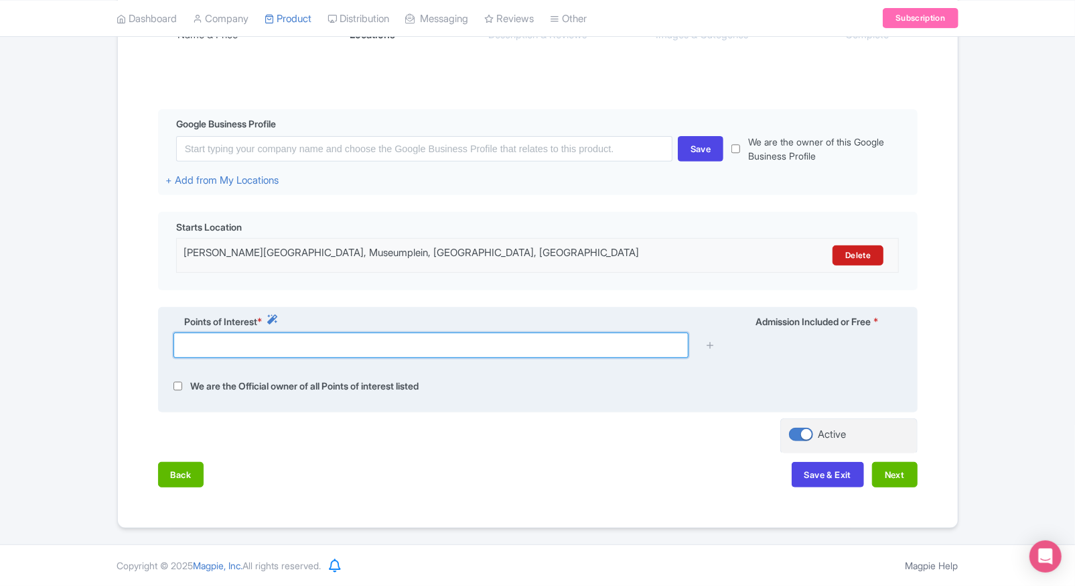
paste input "Van Gogh Museum, Museumplein, Amsterdam, Netherlands"
click at [208, 348] on input "text" at bounding box center [431, 344] width 515 height 25
type input "Van Gogh Museum, Museumplein, Amsterdam, Netherlands"
paste input "Museumplein 6, 1071 DJ Amsterdam, Netherlands"
type input "Museumplein 6, 1071 DJ Amsterdam, Netherlands"
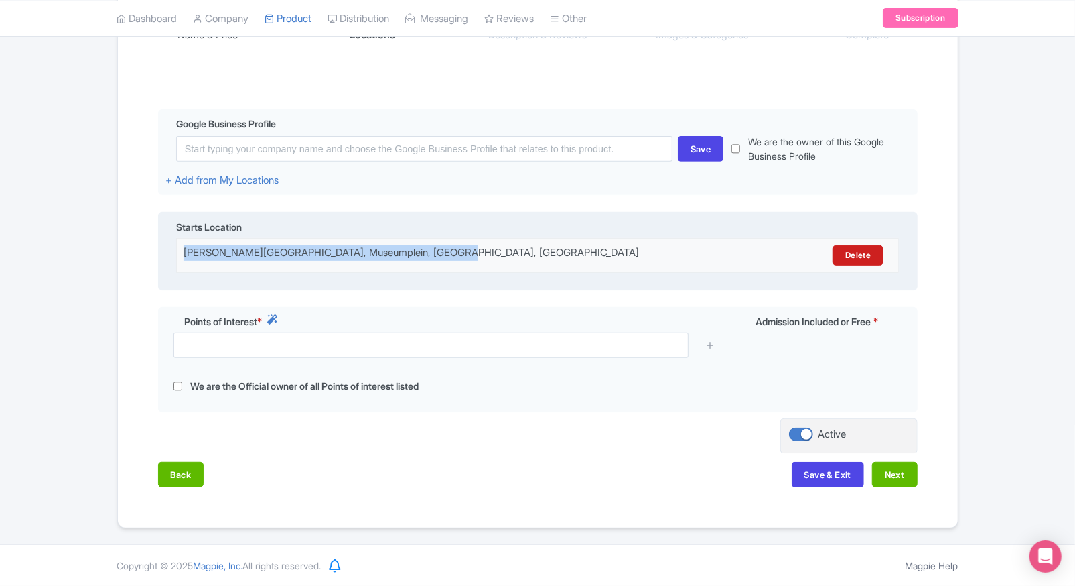
drag, startPoint x: 476, startPoint y: 253, endPoint x: 163, endPoint y: 241, distance: 313.8
click at [163, 241] on div "Starts Location Van Gogh Museum, Museumplein, Amsterdam, Netherlands Delete" at bounding box center [538, 251] width 760 height 78
copy div "Van Gogh Museum, Museumplein, Amsterdam, Netherlands"
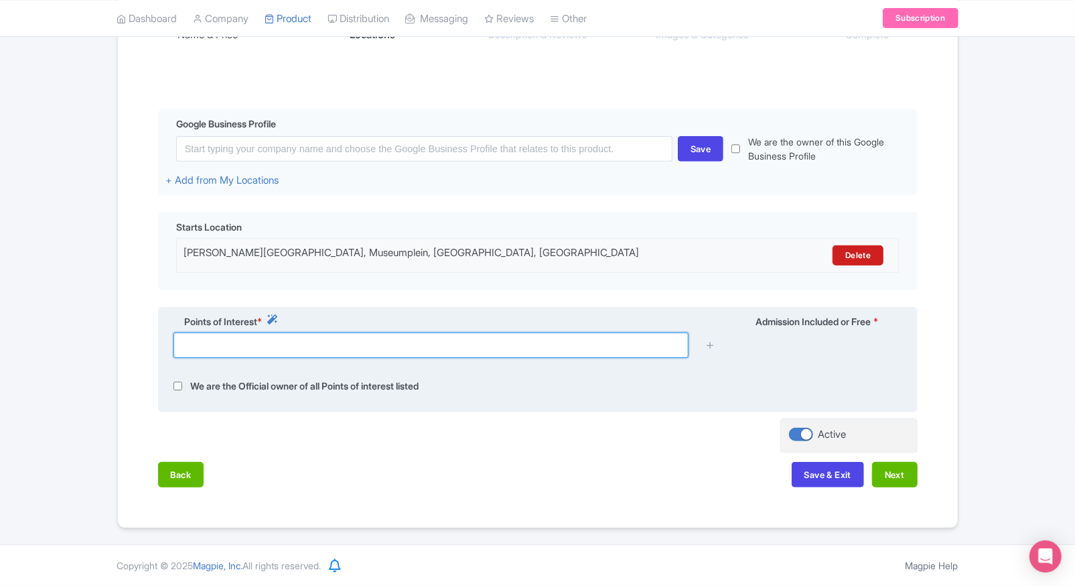
drag, startPoint x: 163, startPoint y: 241, endPoint x: 244, endPoint y: 346, distance: 133.3
click at [244, 346] on input "text" at bounding box center [431, 344] width 515 height 25
paste input "Van Gogh Museum, Museumplein, Amsterdam, Netherlands"
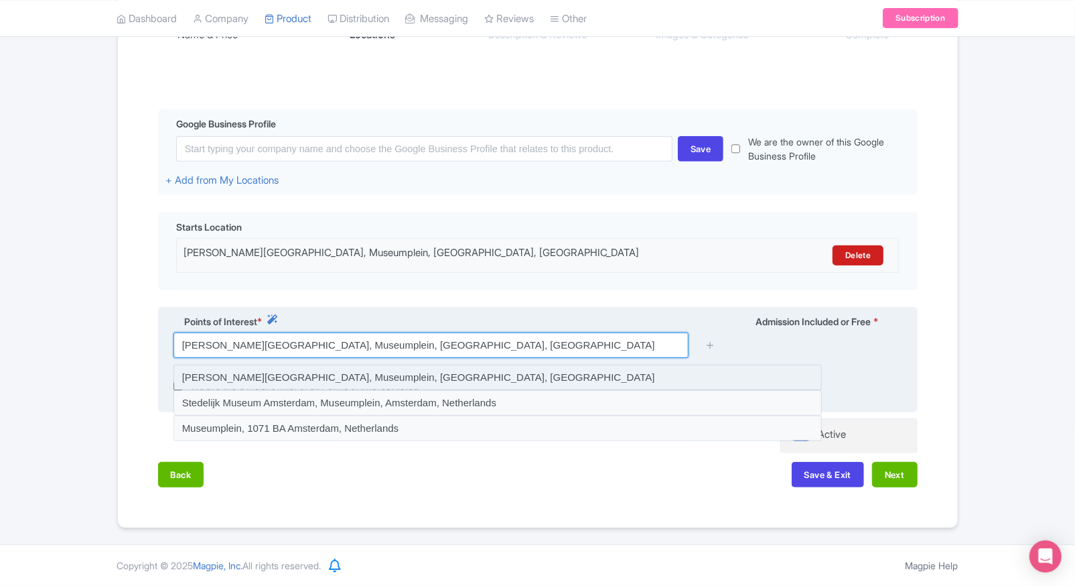
type input "Van Gogh Museum, Museumplein, Amsterdam, Netherlands"
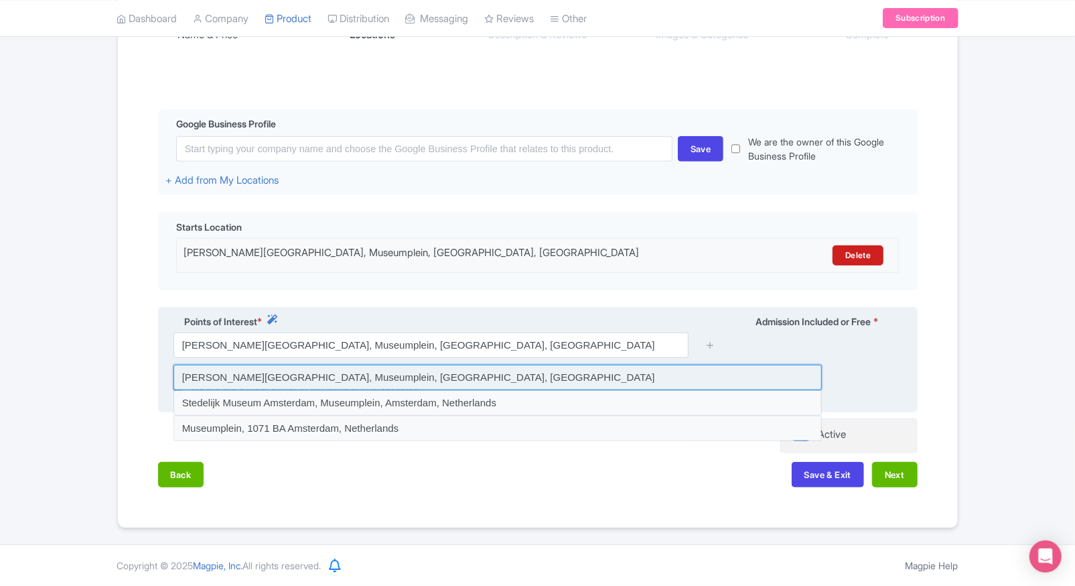
click at [504, 372] on input at bounding box center [498, 376] width 649 height 25
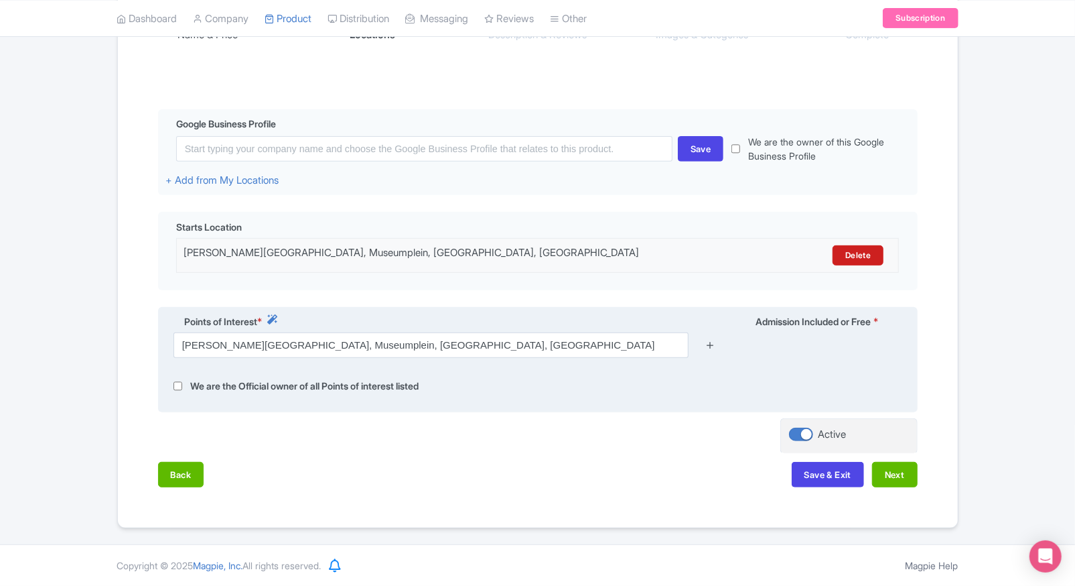
click at [712, 351] on link at bounding box center [710, 345] width 10 height 15
click at [713, 343] on icon at bounding box center [710, 345] width 10 height 10
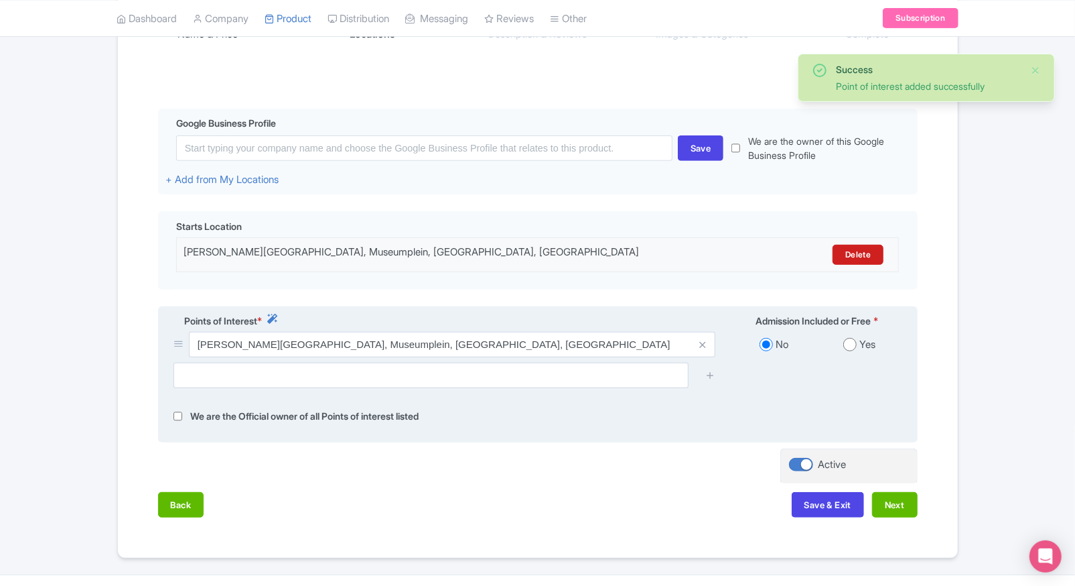
click at [724, 386] on div at bounding box center [537, 380] width 745 height 36
click at [845, 346] on input "radio" at bounding box center [849, 344] width 13 height 13
radio input "true"
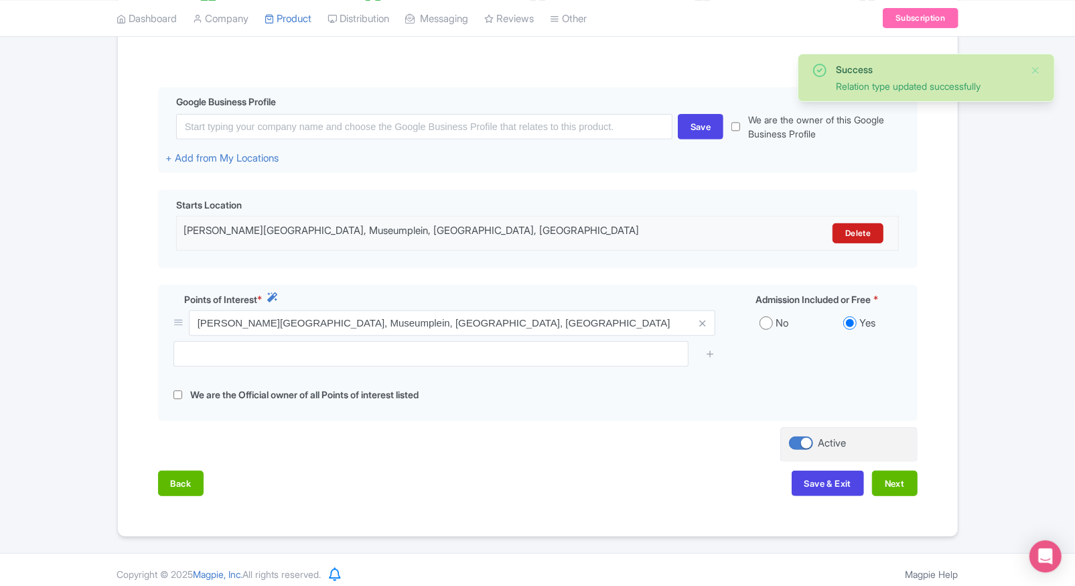
scroll to position [288, 0]
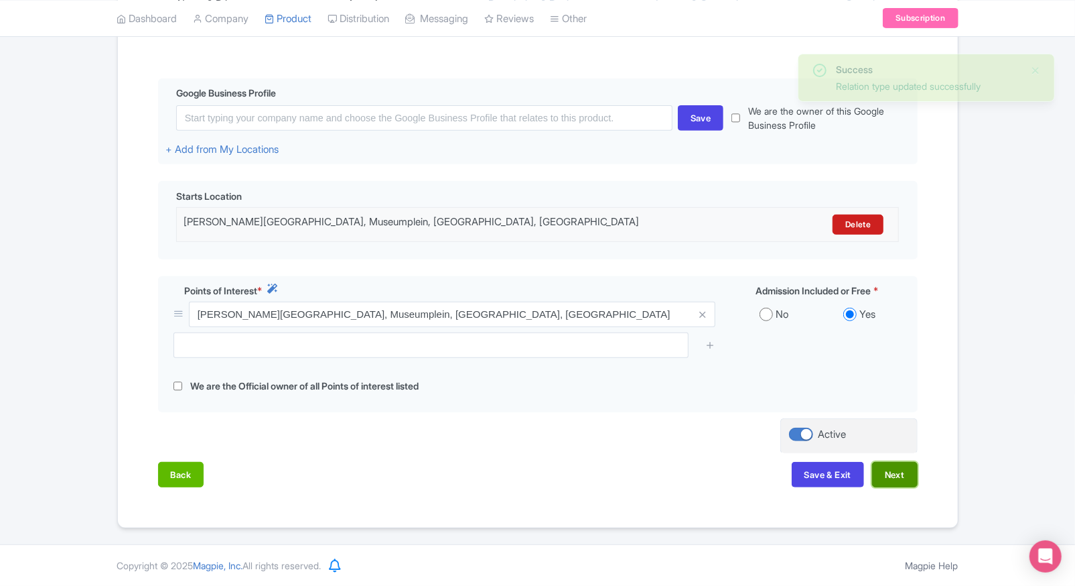
click at [912, 476] on button "Next" at bounding box center [895, 474] width 46 height 25
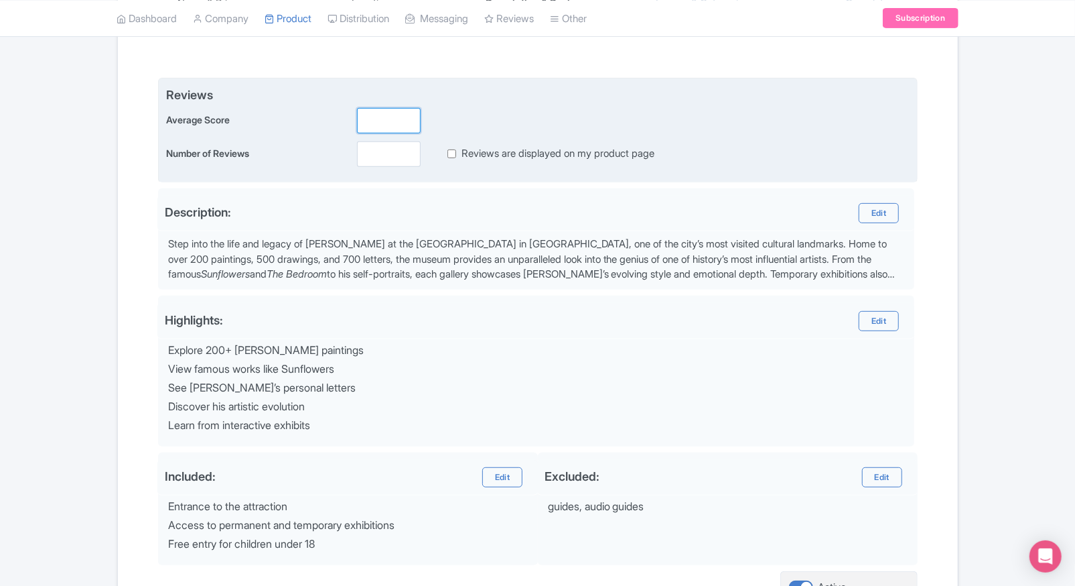
click at [379, 121] on input "number" at bounding box center [389, 120] width 64 height 25
type input "5"
click at [372, 148] on input "number" at bounding box center [389, 153] width 64 height 25
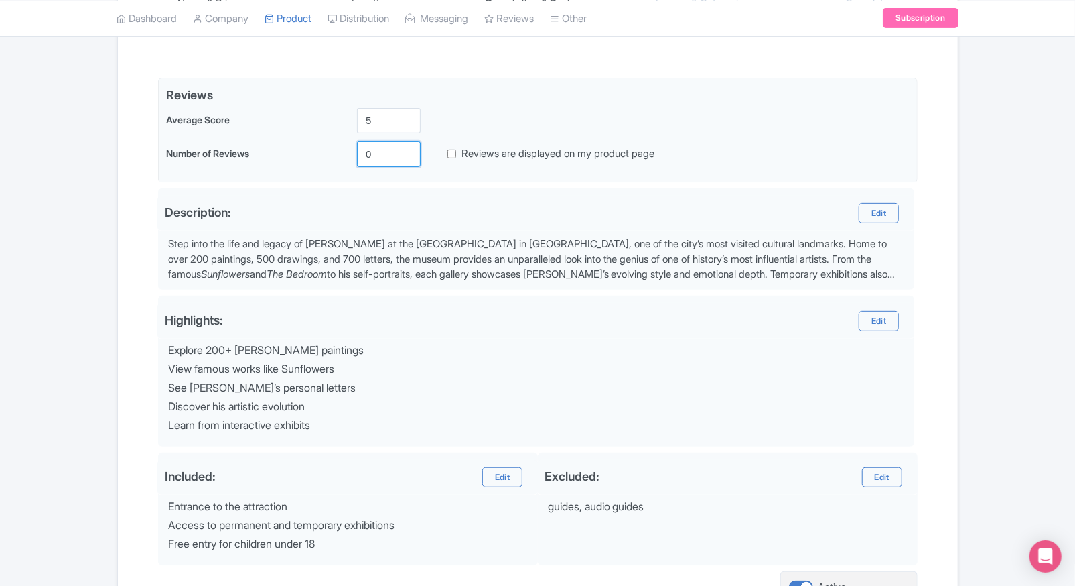
type input "0"
click at [37, 226] on div "Success Product Saved ← Back to Products Van Gogh Museum Amsterdam Tickets ID# …" at bounding box center [537, 250] width 1075 height 825
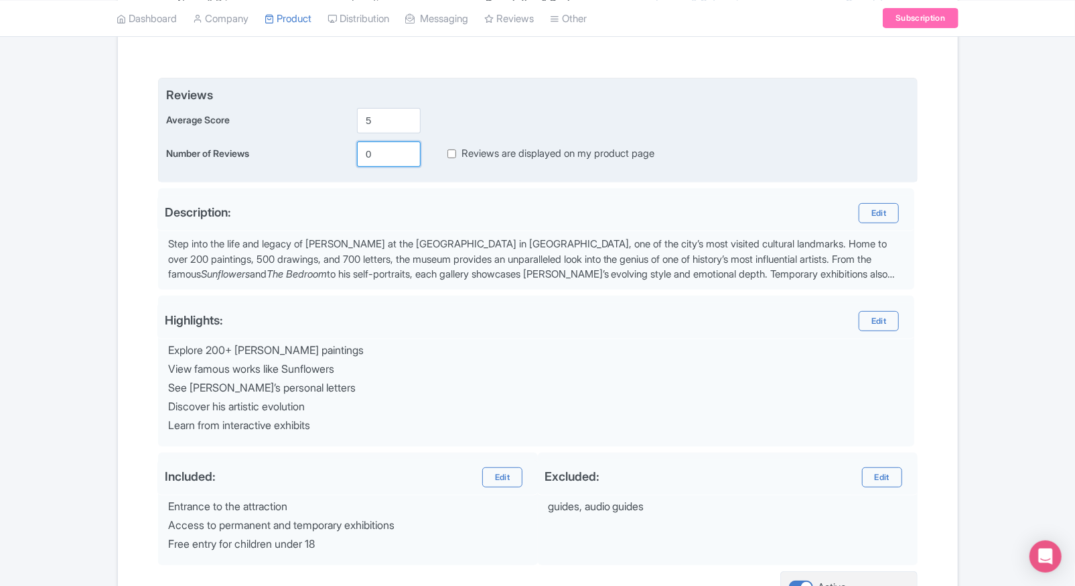
click at [371, 156] on input "0" at bounding box center [389, 153] width 64 height 25
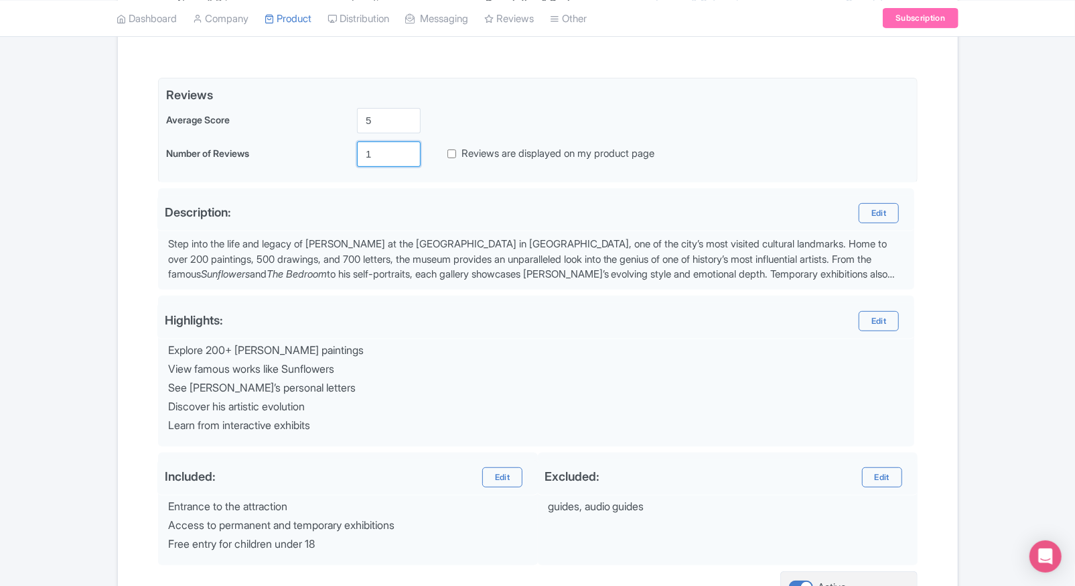
type input "1"
click at [932, 229] on div "Name & Price Locations Description & Reviews Images & Categories Complete Edit …" at bounding box center [538, 303] width 824 height 701
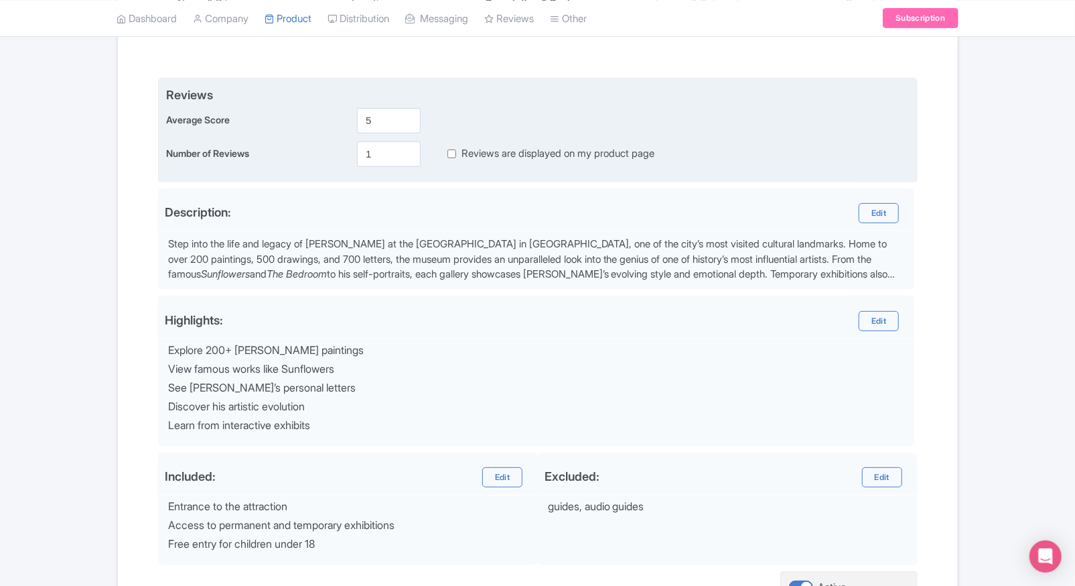
click at [453, 157] on input "Reviews are displayed on my product page" at bounding box center [452, 153] width 9 height 15
checkbox input "true"
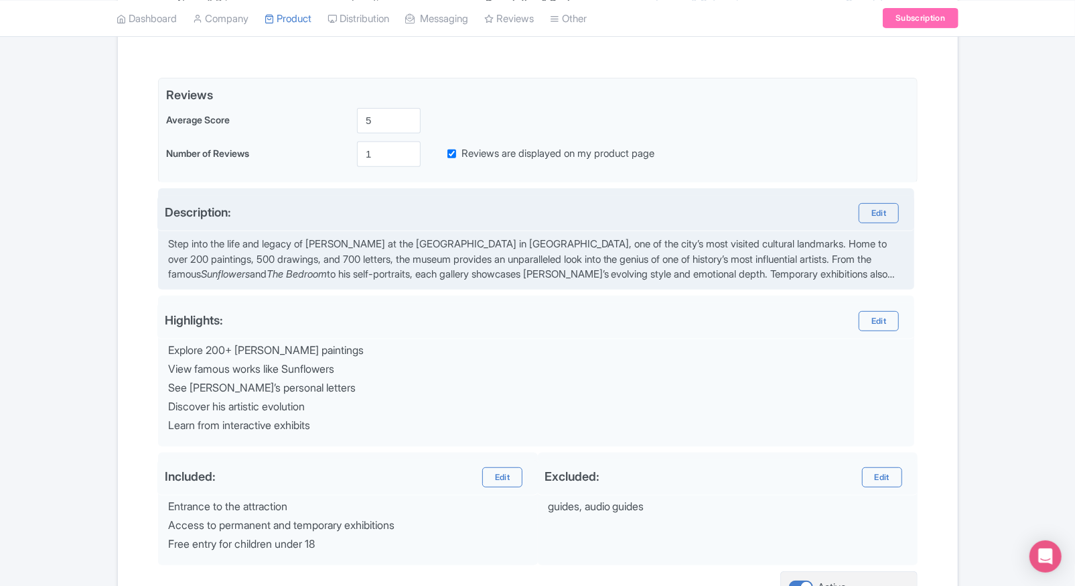
click at [913, 204] on div "Description: Edit" at bounding box center [536, 214] width 758 height 36
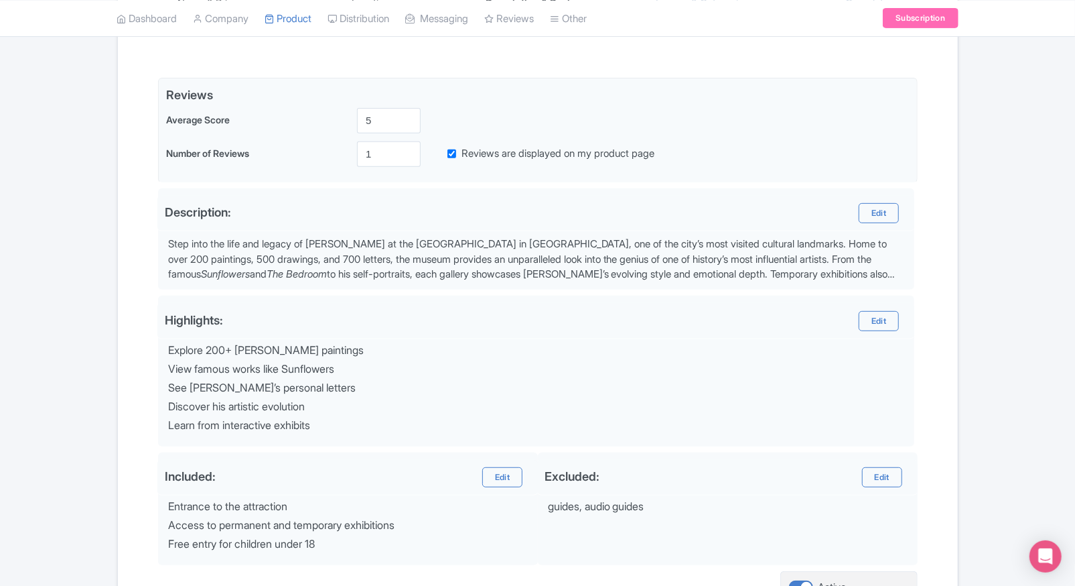
scroll to position [421, 0]
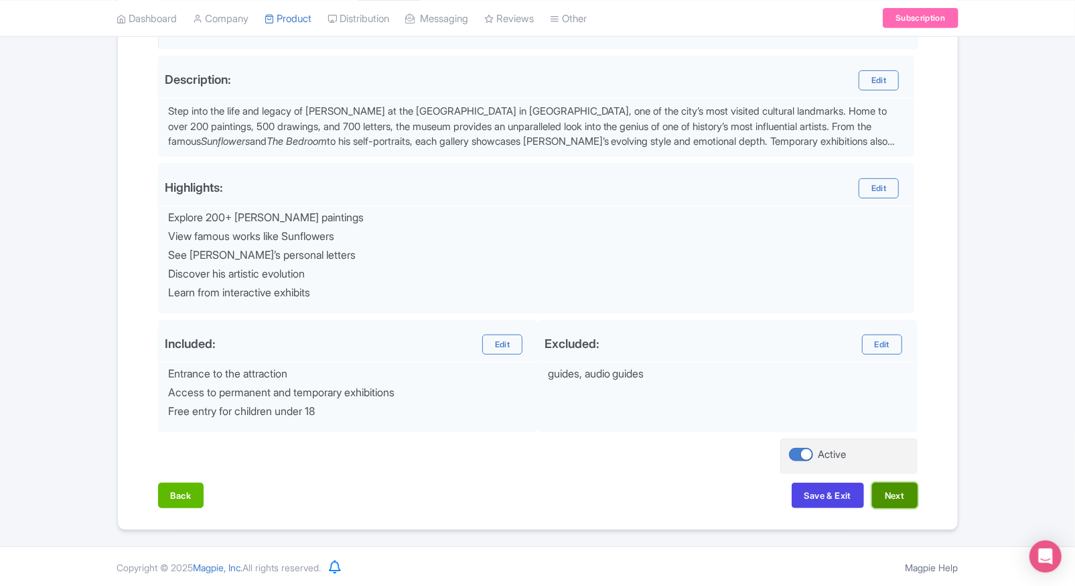
click at [897, 498] on button "Next" at bounding box center [895, 494] width 46 height 25
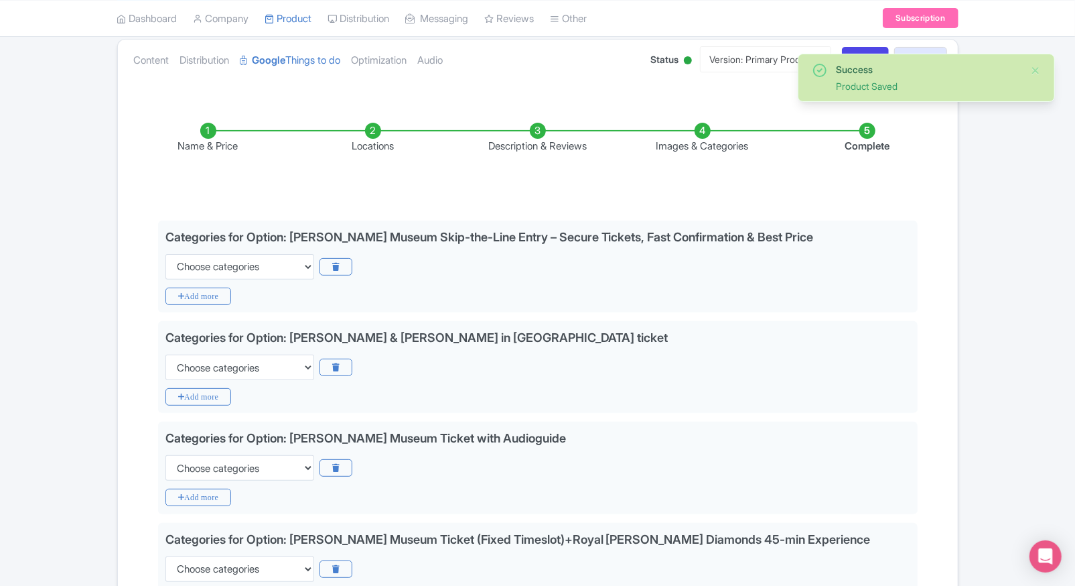
scroll to position [172, 0]
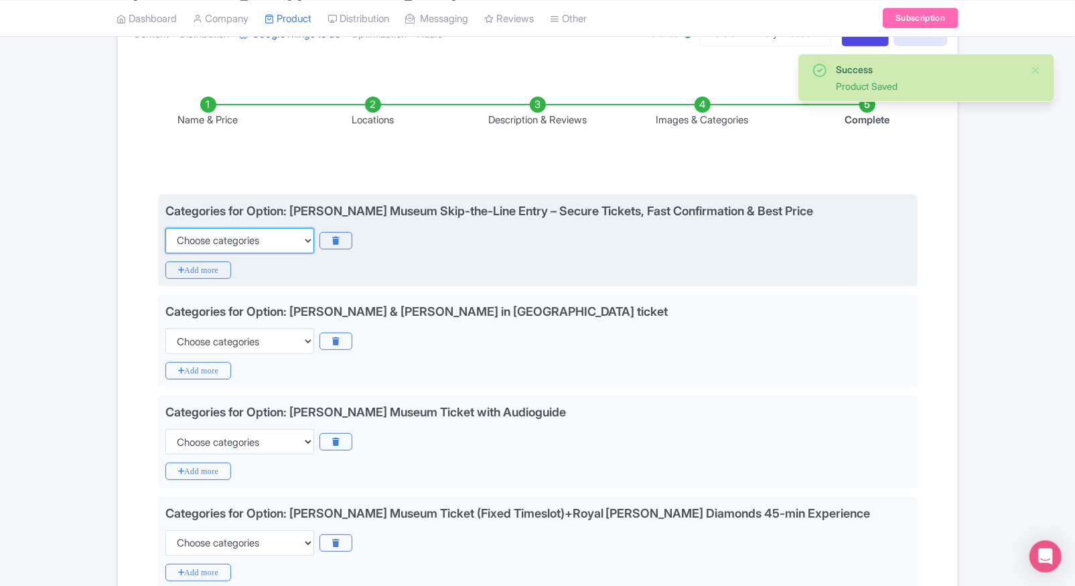
click at [198, 238] on select "Choose categories Adults Only Animals Audio Guide Beaches Bike Tours Boat Tours…" at bounding box center [239, 240] width 149 height 25
select select "family-friendly"
click at [165, 228] on select "Choose categories Adults Only Animals Audio Guide Beaches Bike Tours Boat Tours…" at bounding box center [239, 240] width 149 height 25
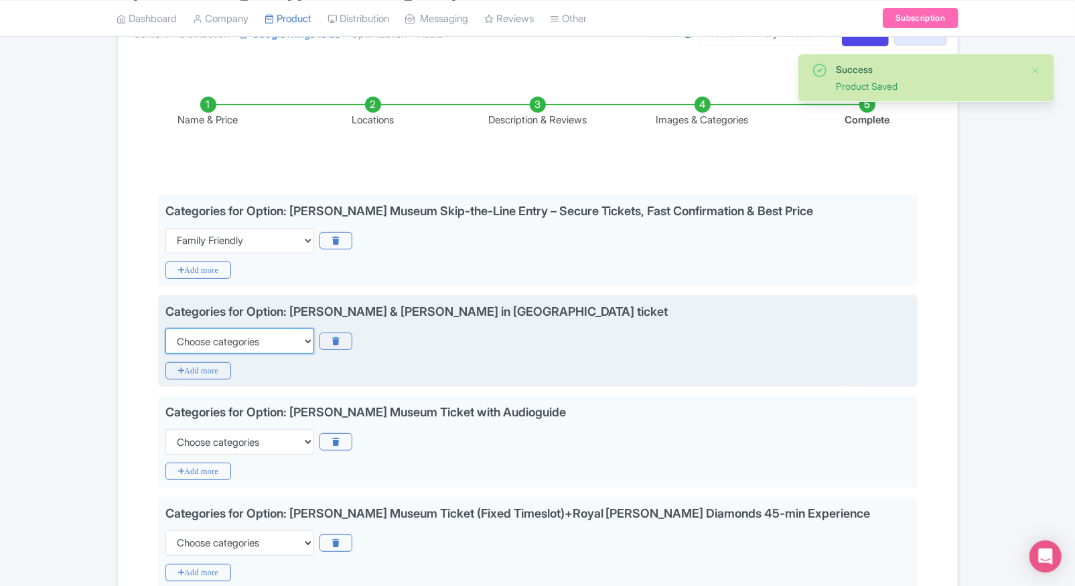
click at [195, 344] on select "Choose categories Adults Only Animals Audio Guide Beaches Bike Tours Boat Tours…" at bounding box center [239, 340] width 149 height 25
select select "family-friendly"
click at [165, 328] on select "Choose categories Adults Only Animals Audio Guide Beaches Bike Tours Boat Tours…" at bounding box center [239, 340] width 149 height 25
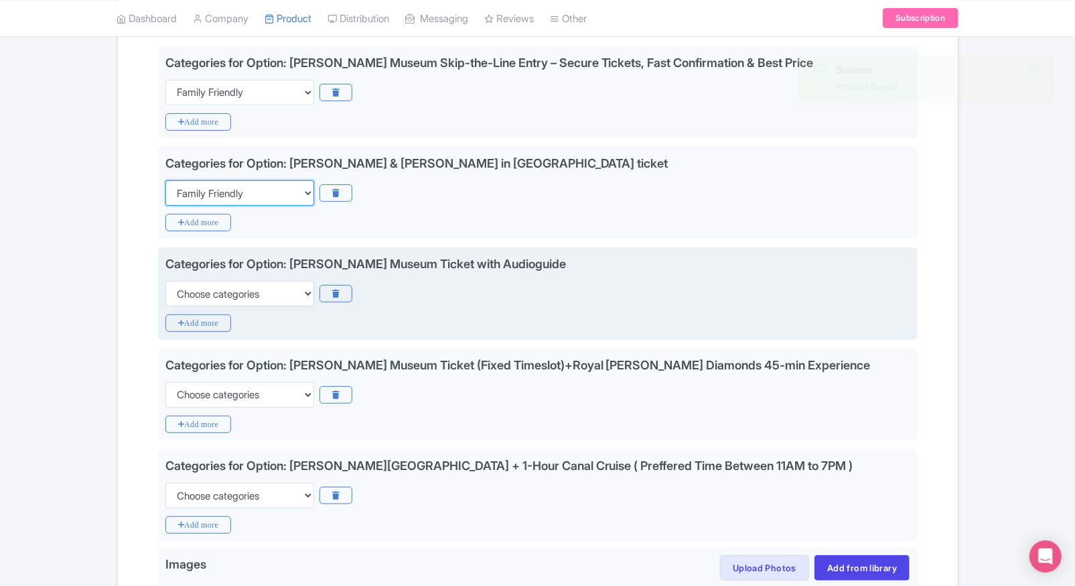
scroll to position [334, 0]
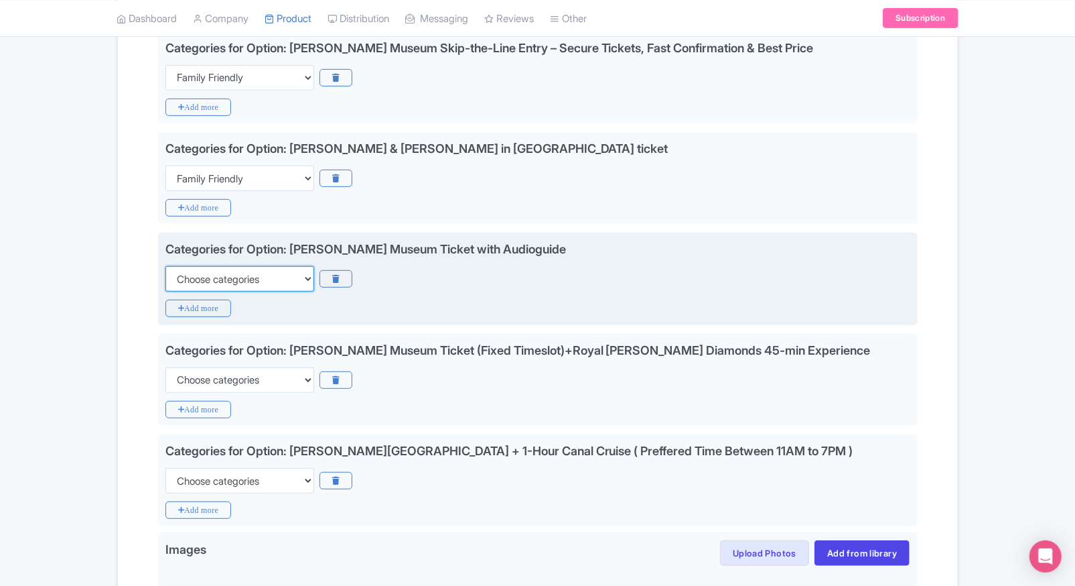
click at [263, 277] on select "Choose categories Adults Only Animals Audio Guide Beaches Bike Tours Boat Tours…" at bounding box center [239, 278] width 149 height 25
select select "family-friendly"
click at [165, 266] on select "Choose categories Adults Only Animals Audio Guide Beaches Bike Tours Boat Tours…" at bounding box center [239, 278] width 149 height 25
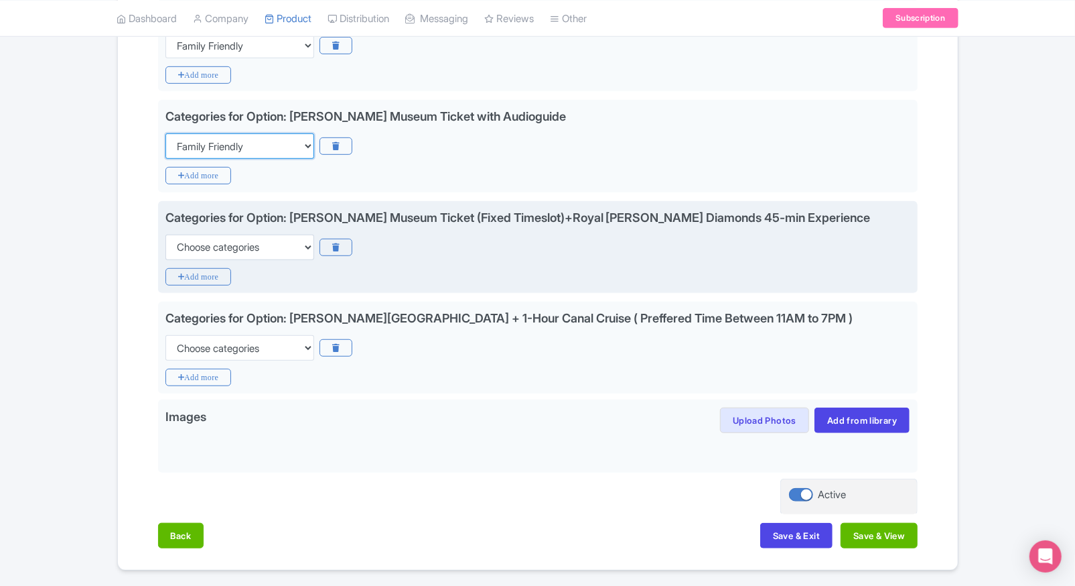
scroll to position [468, 0]
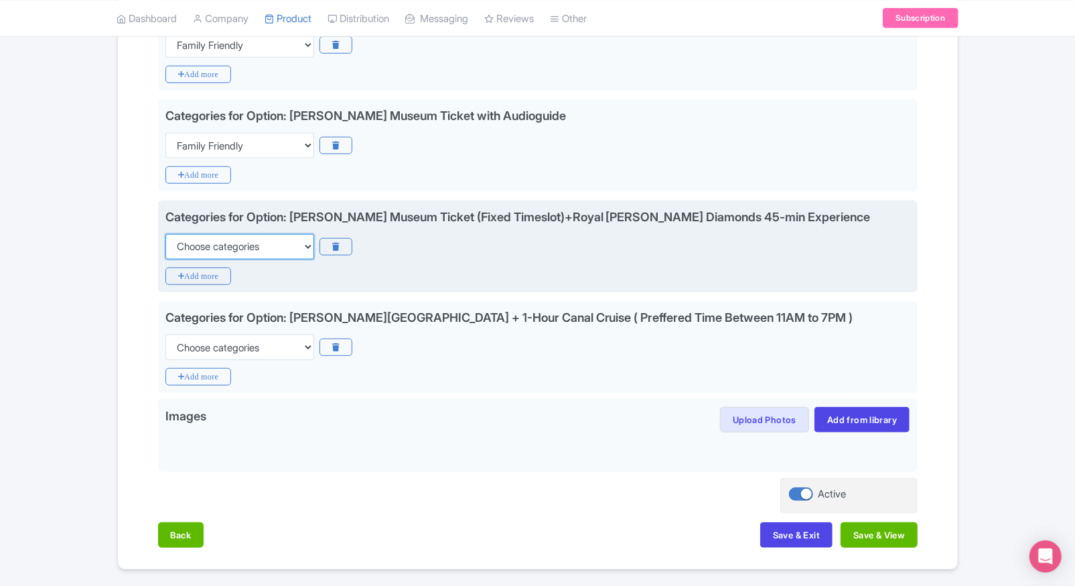
click at [273, 249] on select "Choose categories Adults Only Animals Audio Guide Beaches Bike Tours Boat Tours…" at bounding box center [239, 246] width 149 height 25
select select "family-friendly"
click at [165, 234] on select "Choose categories Adults Only Animals Audio Guide Beaches Bike Tours Boat Tours…" at bounding box center [239, 246] width 149 height 25
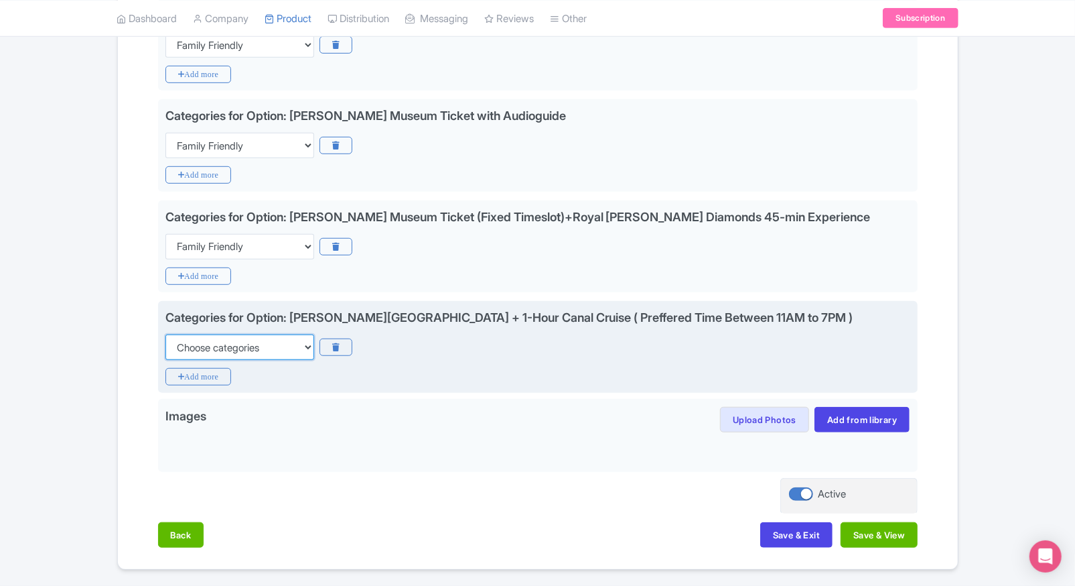
click at [251, 352] on select "Choose categories Adults Only Animals Audio Guide Beaches Bike Tours Boat Tours…" at bounding box center [239, 346] width 149 height 25
select select "family-friendly"
click at [165, 334] on select "Choose categories Adults Only Animals Audio Guide Beaches Bike Tours Boat Tours…" at bounding box center [239, 346] width 149 height 25
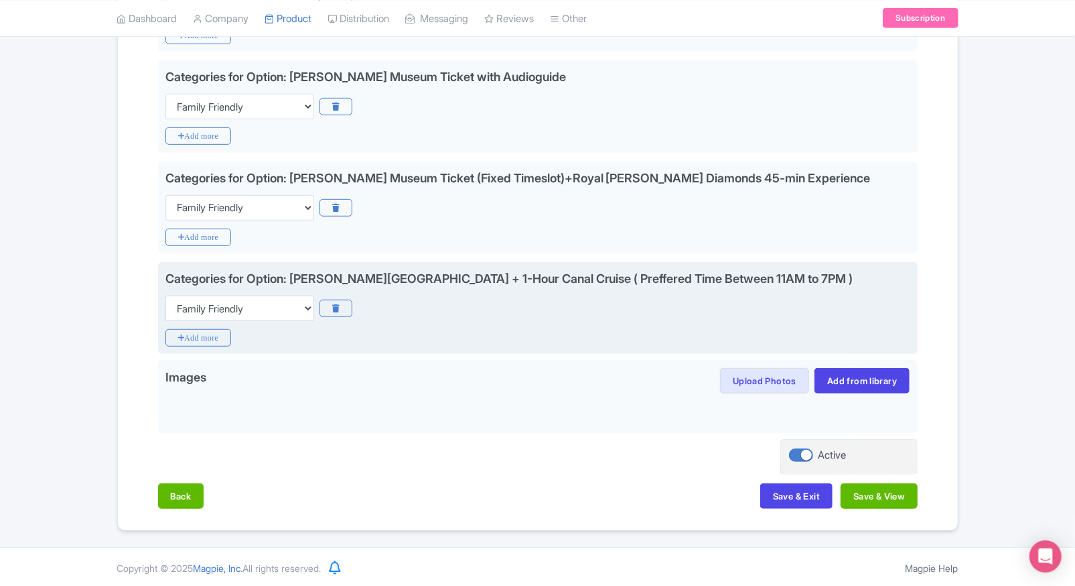
click at [770, 352] on div "Categories for Option: Van Gogh Museum + 1-Hour Canal Cruise ( Preffered Time B…" at bounding box center [538, 308] width 760 height 92
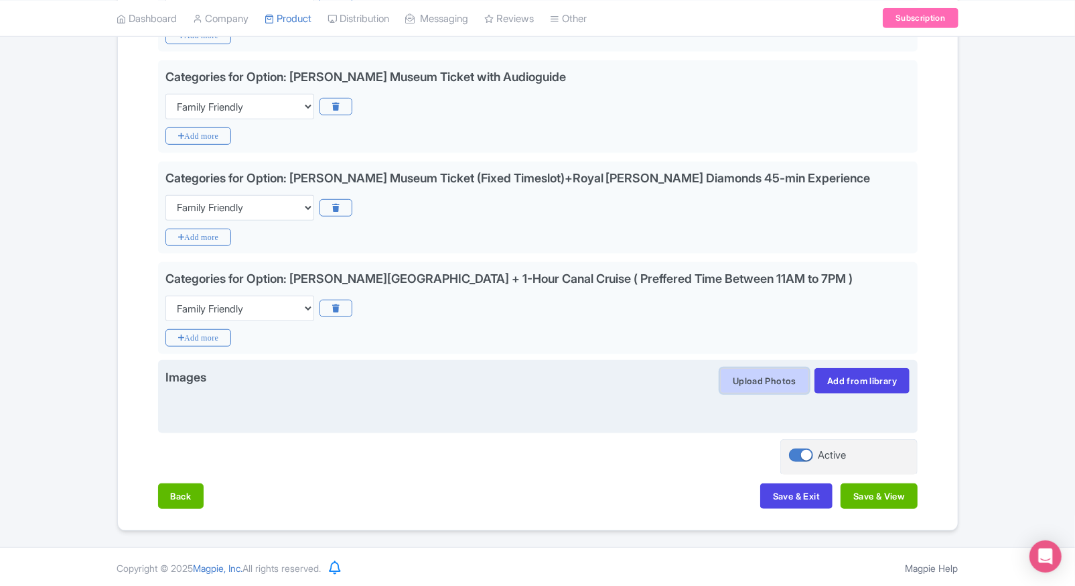
click at [740, 375] on button "Upload Photos" at bounding box center [764, 380] width 89 height 25
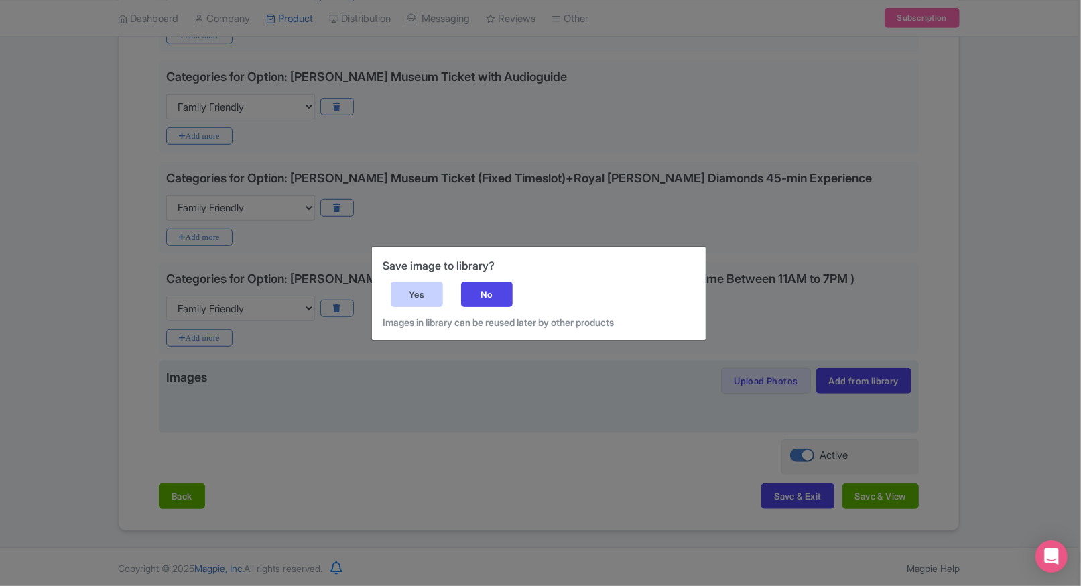
click at [434, 300] on div "Yes" at bounding box center [417, 293] width 52 height 25
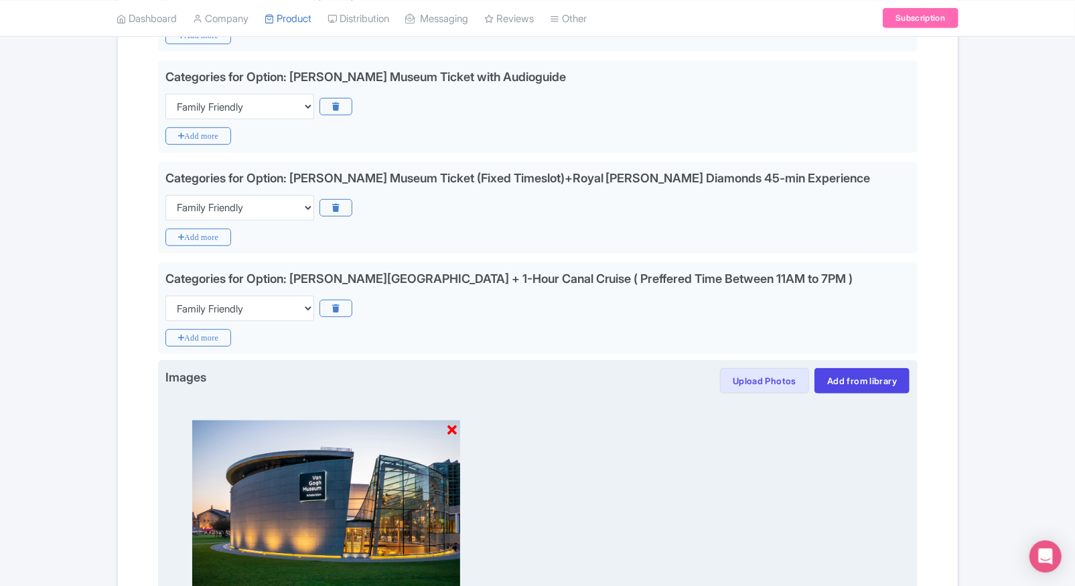
click at [766, 485] on div at bounding box center [537, 503] width 745 height 221
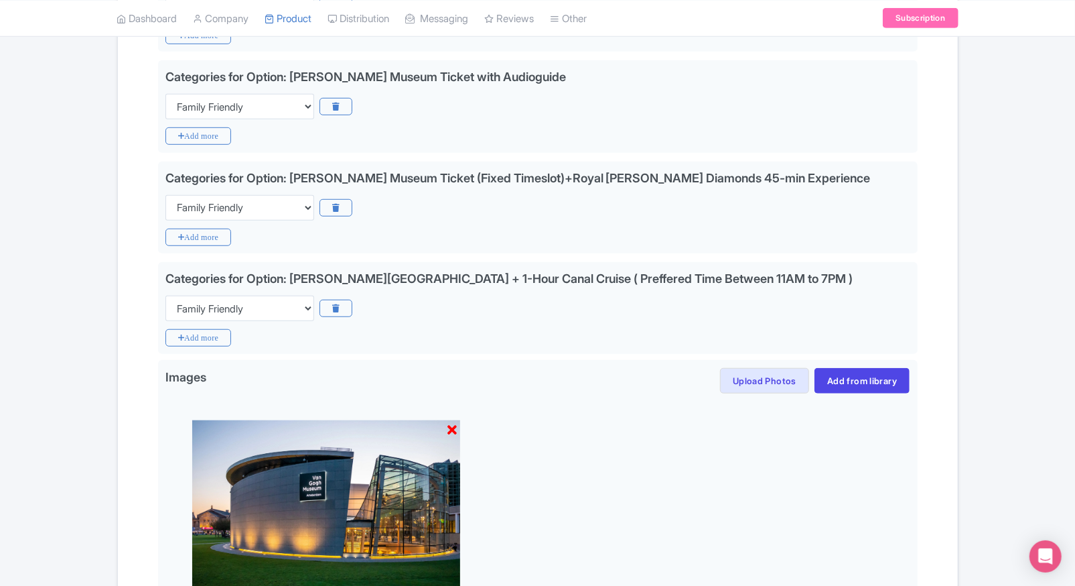
scroll to position [696, 0]
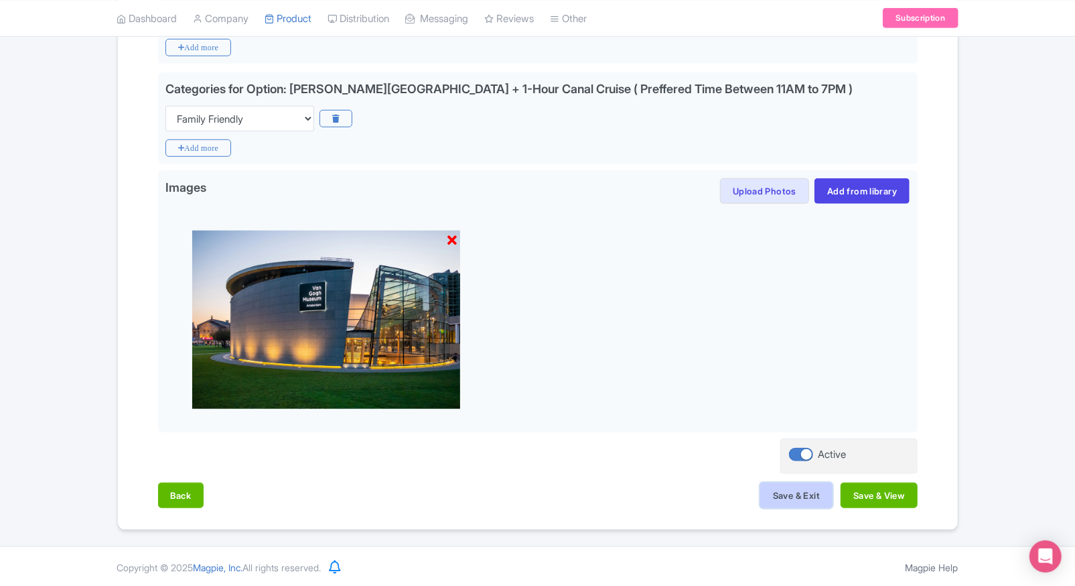
click at [766, 504] on button "Save & Exit" at bounding box center [796, 494] width 72 height 25
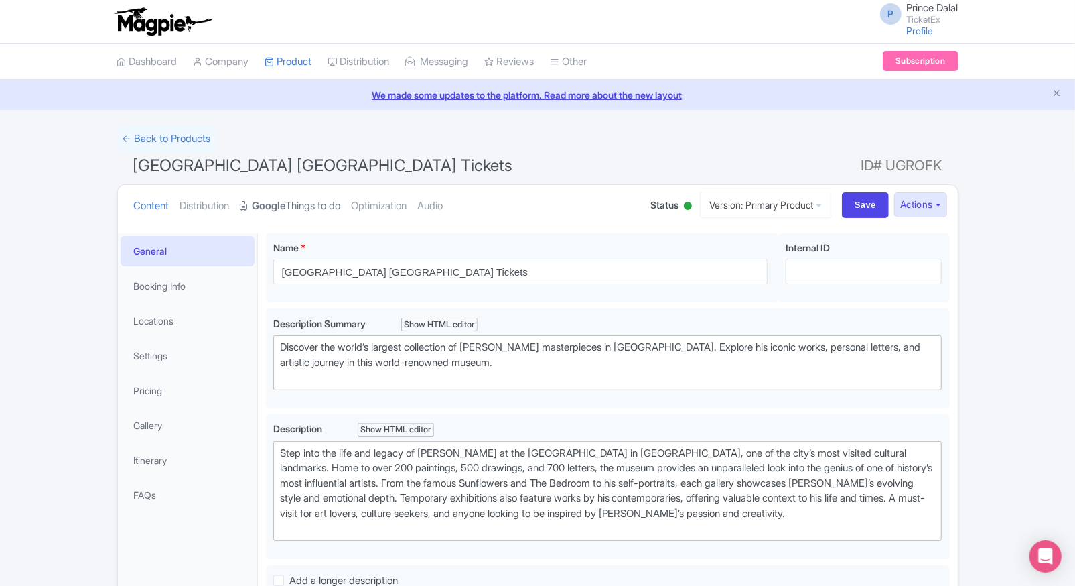
click at [289, 196] on link "Google Things to do" at bounding box center [291, 206] width 100 height 42
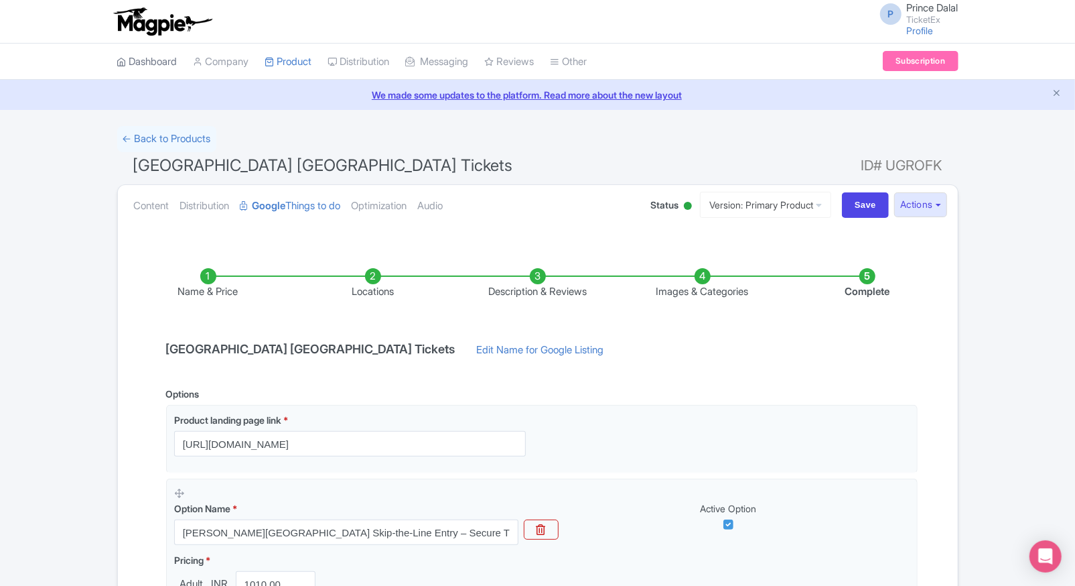
click at [139, 68] on link "Dashboard" at bounding box center [147, 62] width 60 height 37
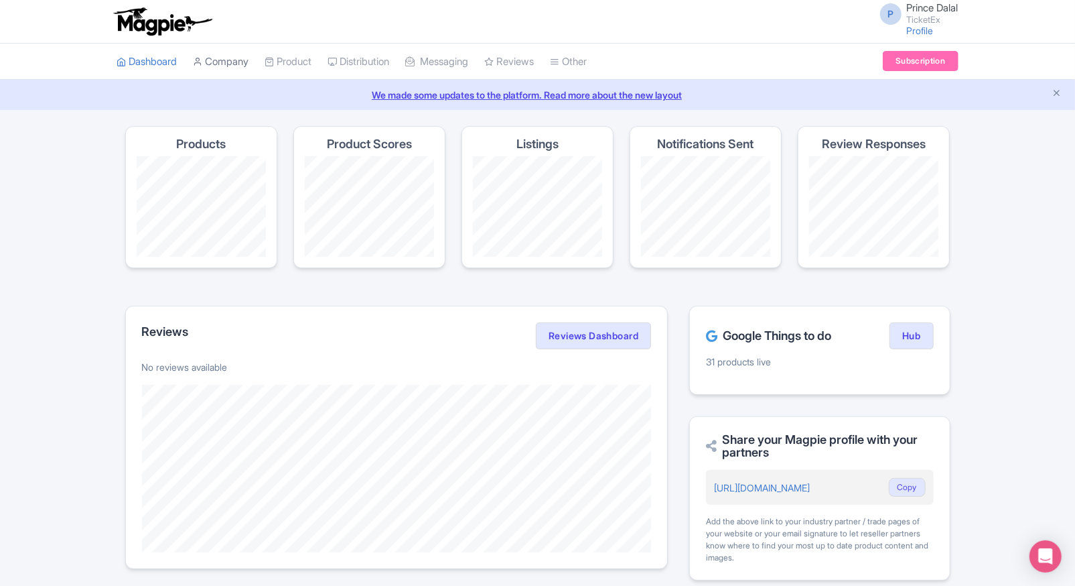
click at [230, 60] on link "Company" at bounding box center [222, 62] width 56 height 37
click at [289, 68] on link "Product" at bounding box center [288, 62] width 47 height 37
click at [308, 92] on link "My Products" at bounding box center [329, 95] width 127 height 21
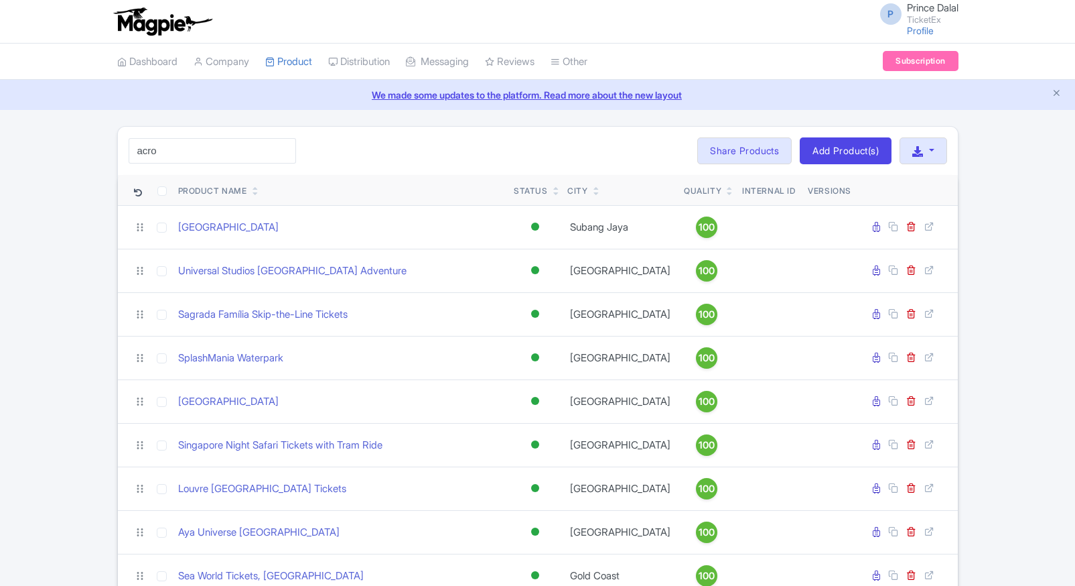
type input "acro"
click button "Search" at bounding box center [0, 0] width 0 height 0
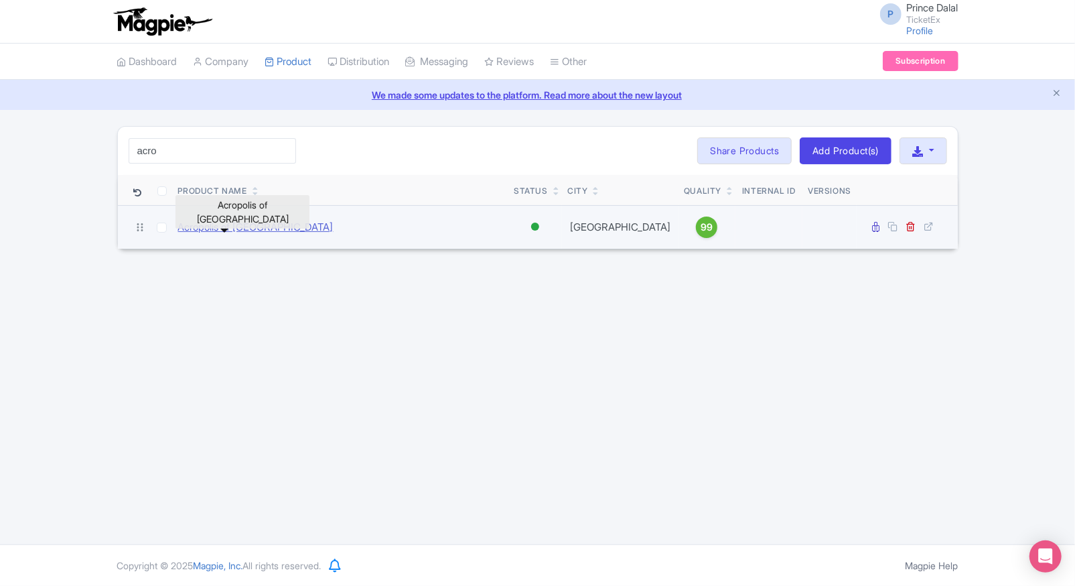
click at [218, 232] on link "Acropolis of [GEOGRAPHIC_DATA]" at bounding box center [255, 227] width 155 height 15
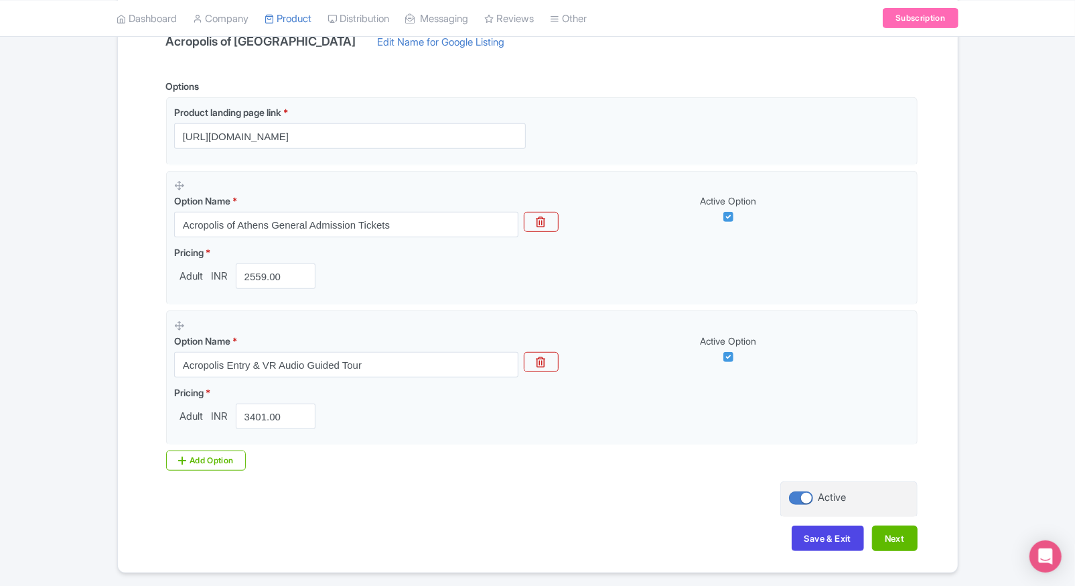
scroll to position [306, 0]
click at [198, 462] on div "Add Option" at bounding box center [206, 462] width 80 height 20
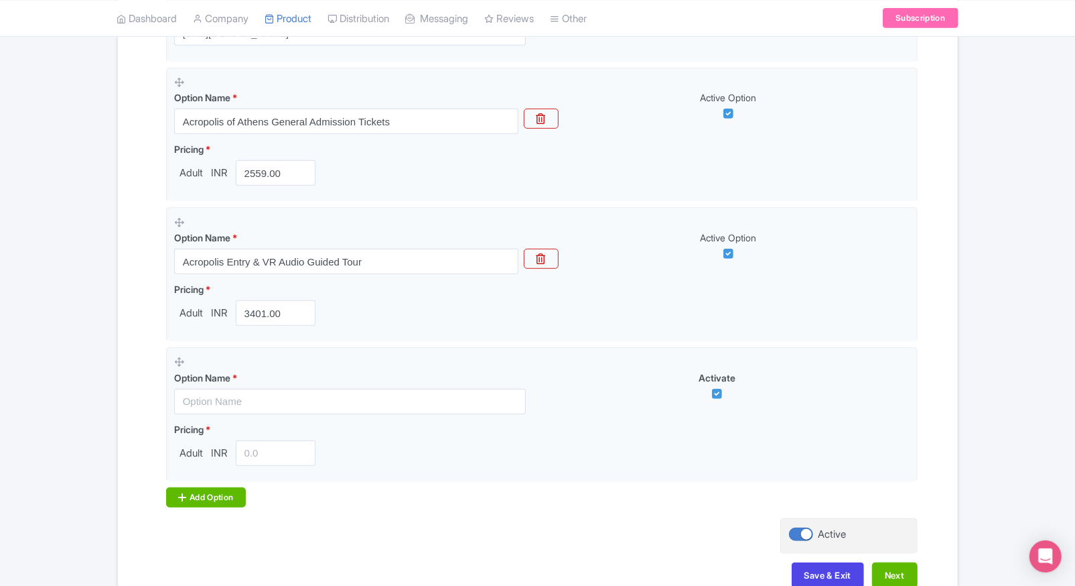
scroll to position [420, 0]
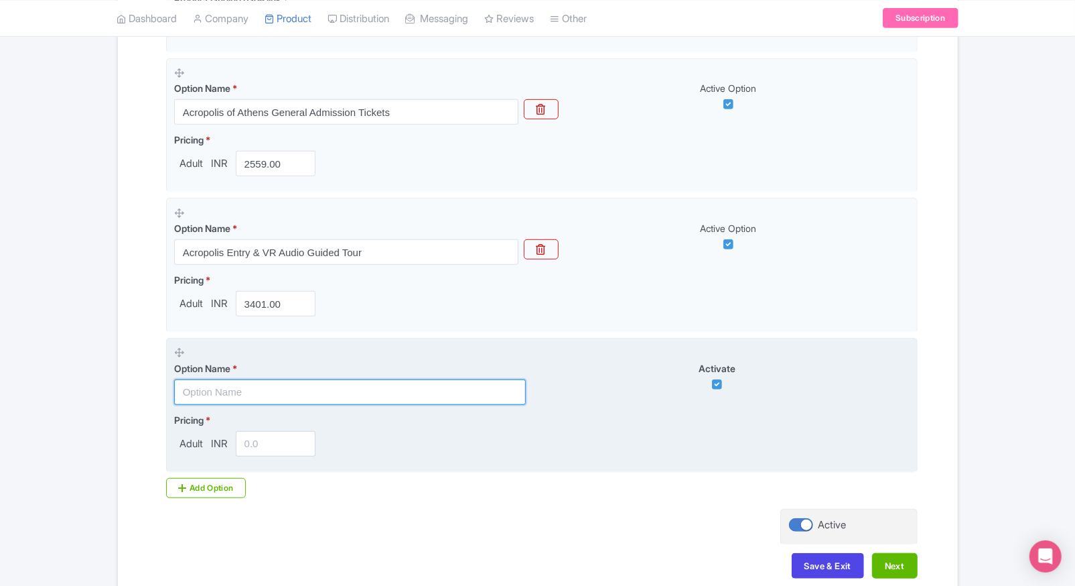
paste input "Athens Combo: Acropolis Entry & National Archaeology Museum Tickets (weekend ad…"
click at [288, 388] on input "text" at bounding box center [350, 391] width 352 height 25
type input "Athens Combo: Acropolis Entry & National Archaeology Museum Tickets (weekend ad…"
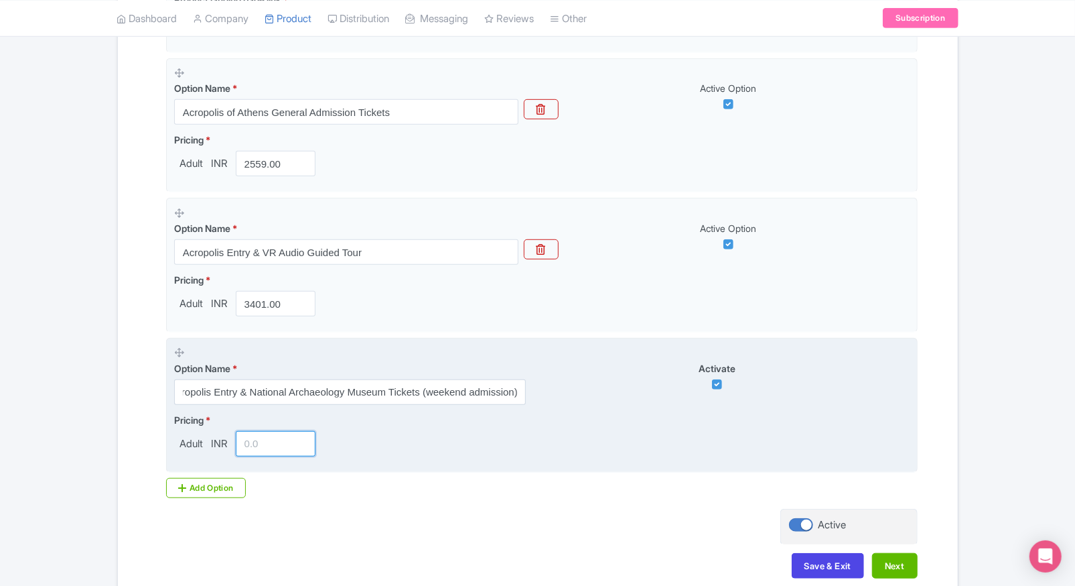
scroll to position [0, 0]
click at [257, 448] on input "number" at bounding box center [276, 443] width 80 height 25
type input "3"
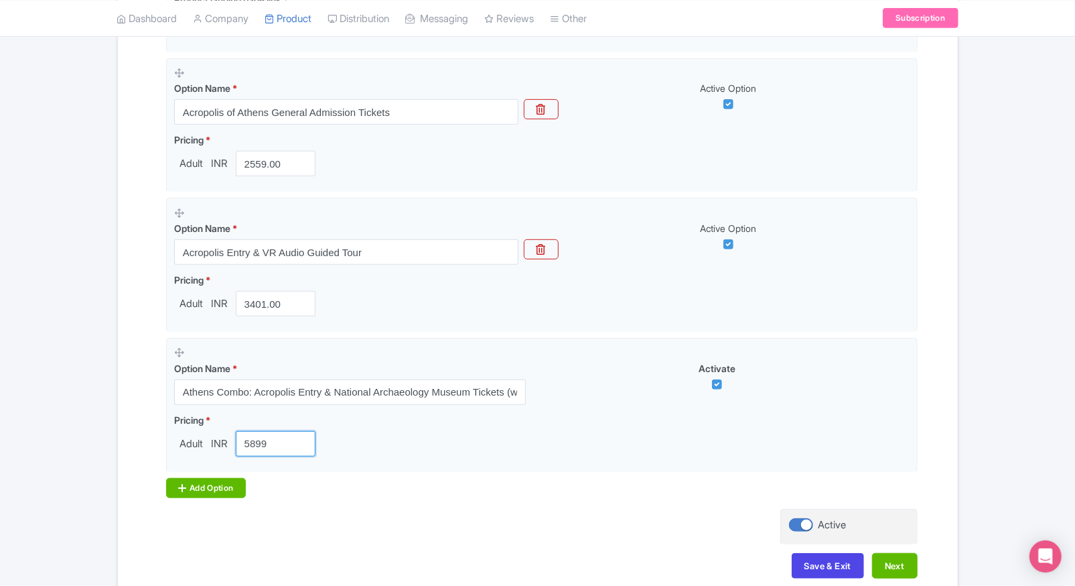
type input "5899"
click at [207, 480] on div "Add Option" at bounding box center [206, 488] width 80 height 20
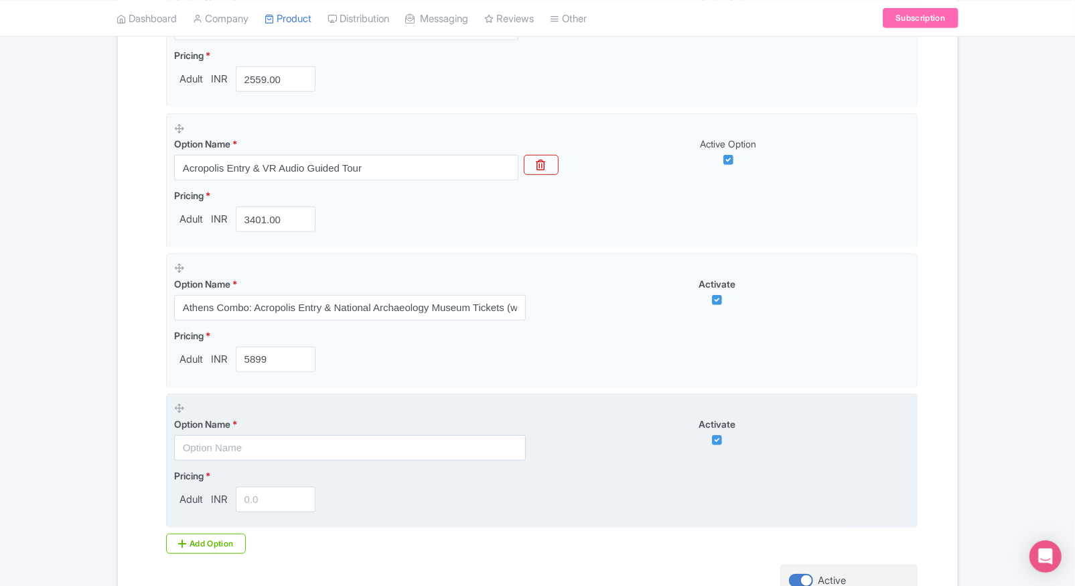
scroll to position [506, 0]
click at [312, 439] on input "text" at bounding box center [350, 445] width 352 height 25
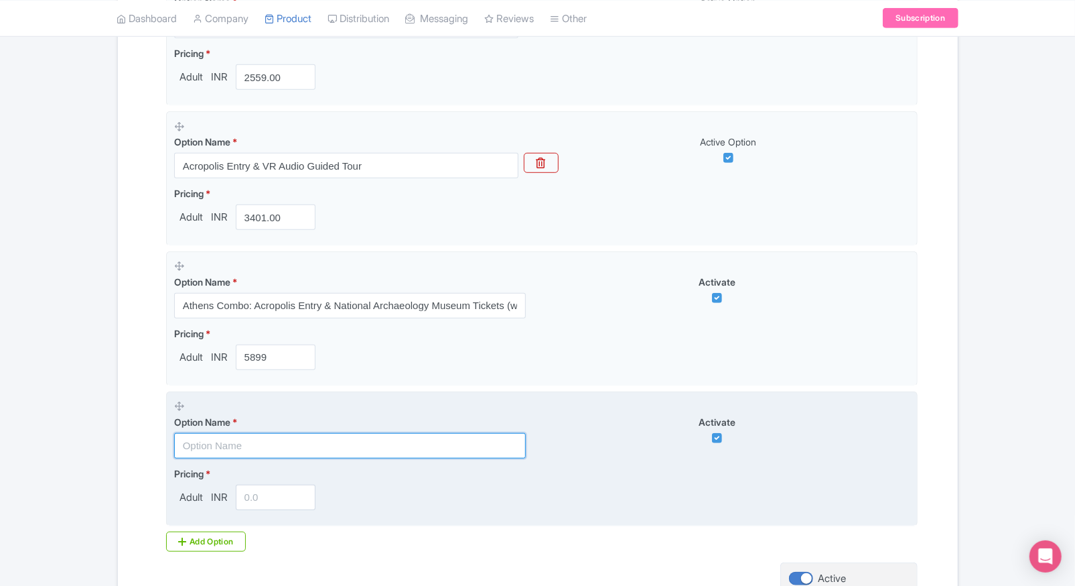
paste input "Athens Combo: Acropolis Entry & National Archaeology Museum Tickets (weekday ad…"
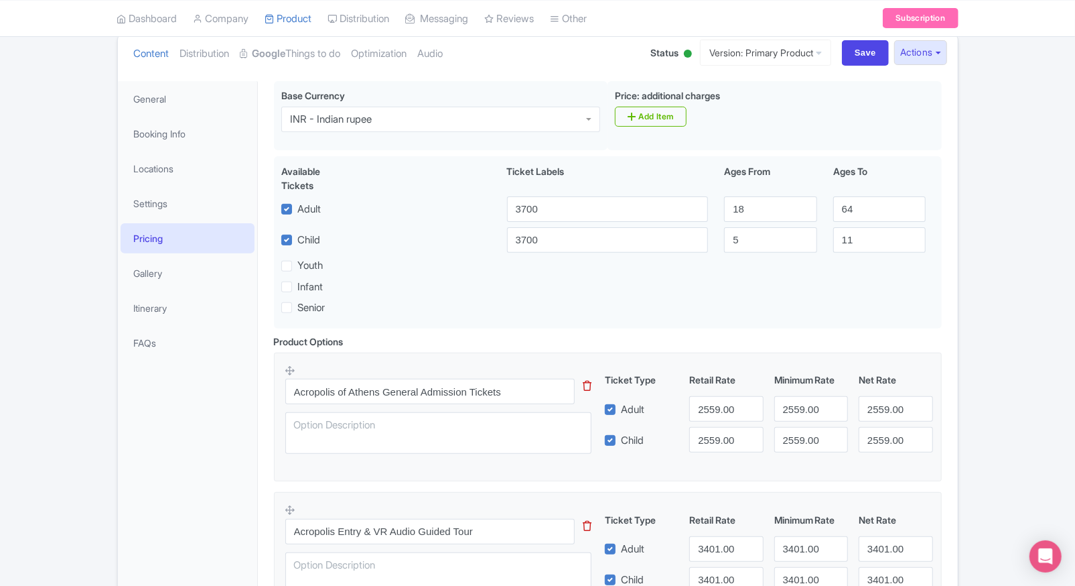
scroll to position [147, 0]
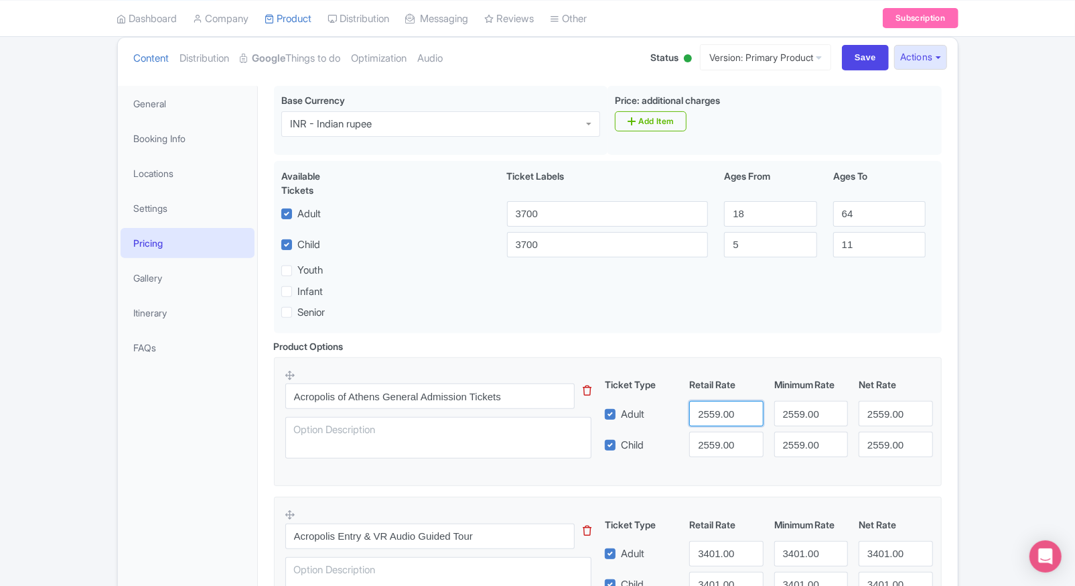
click at [698, 401] on input "2559.00" at bounding box center [726, 413] width 74 height 25
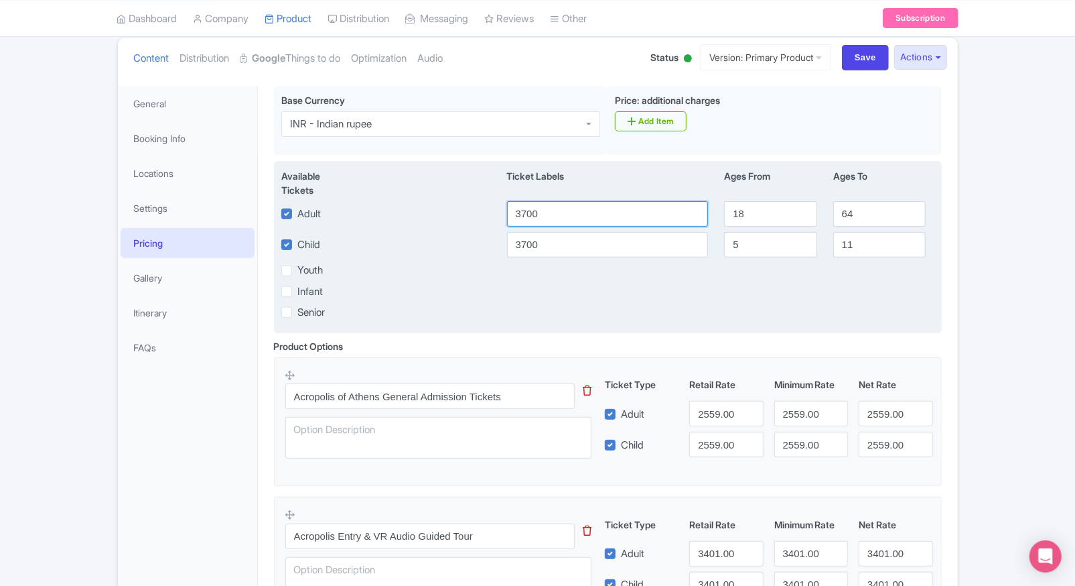
click at [557, 212] on input "3700" at bounding box center [608, 213] width 202 height 25
paste input "2559."
type input "2559.00"
click at [552, 246] on input "3700" at bounding box center [608, 244] width 202 height 25
paste input "2559."
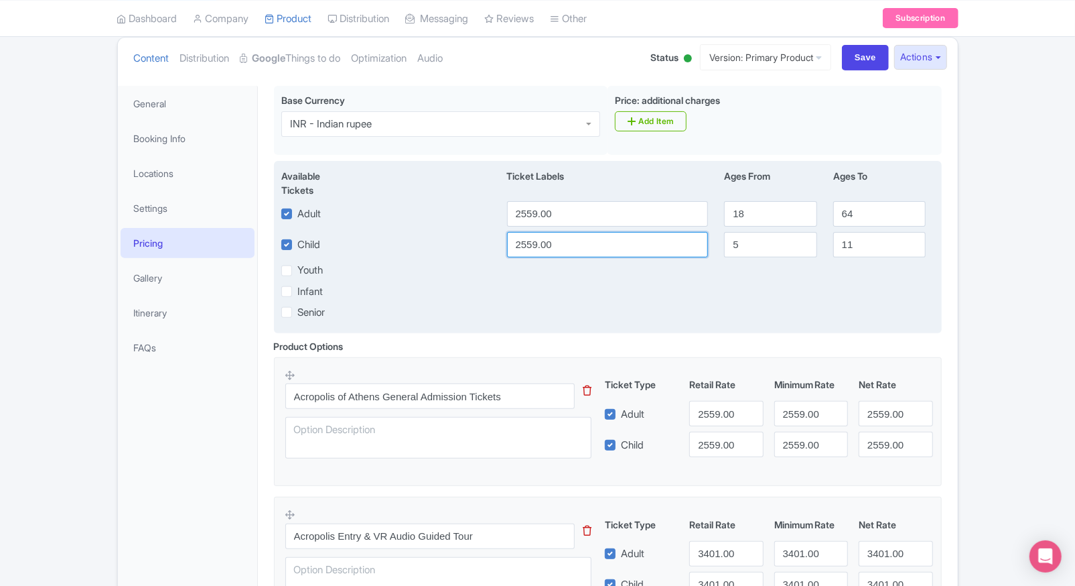
type input "2559.00"
click at [626, 304] on div "Senior" at bounding box center [607, 311] width 669 height 15
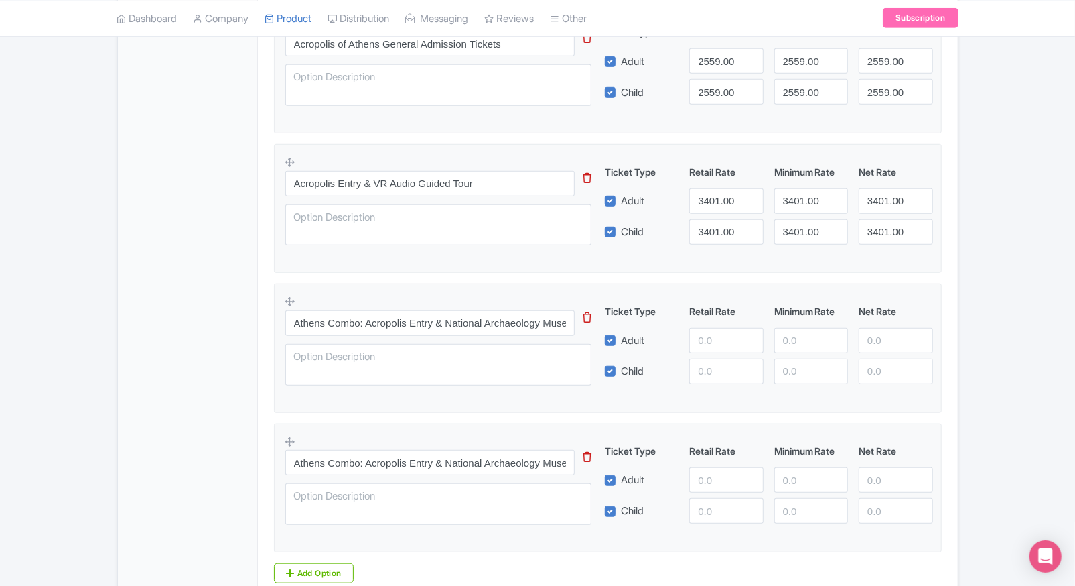
scroll to position [500, 0]
click at [704, 345] on input "number" at bounding box center [726, 339] width 74 height 25
type input "5899"
paste input "5899"
click at [724, 365] on input "5899" at bounding box center [726, 370] width 74 height 25
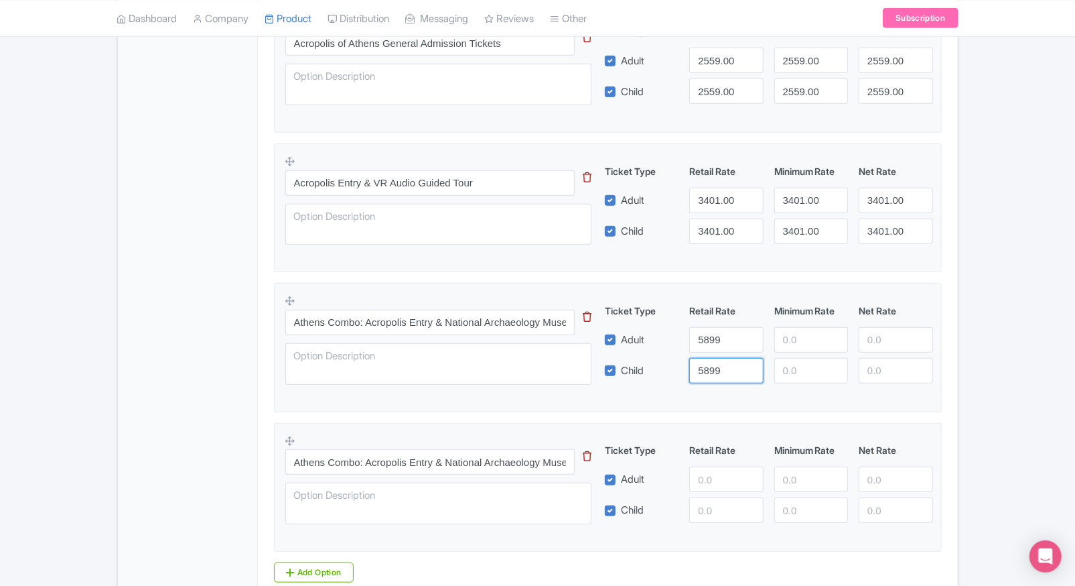
type input "5899"
paste input "5899"
drag, startPoint x: 784, startPoint y: 340, endPoint x: 797, endPoint y: 363, distance: 26.7
click at [797, 363] on div "Ticket Type Retail Rate Minimum Rate Net Rate Adult 5899 5899 Child 5899 This t…" at bounding box center [769, 343] width 323 height 80
type input "5899"
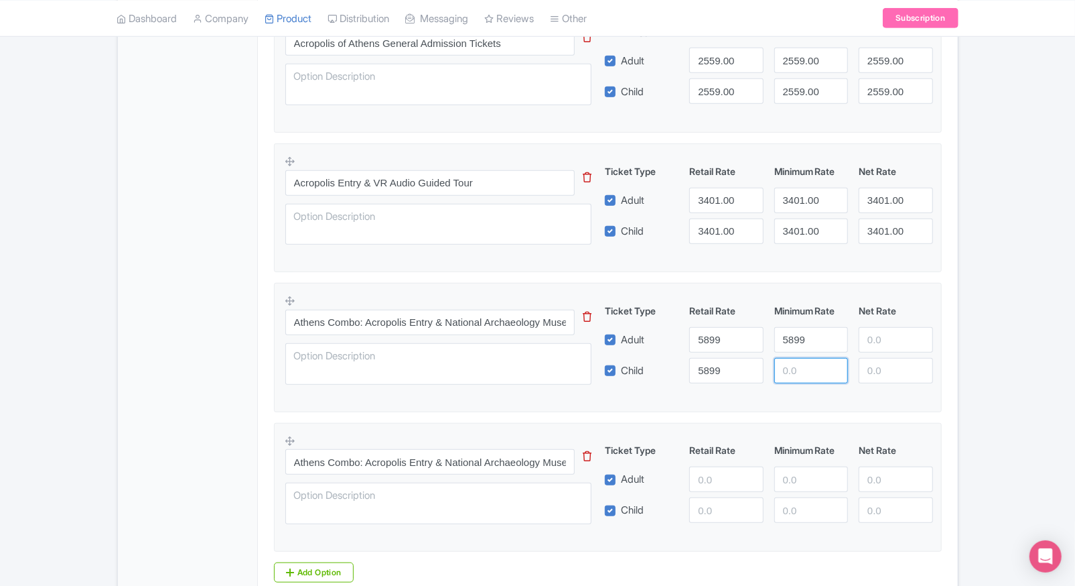
paste input "5899"
click at [797, 363] on input "5899" at bounding box center [811, 370] width 74 height 25
type input "5899"
paste input "5899"
click at [863, 342] on input "5899" at bounding box center [896, 339] width 74 height 25
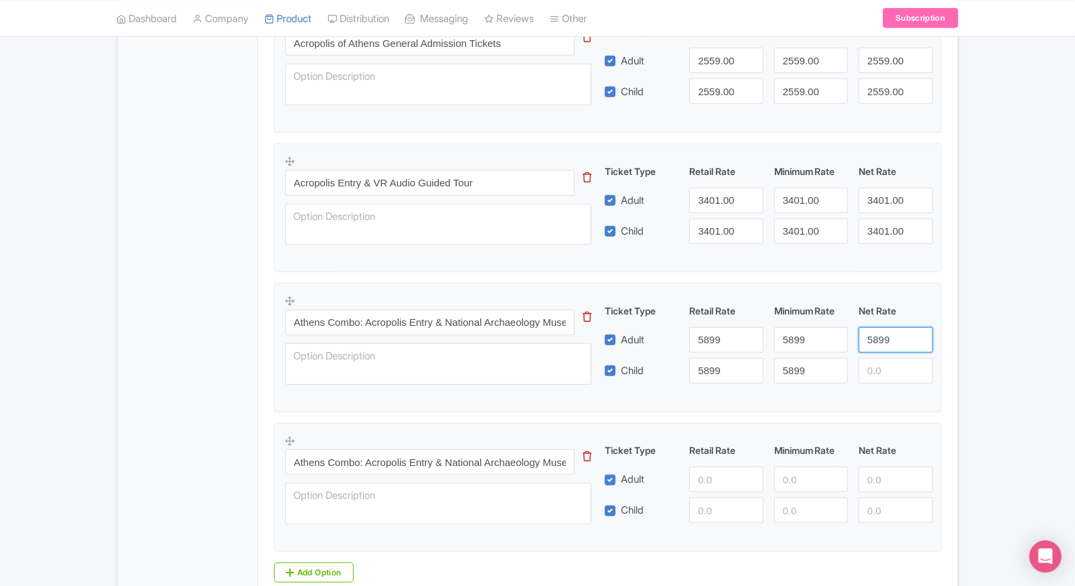
type input "5899"
paste input "5899"
click at [878, 361] on input "5899" at bounding box center [896, 370] width 74 height 25
type input "5899"
click at [949, 370] on div "Acropolis of [GEOGRAPHIC_DATA] Name * i Acropolis of [GEOGRAPHIC_DATA] Your pro…" at bounding box center [608, 184] width 700 height 918
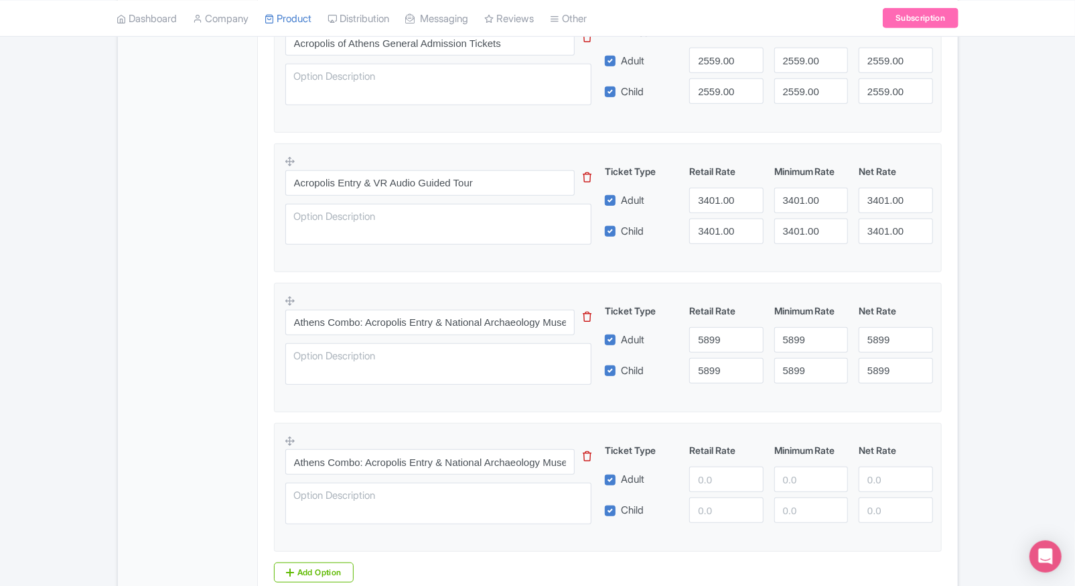
scroll to position [616, 0]
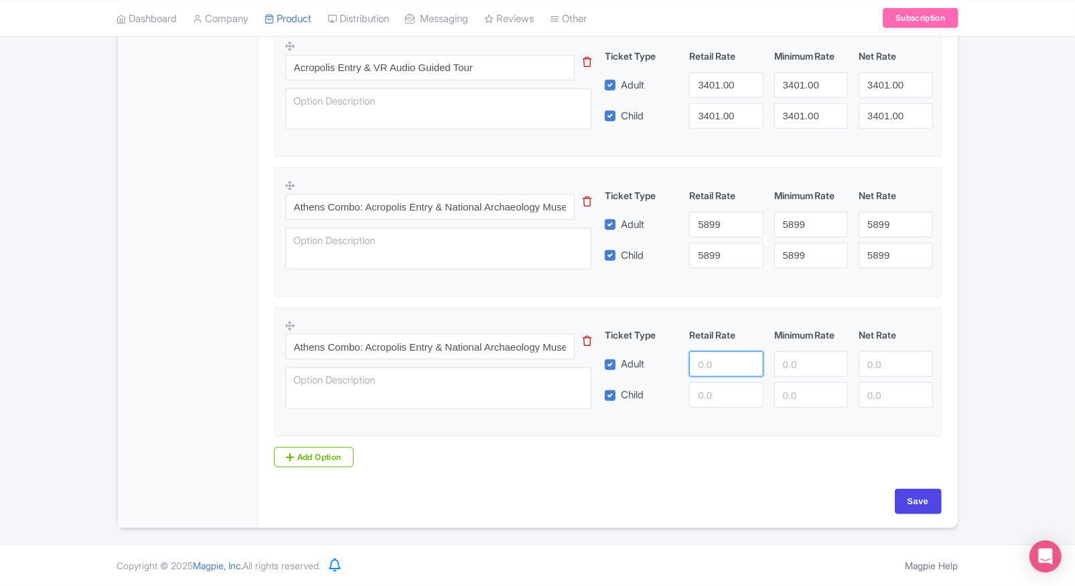
click at [710, 371] on input "number" at bounding box center [726, 363] width 74 height 25
type input "5999"
paste input "5999"
click at [707, 393] on input "5999" at bounding box center [726, 394] width 74 height 25
type input "5999"
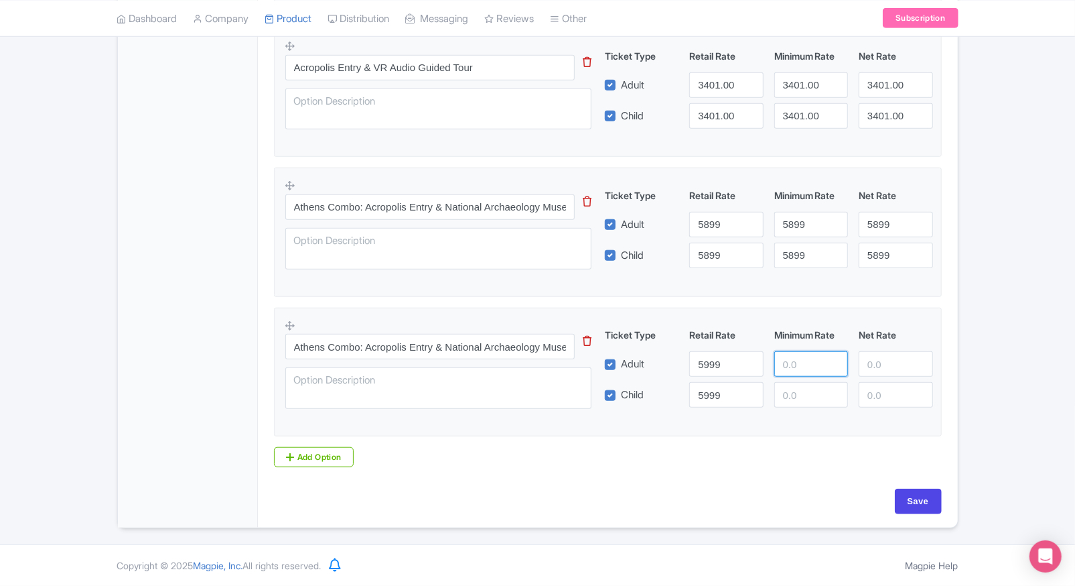
paste input "5999"
click at [778, 366] on input "5999" at bounding box center [811, 363] width 74 height 25
type input "5999"
click at [793, 393] on input "number" at bounding box center [811, 394] width 74 height 25
paste input "5999"
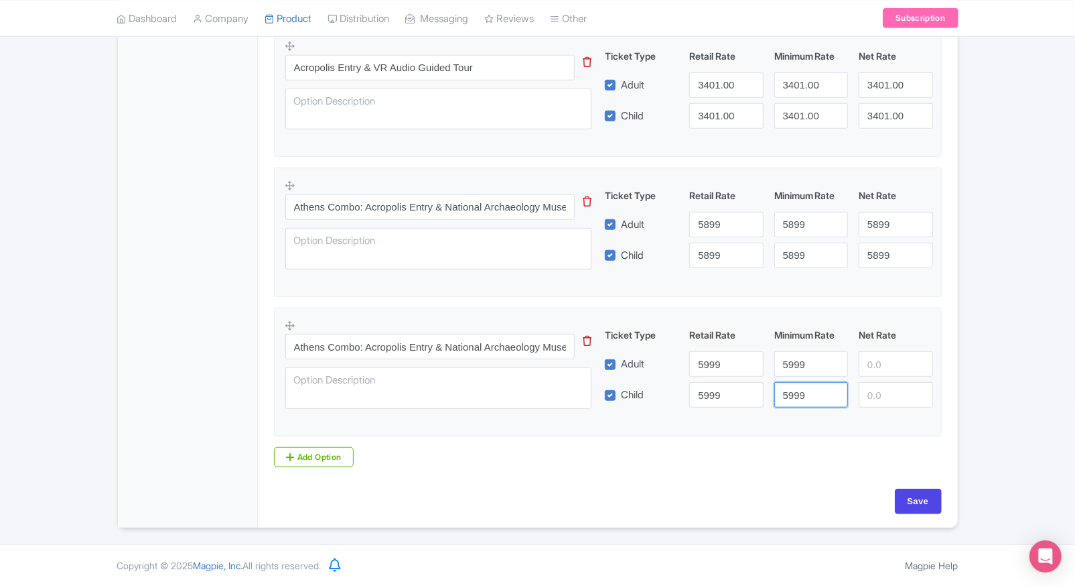
type input "5999"
paste input "5999"
click at [890, 357] on input "5999" at bounding box center [896, 363] width 74 height 25
type input "5999"
paste input "5999"
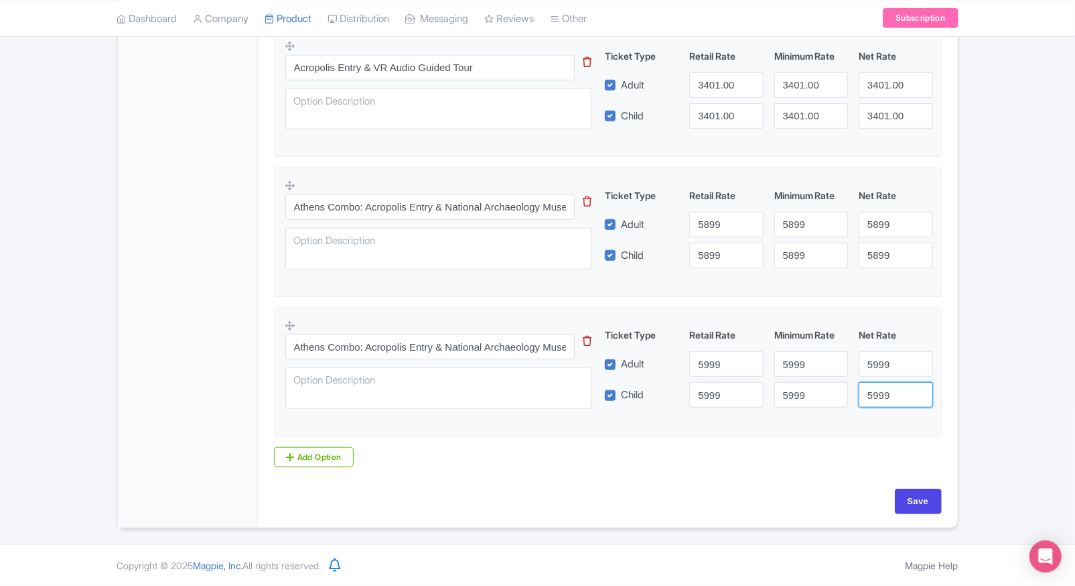
click at [884, 401] on input "5999" at bounding box center [896, 394] width 74 height 25
type input "5999"
click at [954, 401] on div "Acropolis of [GEOGRAPHIC_DATA] Name * i Acropolis of [GEOGRAPHIC_DATA] Your pro…" at bounding box center [608, 68] width 700 height 918
click at [912, 496] on input "Save" at bounding box center [918, 500] width 47 height 25
type input "Saving..."
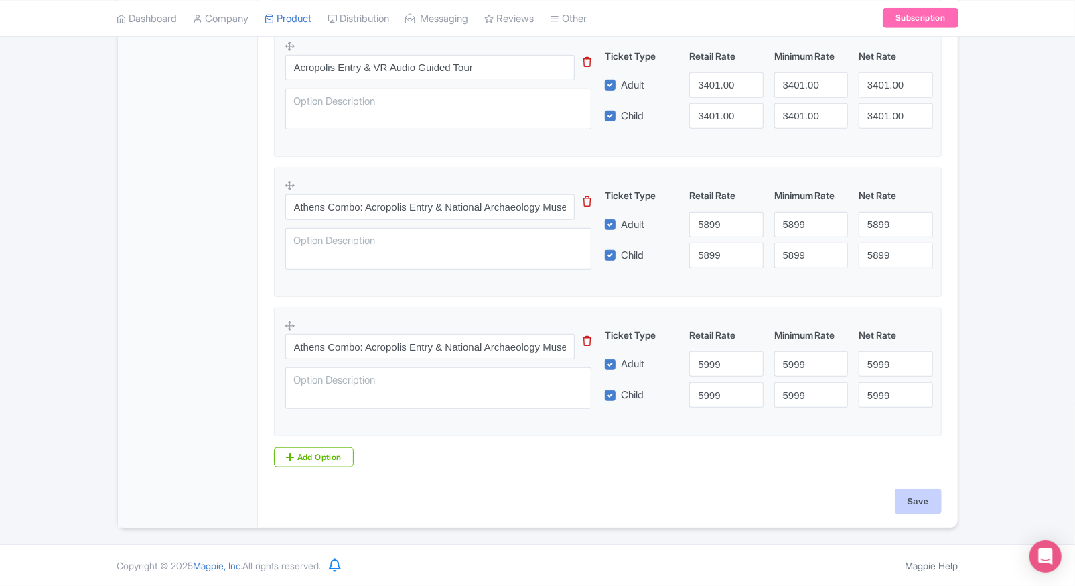
type input "Saving..."
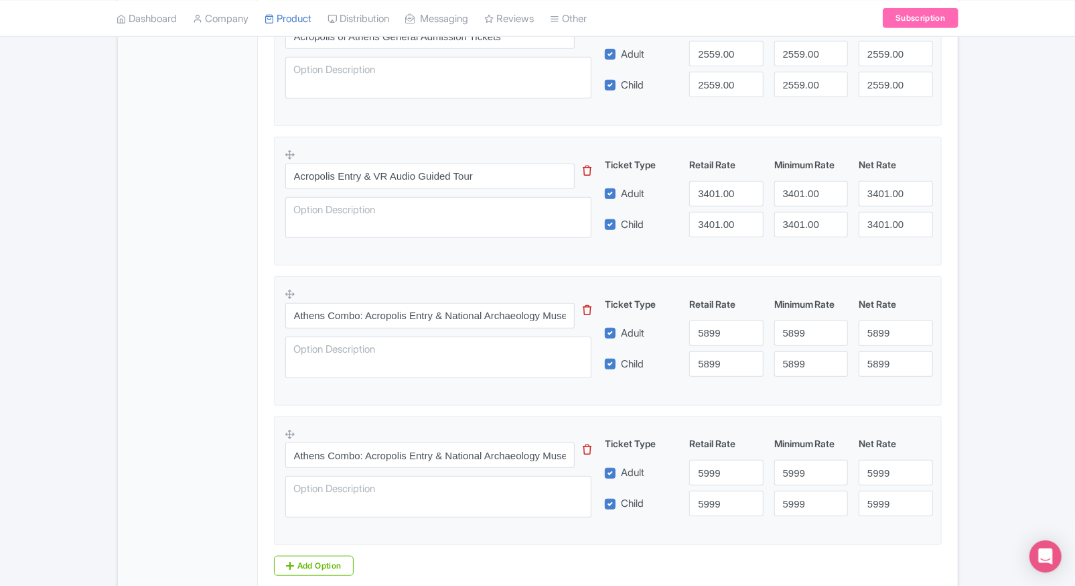
scroll to position [508, 0]
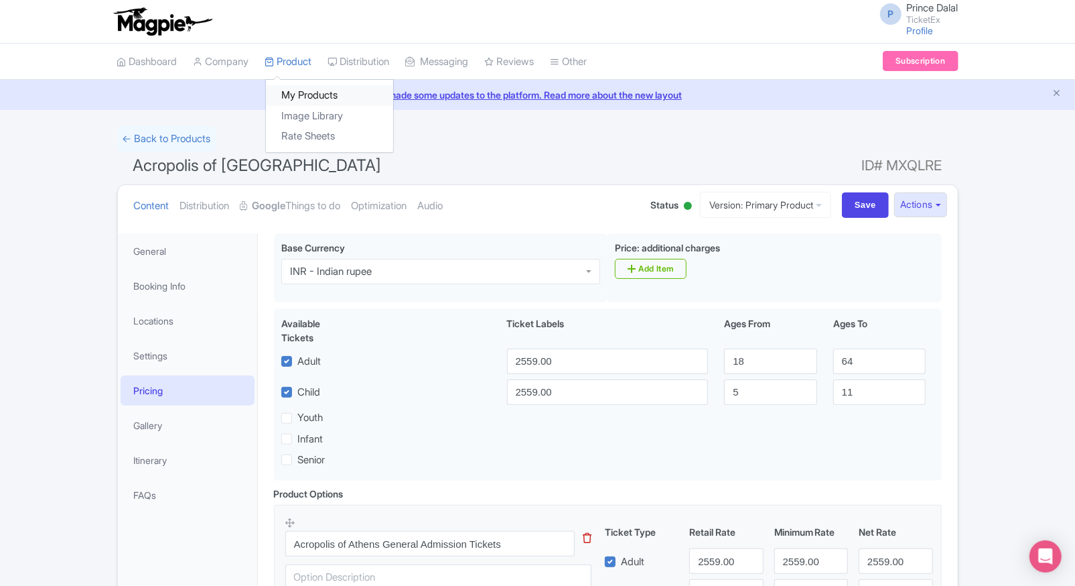
click at [304, 92] on link "My Products" at bounding box center [329, 95] width 127 height 21
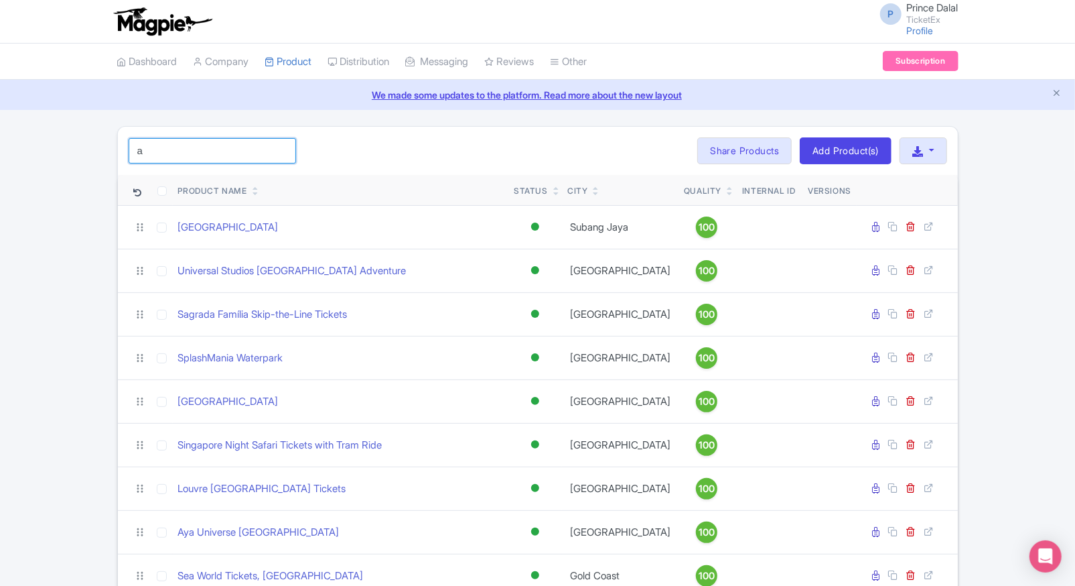
click at [214, 157] on input "a" at bounding box center [212, 150] width 167 height 25
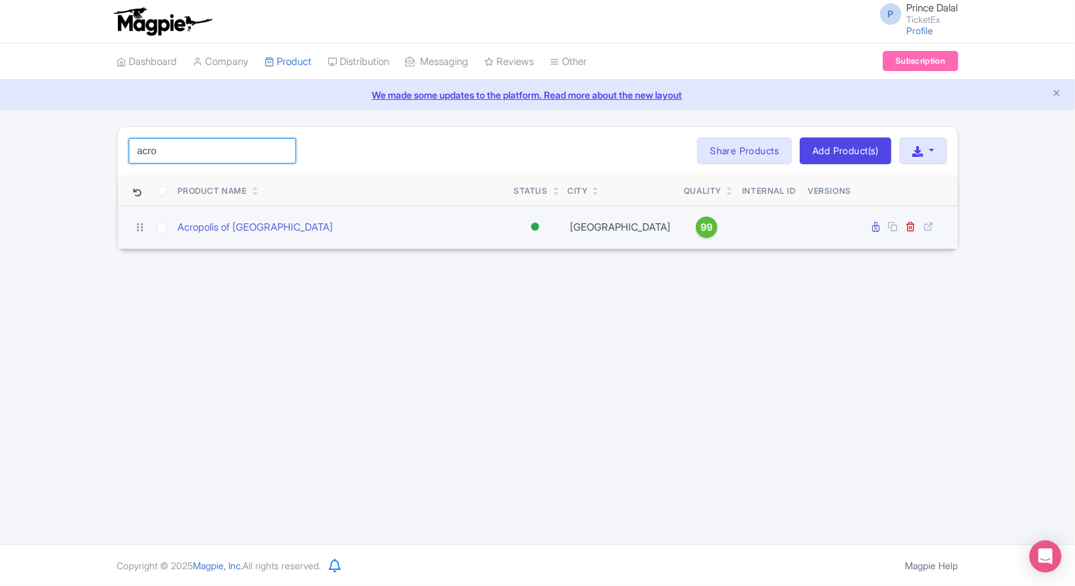
type input "acro"
click at [225, 236] on td "Acropolis of [GEOGRAPHIC_DATA]" at bounding box center [341, 227] width 336 height 44
click at [236, 230] on link "Acropolis of [GEOGRAPHIC_DATA]" at bounding box center [255, 227] width 155 height 15
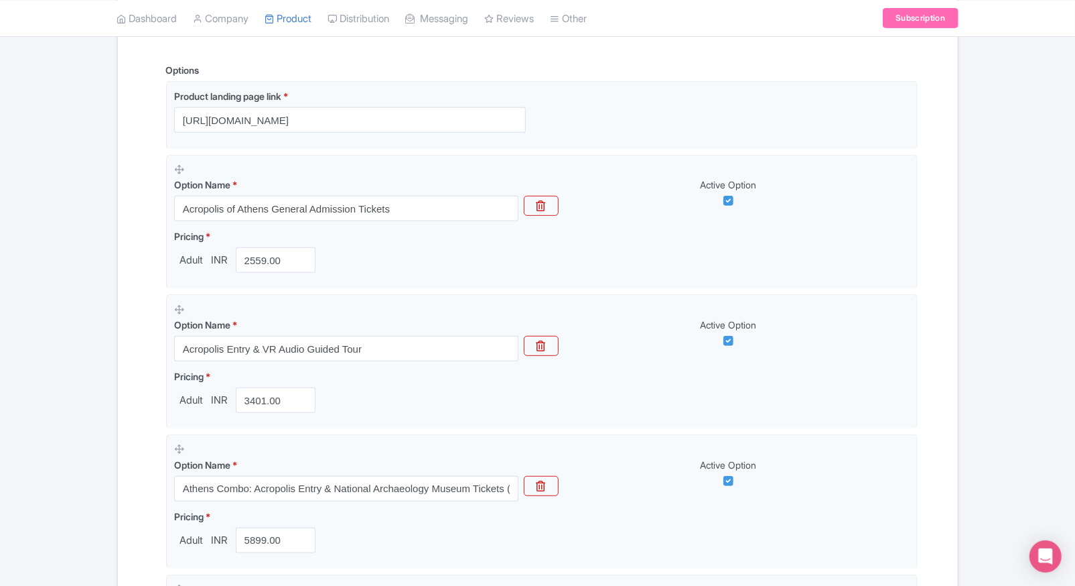
scroll to position [324, 0]
